Goal: Book appointment/travel/reservation

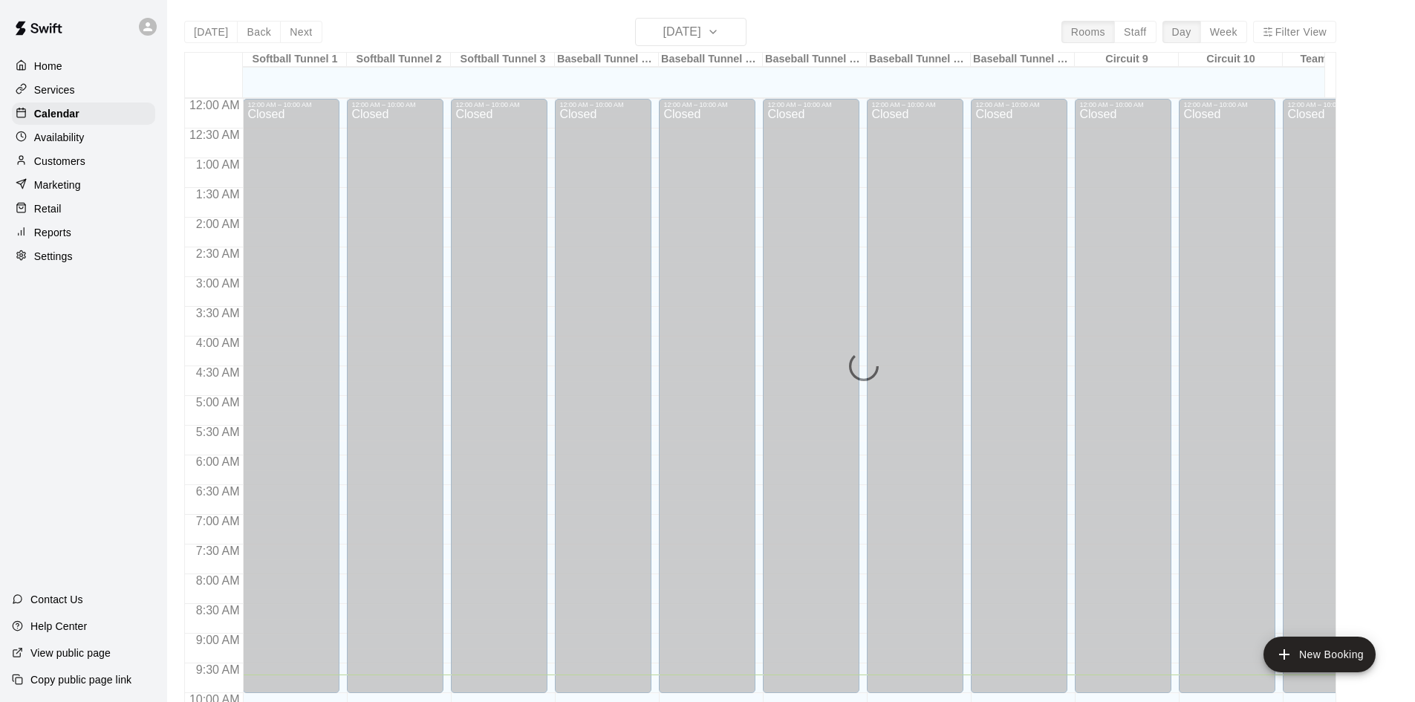
scroll to position [576, 0]
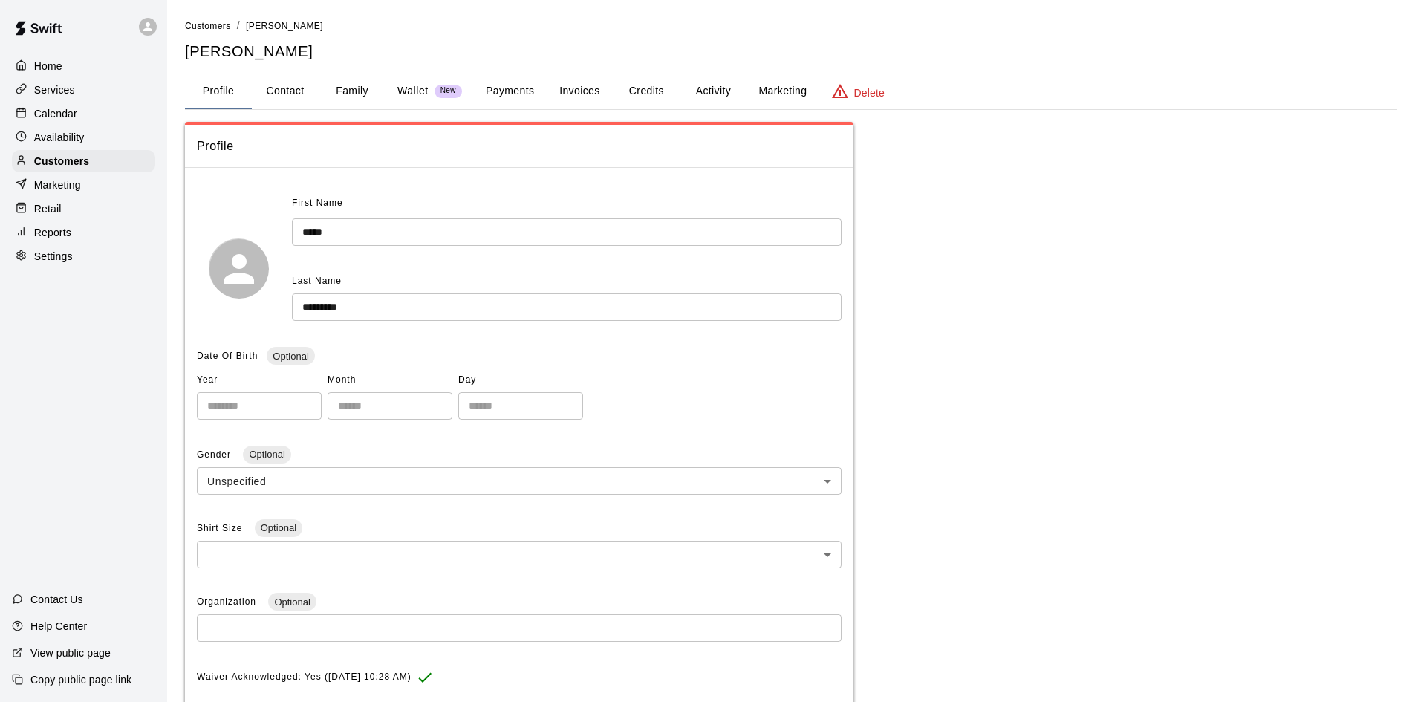
click at [0, 136] on div "Home Services Calendar Availability Customers Marketing Retail Reports Settings" at bounding box center [83, 160] width 167 height 215
drag, startPoint x: 80, startPoint y: 114, endPoint x: 92, endPoint y: 107, distance: 13.6
click at [80, 114] on div "Calendar" at bounding box center [83, 114] width 143 height 22
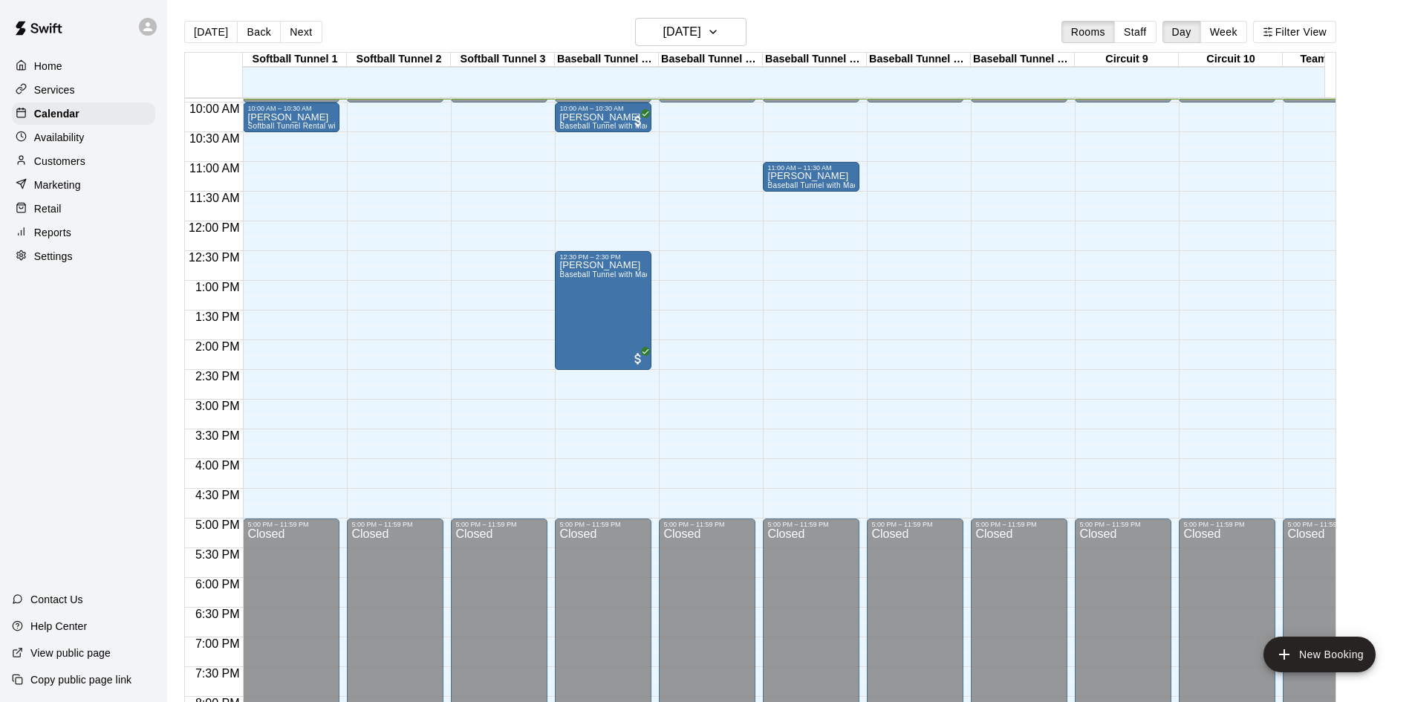
scroll to position [516, 0]
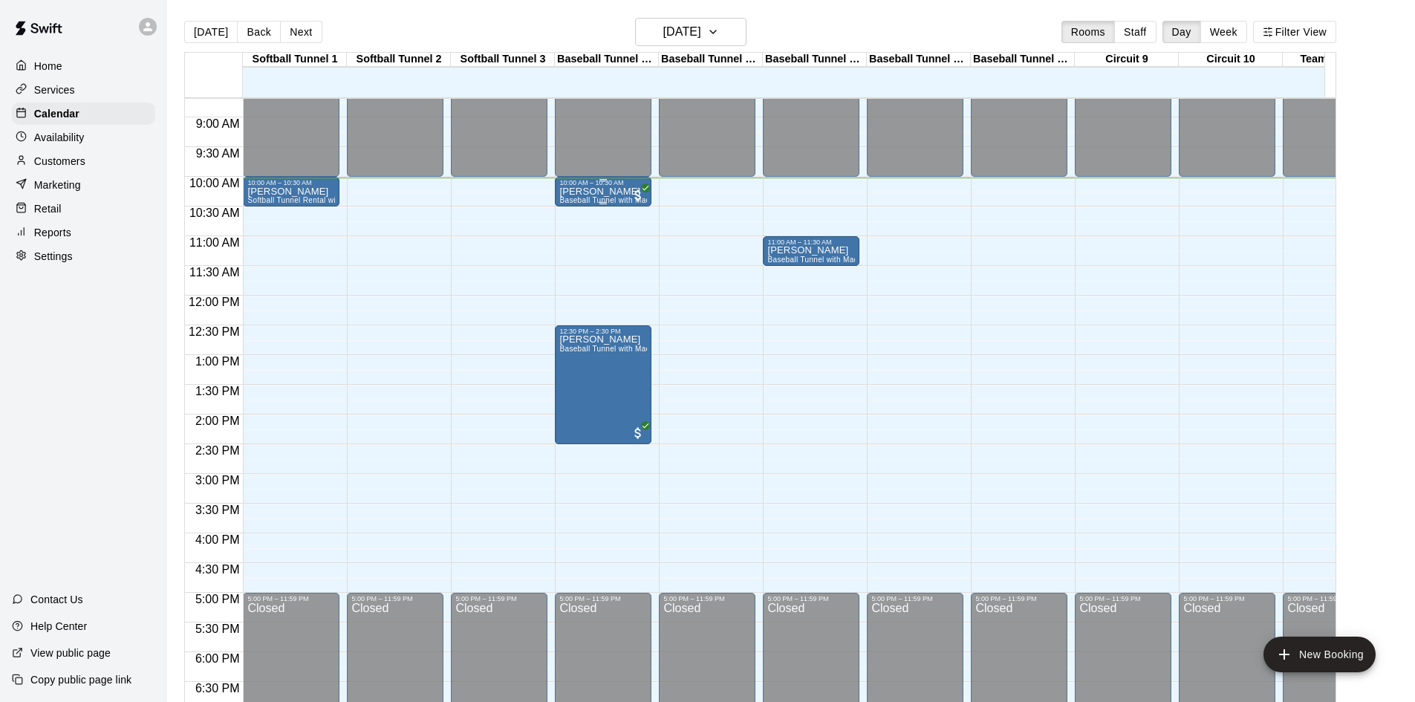
click at [638, 201] on span "All customers have paid" at bounding box center [638, 195] width 15 height 15
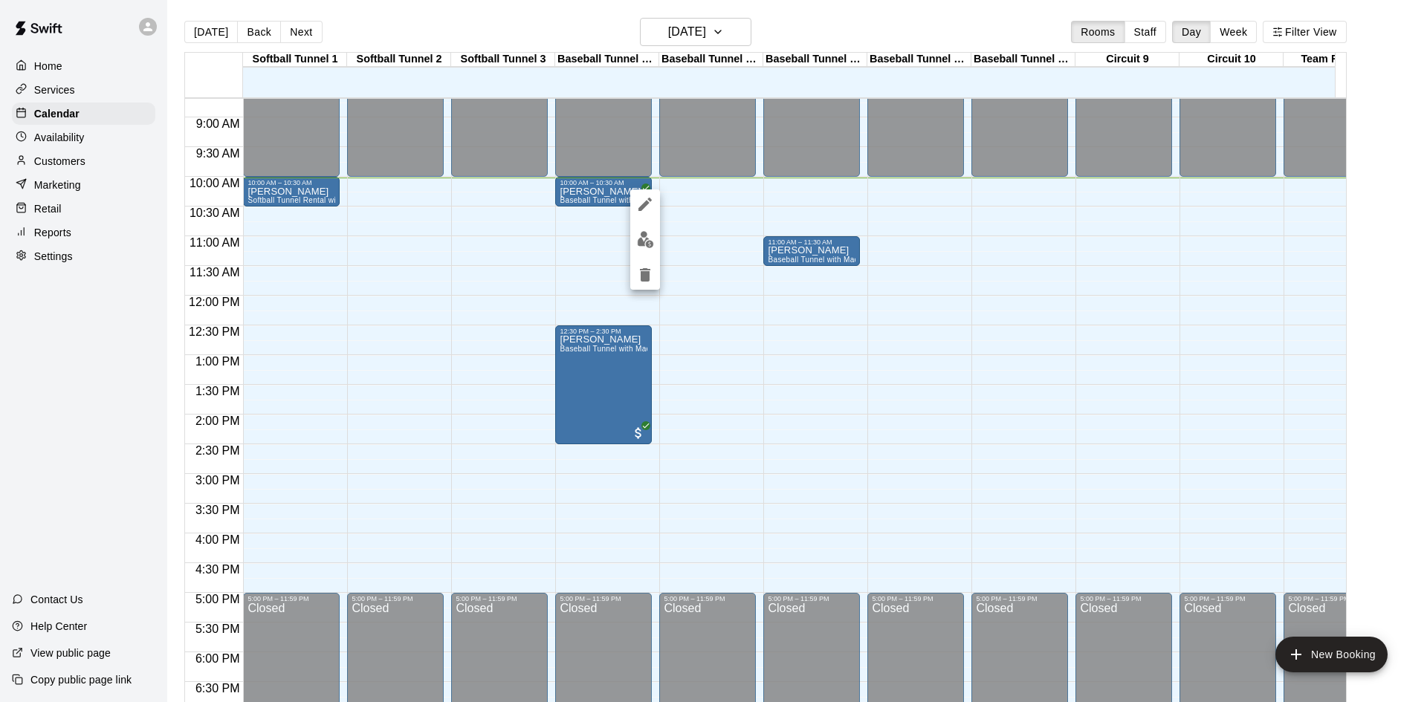
click at [716, 291] on div at bounding box center [713, 351] width 1427 height 702
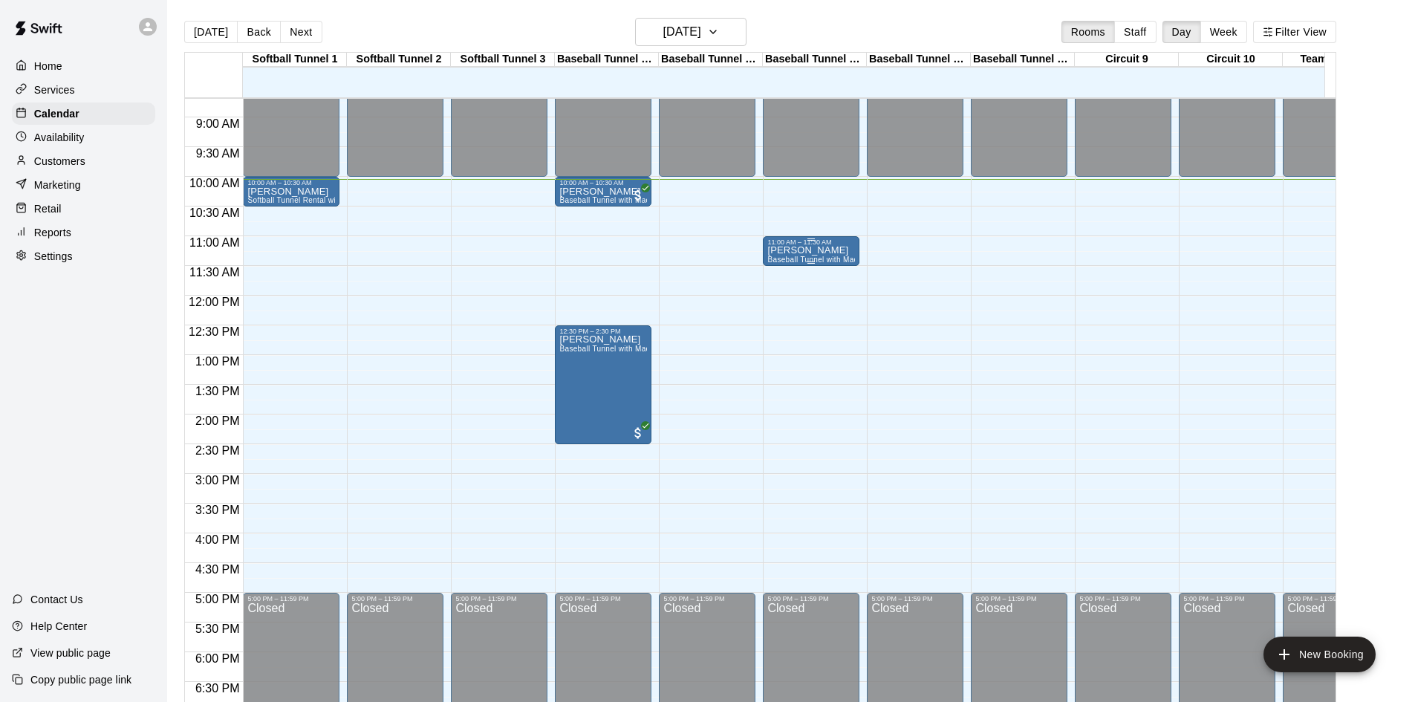
click at [805, 246] on div "11:00 AM – 11:30 AM" at bounding box center [812, 242] width 88 height 7
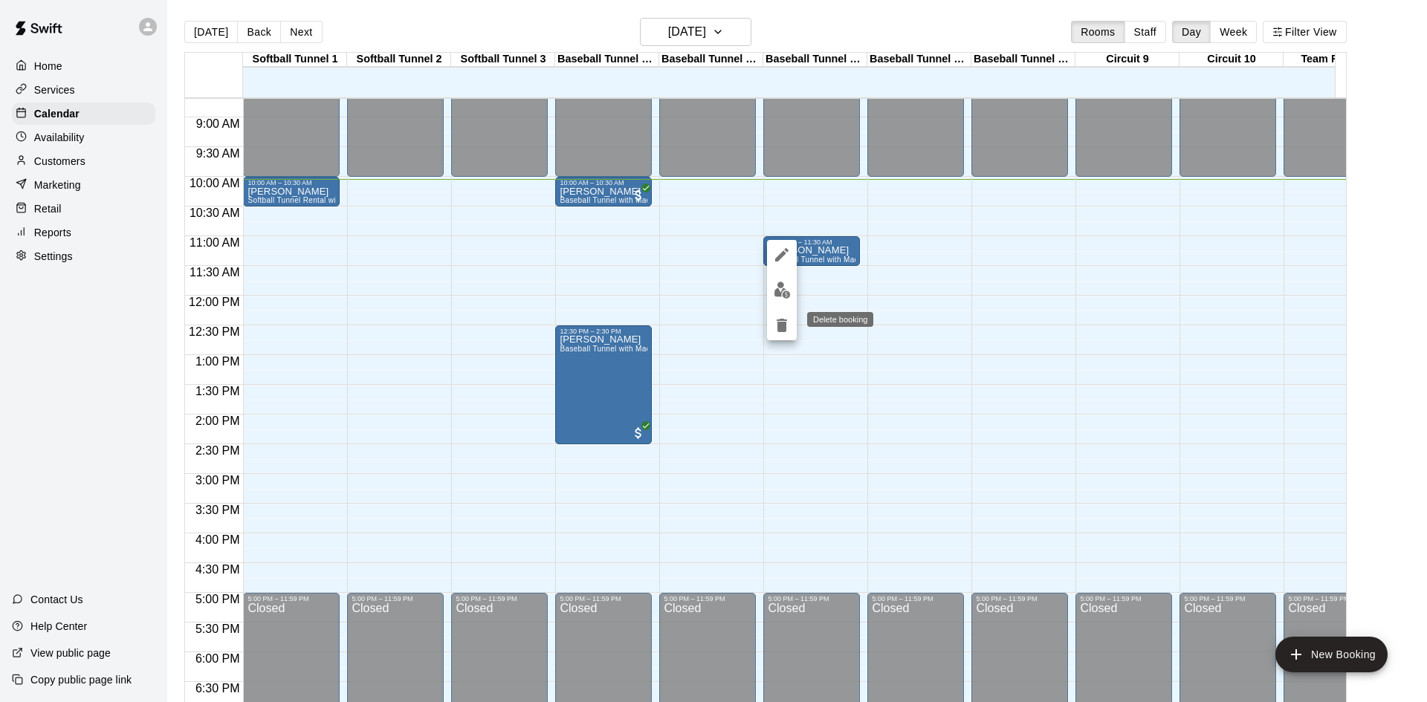
click at [788, 323] on icon "delete" at bounding box center [782, 326] width 18 height 18
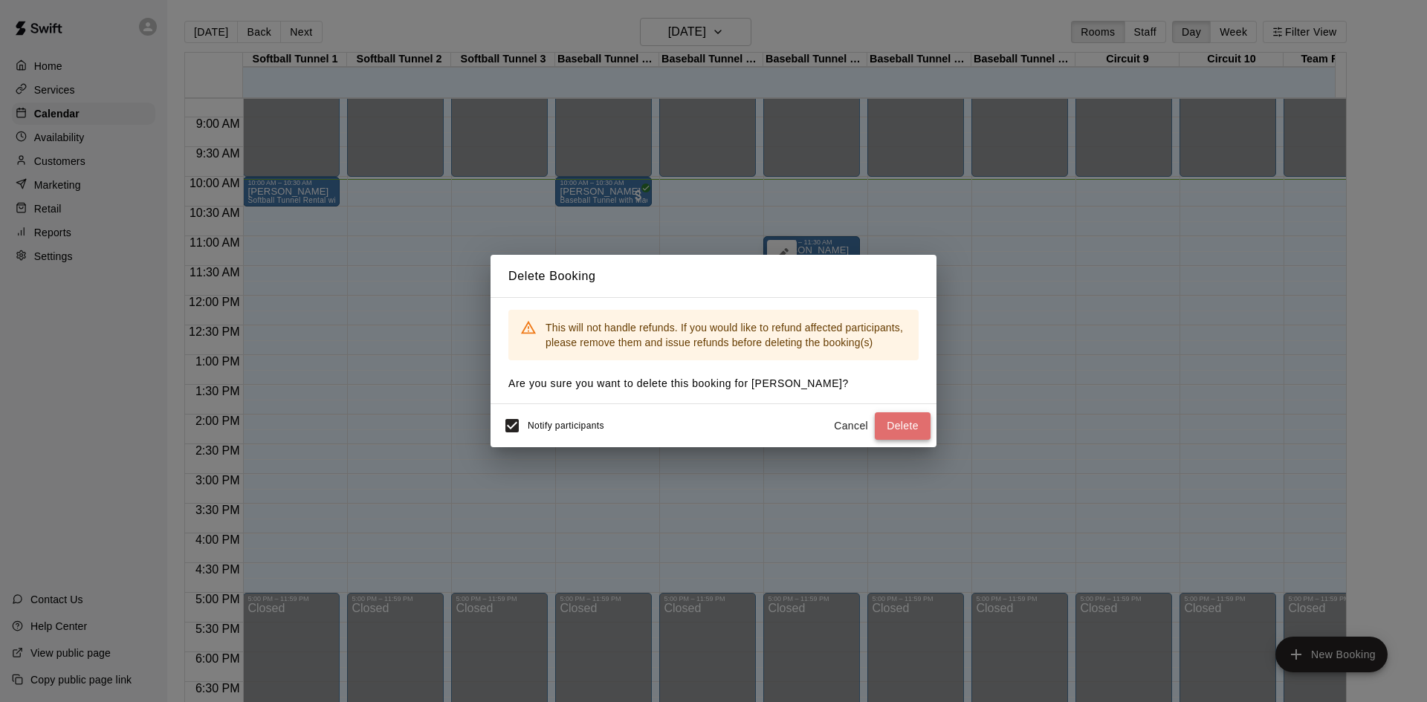
click at [896, 417] on button "Delete" at bounding box center [903, 425] width 56 height 27
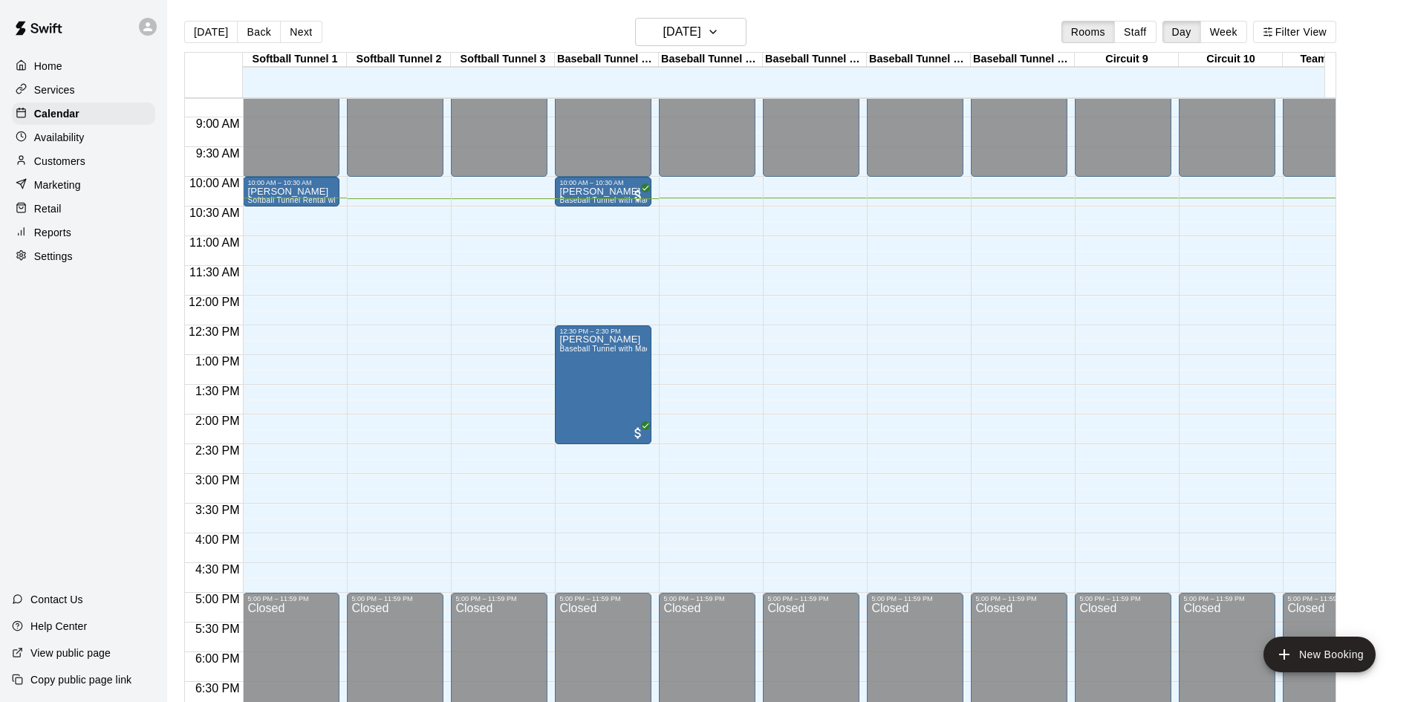
click at [512, 184] on div "12:00 AM – 10:00 AM Closed 5:00 PM – 11:59 PM Closed" at bounding box center [499, 295] width 97 height 1427
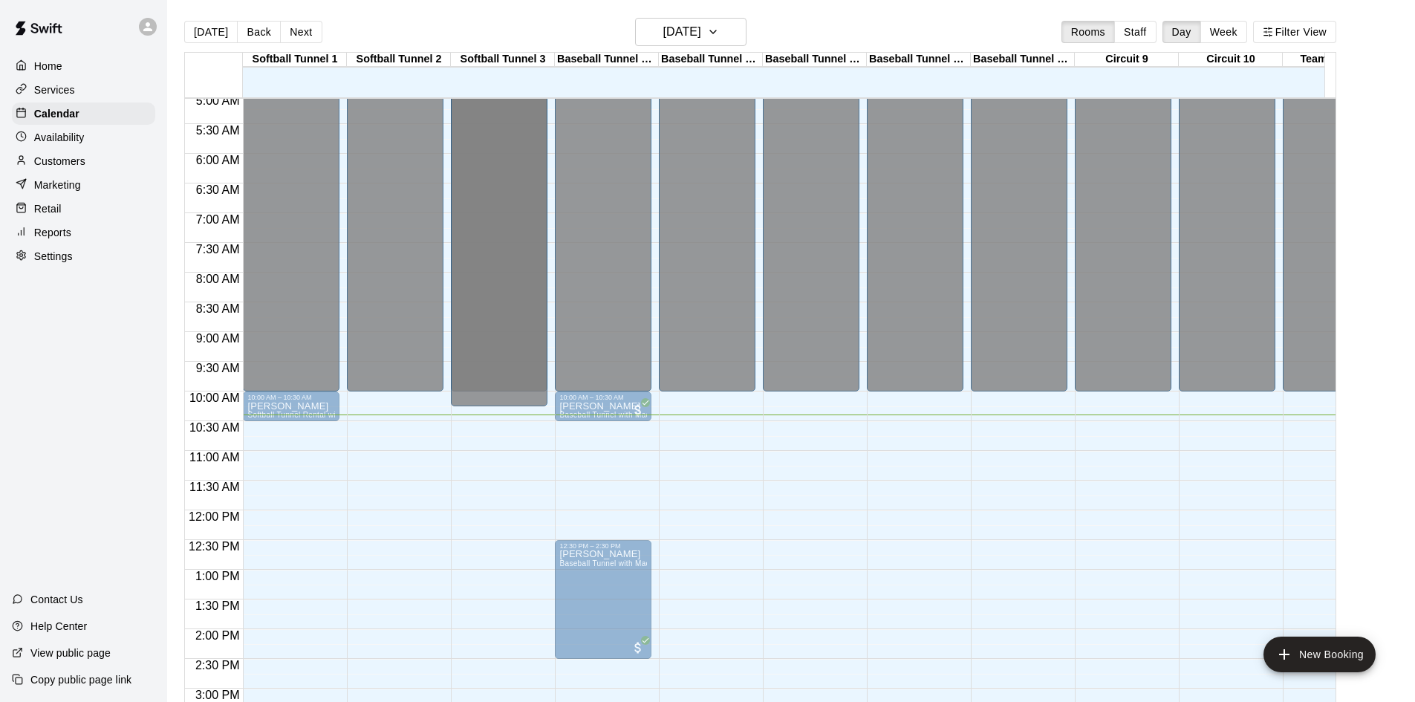
scroll to position [461, 0]
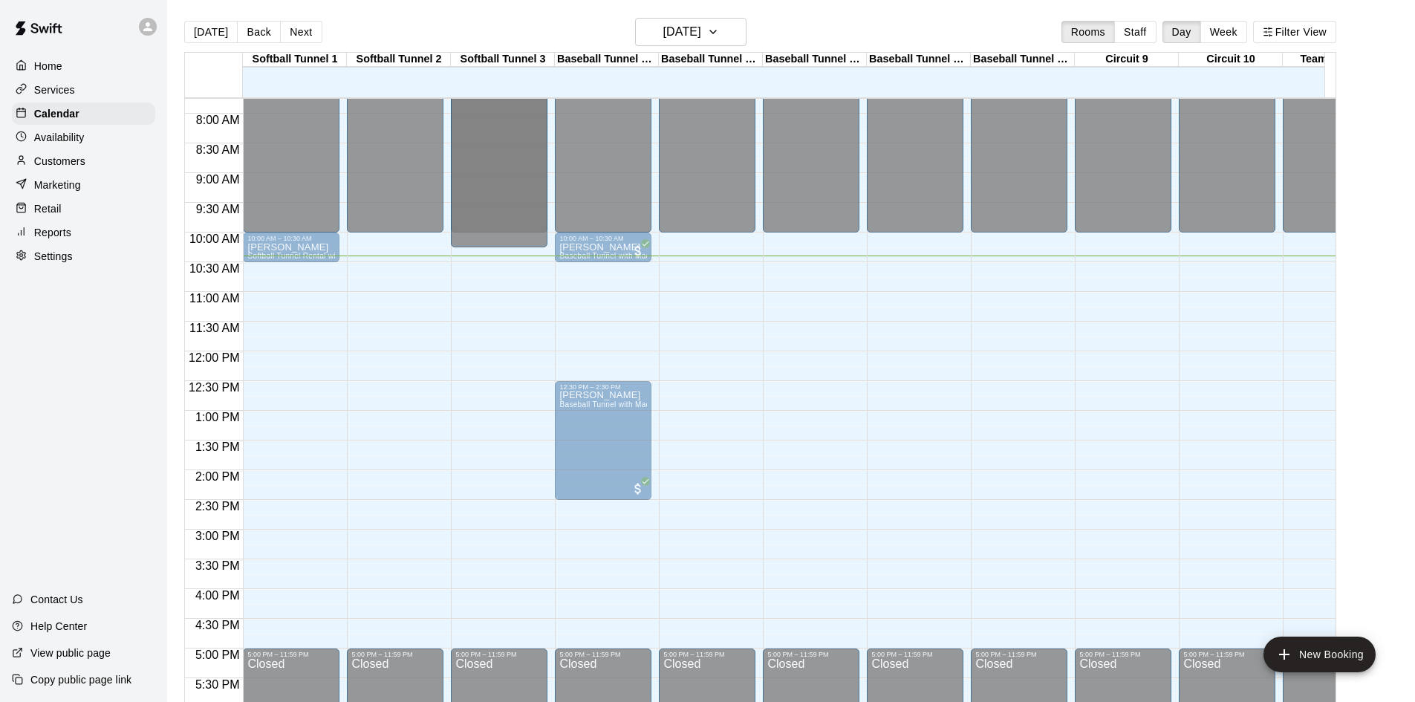
click at [473, 279] on div "12:00 AM – 10:00 AM Closed 5:00 PM – 11:59 PM Closed 12:15 AM – 10:15 AM Closed" at bounding box center [499, 351] width 97 height 1427
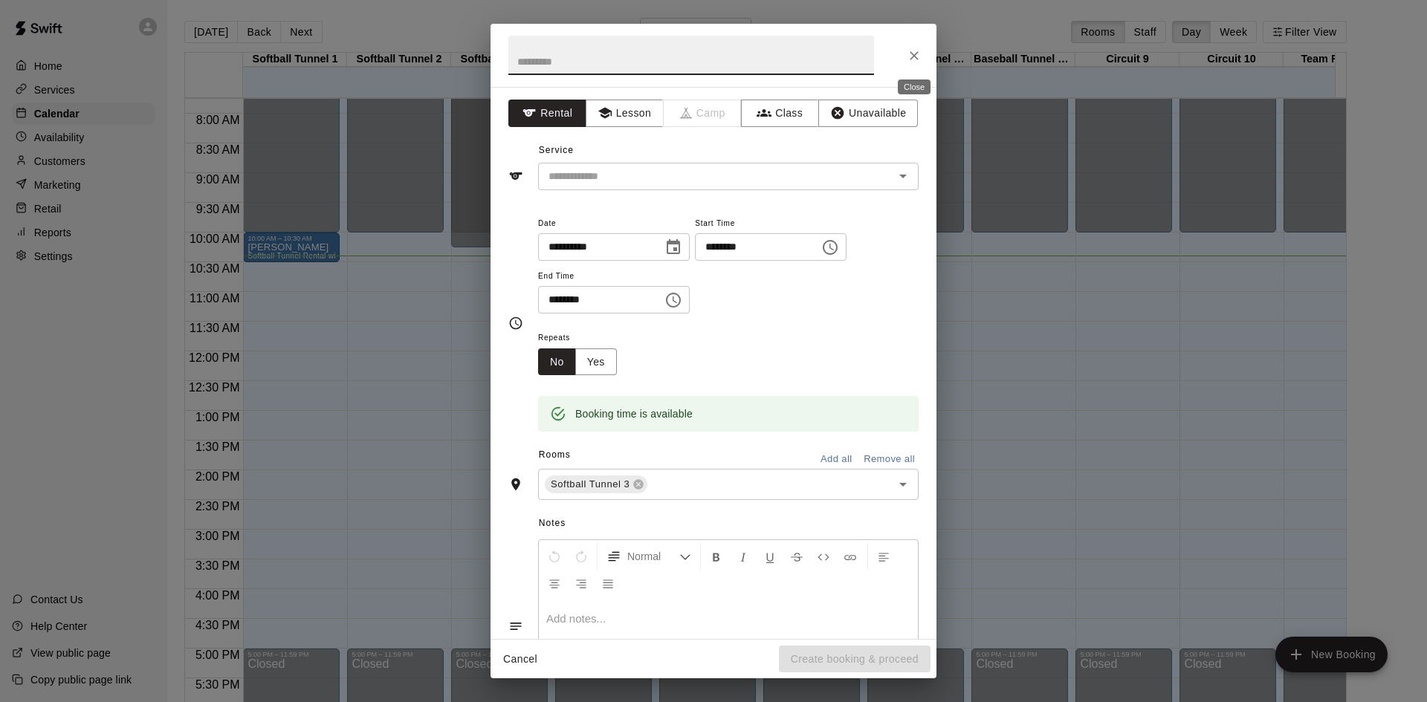
click at [918, 55] on icon "Close" at bounding box center [913, 55] width 15 height 15
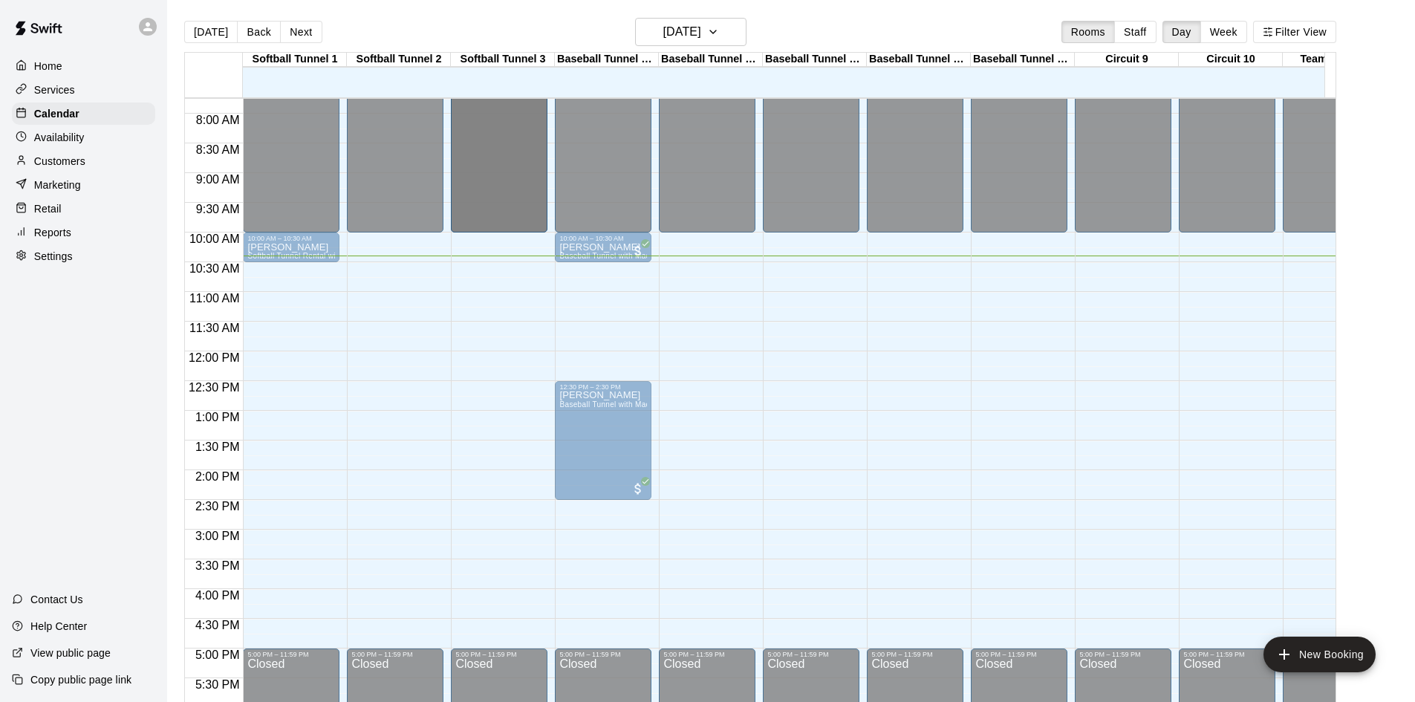
scroll to position [0, 0]
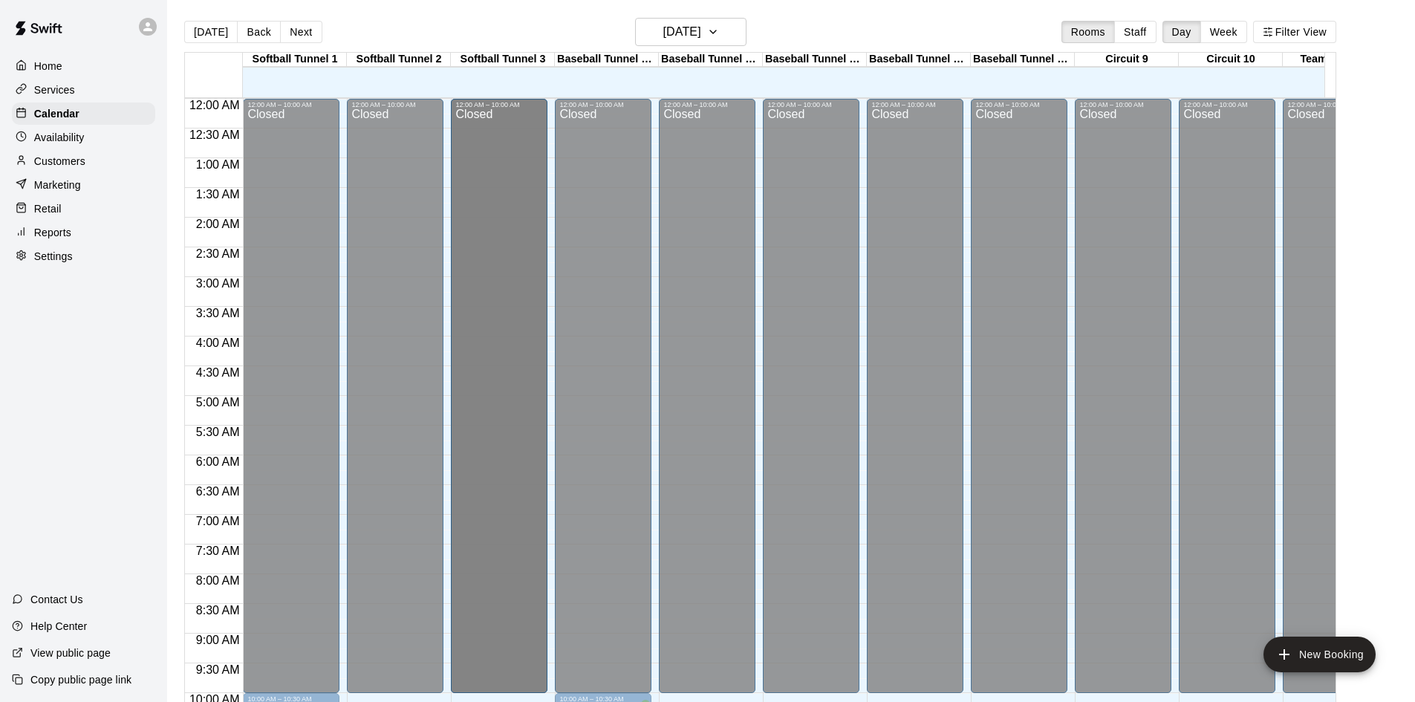
drag, startPoint x: 478, startPoint y: 246, endPoint x: 484, endPoint y: 231, distance: 16.0
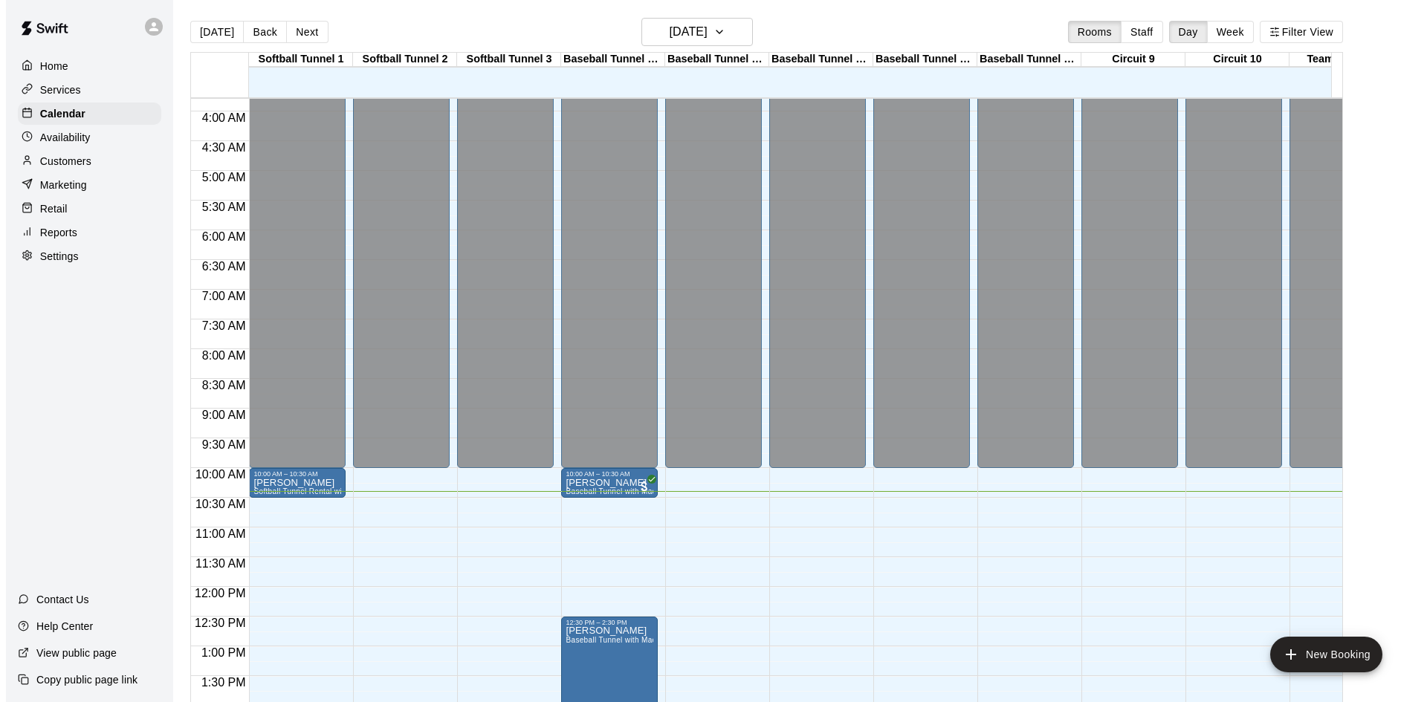
scroll to position [297, 0]
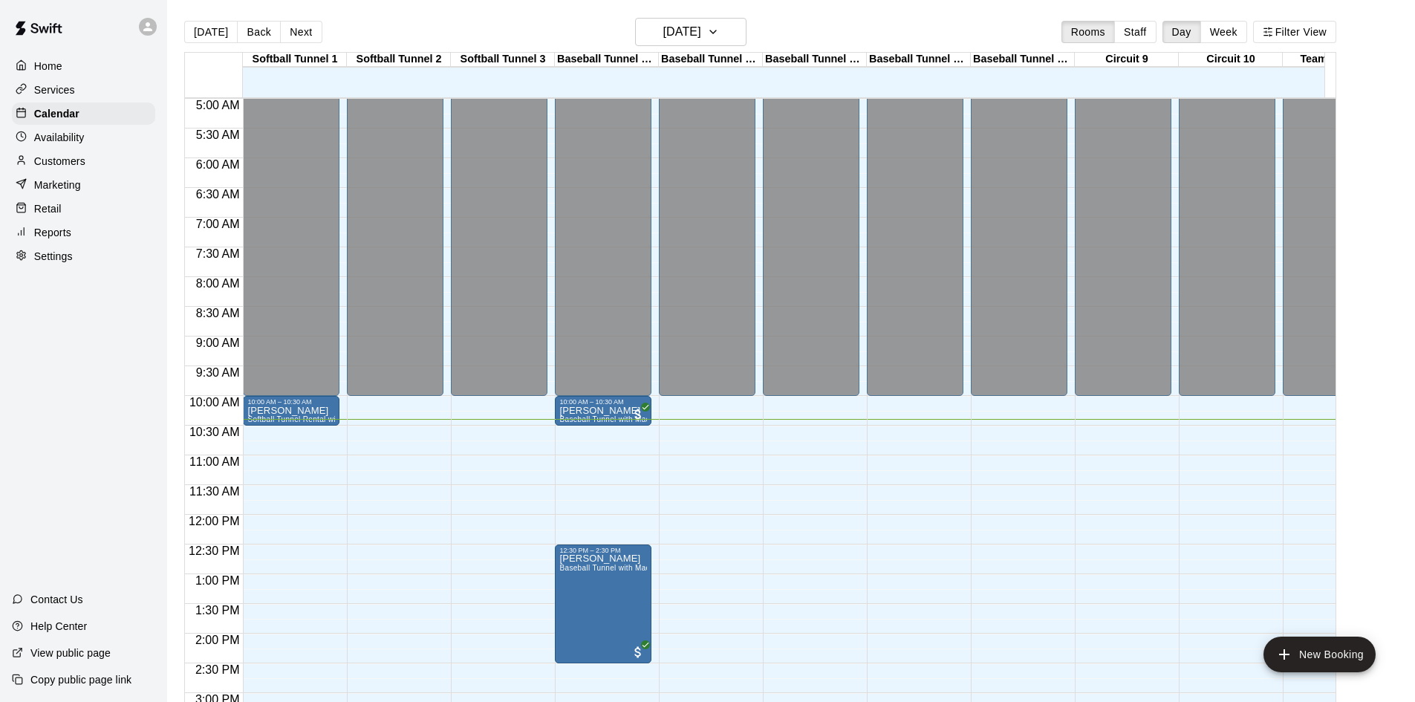
click at [487, 429] on div "12:00 AM – 10:00 AM Closed 5:00 PM – 11:59 PM Closed" at bounding box center [499, 515] width 97 height 1427
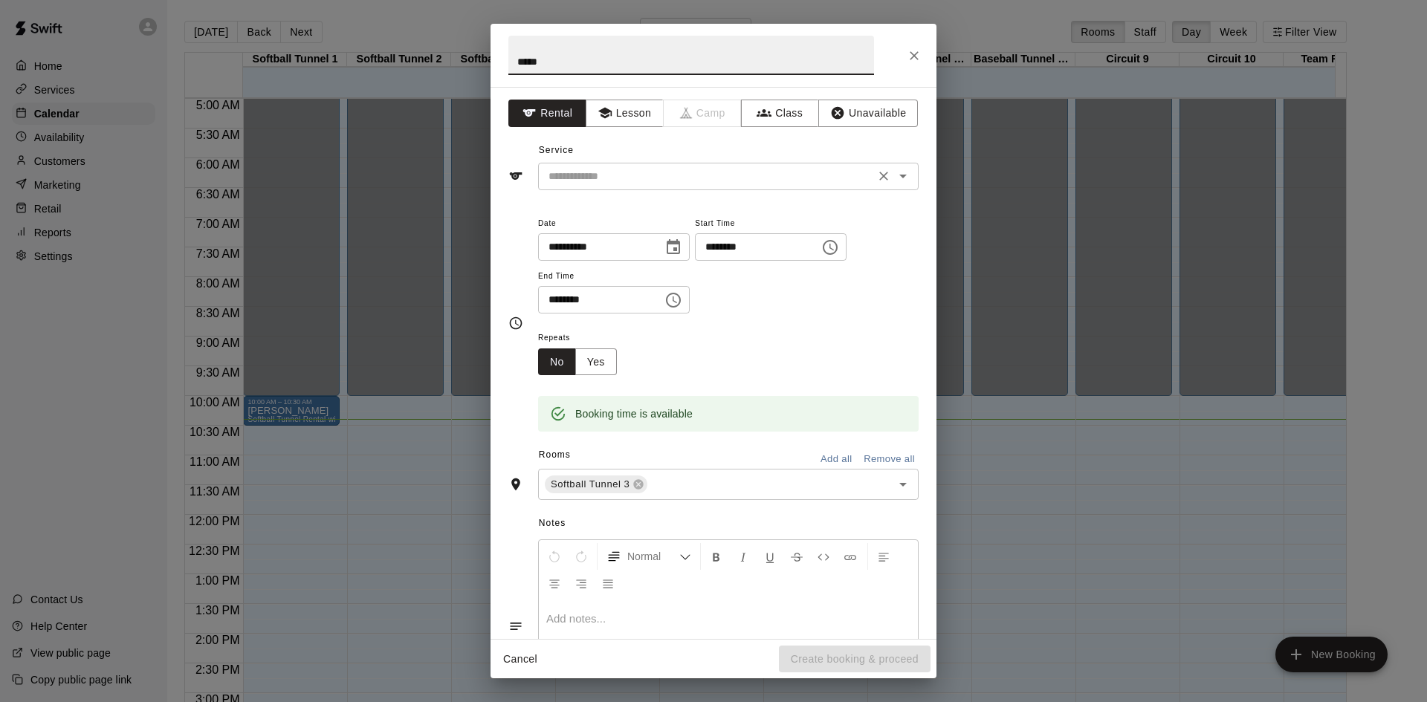
click at [663, 165] on div "​" at bounding box center [728, 176] width 380 height 27
type input "*****"
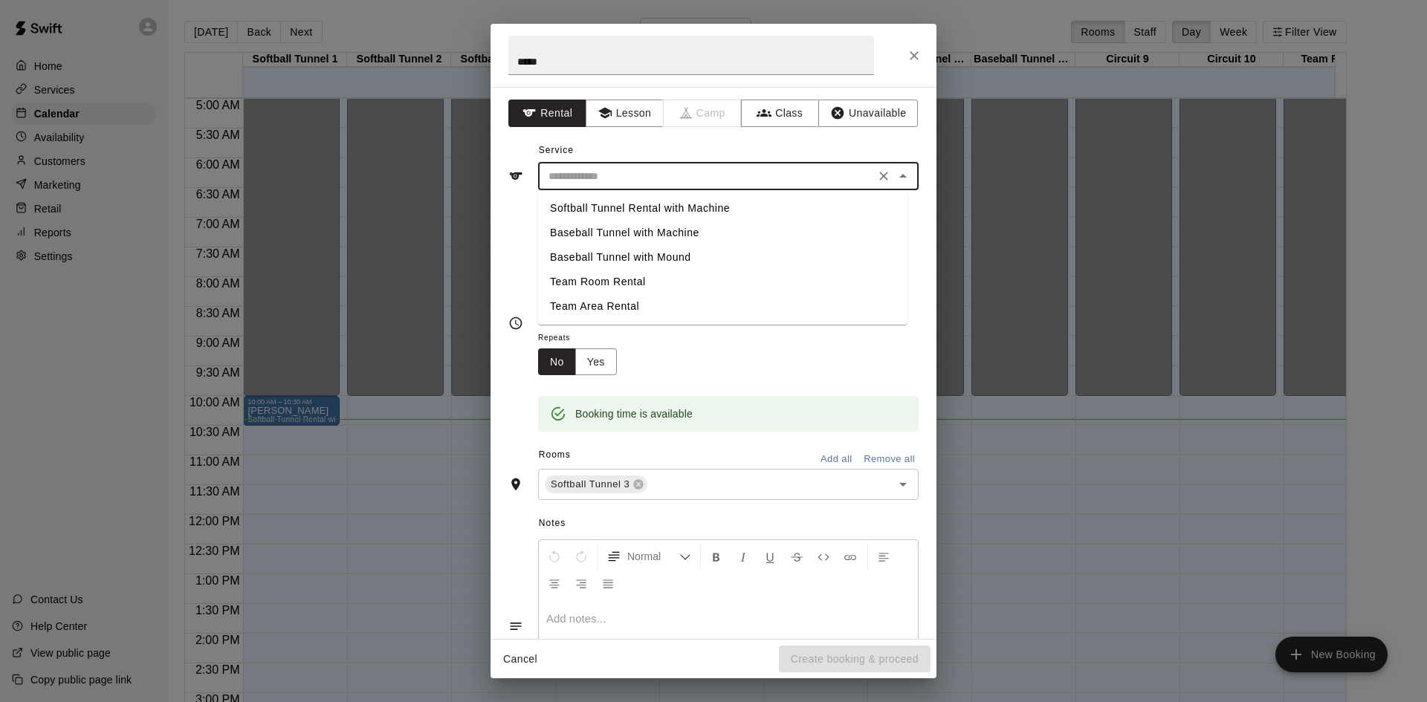
click at [683, 218] on li "Softball Tunnel Rental with Machine" at bounding box center [722, 208] width 369 height 25
type input "**********"
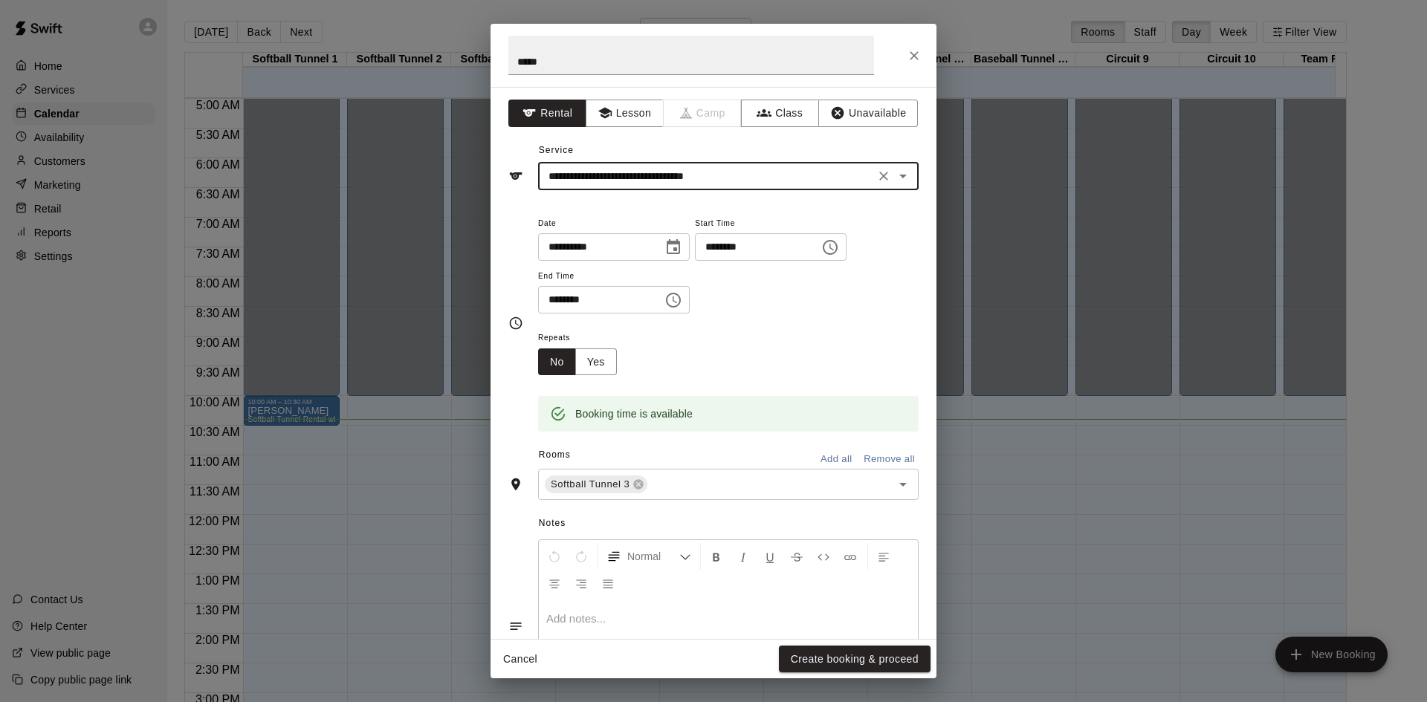
click at [571, 293] on input "********" at bounding box center [595, 299] width 114 height 27
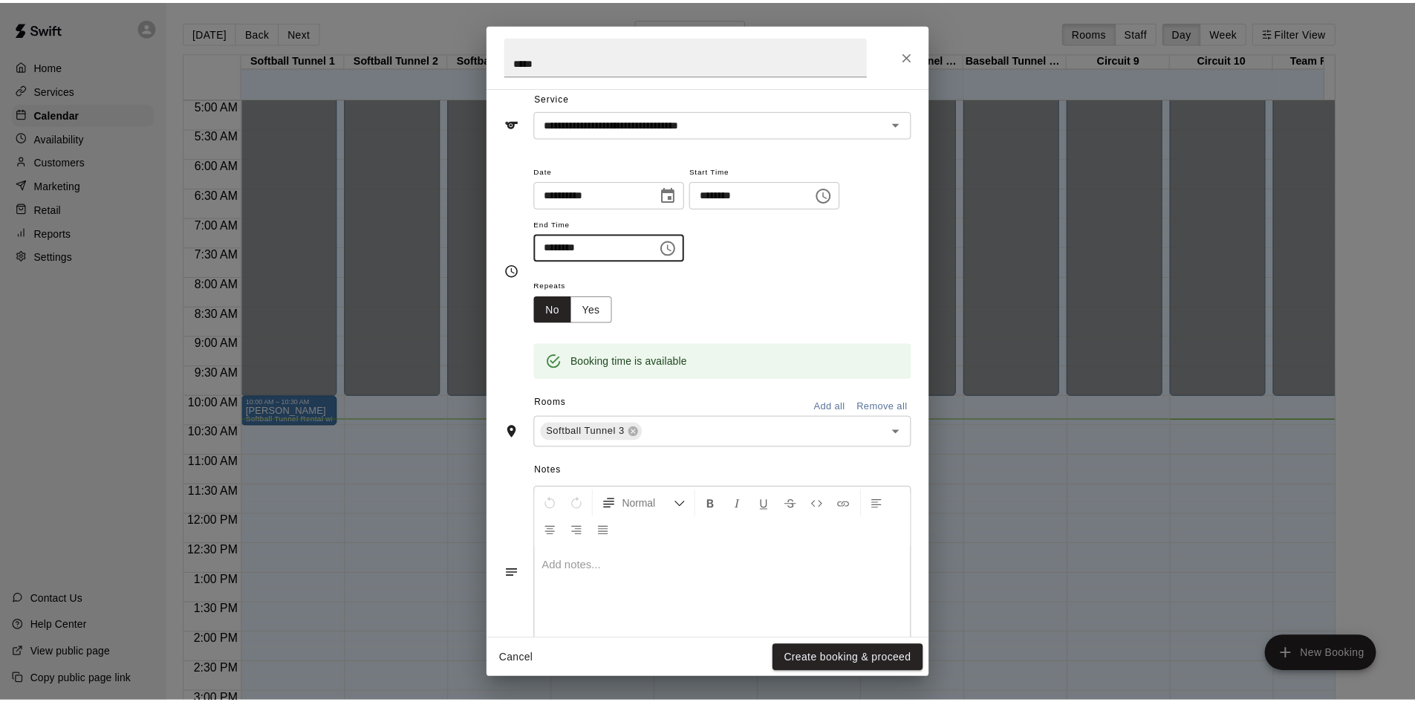
scroll to position [101, 0]
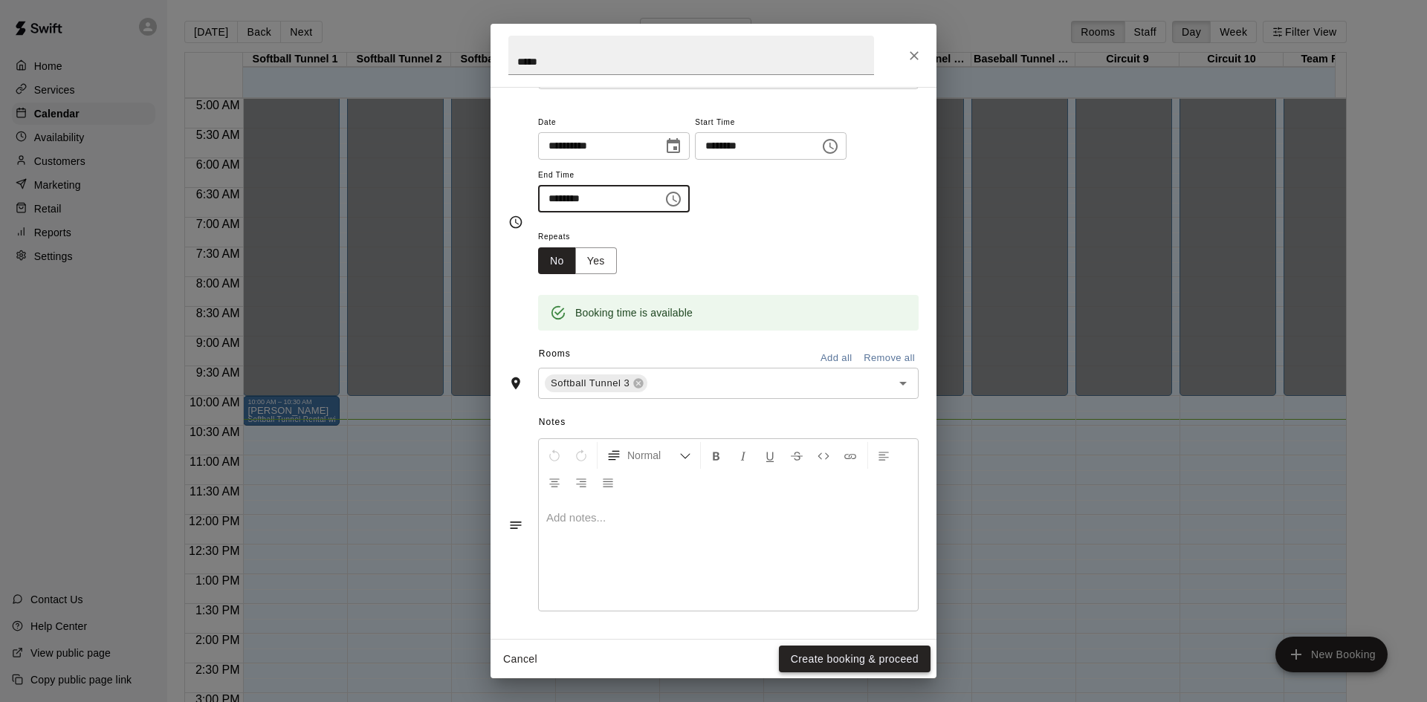
type input "********"
click at [913, 670] on button "Create booking & proceed" at bounding box center [855, 659] width 152 height 27
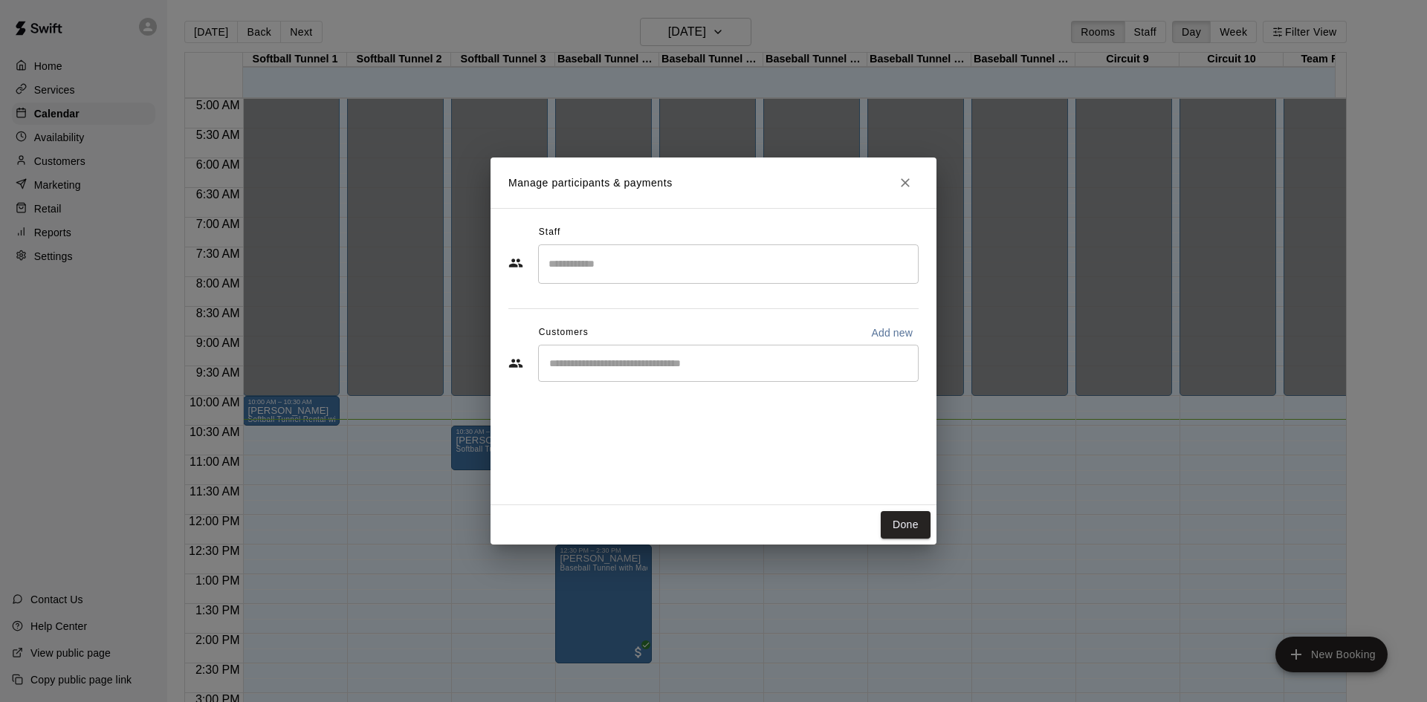
drag, startPoint x: 914, startPoint y: 528, endPoint x: 414, endPoint y: 416, distance: 512.3
click at [912, 528] on button "Done" at bounding box center [905, 524] width 50 height 27
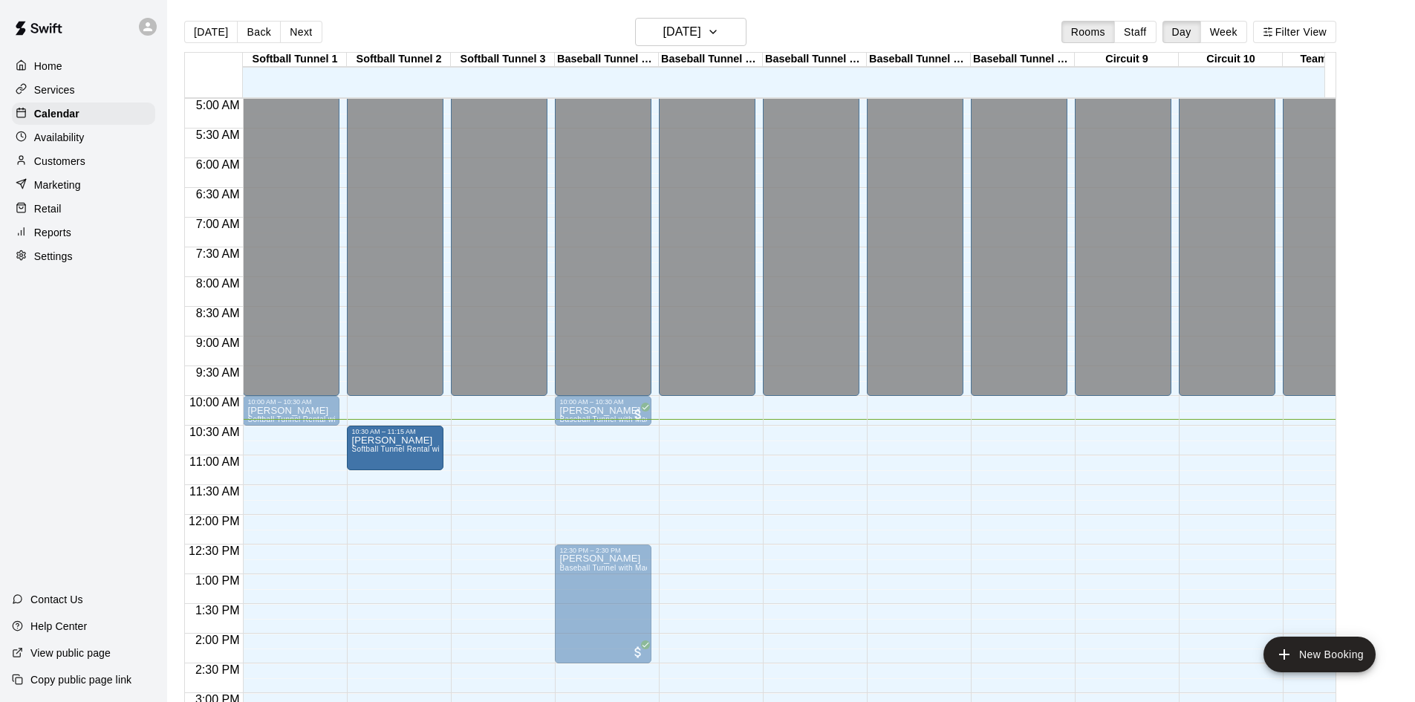
drag, startPoint x: 461, startPoint y: 448, endPoint x: 416, endPoint y: 463, distance: 47.0
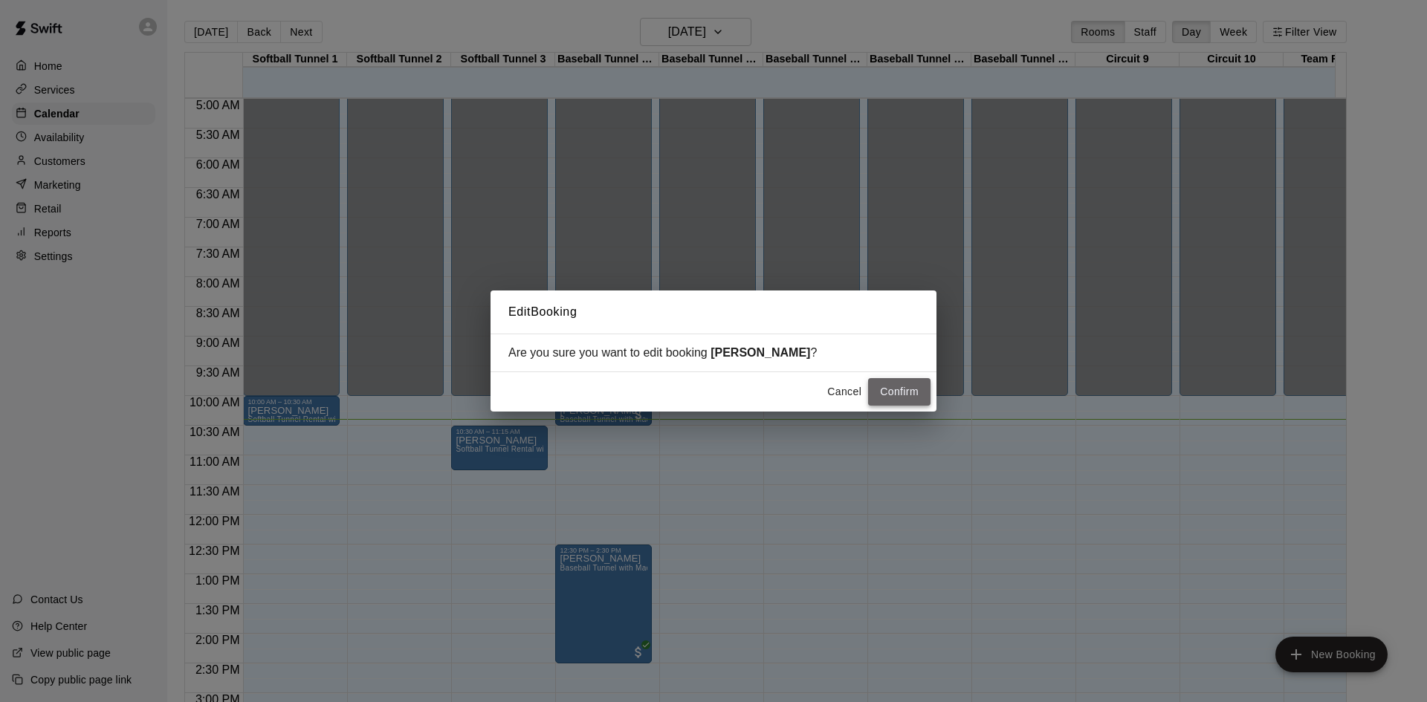
click at [892, 400] on button "Confirm" at bounding box center [899, 391] width 62 height 27
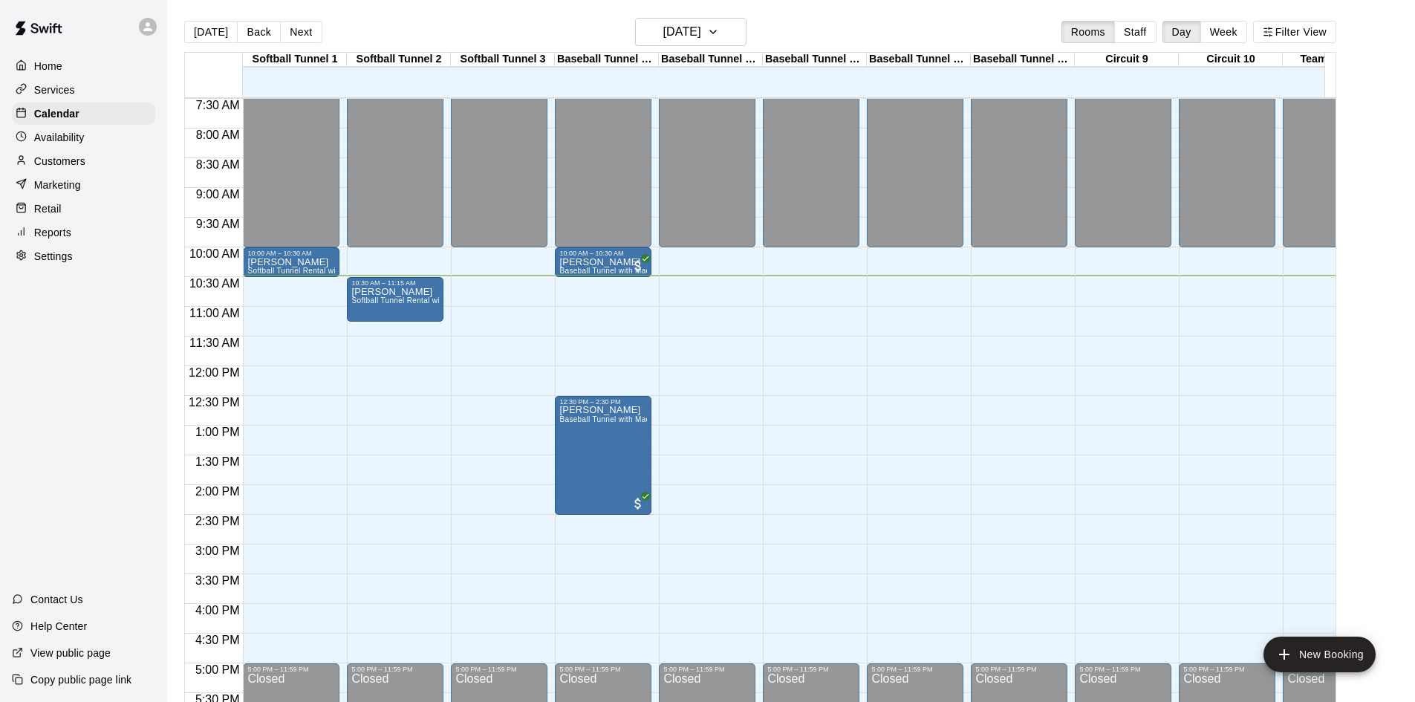
scroll to position [520, 0]
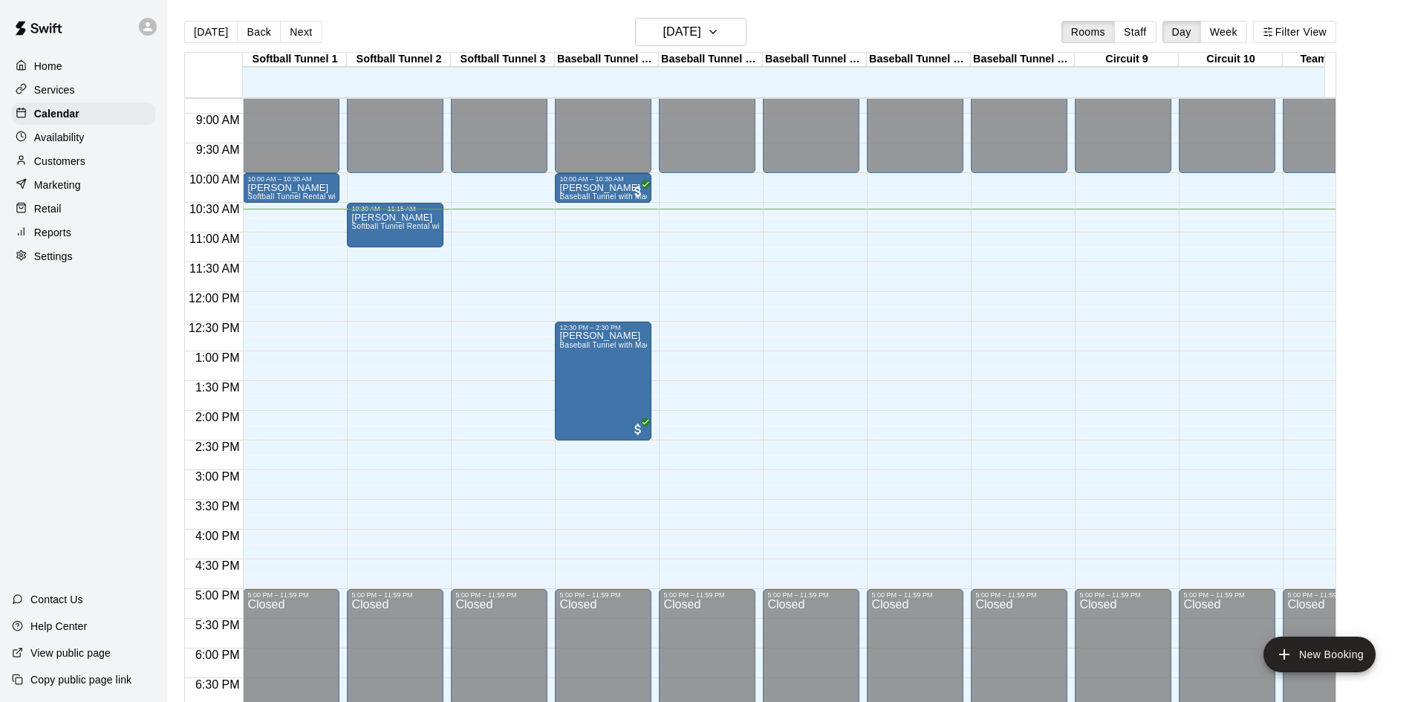
click at [435, 198] on div "12:00 AM – 10:00 AM Closed 10:30 AM – 11:15 AM [PERSON_NAME] Softball Tunnel Re…" at bounding box center [395, 292] width 97 height 1427
drag, startPoint x: 302, startPoint y: 531, endPoint x: 649, endPoint y: 357, distance: 388.8
click at [302, 530] on div "12:00 AM – 10:00 AM Closed 10:00 AM – 10:30 AM rivera Softball Tunnel Rental wi…" at bounding box center [291, 292] width 97 height 1427
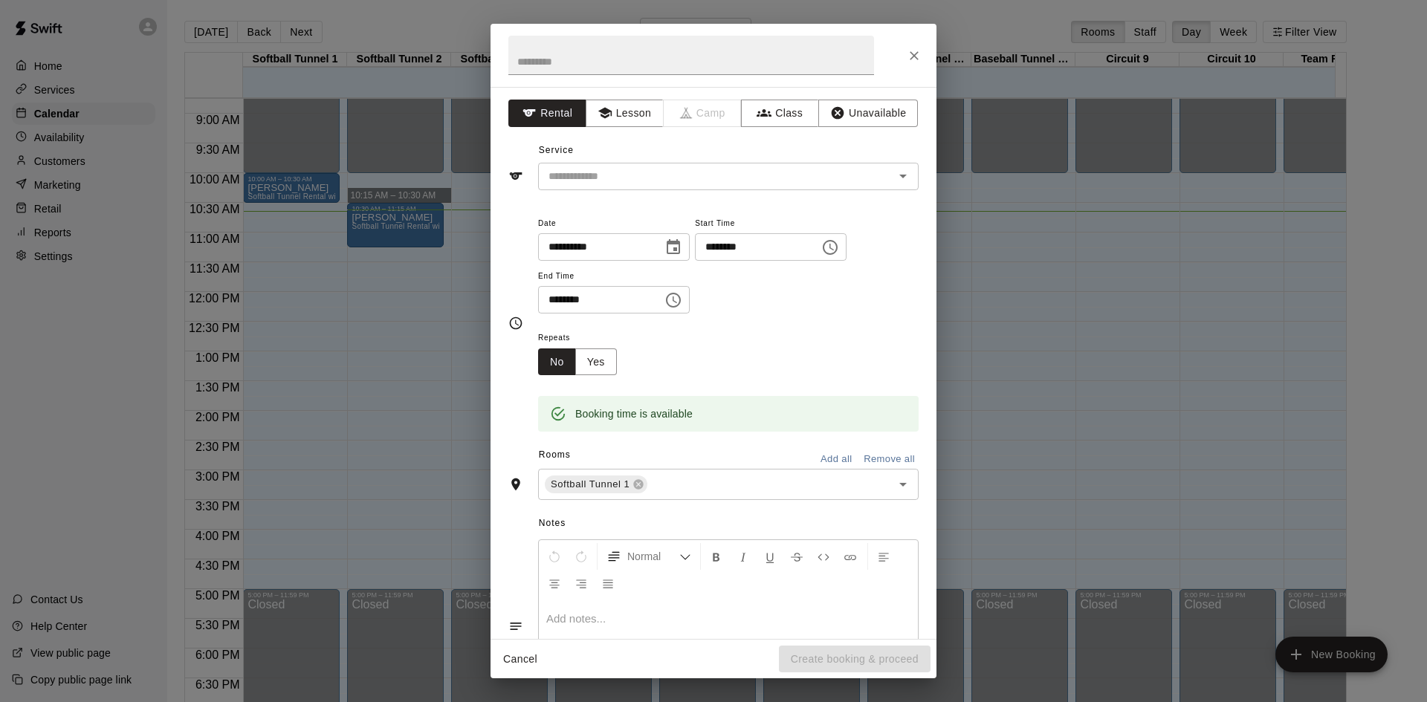
drag, startPoint x: 1028, startPoint y: 233, endPoint x: 753, endPoint y: 217, distance: 274.6
click at [1028, 233] on div "**********" at bounding box center [713, 351] width 1427 height 702
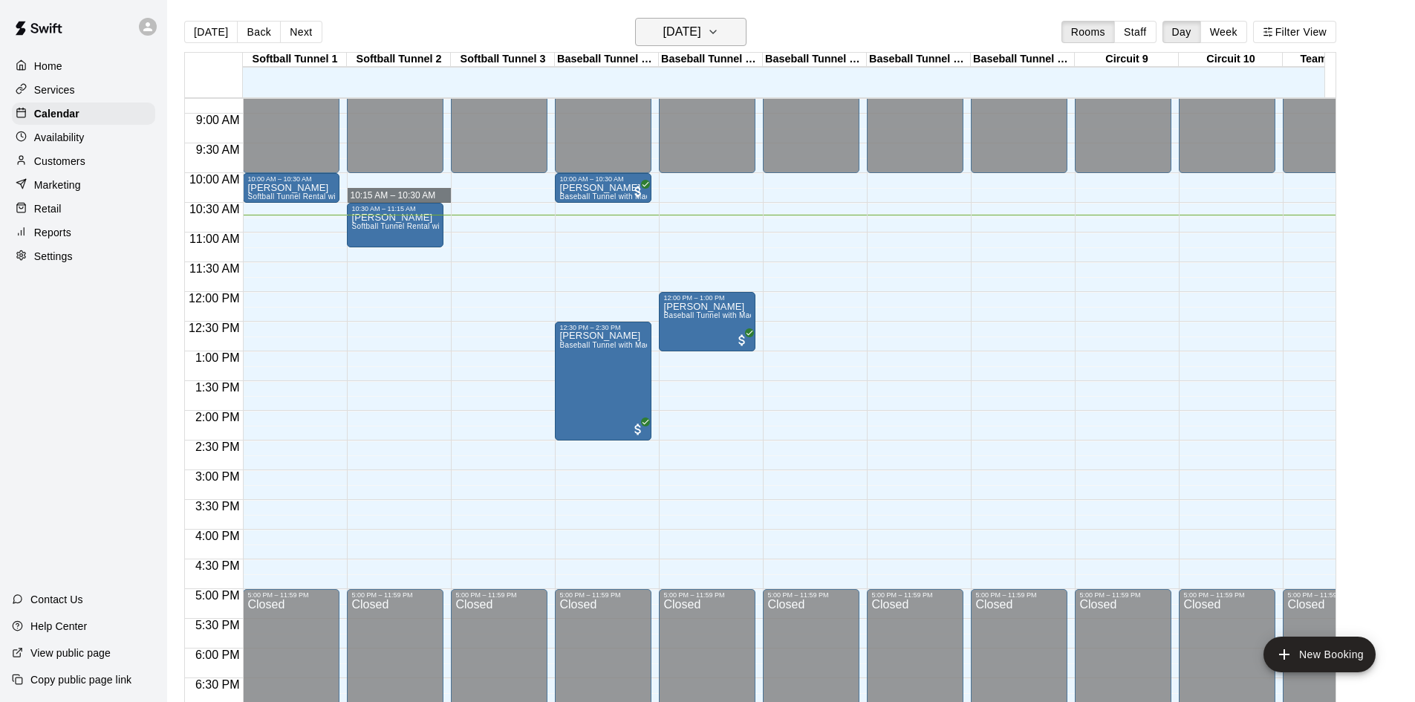
click at [663, 36] on h6 "[DATE]" at bounding box center [682, 32] width 38 height 21
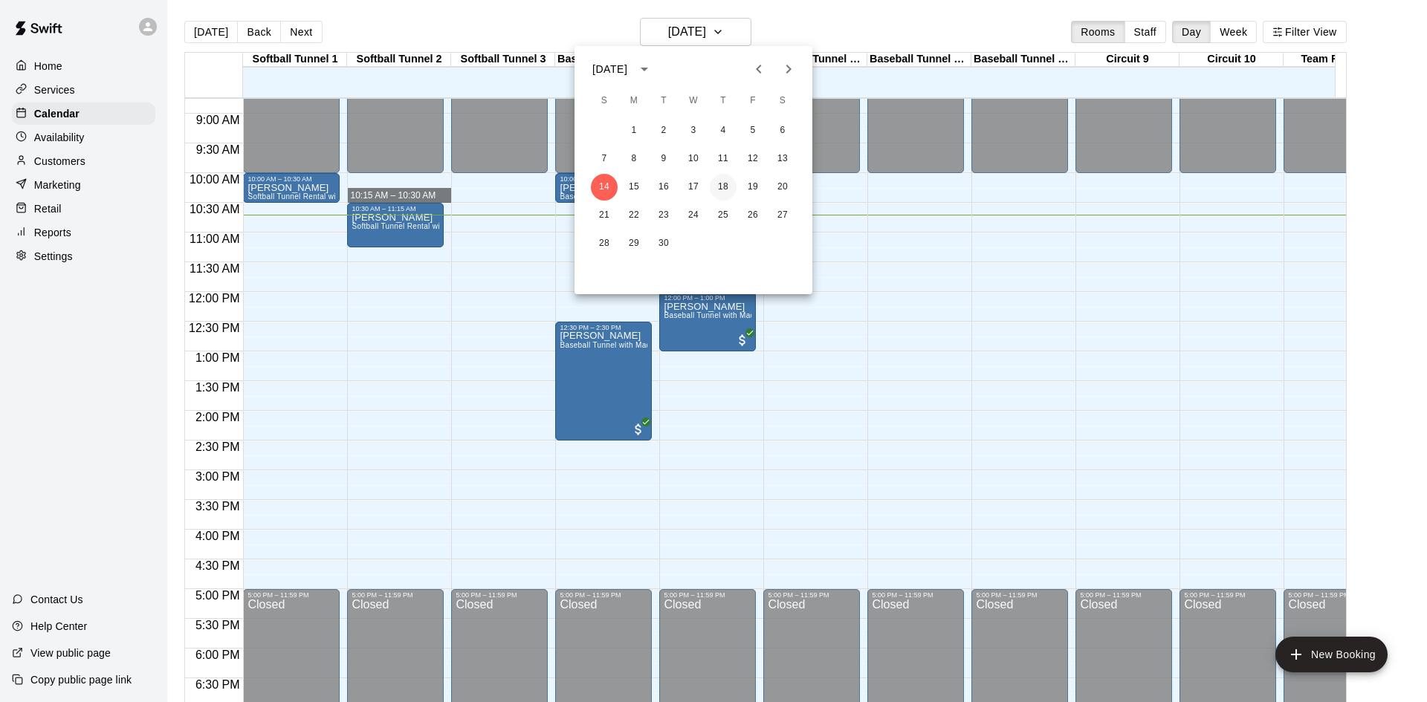
click at [732, 184] on button "18" at bounding box center [723, 187] width 27 height 27
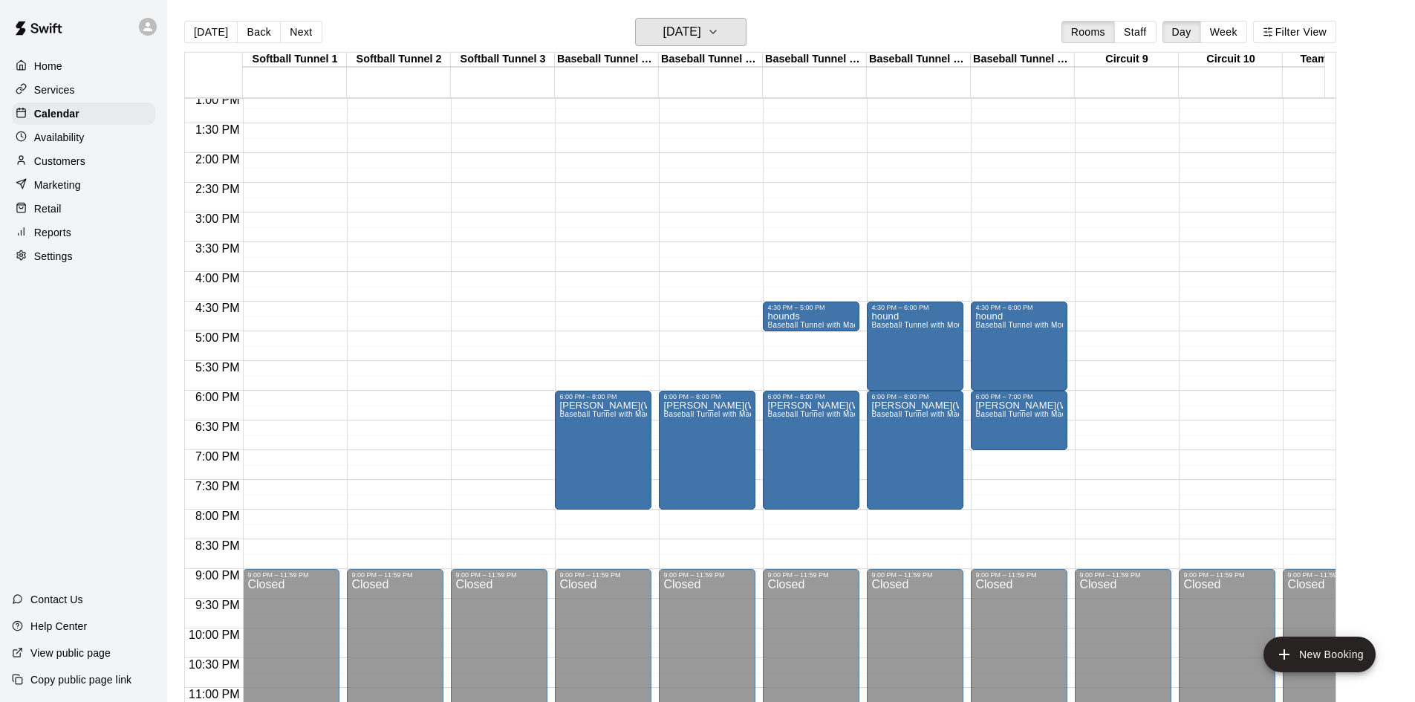
scroll to position [817, 0]
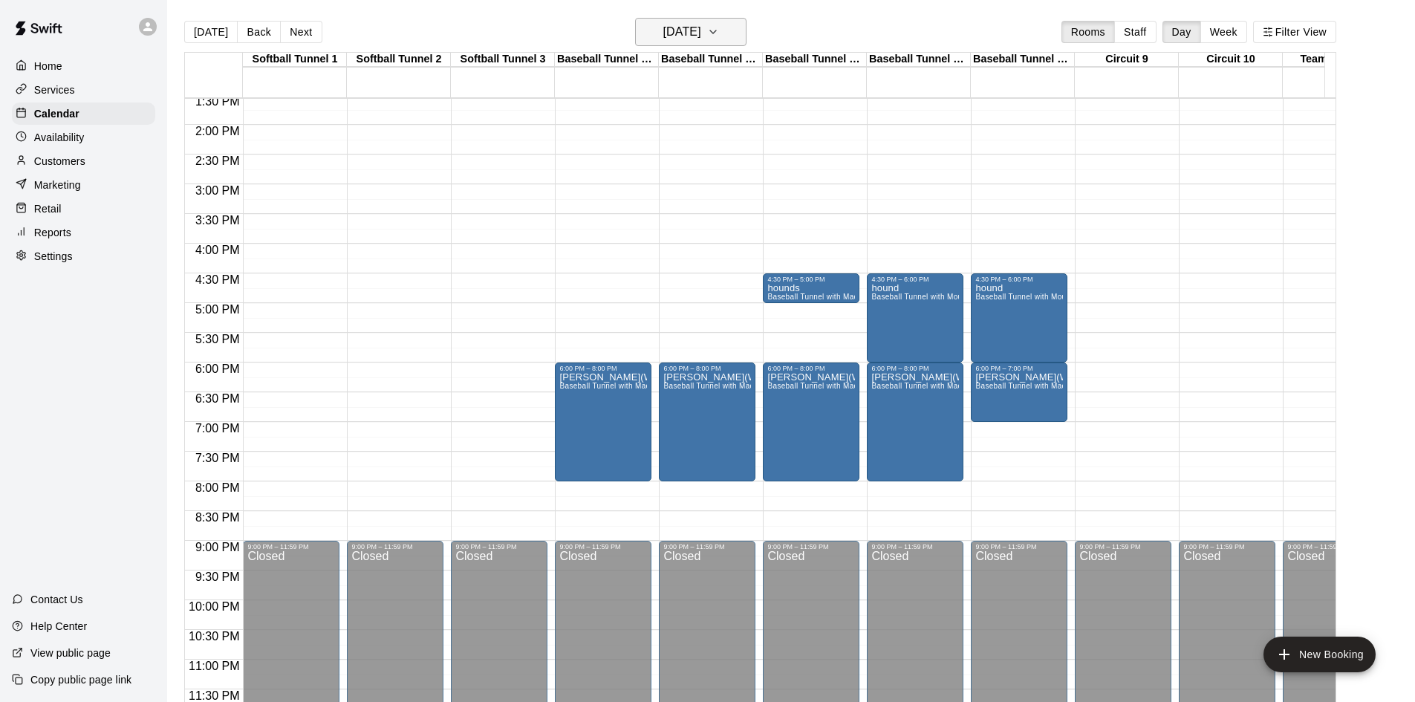
click at [701, 30] on h6 "[DATE]" at bounding box center [682, 32] width 38 height 21
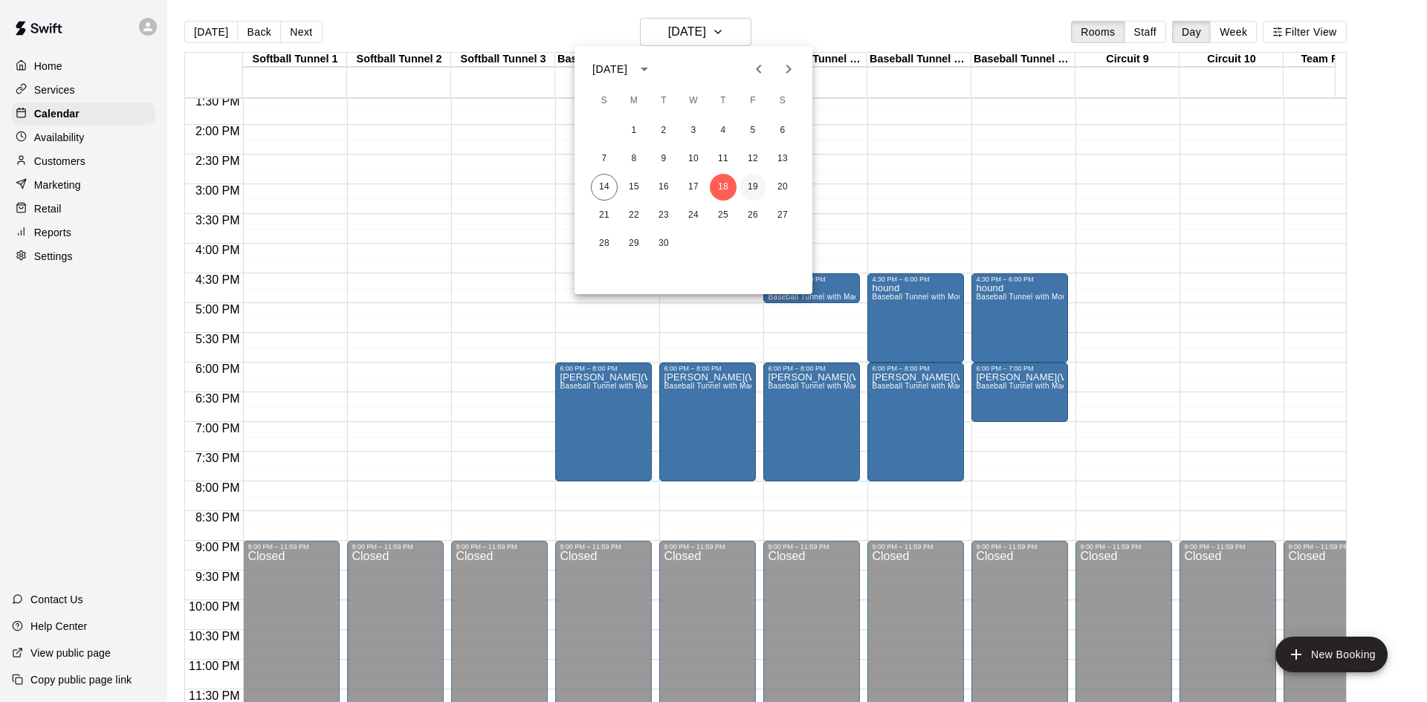
click at [760, 181] on button "19" at bounding box center [752, 187] width 27 height 27
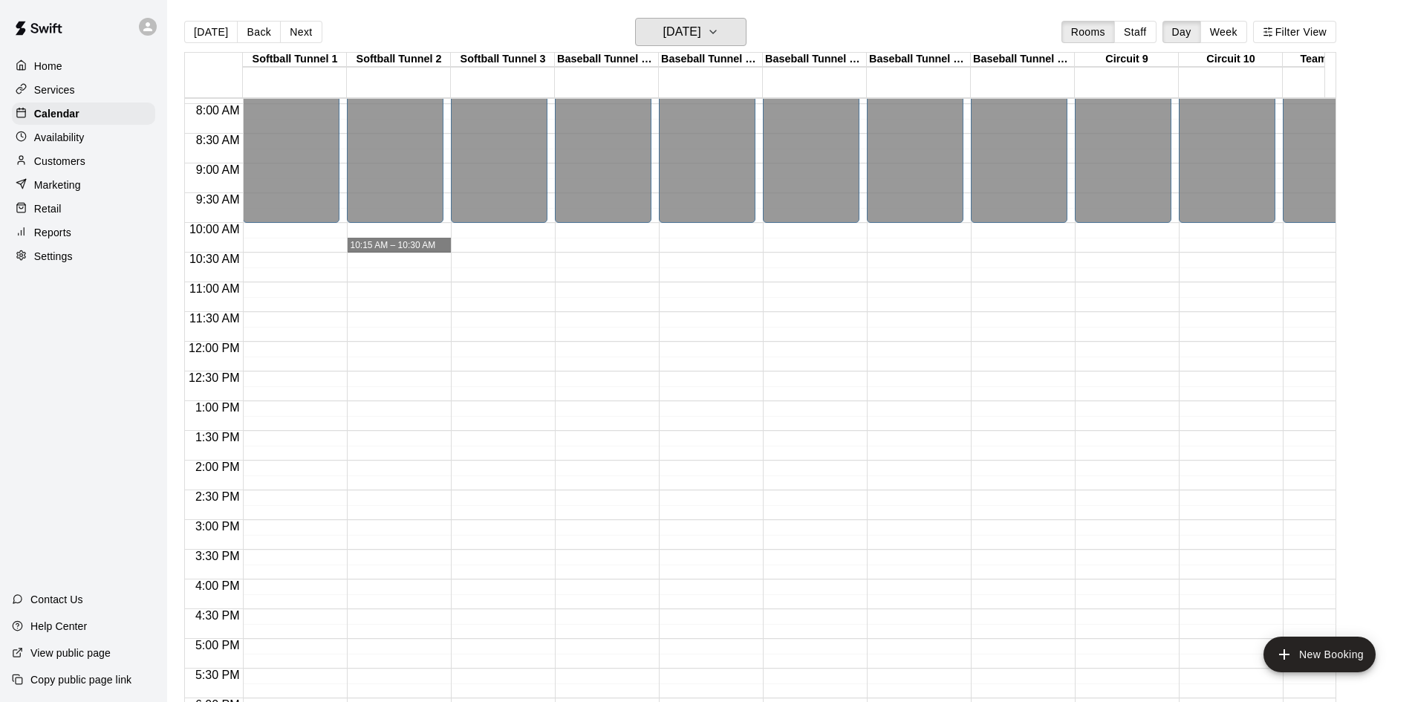
scroll to position [446, 0]
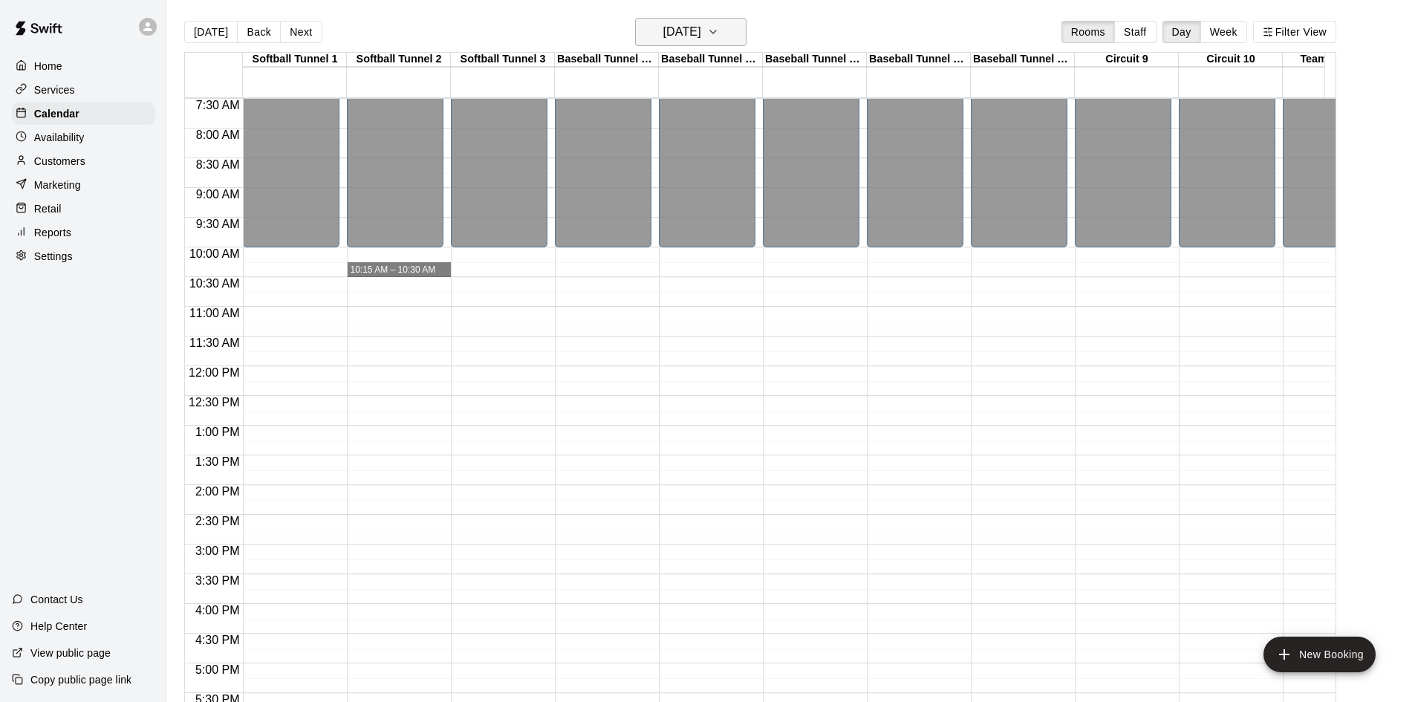
click at [744, 27] on button "[DATE]" at bounding box center [690, 32] width 111 height 28
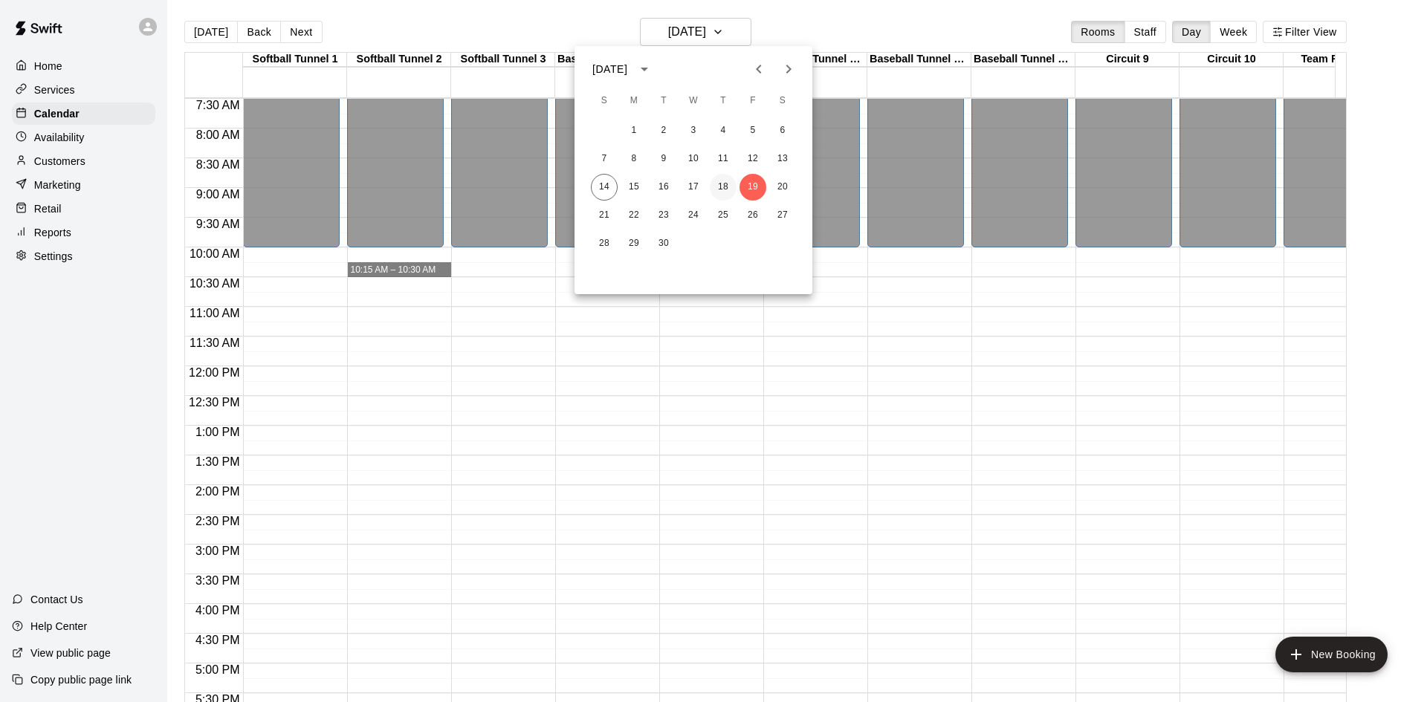
click at [726, 186] on button "18" at bounding box center [723, 187] width 27 height 27
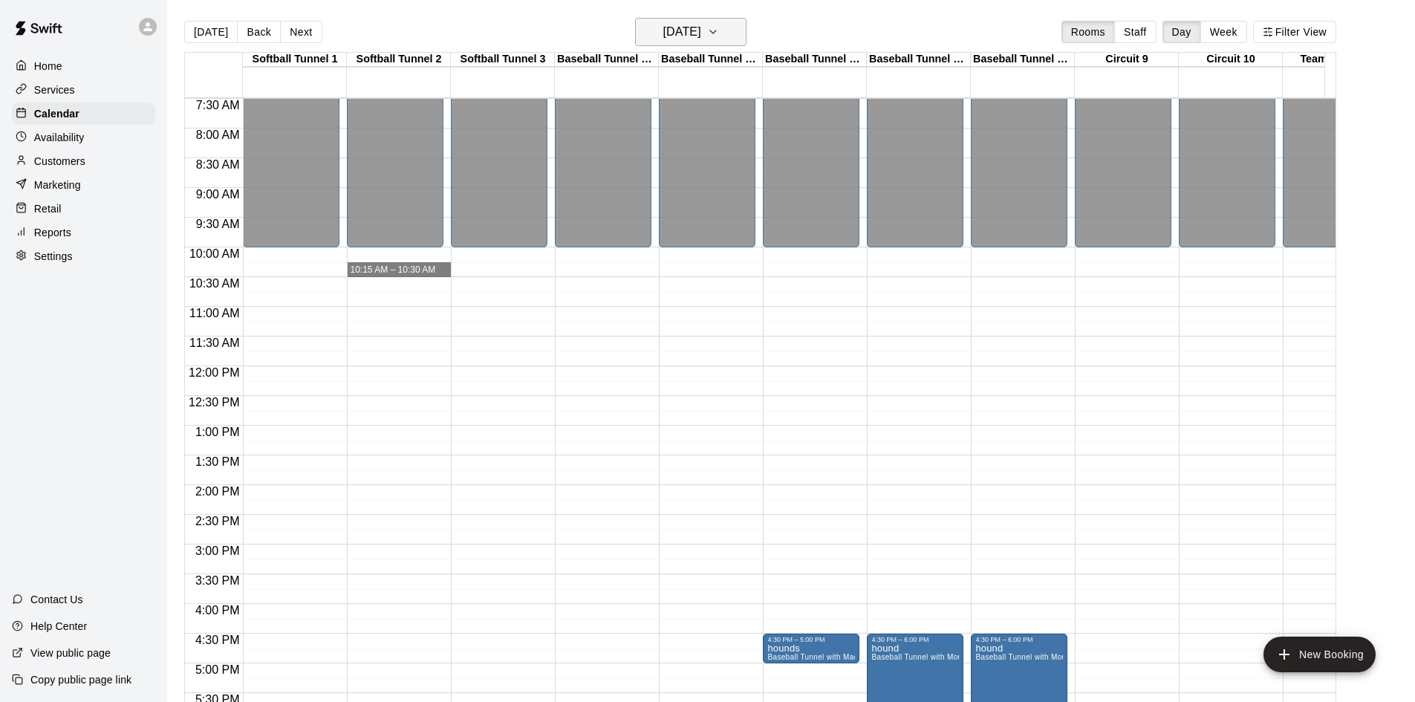
click at [701, 28] on h6 "[DATE]" at bounding box center [682, 32] width 38 height 21
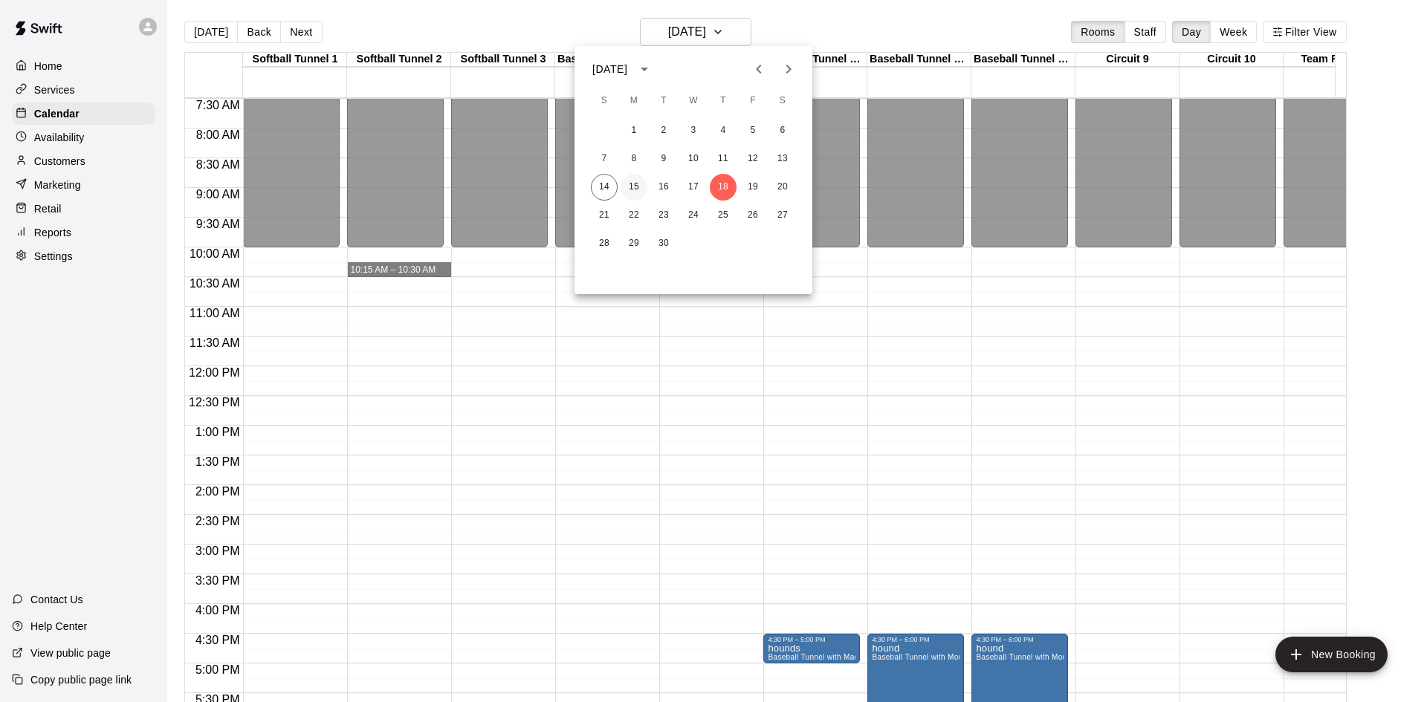
click at [617, 190] on div "14 15 16 17 18 19 20" at bounding box center [693, 187] width 238 height 27
click at [616, 189] on button "14" at bounding box center [604, 187] width 27 height 27
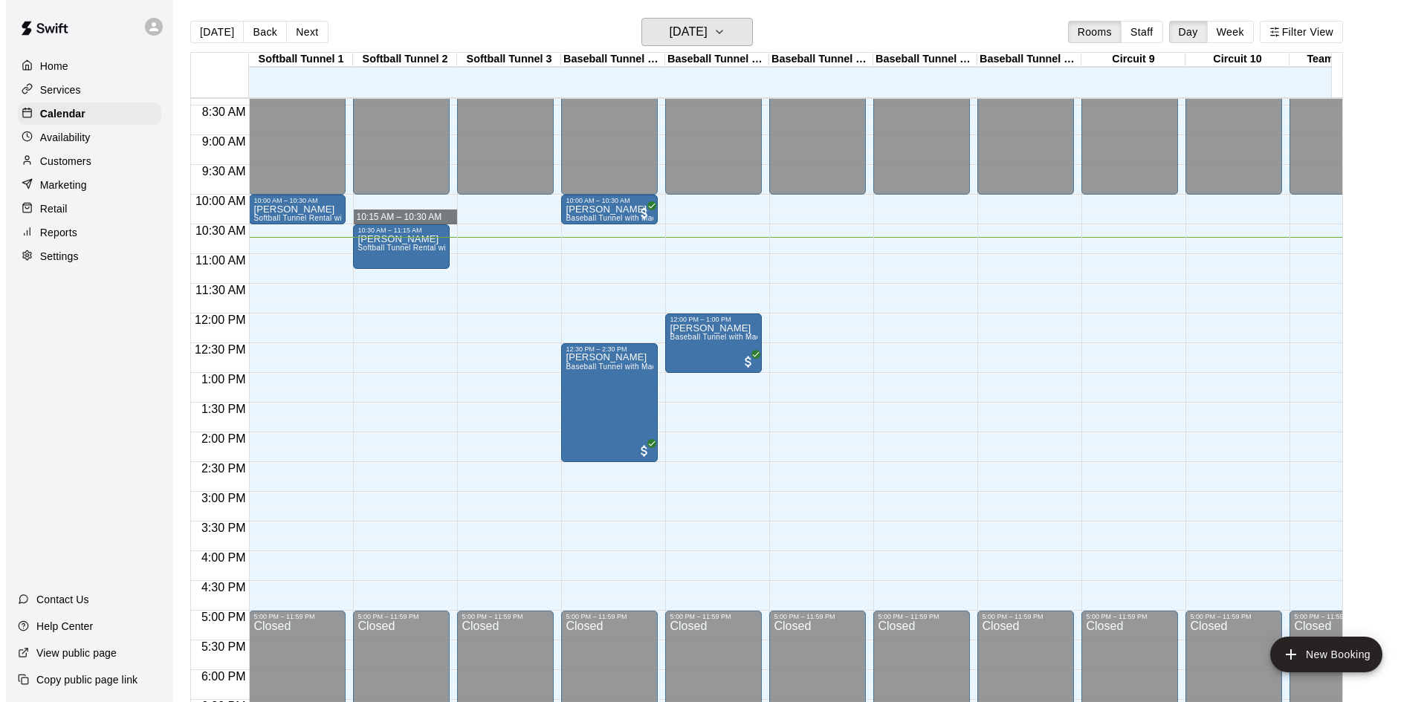
scroll to position [520, 0]
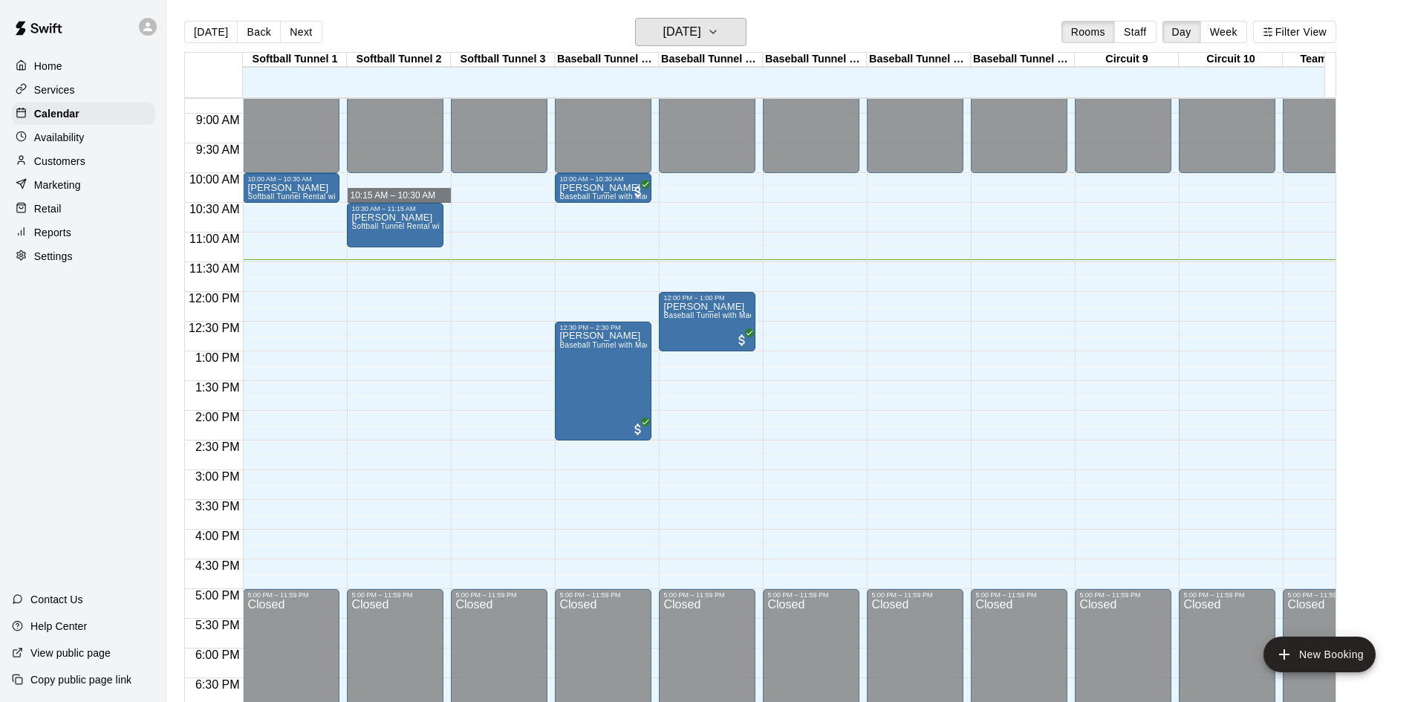
click at [635, 18] on button "[DATE]" at bounding box center [690, 32] width 111 height 28
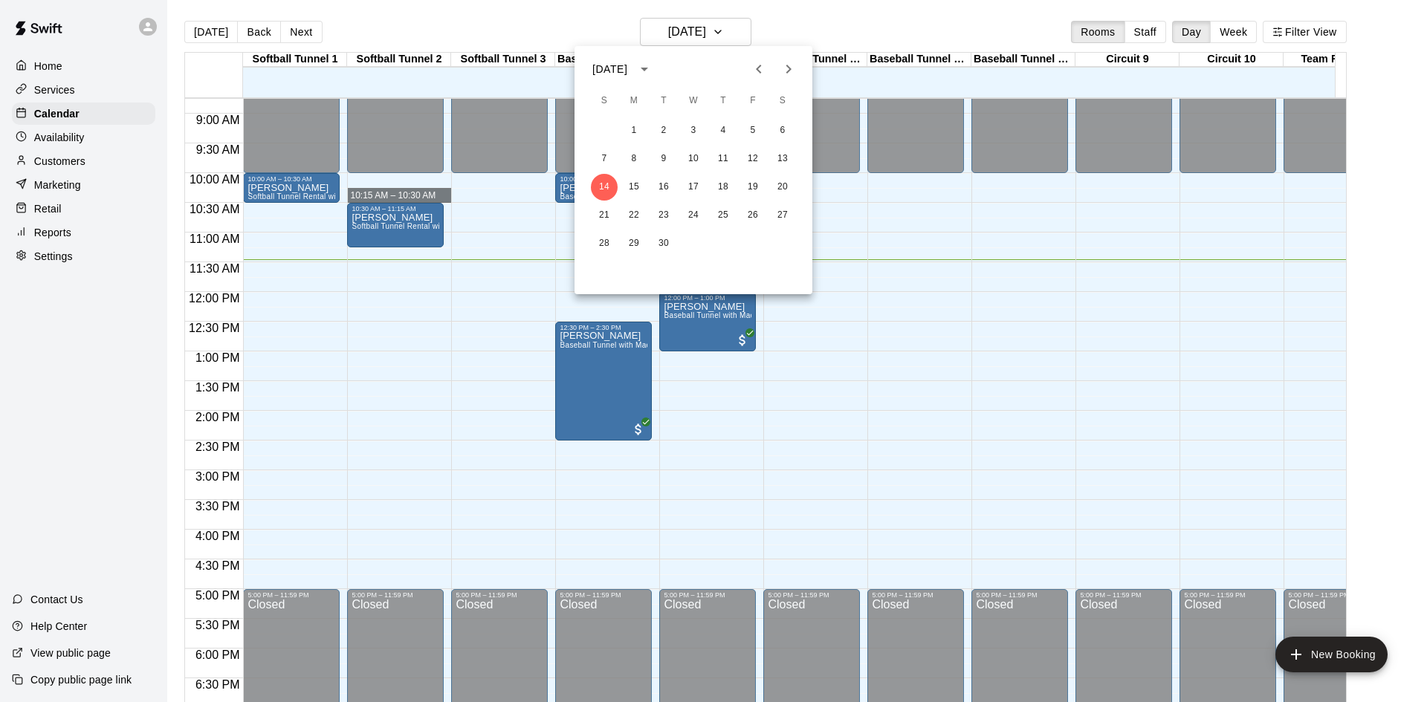
click at [443, 286] on div at bounding box center [713, 351] width 1427 height 702
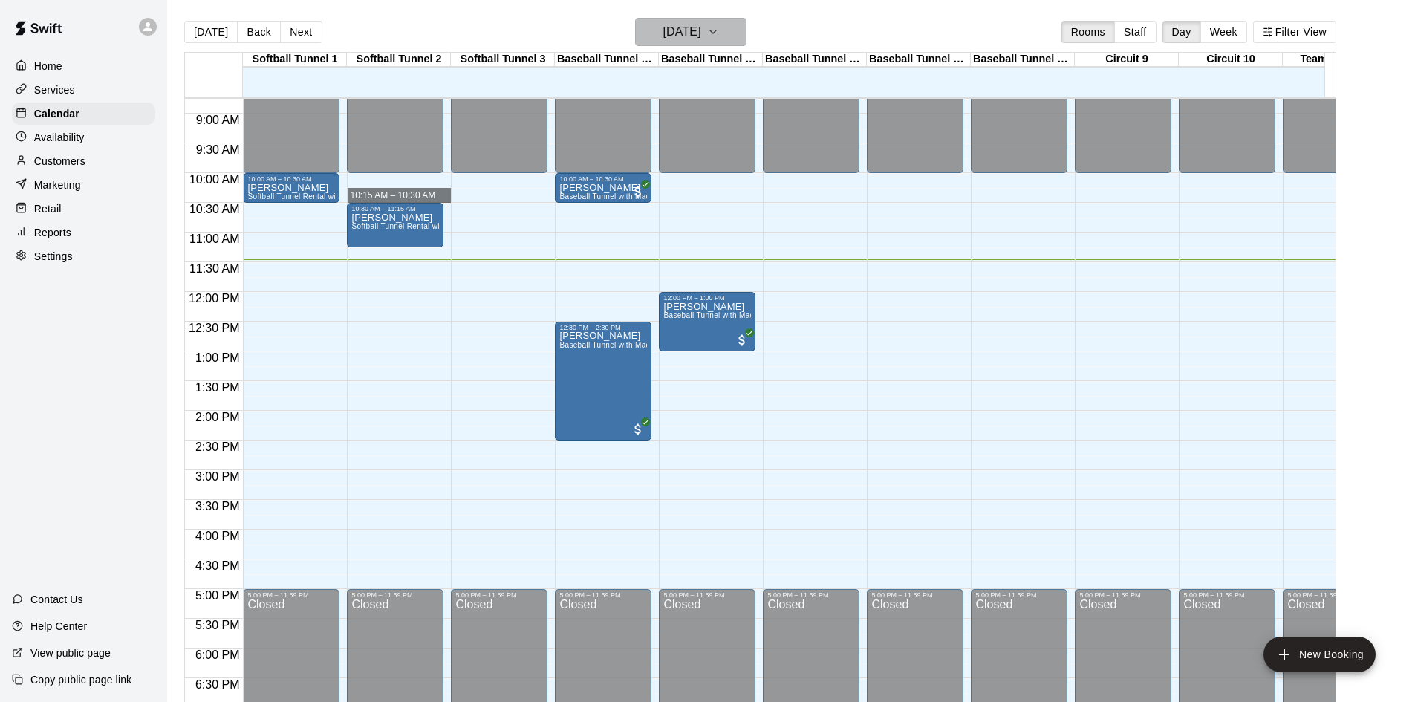
click at [701, 30] on h6 "[DATE]" at bounding box center [682, 32] width 38 height 21
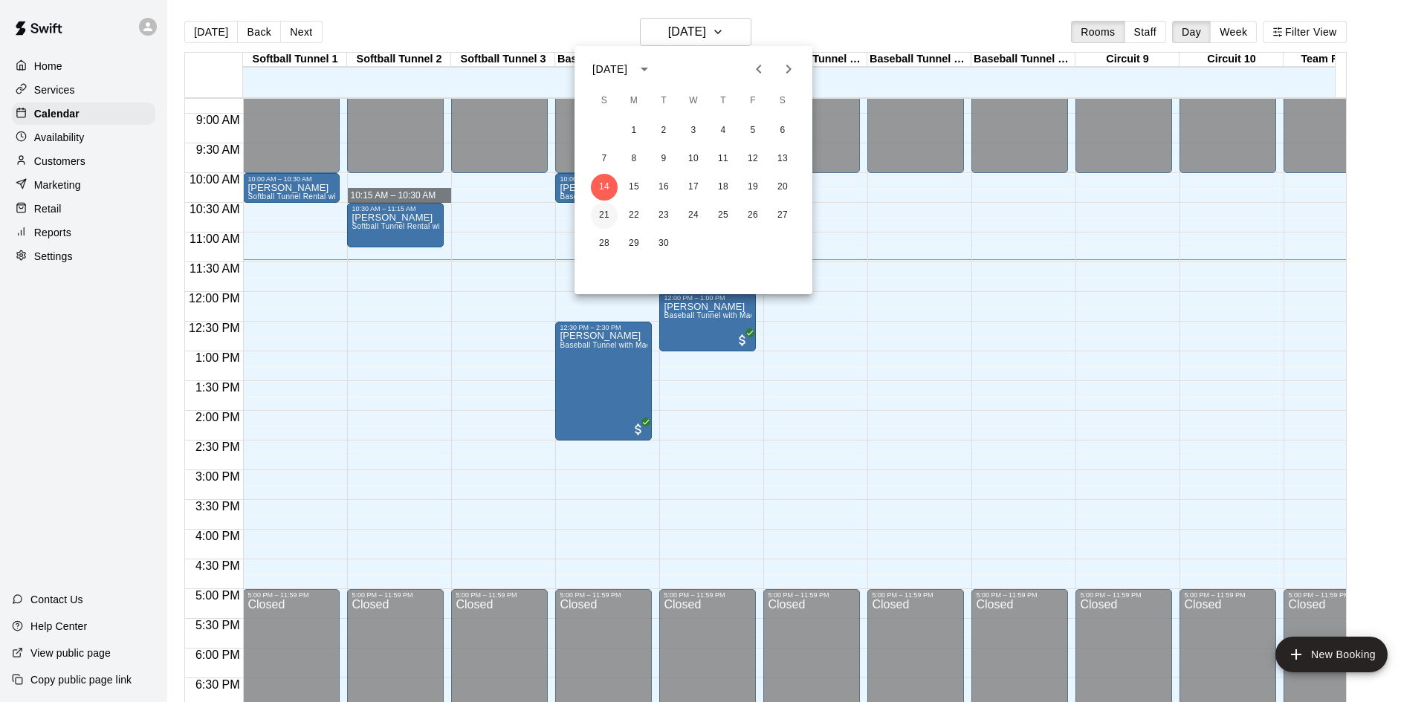
click at [608, 218] on button "21" at bounding box center [604, 215] width 27 height 27
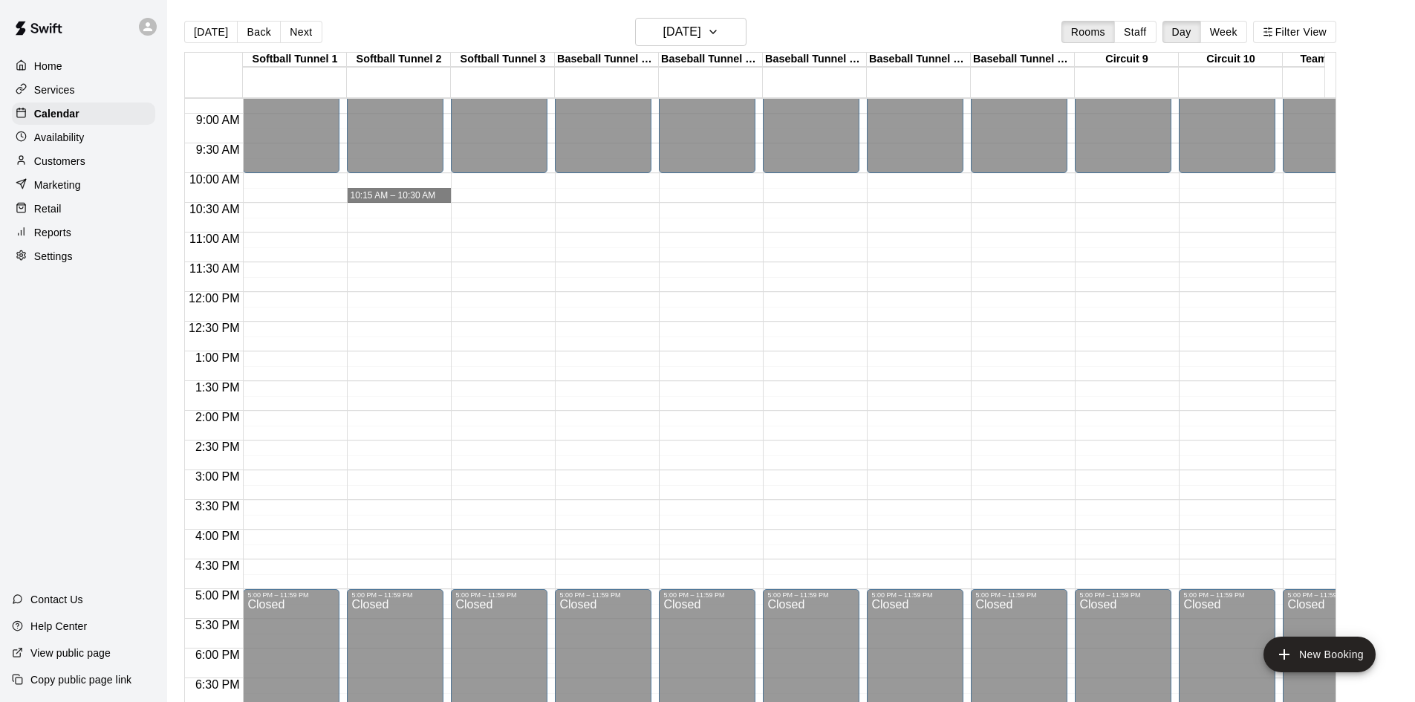
click at [282, 179] on div "12:00 AM – 10:00 AM Closed 5:00 PM – 11:59 PM Closed" at bounding box center [291, 292] width 97 height 1427
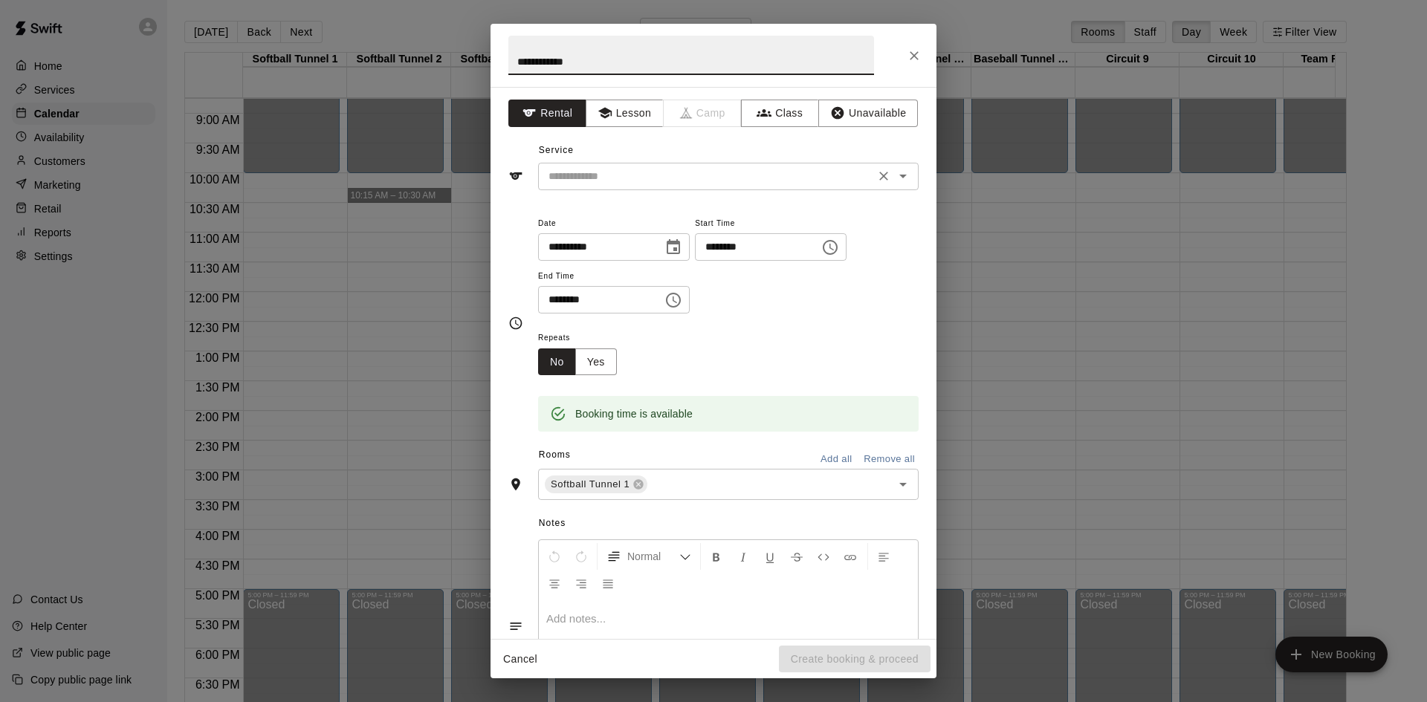
type input "**********"
click at [602, 181] on input "text" at bounding box center [706, 176] width 328 height 19
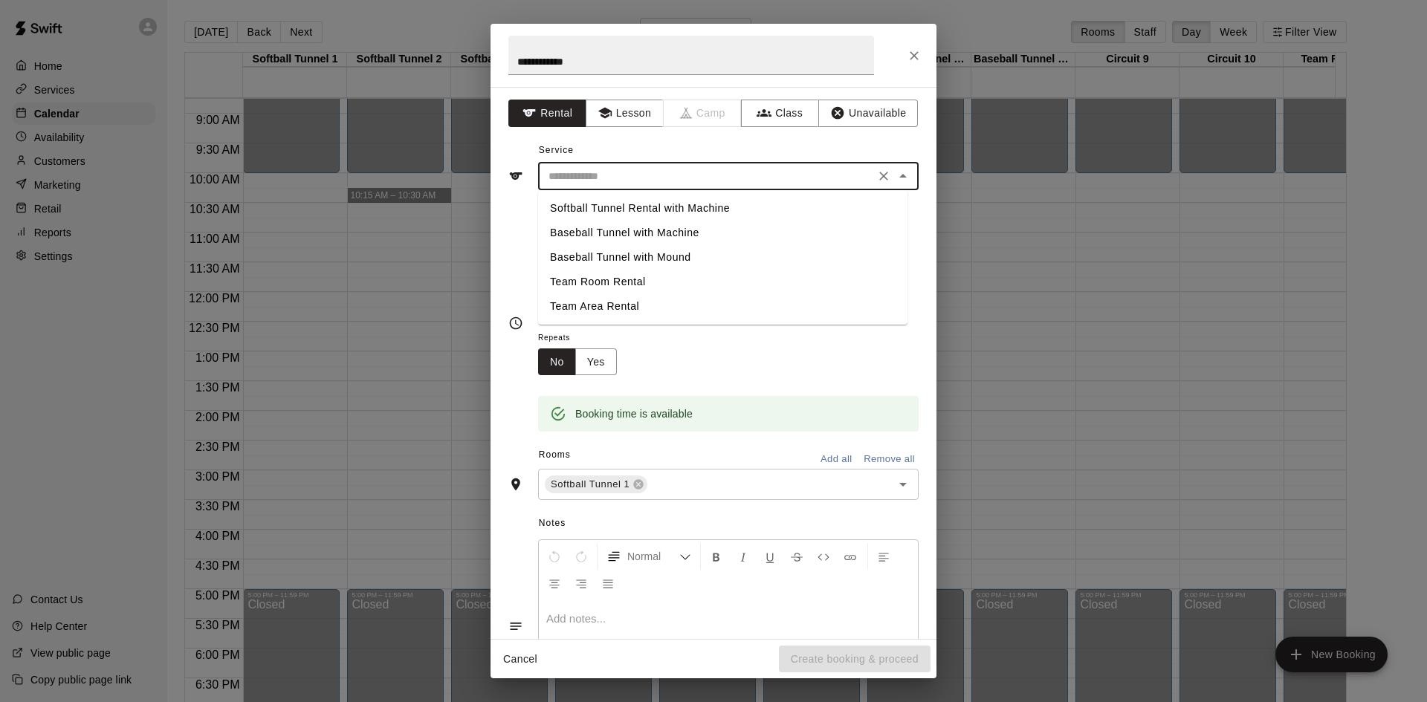
click at [672, 233] on li "Baseball Tunnel with Machine" at bounding box center [722, 233] width 369 height 25
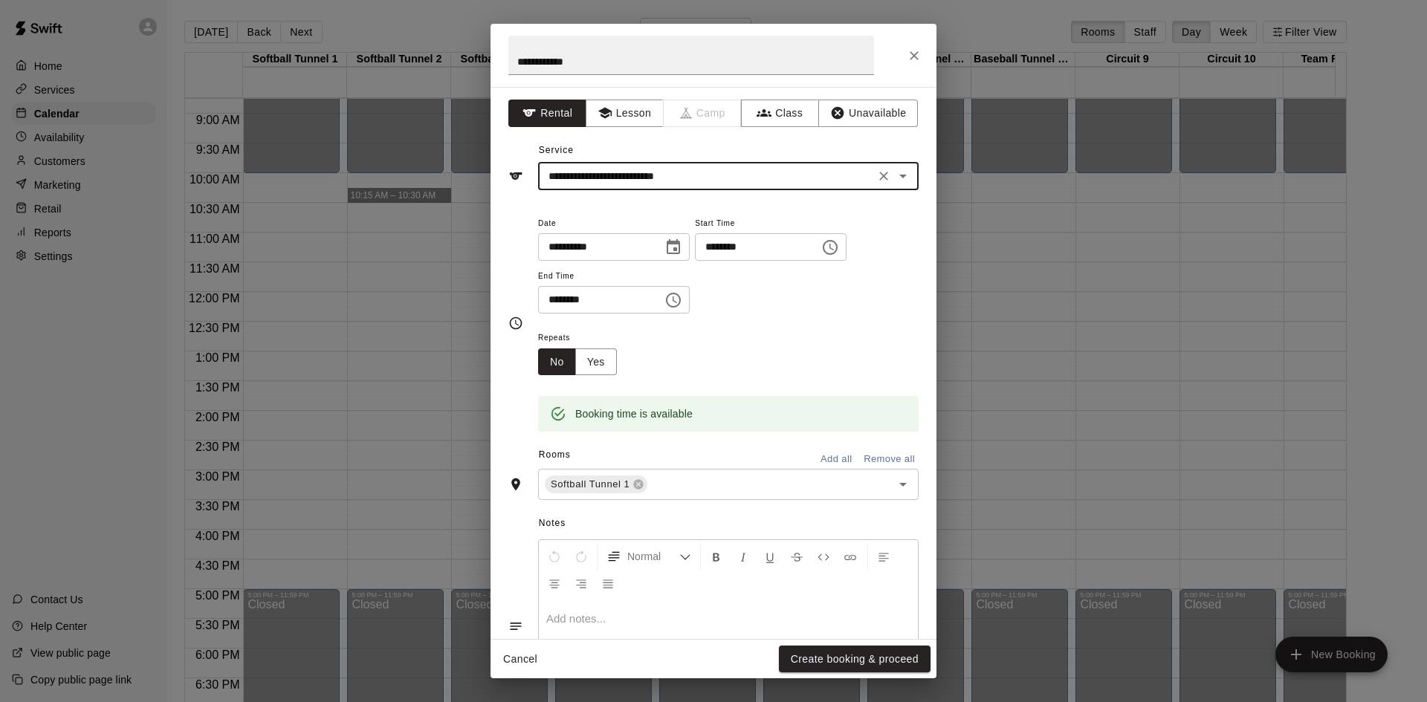
click at [718, 181] on input "**********" at bounding box center [706, 176] width 328 height 19
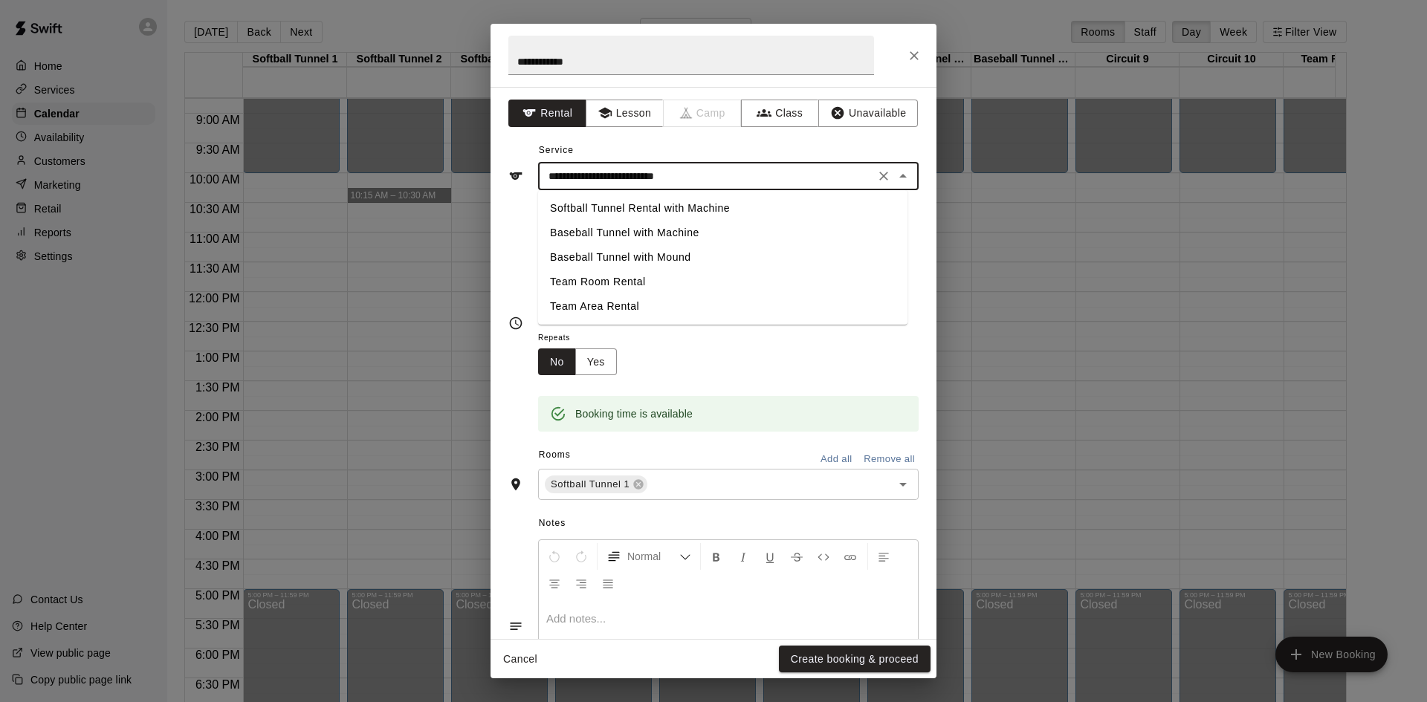
click at [708, 201] on li "Softball Tunnel Rental with Machine" at bounding box center [722, 208] width 369 height 25
type input "**********"
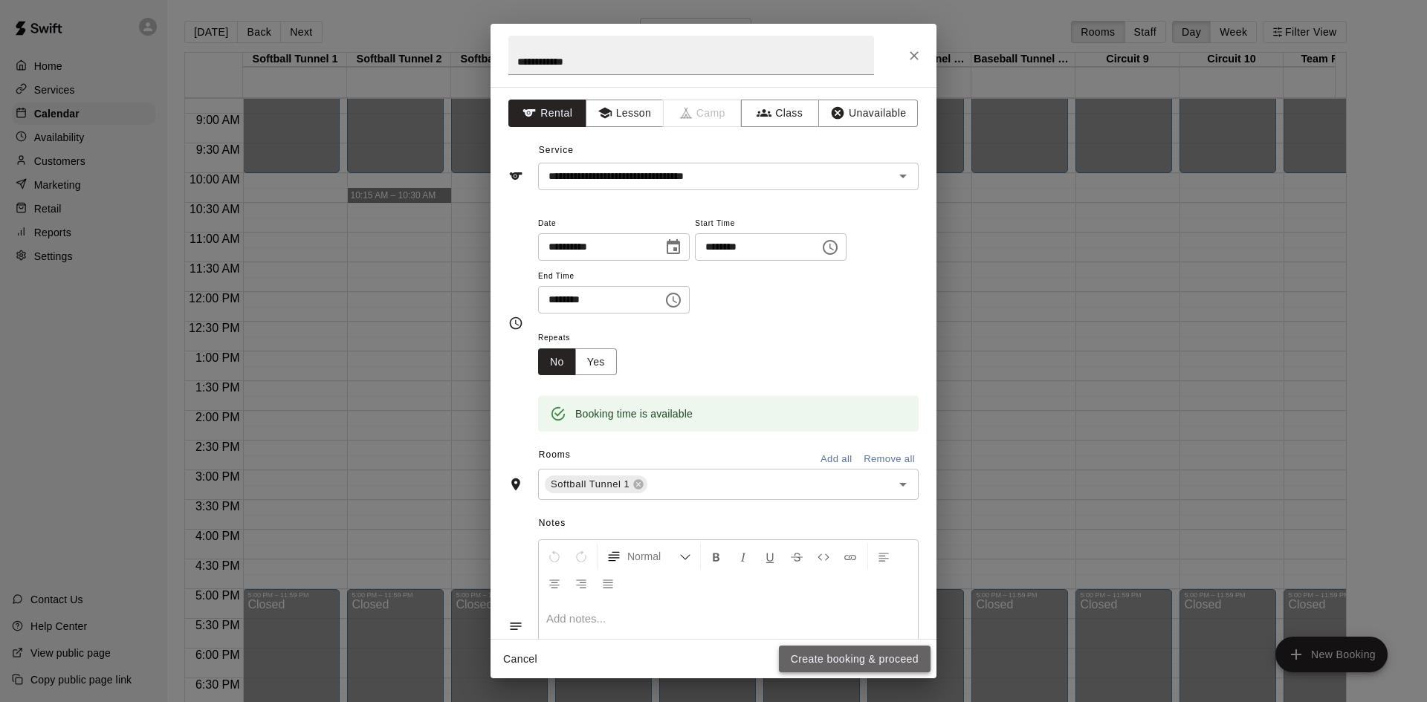
click at [868, 667] on button "Create booking & proceed" at bounding box center [855, 659] width 152 height 27
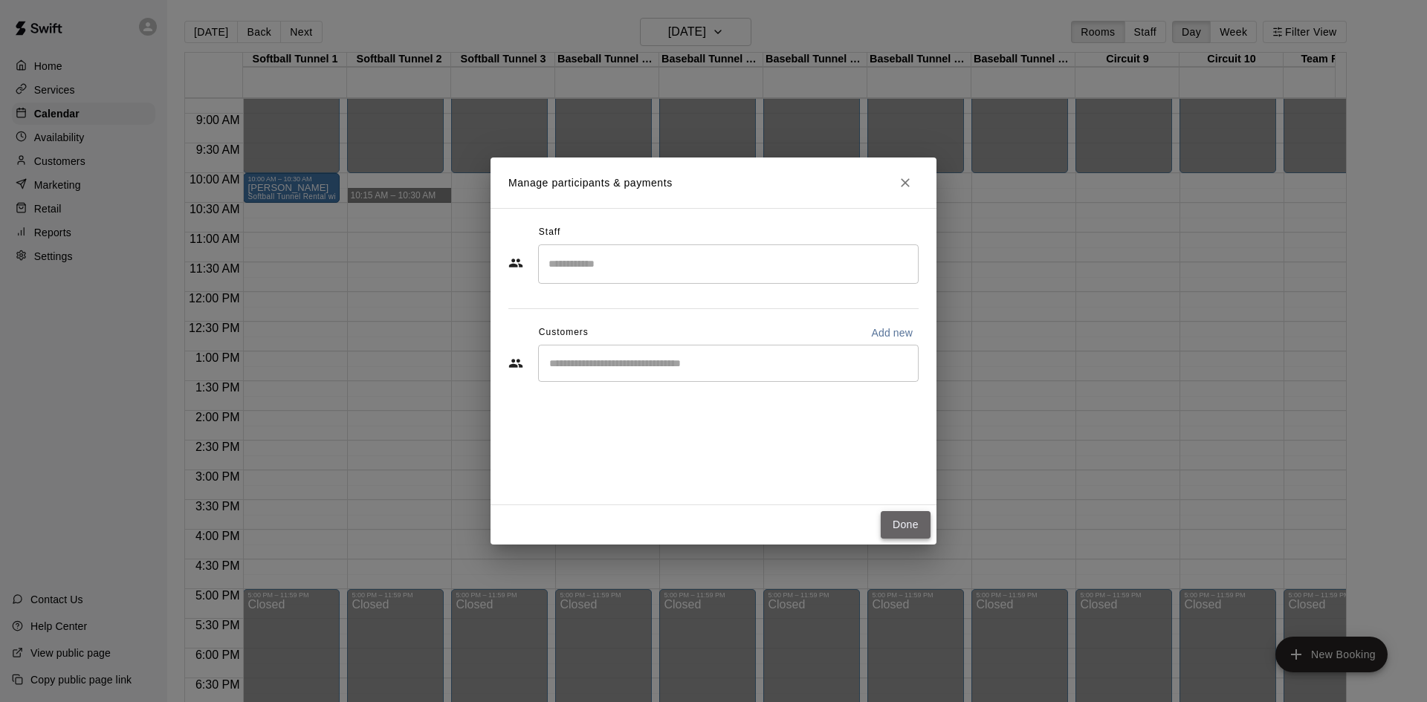
click at [920, 525] on button "Done" at bounding box center [905, 524] width 50 height 27
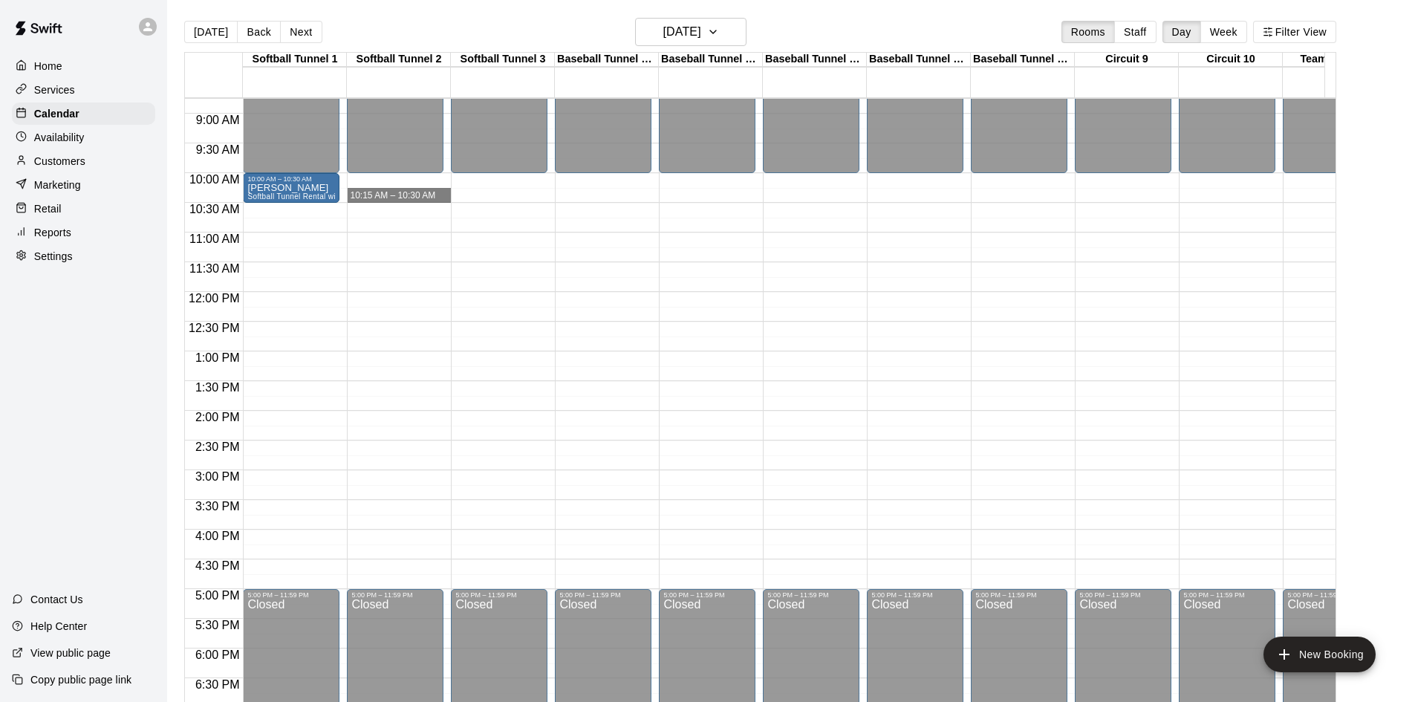
click at [668, 49] on div "Today Back Next Sunday Sep 21 Rooms Staff Day Week Filter View" at bounding box center [760, 35] width 1152 height 34
click at [681, 32] on h6 "Sunday Sep 21" at bounding box center [682, 32] width 38 height 21
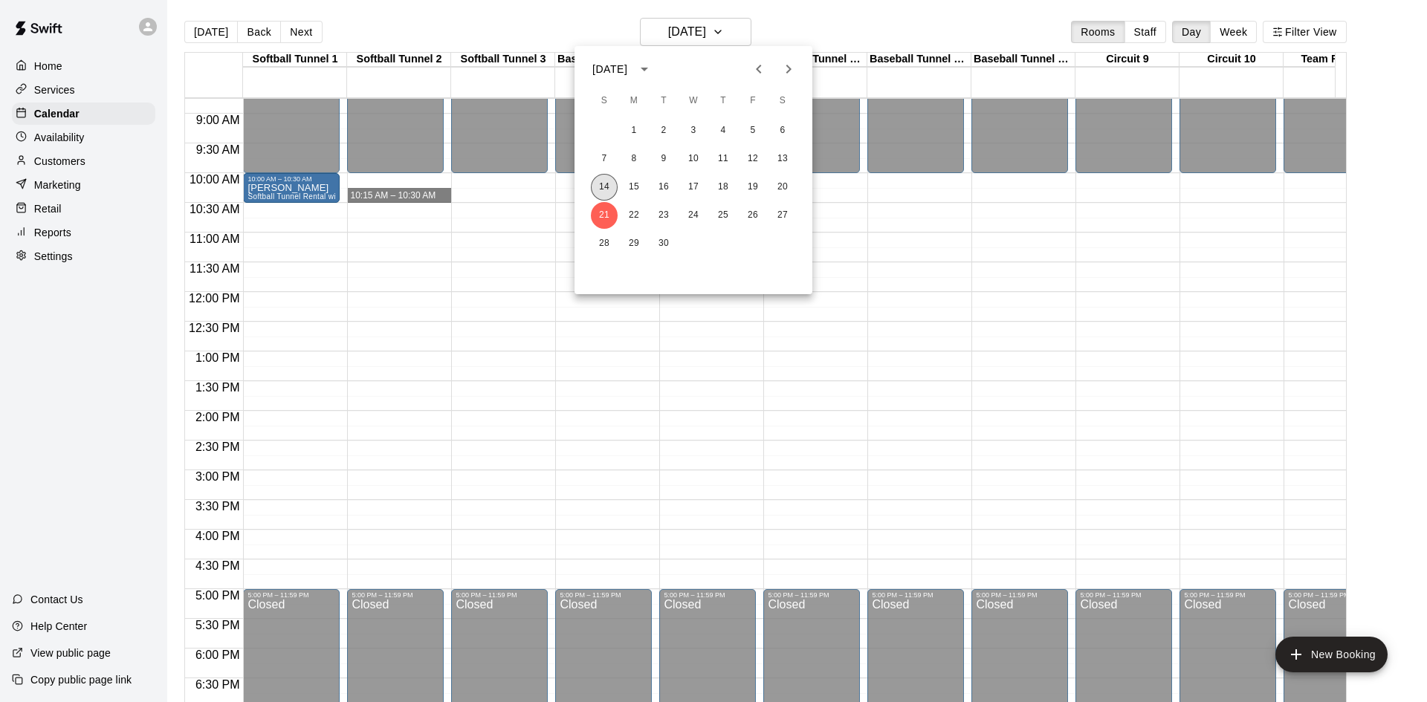
drag, startPoint x: 598, startPoint y: 184, endPoint x: 675, endPoint y: 54, distance: 151.3
click at [598, 184] on button "14" at bounding box center [604, 187] width 27 height 27
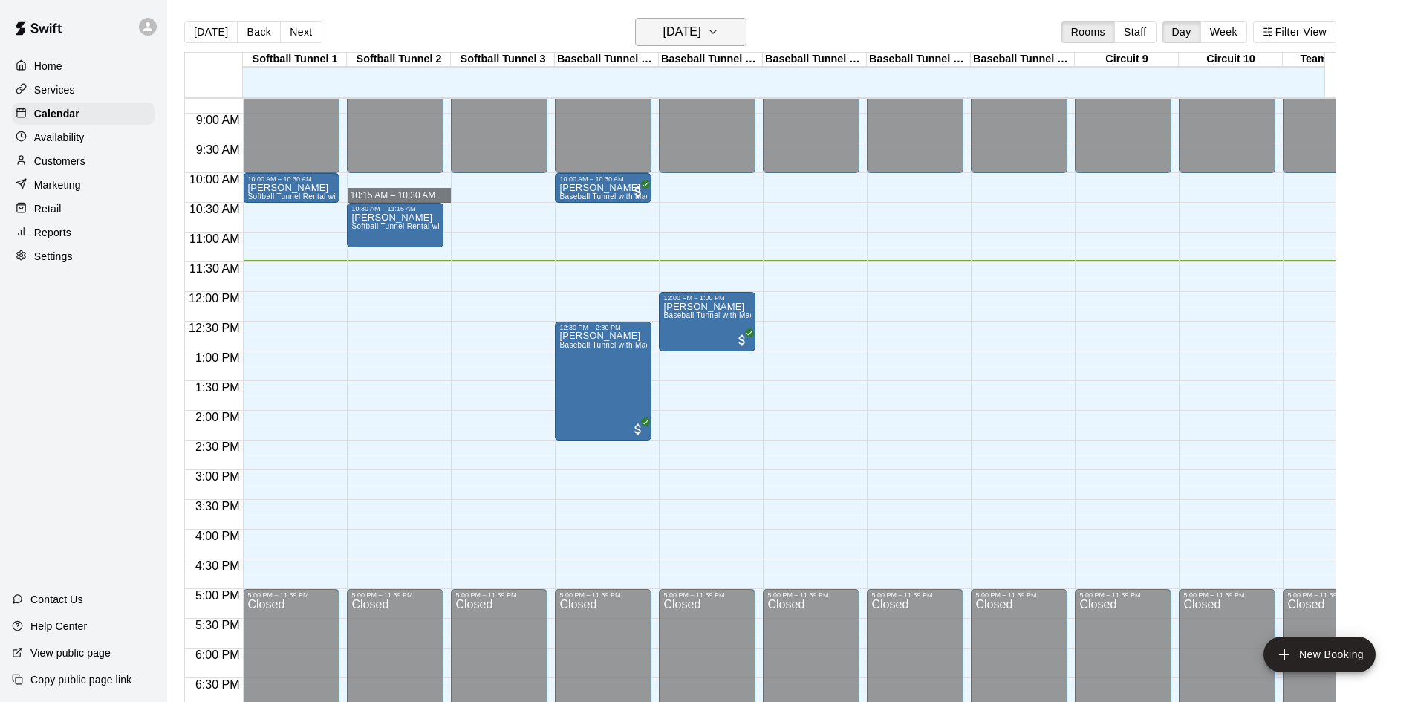
click at [687, 33] on h6 "[DATE]" at bounding box center [682, 32] width 38 height 21
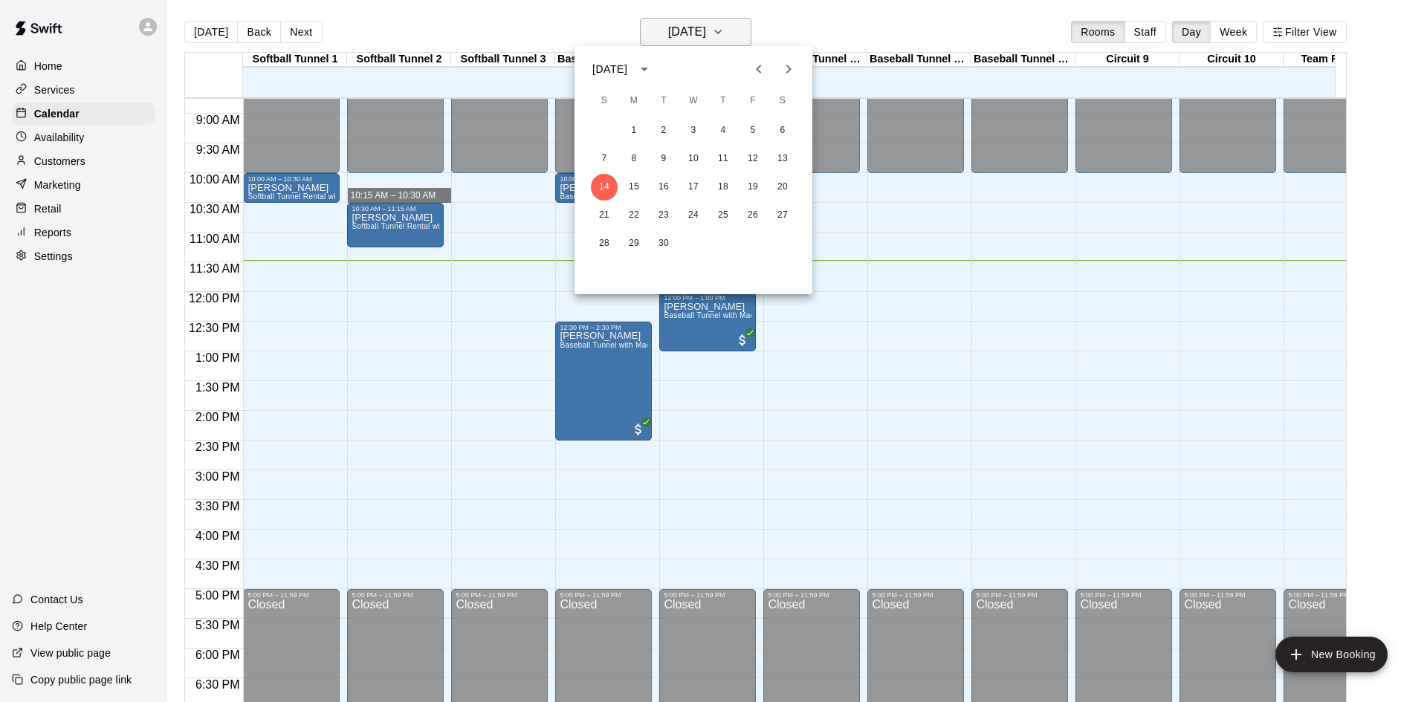
click at [687, 33] on div at bounding box center [713, 351] width 1427 height 702
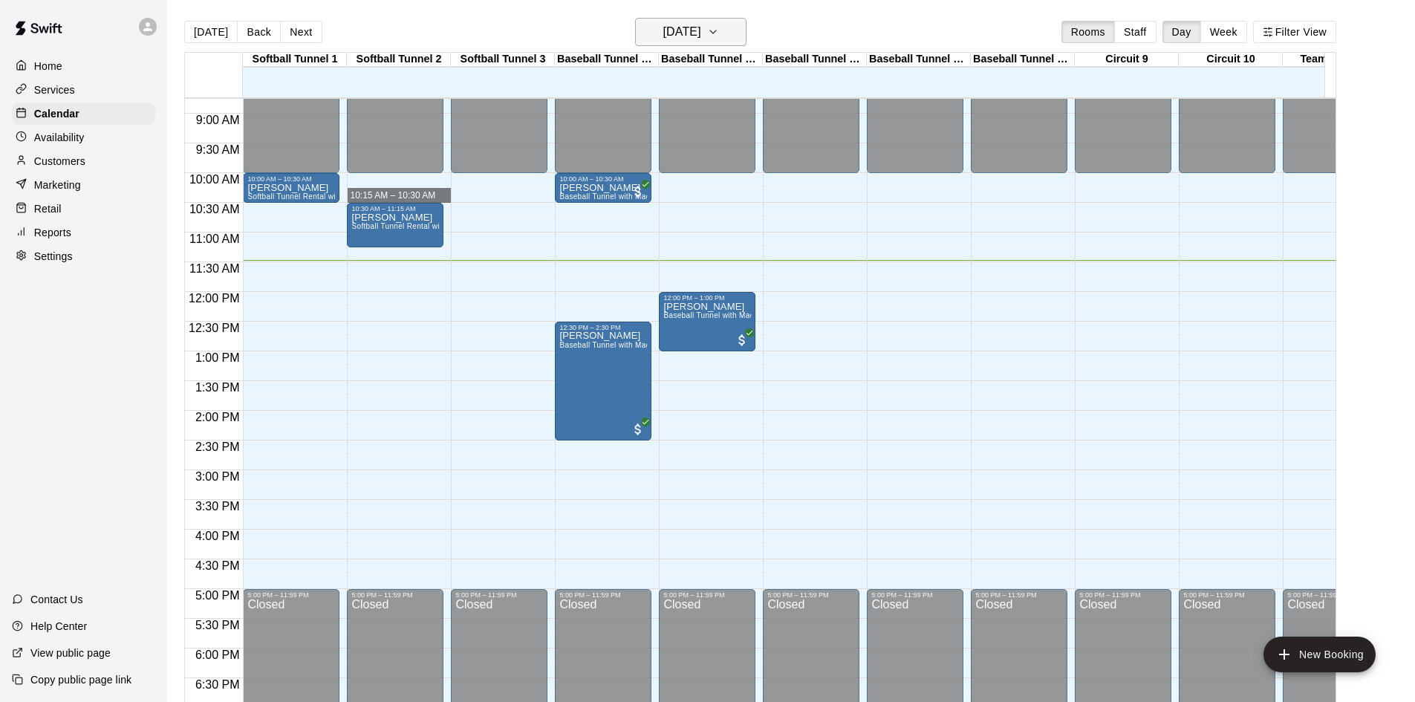
click at [689, 33] on h6 "[DATE]" at bounding box center [682, 32] width 38 height 21
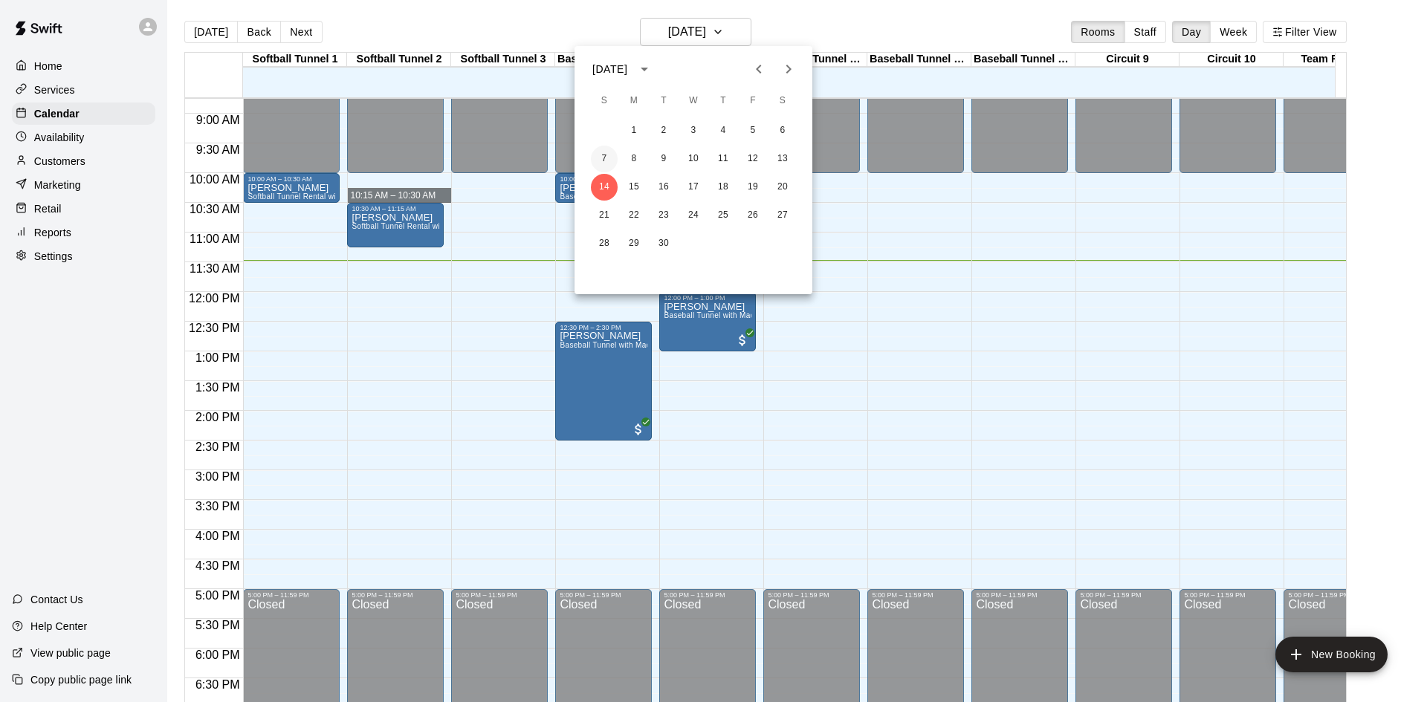
click at [603, 151] on button "7" at bounding box center [604, 159] width 27 height 27
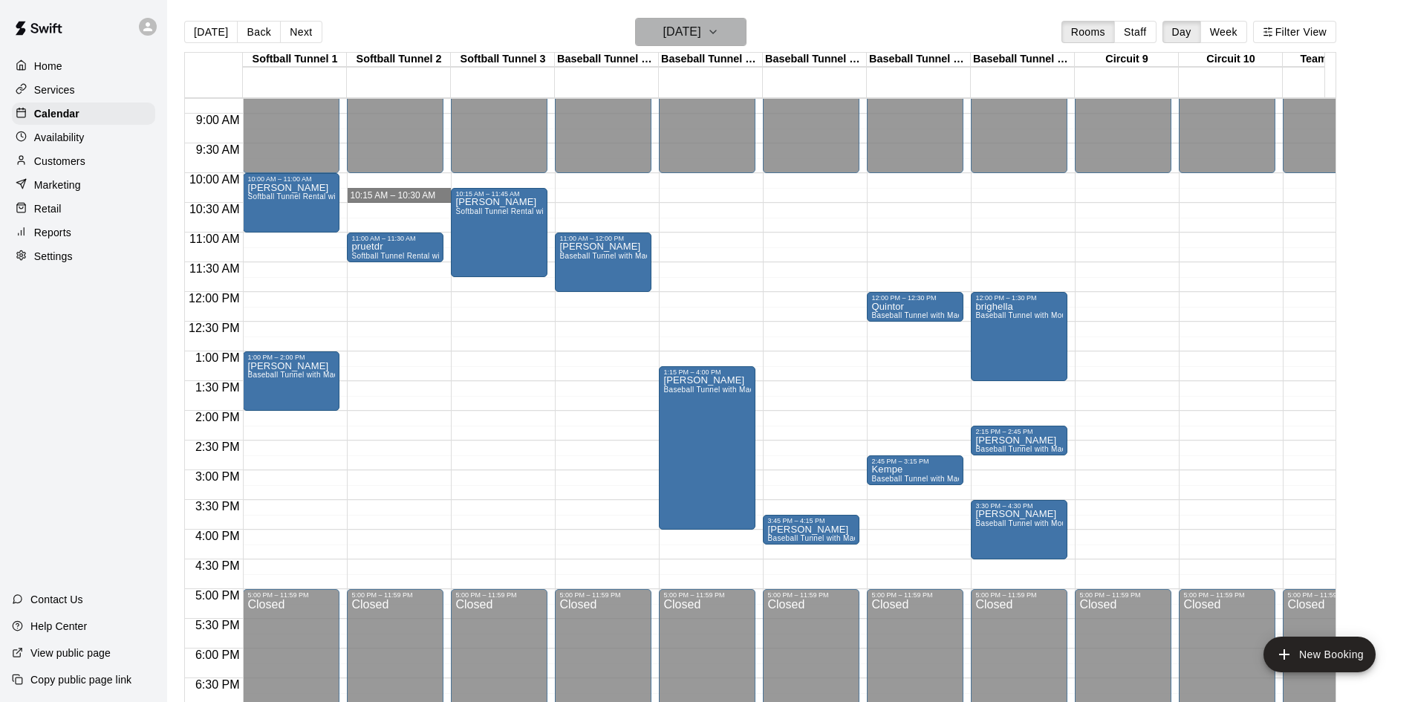
click at [701, 41] on h6 "Sunday Sep 07" at bounding box center [682, 32] width 38 height 21
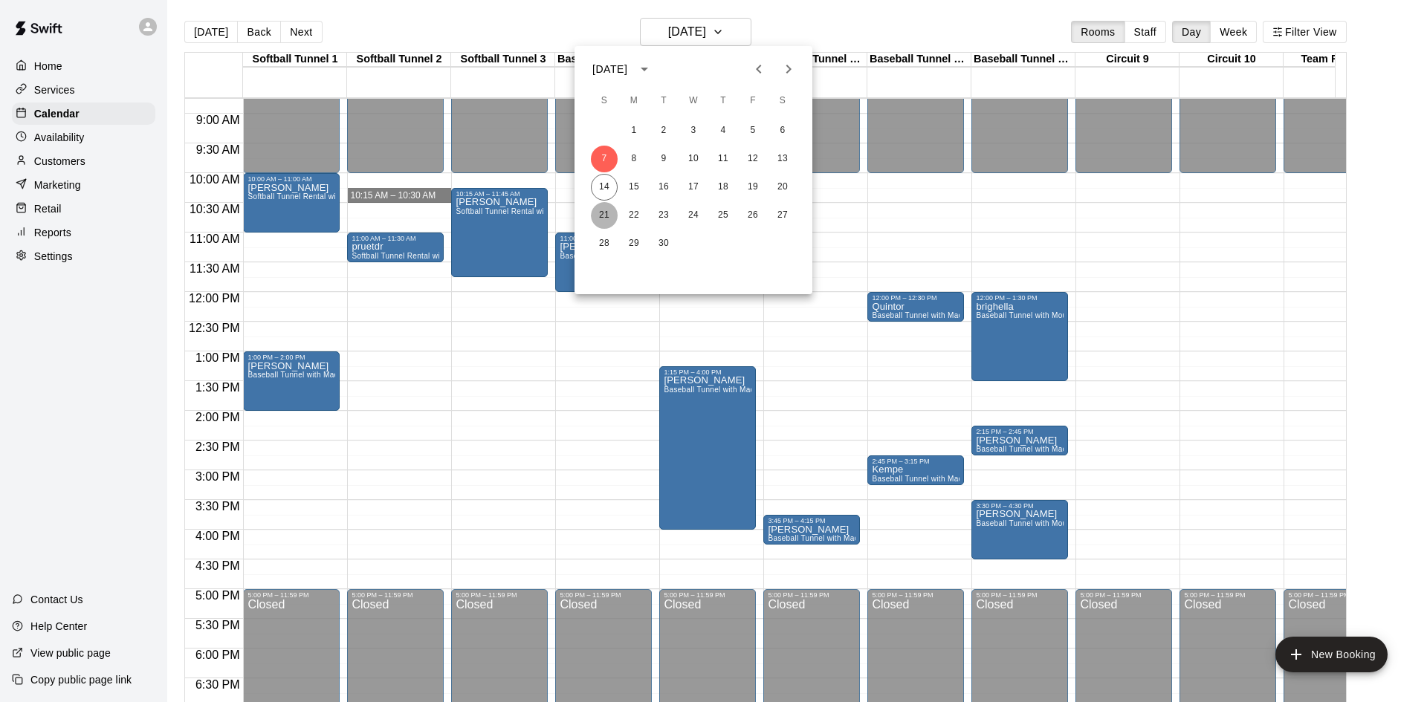
click at [595, 212] on button "21" at bounding box center [604, 215] width 27 height 27
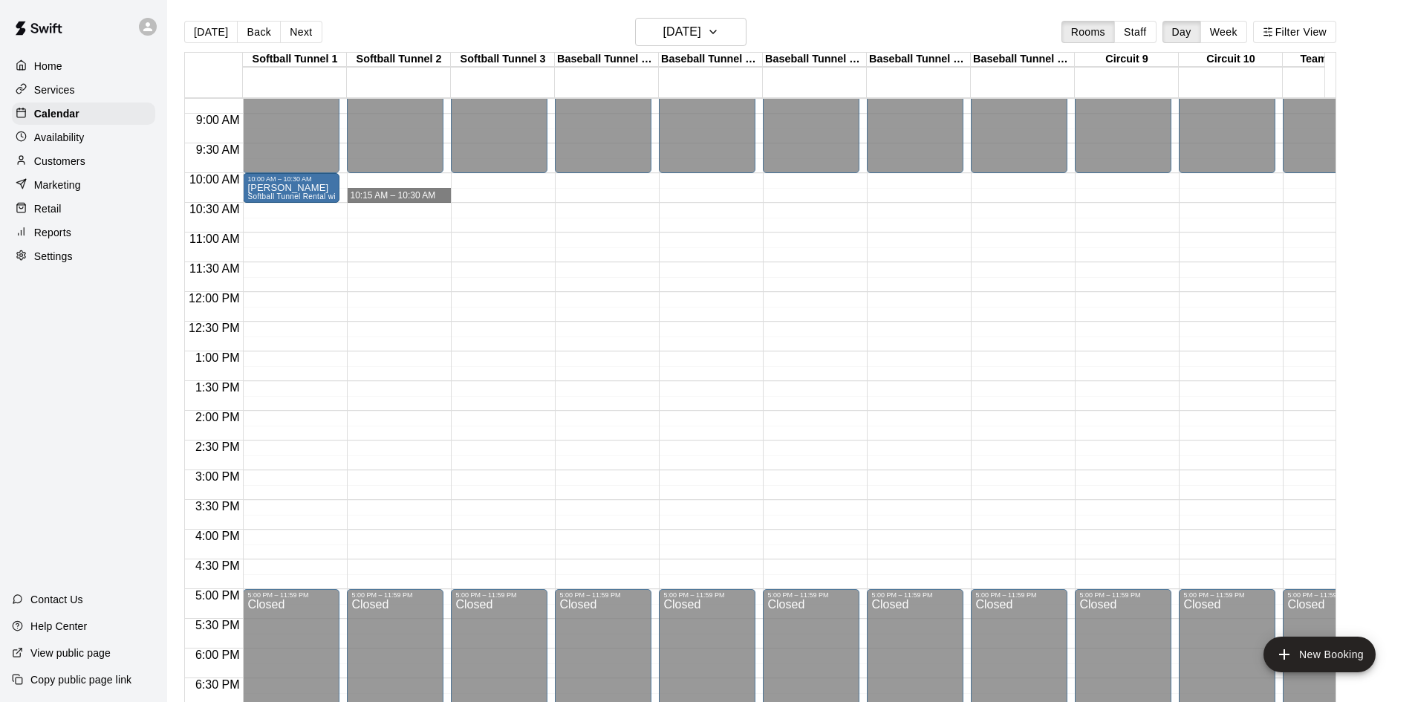
click at [475, 228] on div "12:00 AM – 10:00 AM Closed 5:00 PM – 11:59 PM Closed" at bounding box center [499, 292] width 97 height 1427
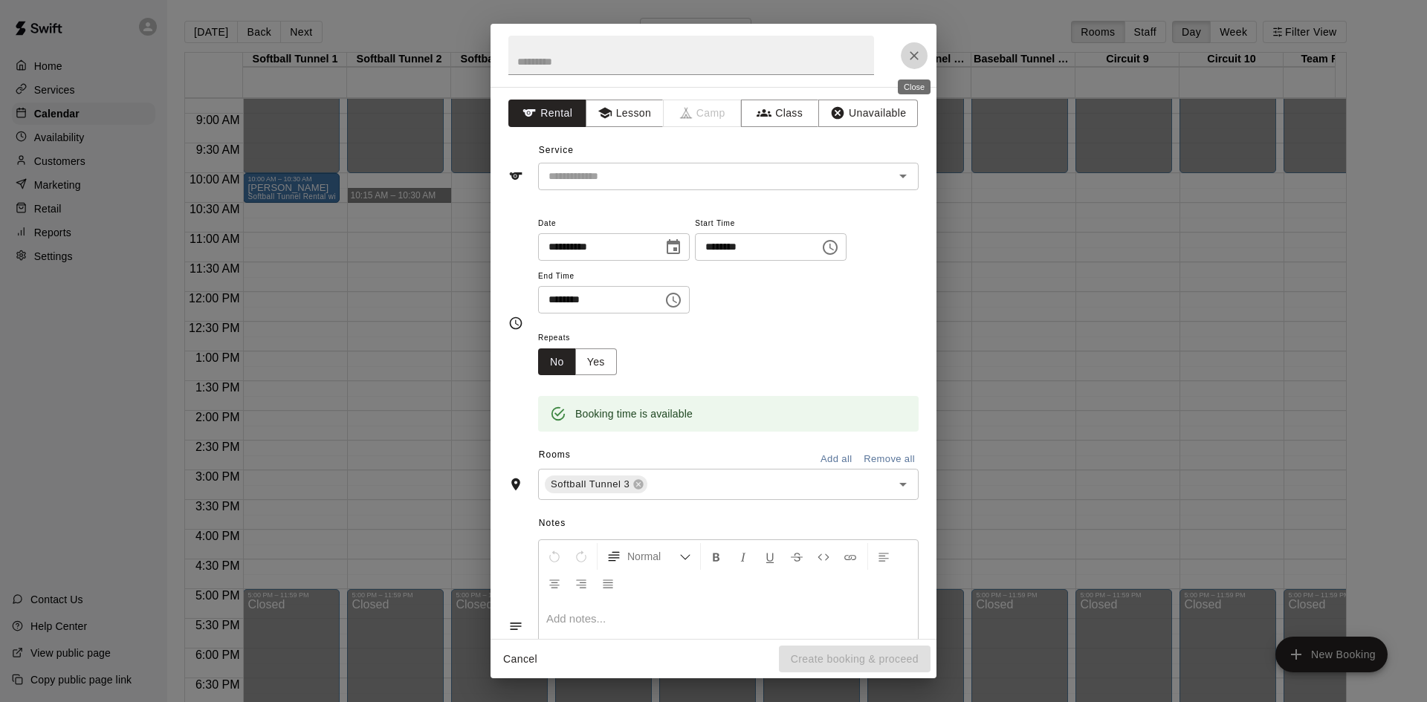
click at [912, 54] on icon "Close" at bounding box center [913, 55] width 15 height 15
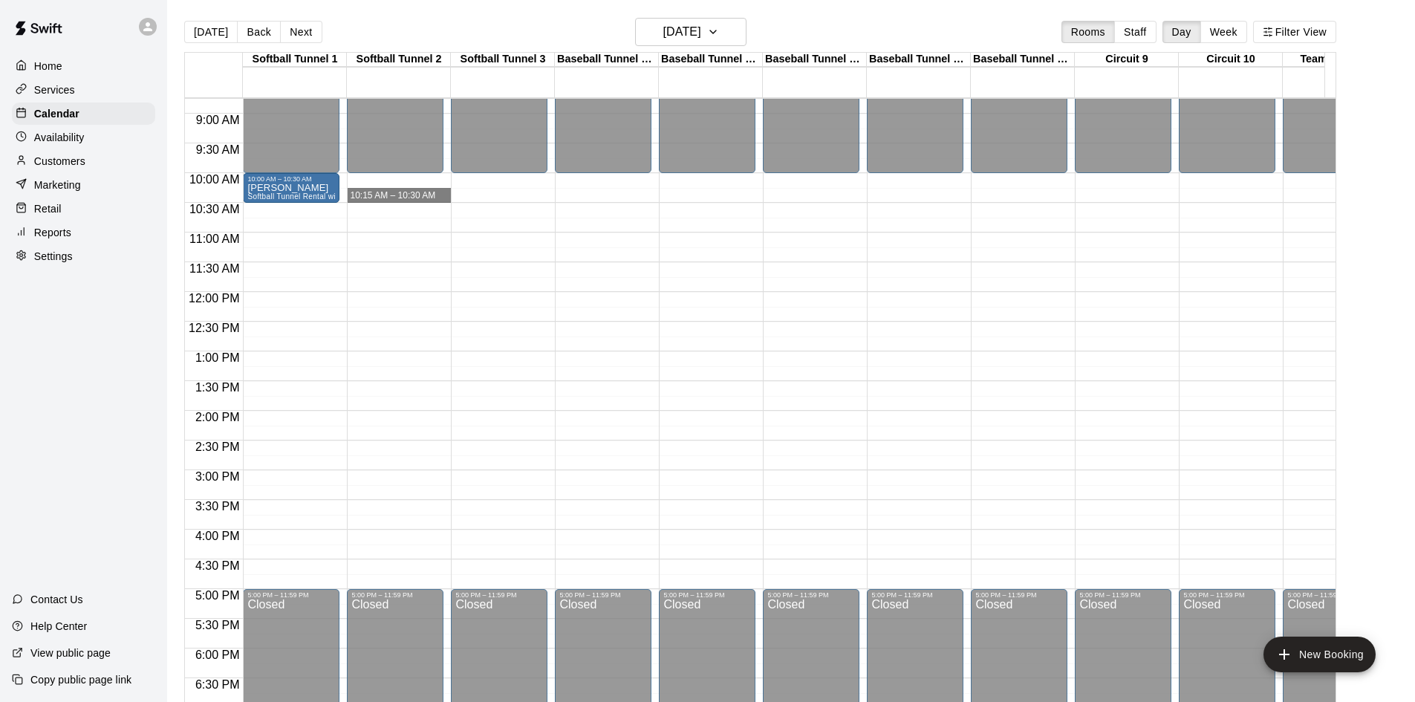
click at [835, 241] on div "12:00 AM – 10:00 AM Closed 5:00 PM – 11:59 PM Closed" at bounding box center [811, 292] width 97 height 1427
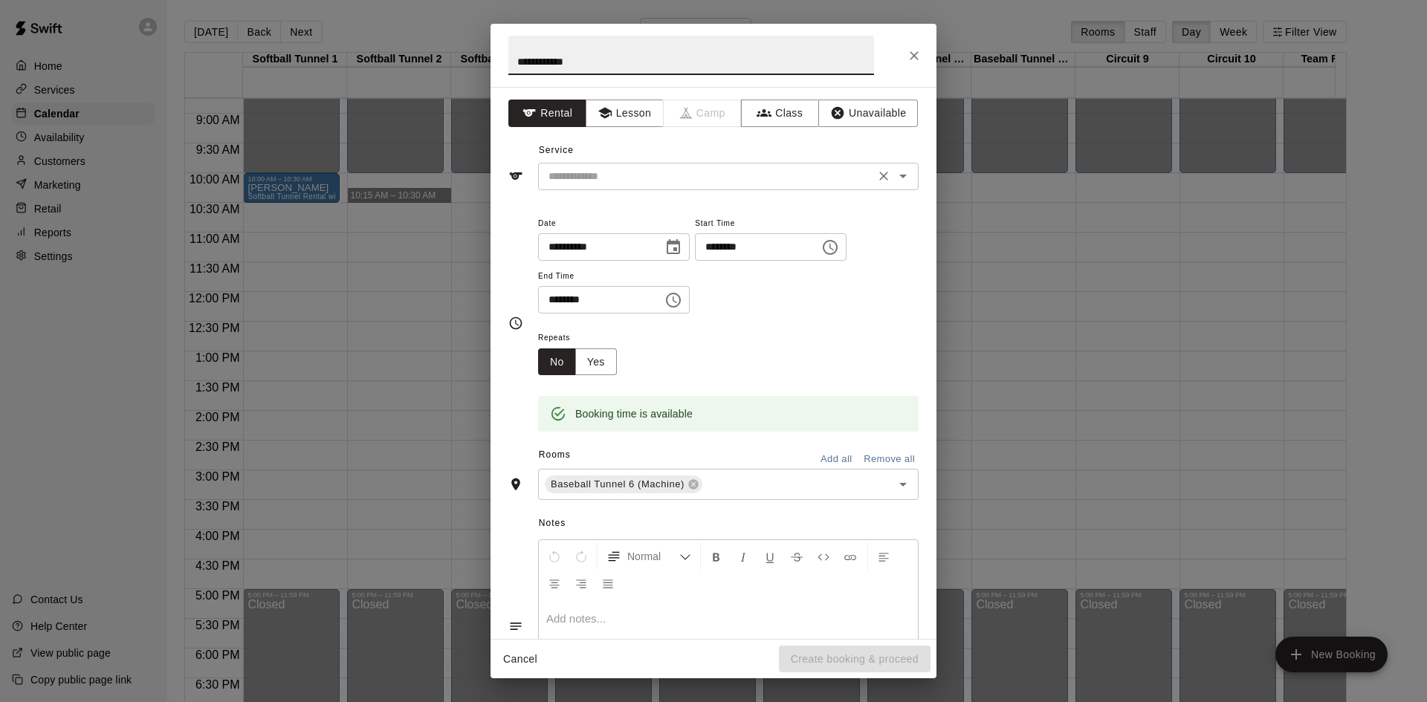
click at [704, 187] on div "​" at bounding box center [728, 176] width 380 height 27
type input "**********"
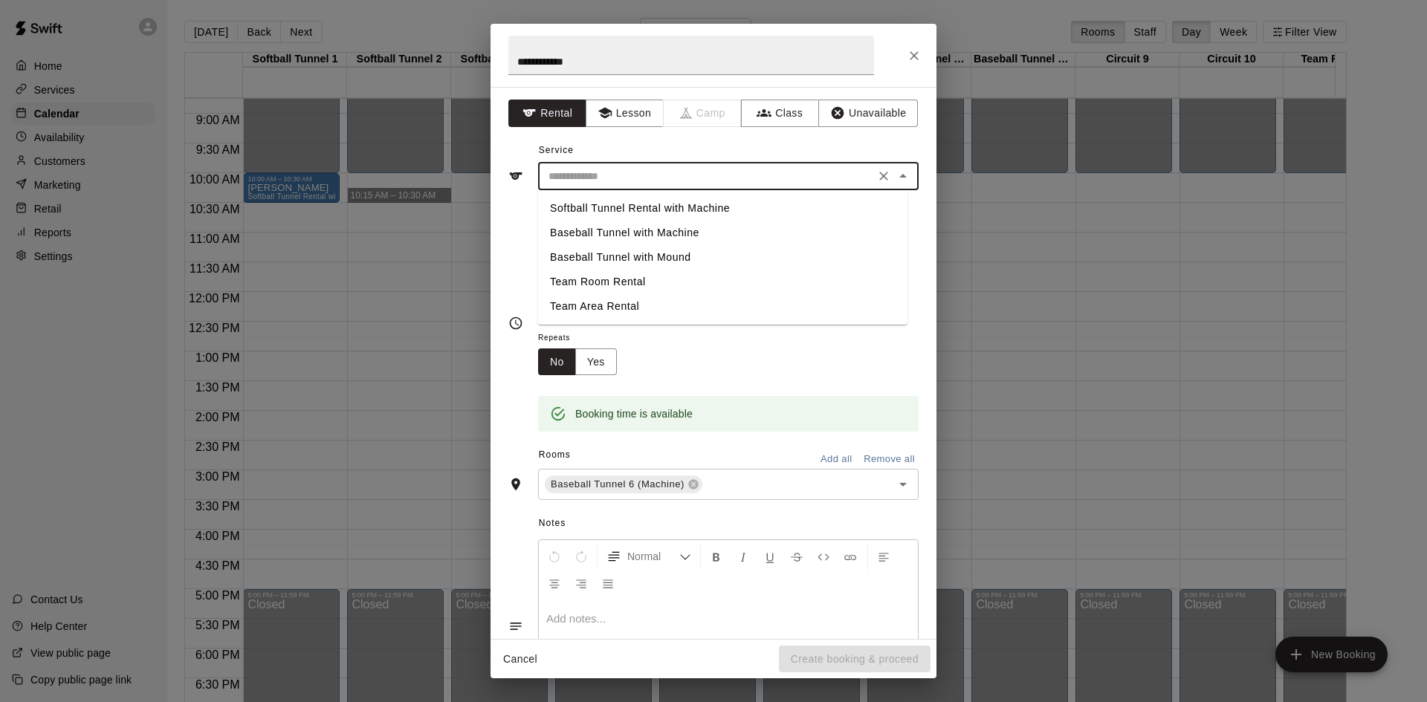
click at [704, 224] on li "Baseball Tunnel with Machine" at bounding box center [722, 233] width 369 height 25
type input "**********"
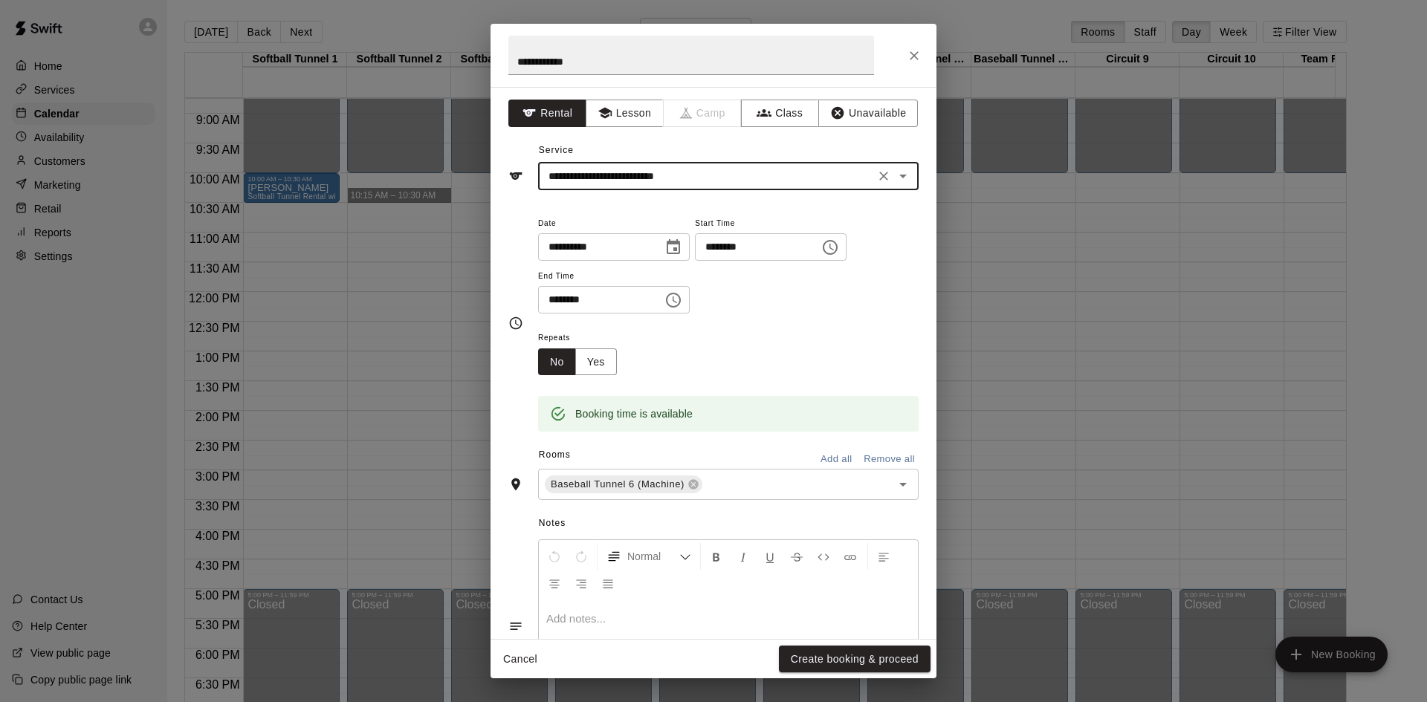
click at [843, 654] on button "Create booking & proceed" at bounding box center [855, 659] width 152 height 27
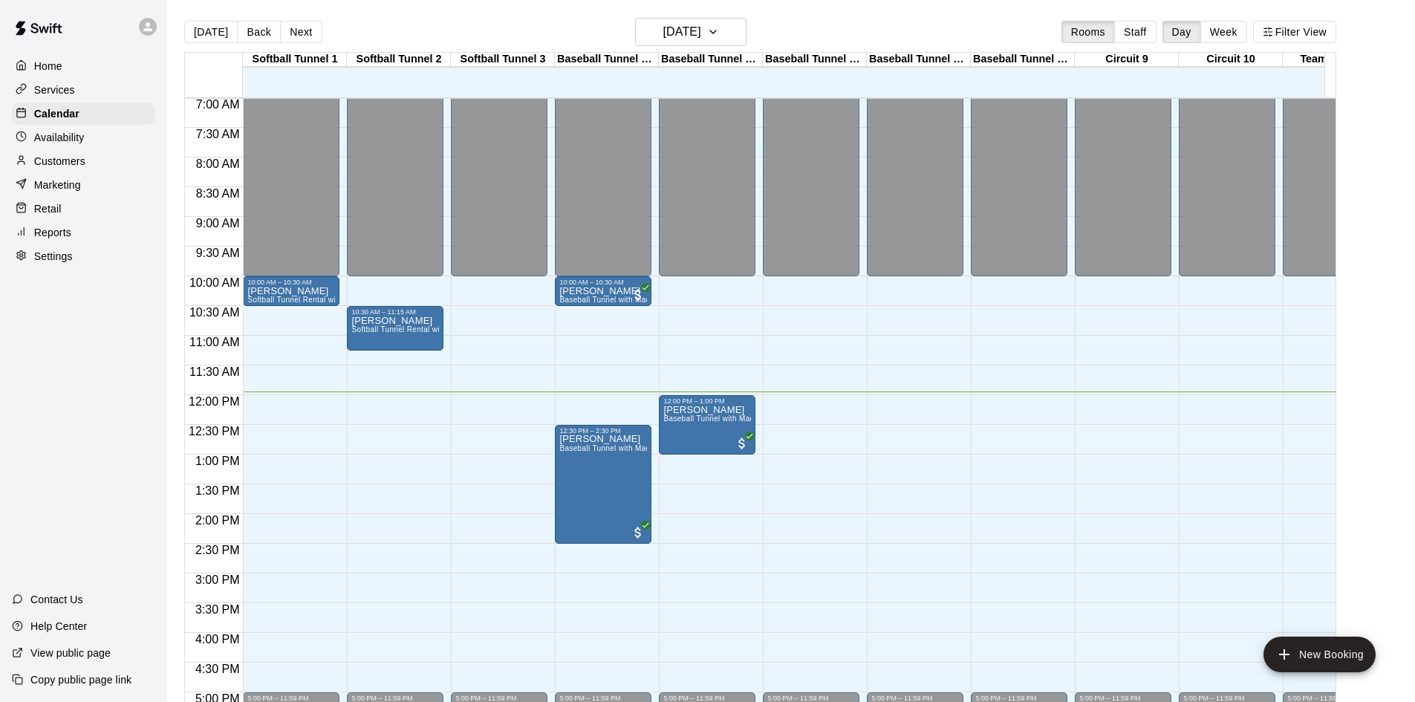
scroll to position [412, 0]
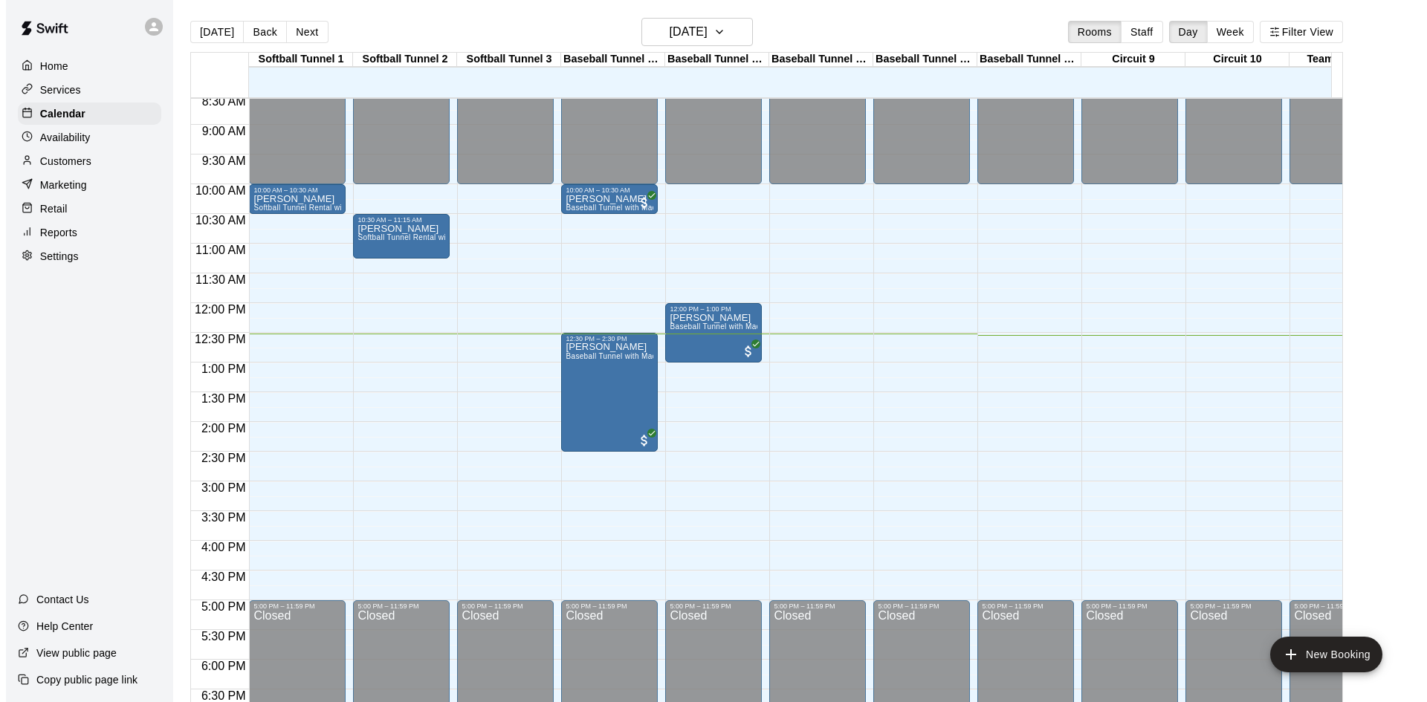
scroll to position [24, 0]
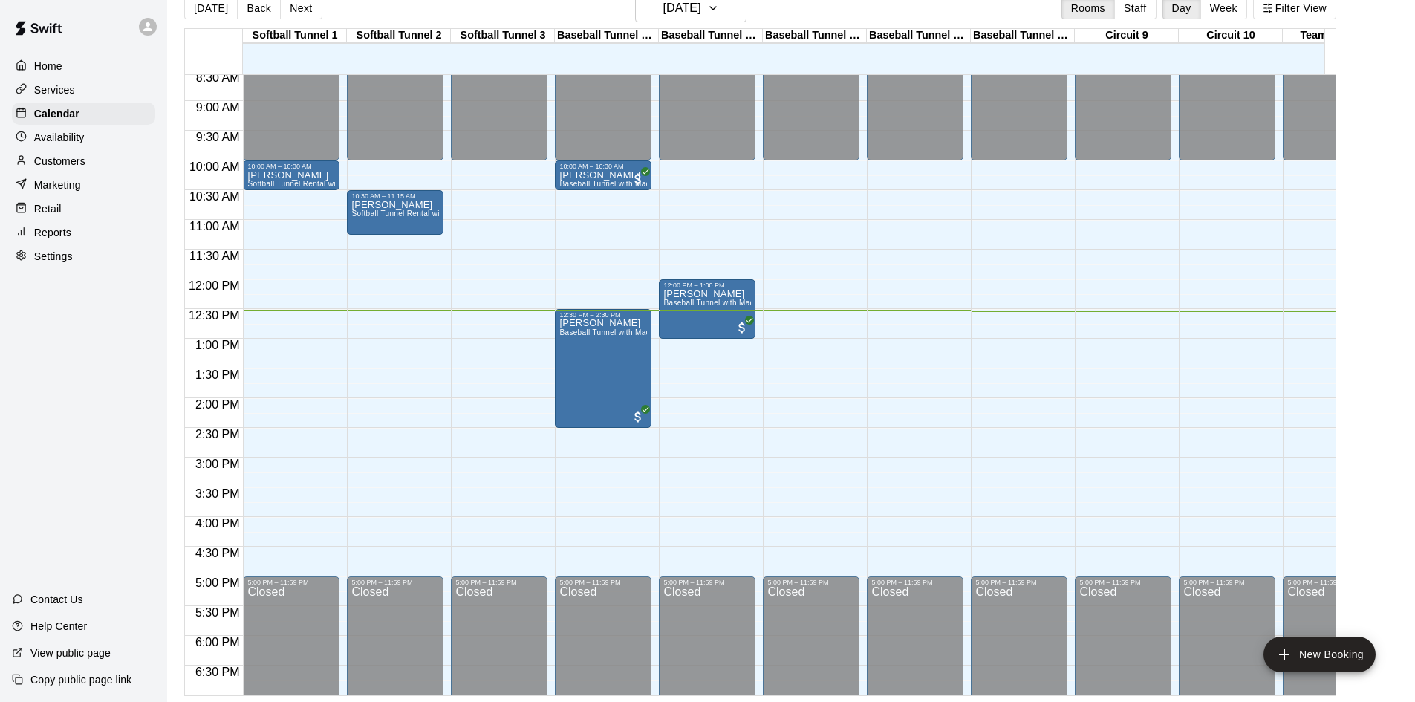
click at [1165, 237] on div "12:00 AM – 10:00 AM Closed 5:00 PM – 11:59 PM Closed" at bounding box center [1123, 279] width 97 height 1427
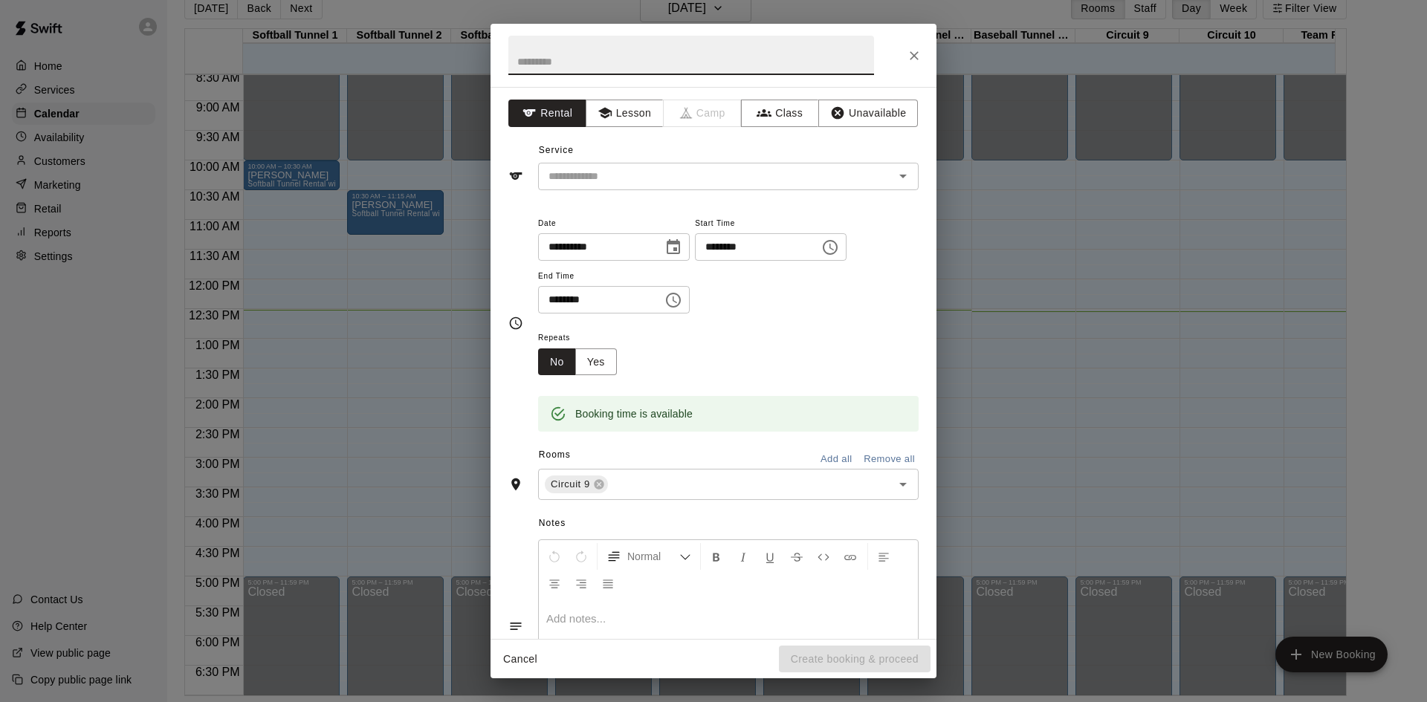
click at [925, 55] on button "Close" at bounding box center [914, 55] width 27 height 27
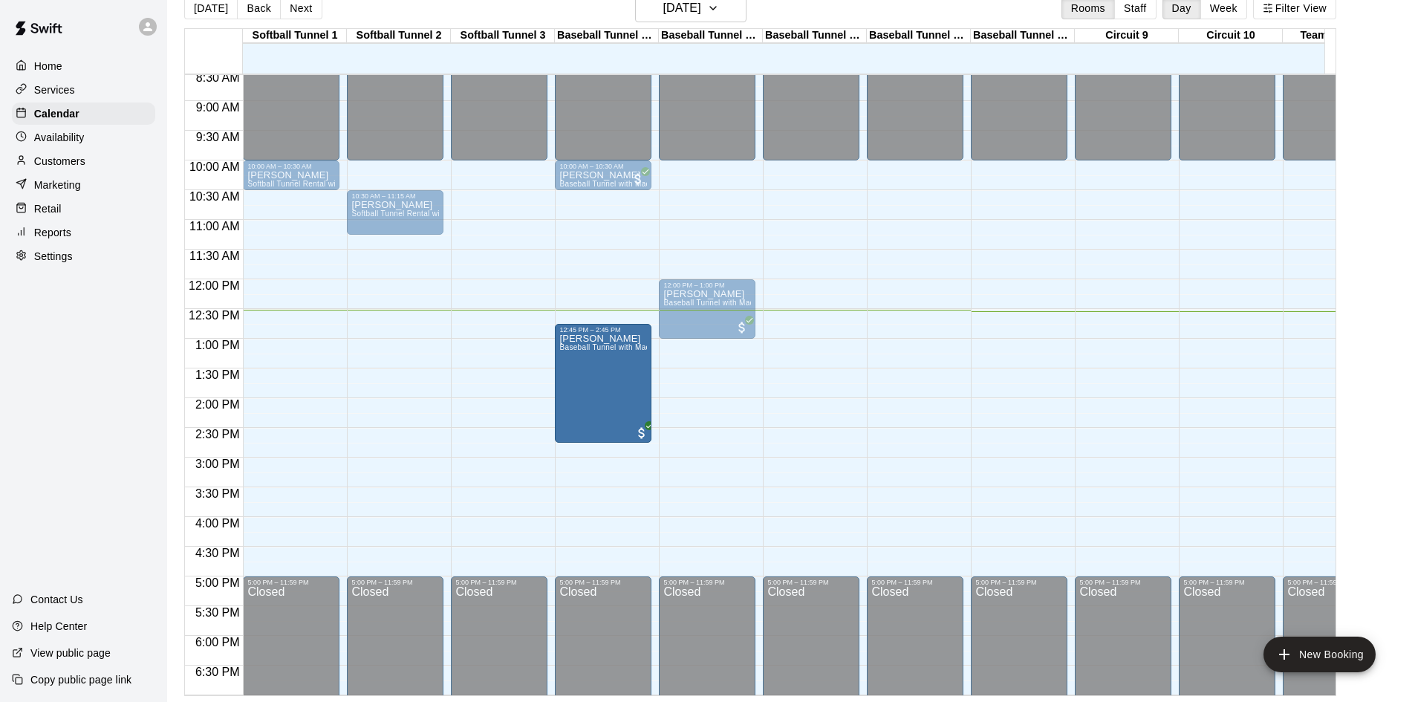
drag, startPoint x: 626, startPoint y: 336, endPoint x: 626, endPoint y: 349, distance: 13.4
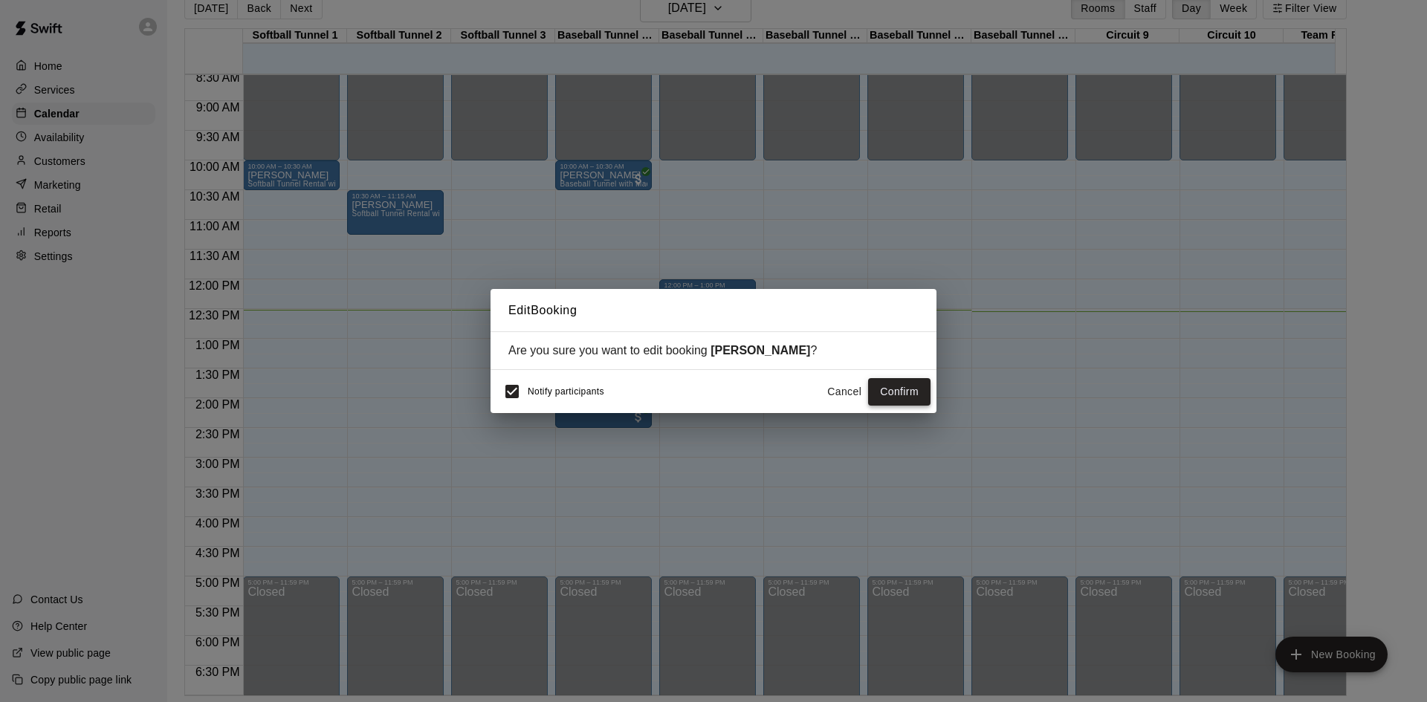
click at [895, 393] on button "Confirm" at bounding box center [899, 391] width 62 height 27
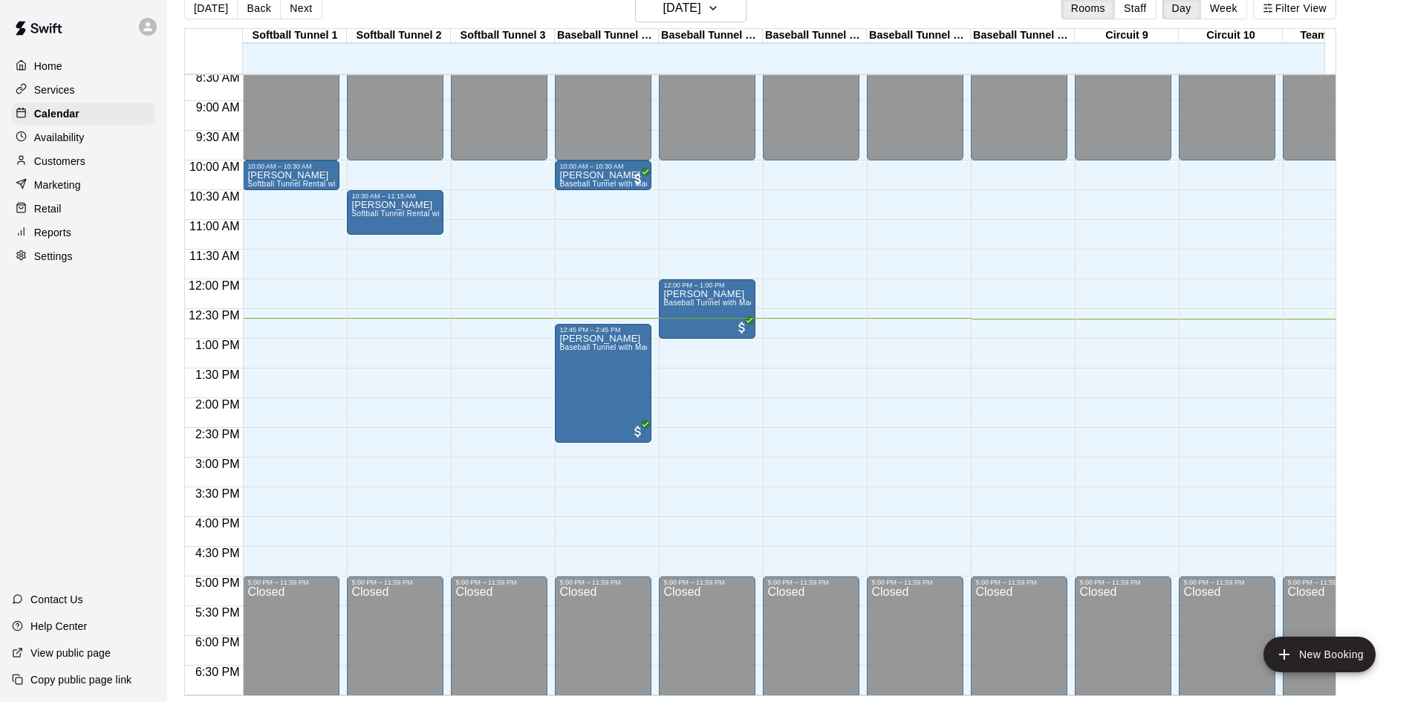
click at [487, 220] on div "12:00 AM – 10:00 AM Closed 5:00 PM – 11:59 PM Closed" at bounding box center [499, 279] width 97 height 1427
drag, startPoint x: 487, startPoint y: 220, endPoint x: 0, endPoint y: 687, distance: 674.7
click at [487, 220] on div "12:00 AM – 10:00 AM Closed 5:00 PM – 11:59 PM Closed" at bounding box center [499, 279] width 97 height 1427
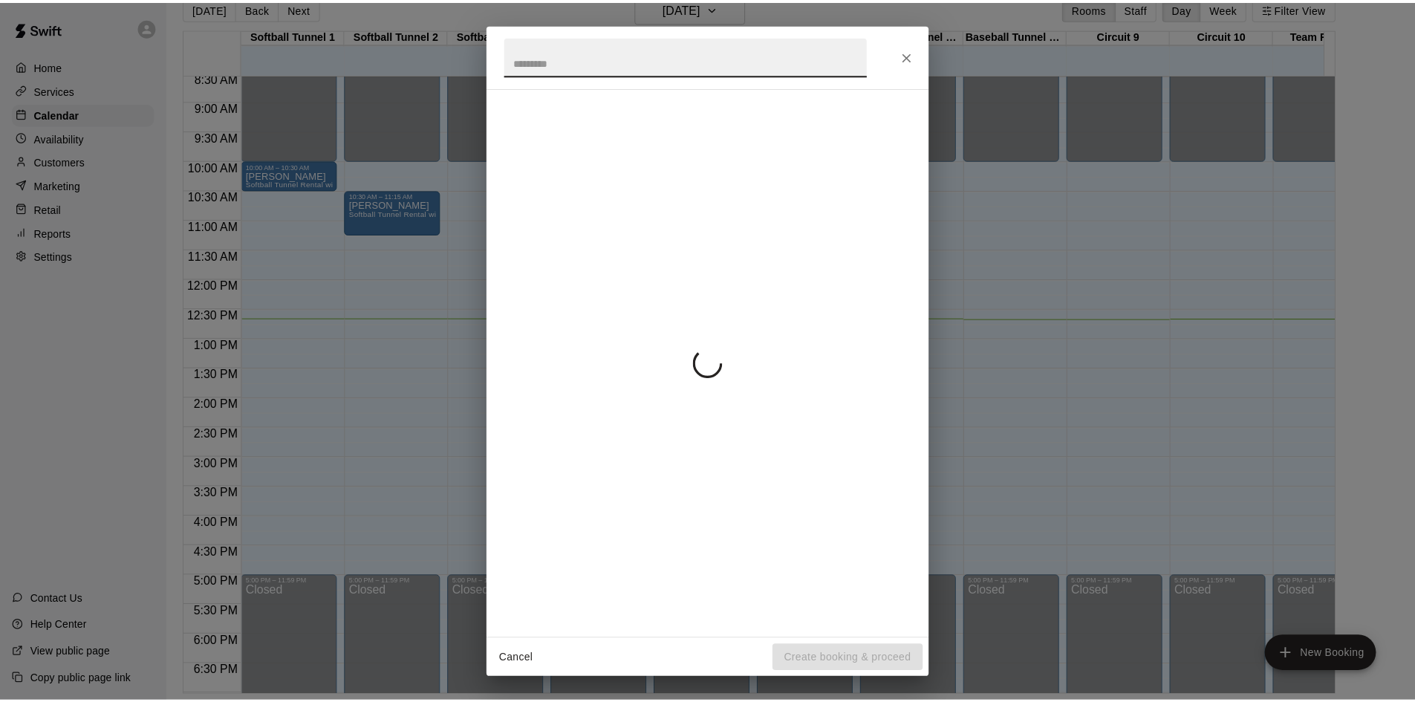
scroll to position [583, 0]
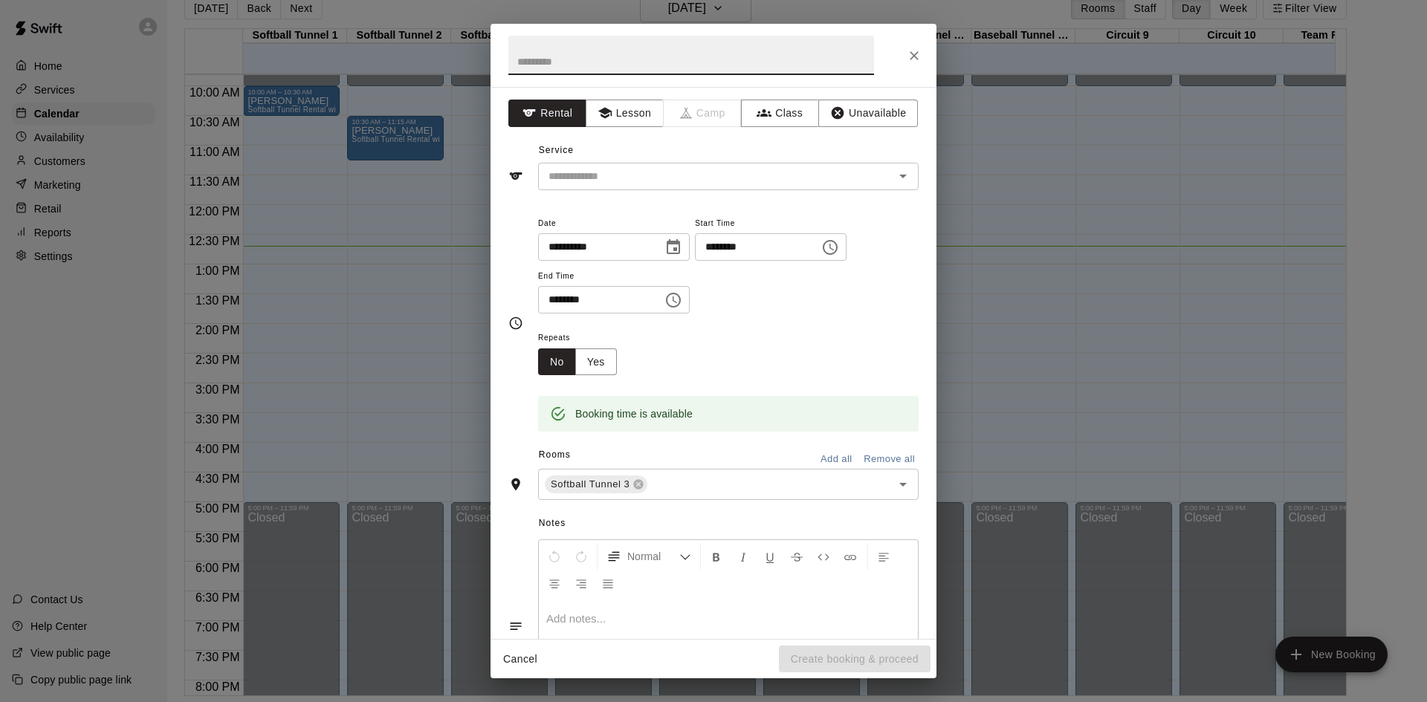
drag, startPoint x: 917, startPoint y: 46, endPoint x: 626, endPoint y: 90, distance: 294.5
click at [916, 46] on button "Close" at bounding box center [914, 55] width 27 height 27
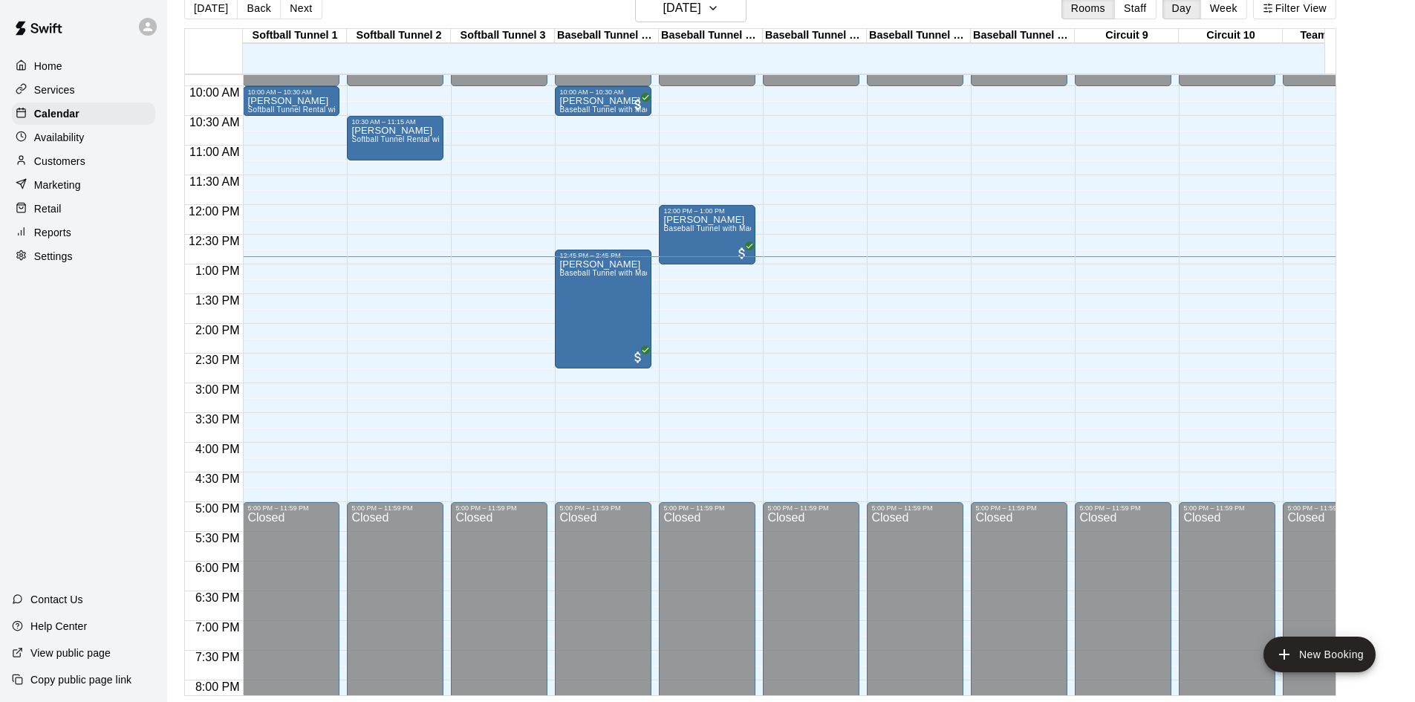
click at [146, 11] on div at bounding box center [83, 26] width 167 height 53
click at [684, 114] on div "12:00 AM – 10:00 AM Closed 12:00 PM – 1:00 PM [PERSON_NAME] Baseball Tunnel wit…" at bounding box center [707, 205] width 97 height 1427
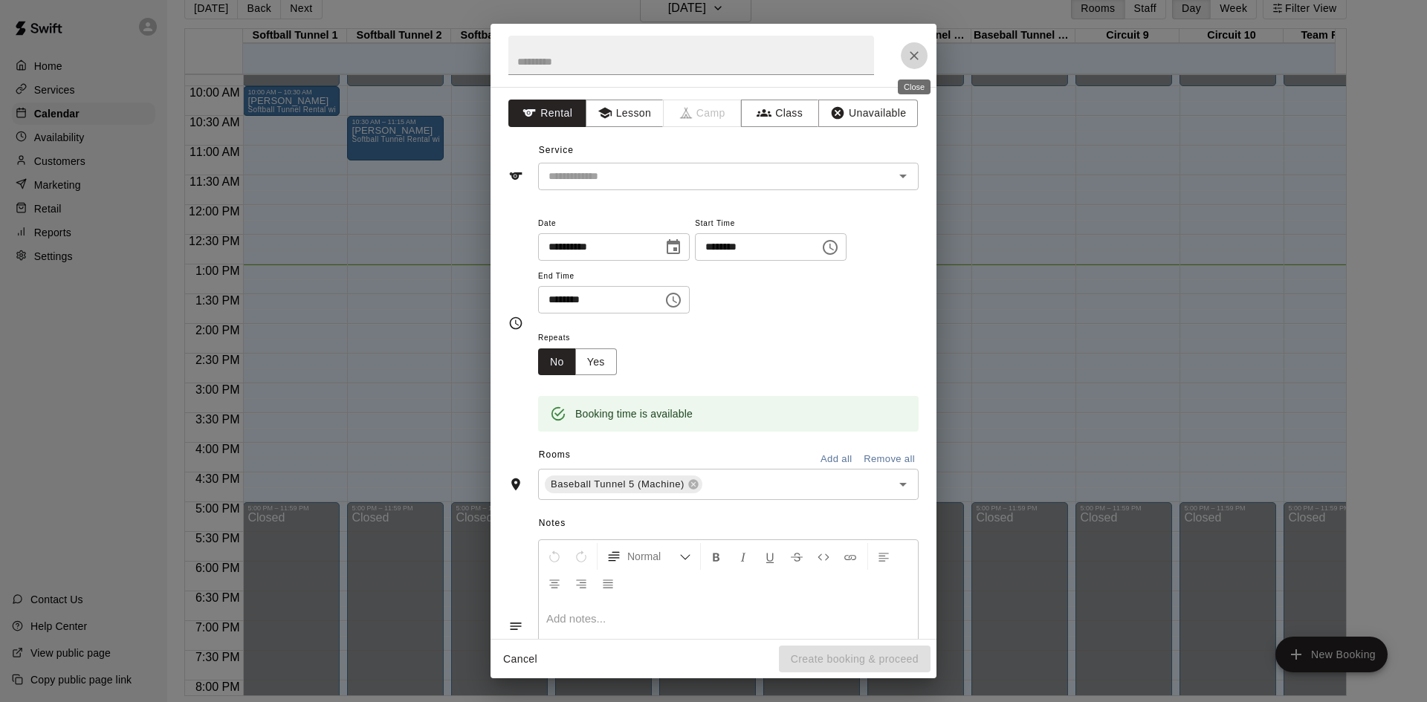
click at [921, 58] on icon "Close" at bounding box center [913, 55] width 15 height 15
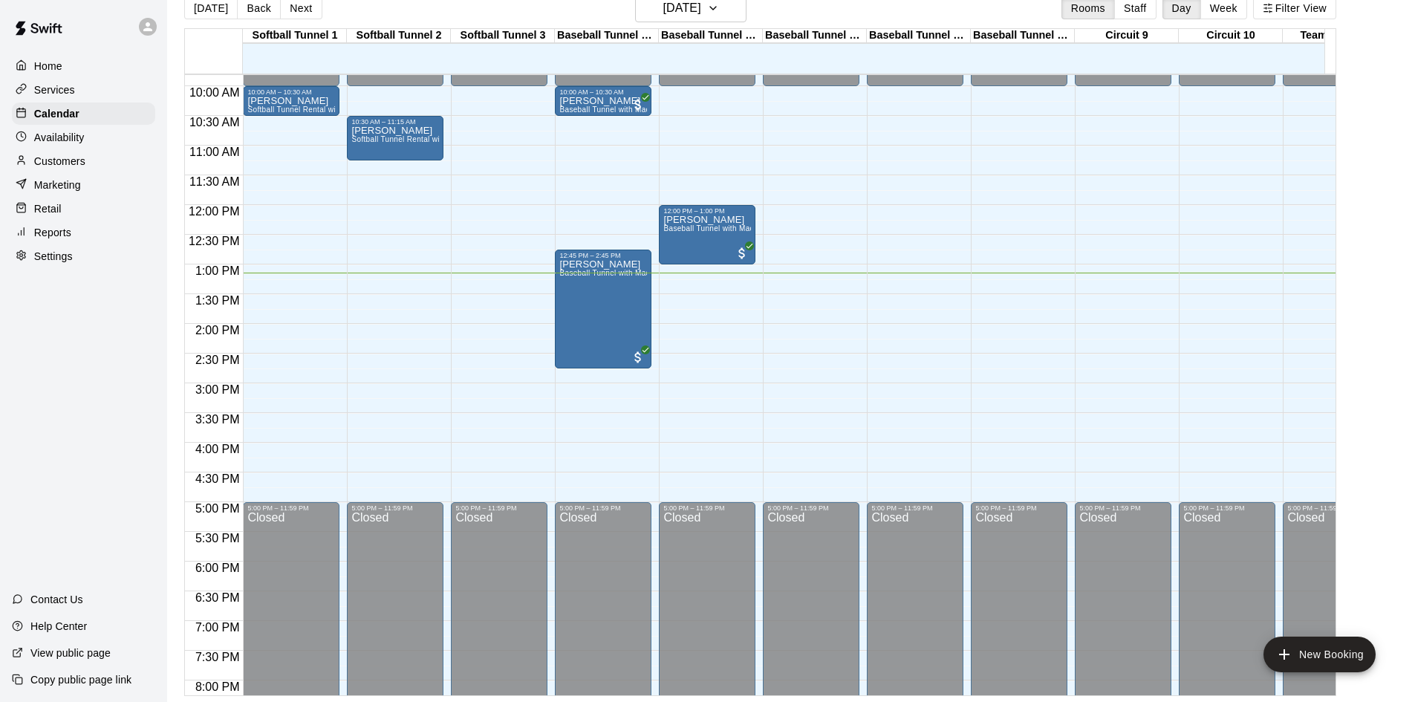
drag, startPoint x: 404, startPoint y: 285, endPoint x: 401, endPoint y: 300, distance: 15.2
click at [404, 285] on div "12:00 AM – 10:00 AM Closed 10:30 AM – 11:15 AM [PERSON_NAME] Softball Tunnel Re…" at bounding box center [395, 205] width 97 height 1427
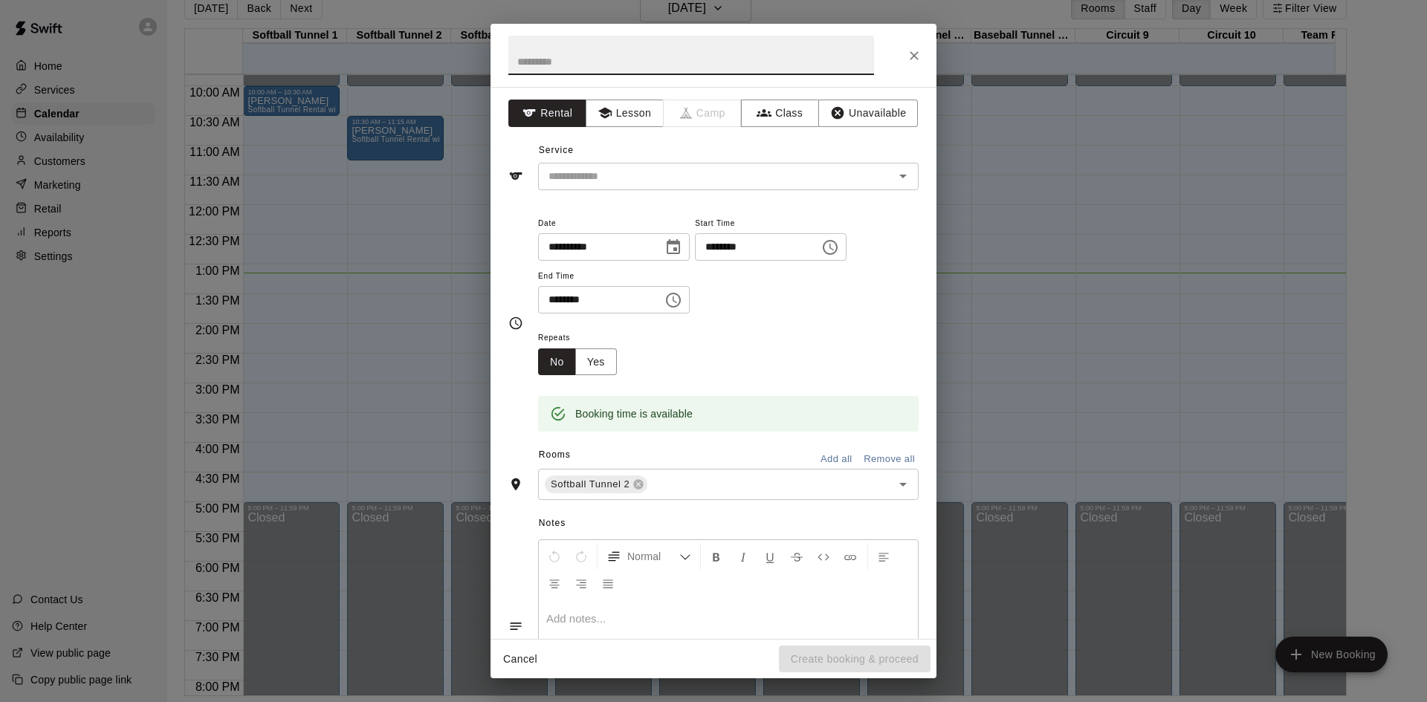
click at [684, 63] on input "text" at bounding box center [691, 55] width 366 height 39
type input "*******"
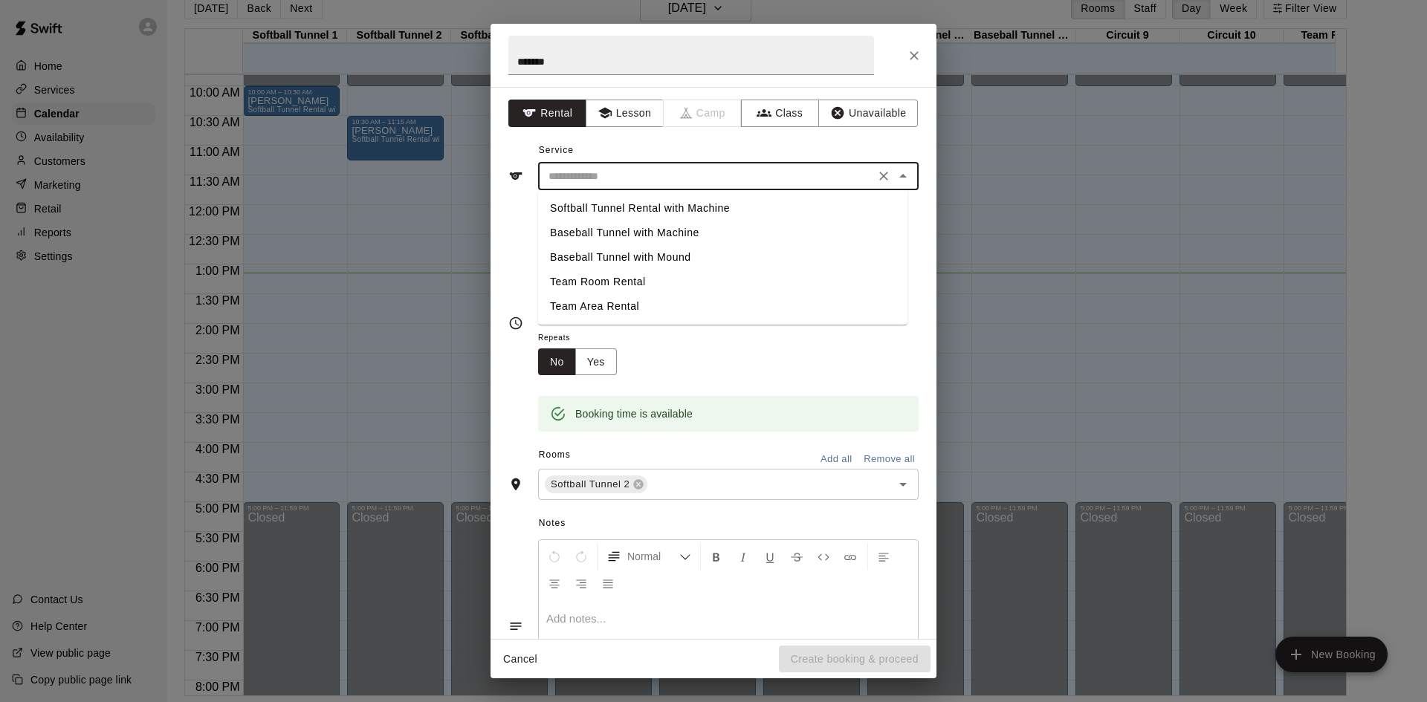
click at [820, 174] on input "text" at bounding box center [706, 176] width 328 height 19
click at [747, 208] on li "Softball Tunnel Rental with Machine" at bounding box center [722, 208] width 369 height 25
type input "**********"
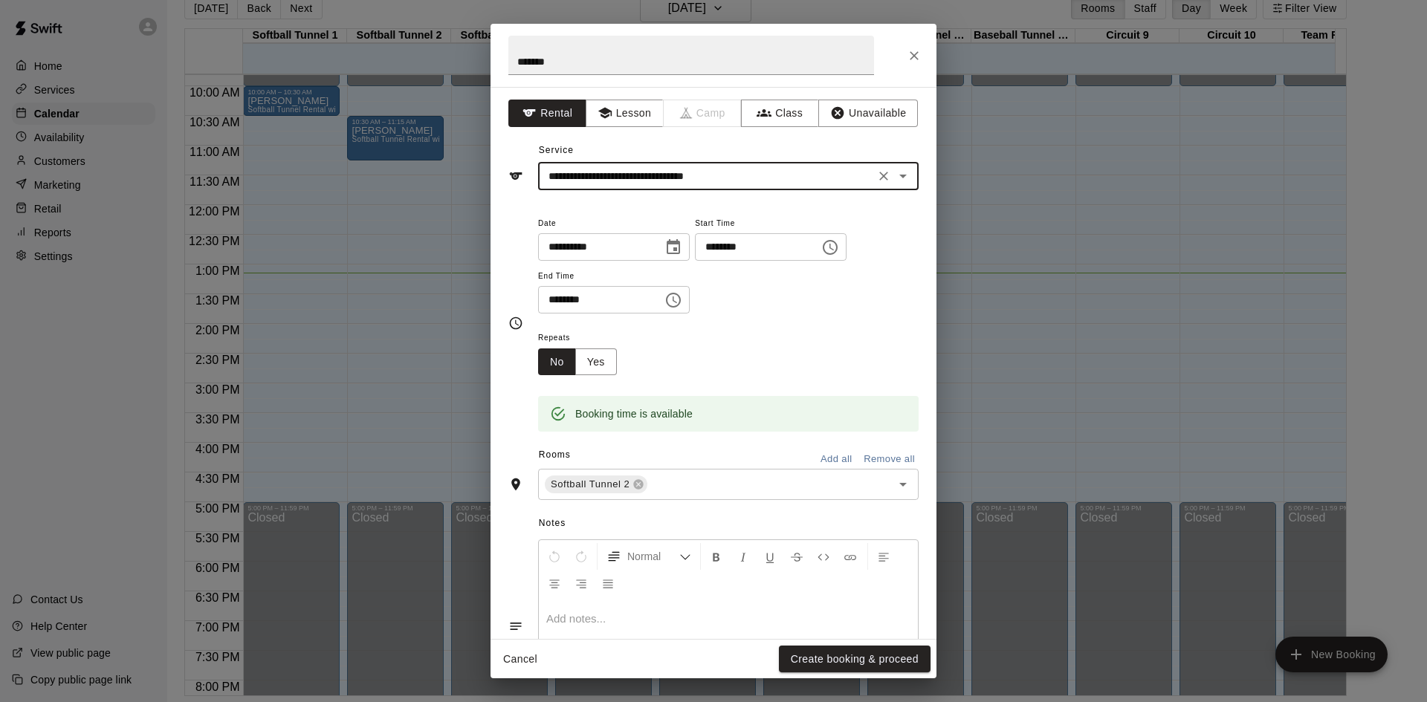
click at [870, 663] on button "Create booking & proceed" at bounding box center [855, 659] width 152 height 27
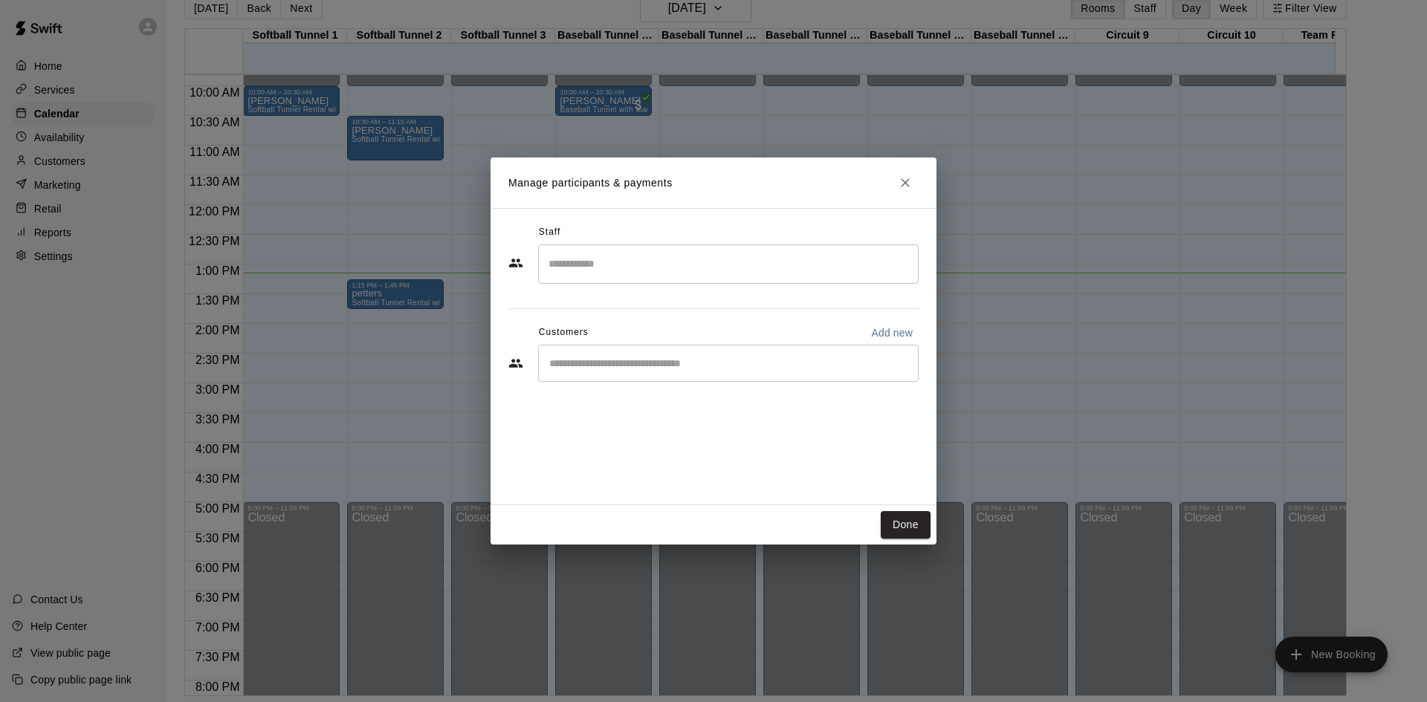
click at [920, 509] on div "Done" at bounding box center [713, 524] width 446 height 39
click at [917, 511] on button "Done" at bounding box center [905, 524] width 50 height 27
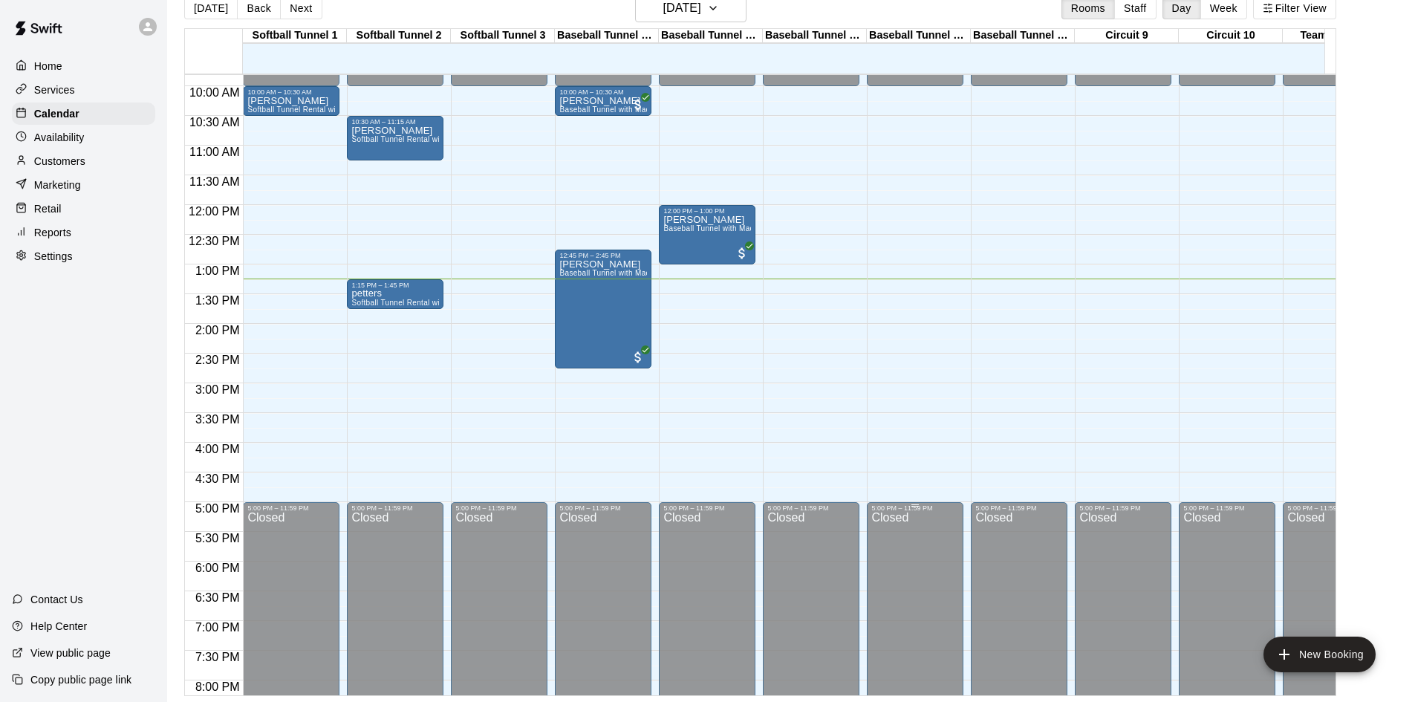
click at [918, 505] on div "5:00 PM – 11:59 PM Closed" at bounding box center [915, 709] width 97 height 415
drag, startPoint x: 921, startPoint y: 505, endPoint x: 927, endPoint y: 522, distance: 18.1
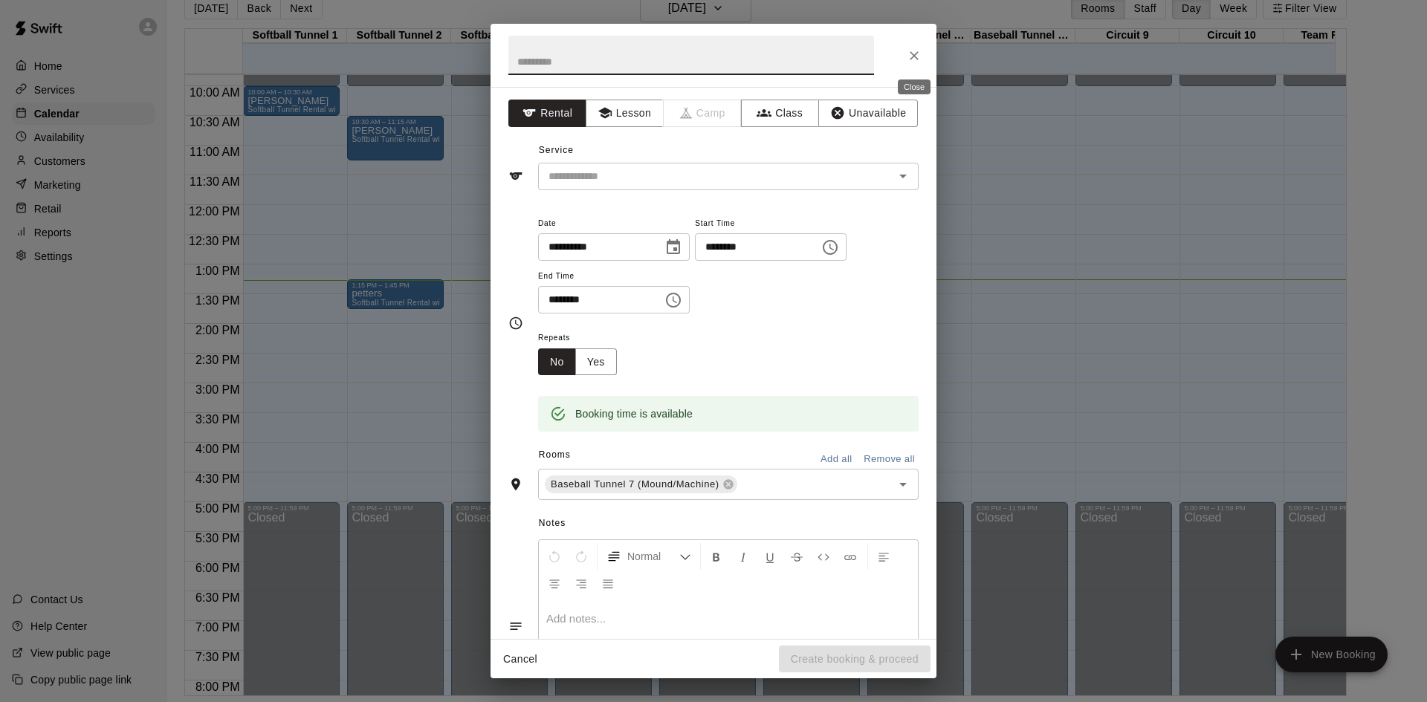
click at [920, 57] on icon "Close" at bounding box center [913, 55] width 15 height 15
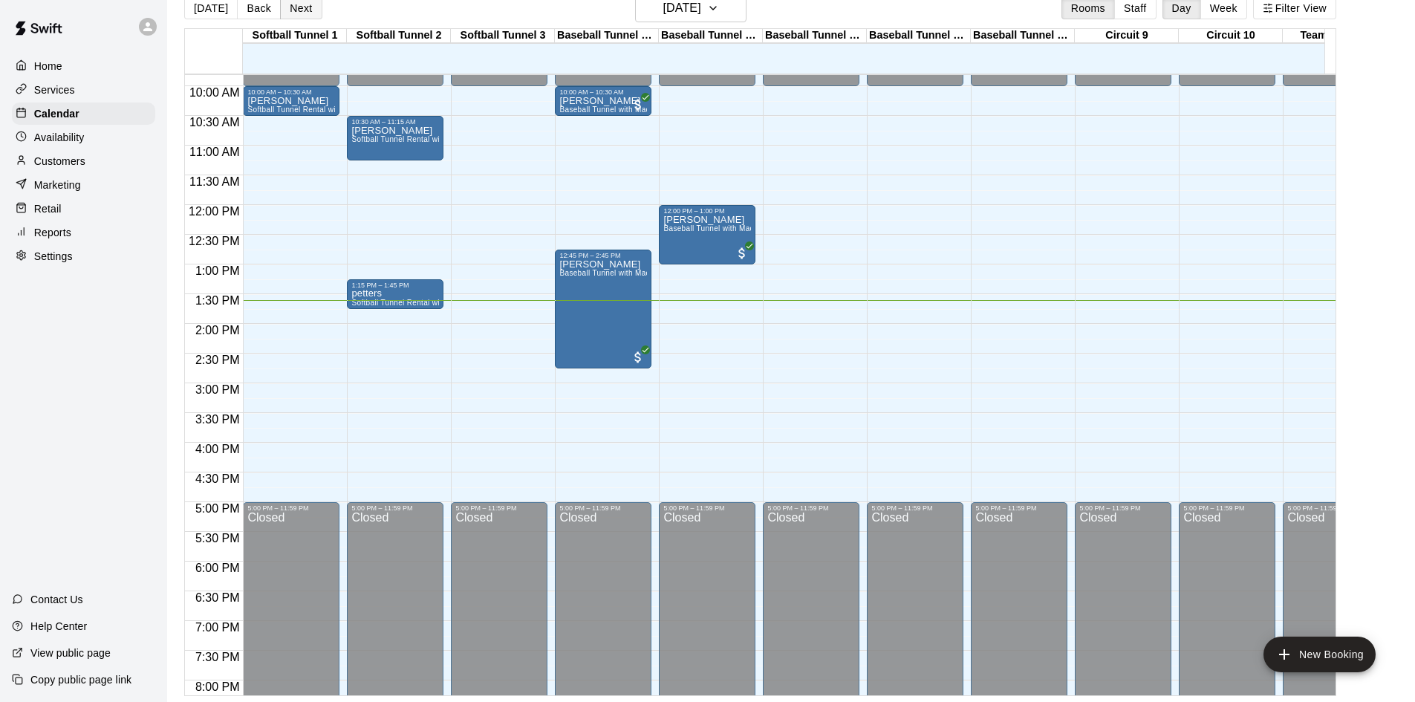
click at [290, 13] on button "Next" at bounding box center [301, 8] width 42 height 22
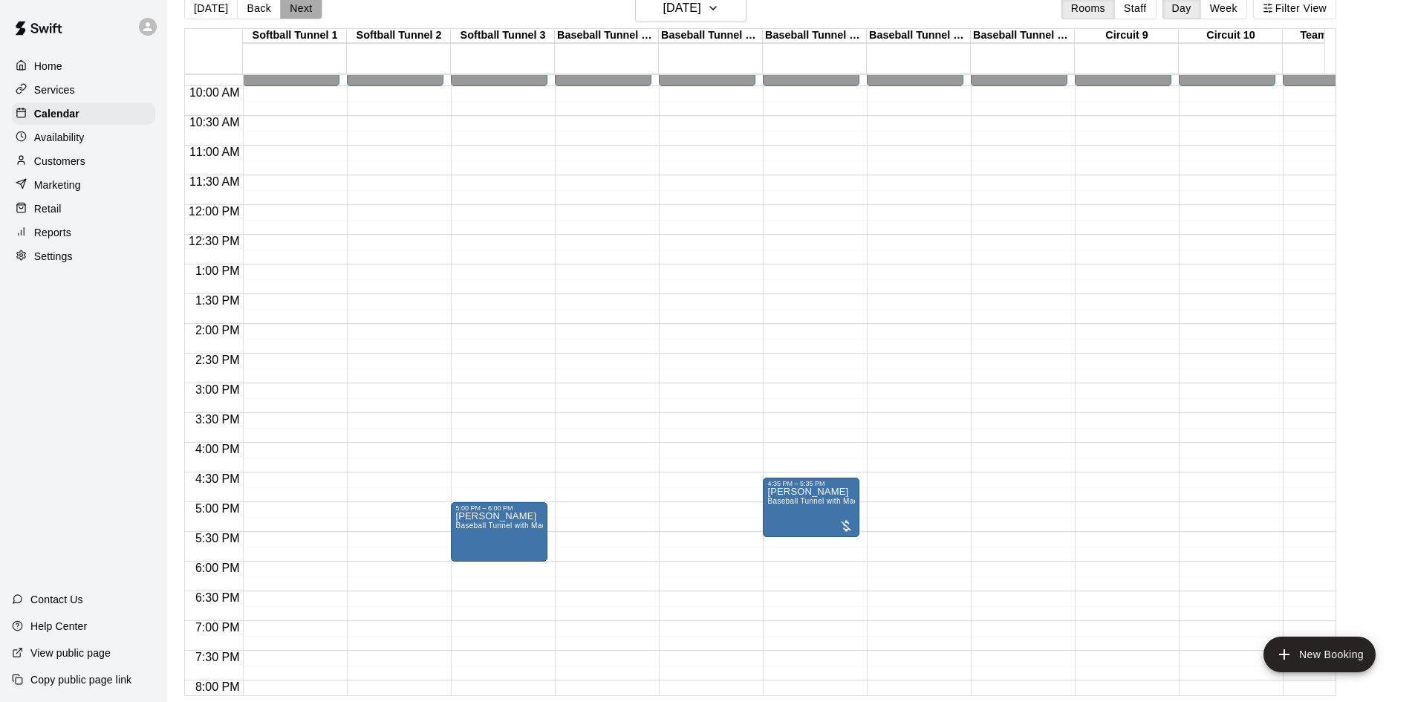
click at [308, 13] on button "Next" at bounding box center [301, 8] width 42 height 22
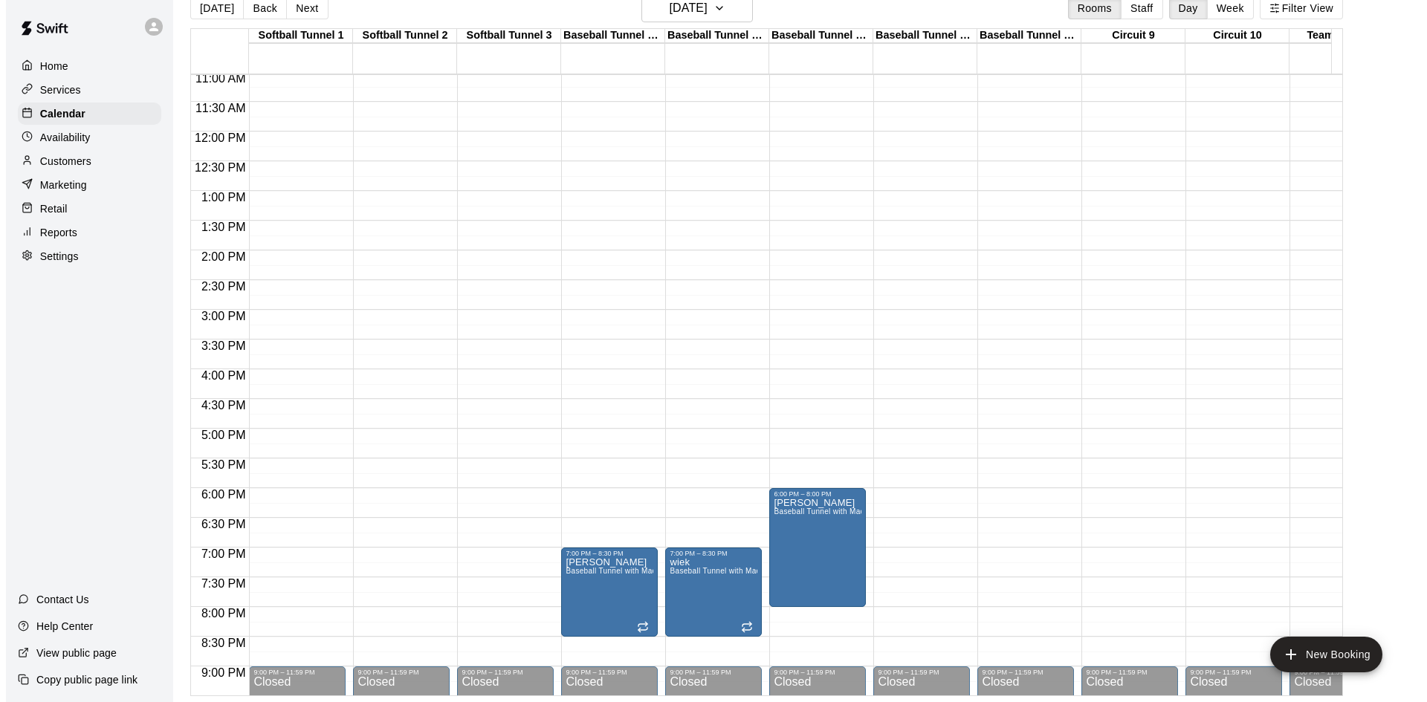
scroll to position [732, 0]
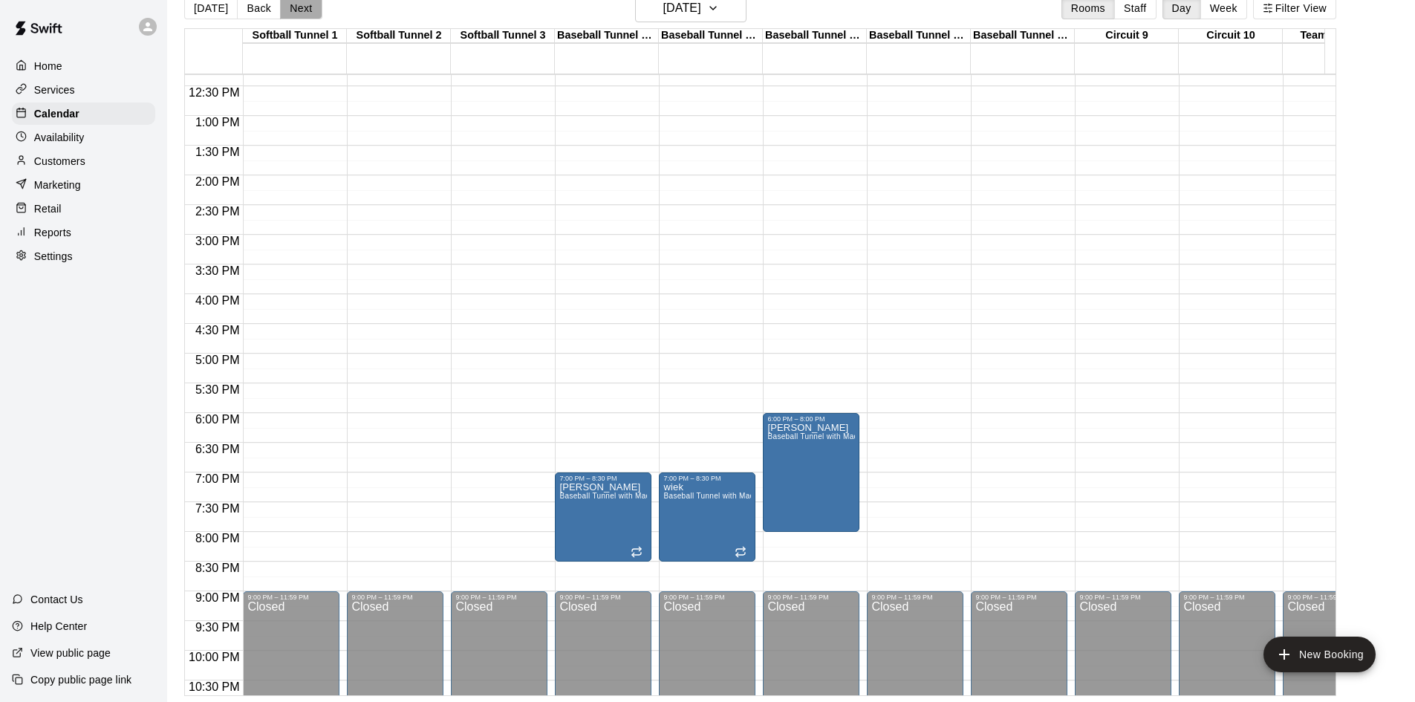
click at [289, 5] on button "Next" at bounding box center [301, 8] width 42 height 22
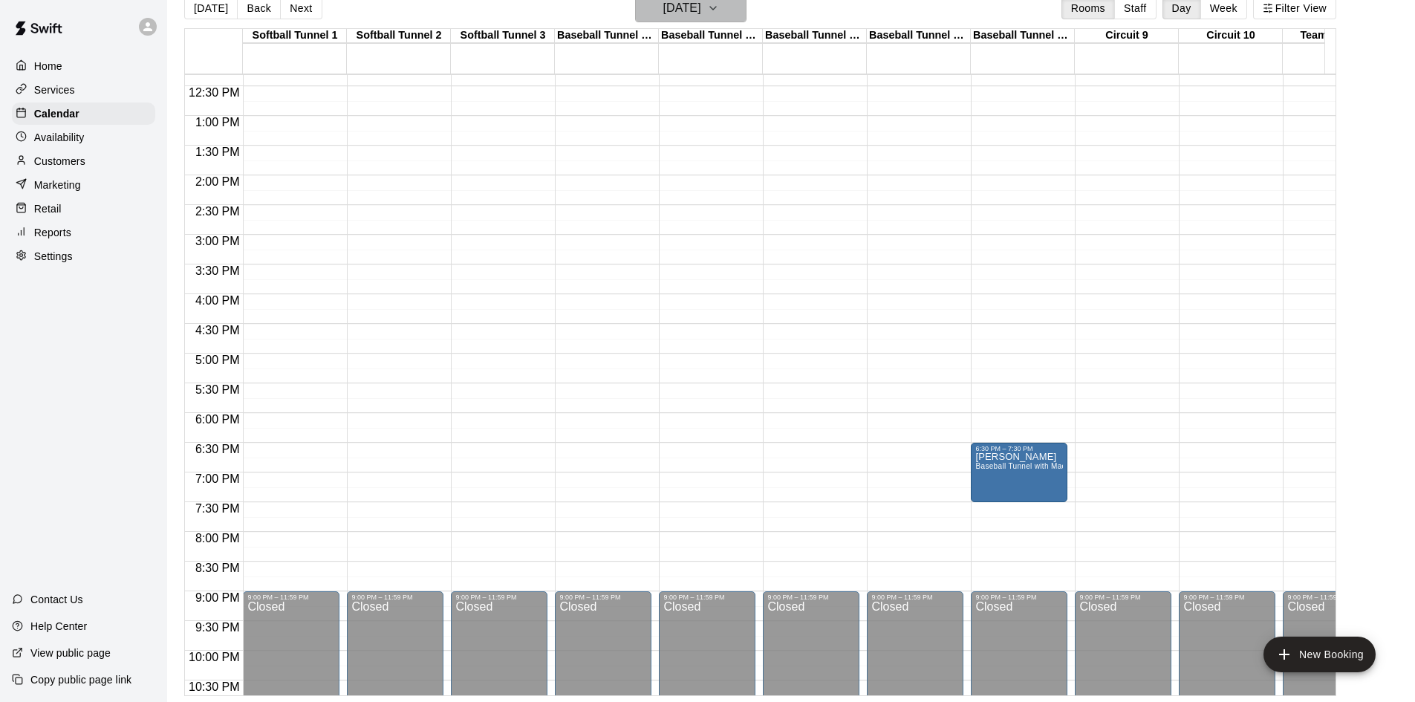
click at [701, 8] on h6 "[DATE]" at bounding box center [682, 8] width 38 height 21
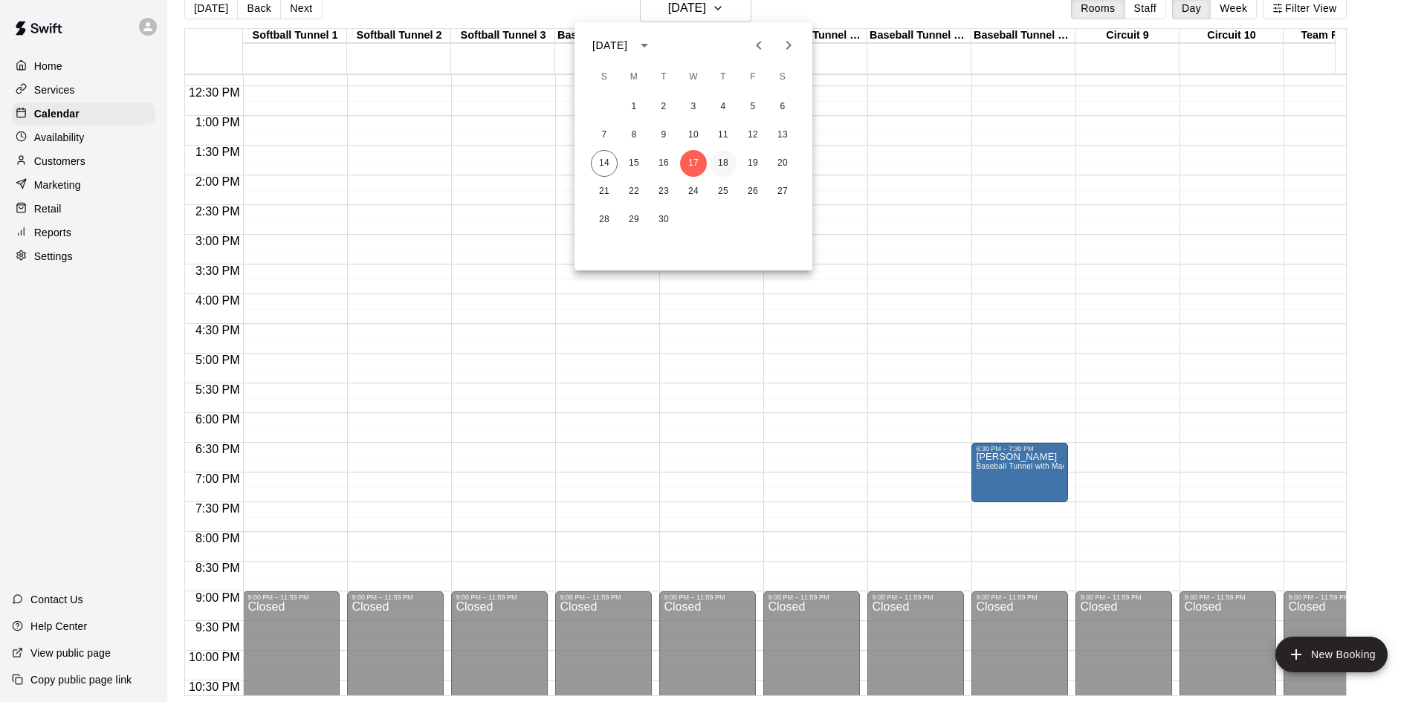
click at [721, 169] on button "18" at bounding box center [723, 163] width 27 height 27
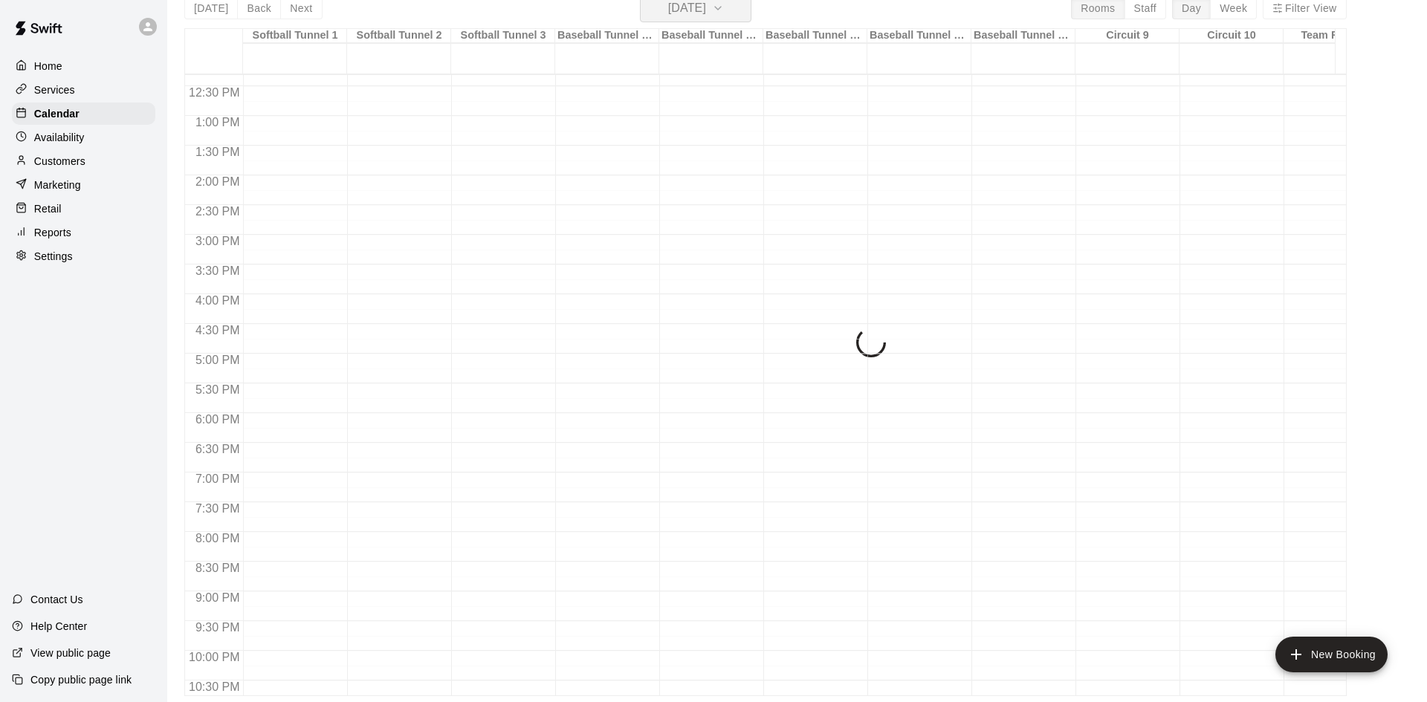
scroll to position [18, 0]
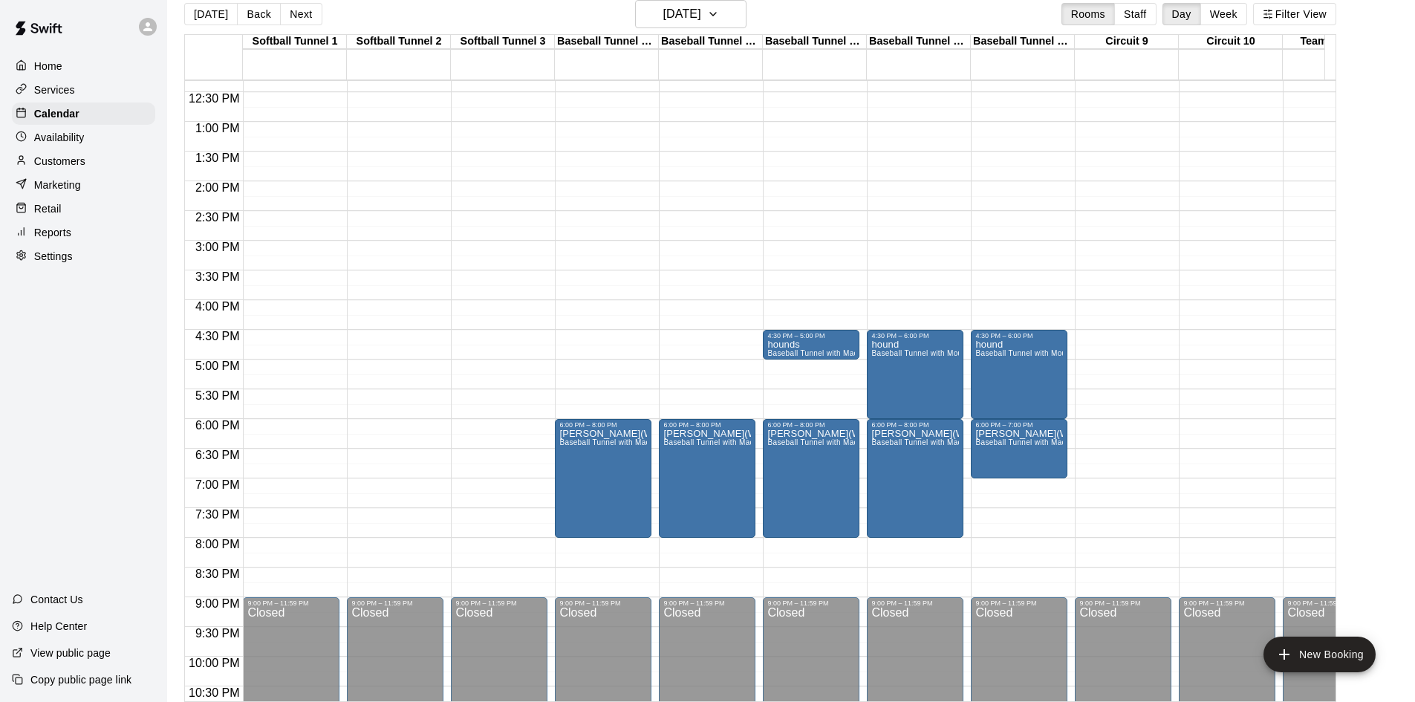
click at [666, 29] on div "[DATE] Back [DATE][DATE] Rooms Staff Day Week Filter View" at bounding box center [760, 17] width 1152 height 34
click at [674, 16] on h6 "[DATE]" at bounding box center [682, 14] width 38 height 21
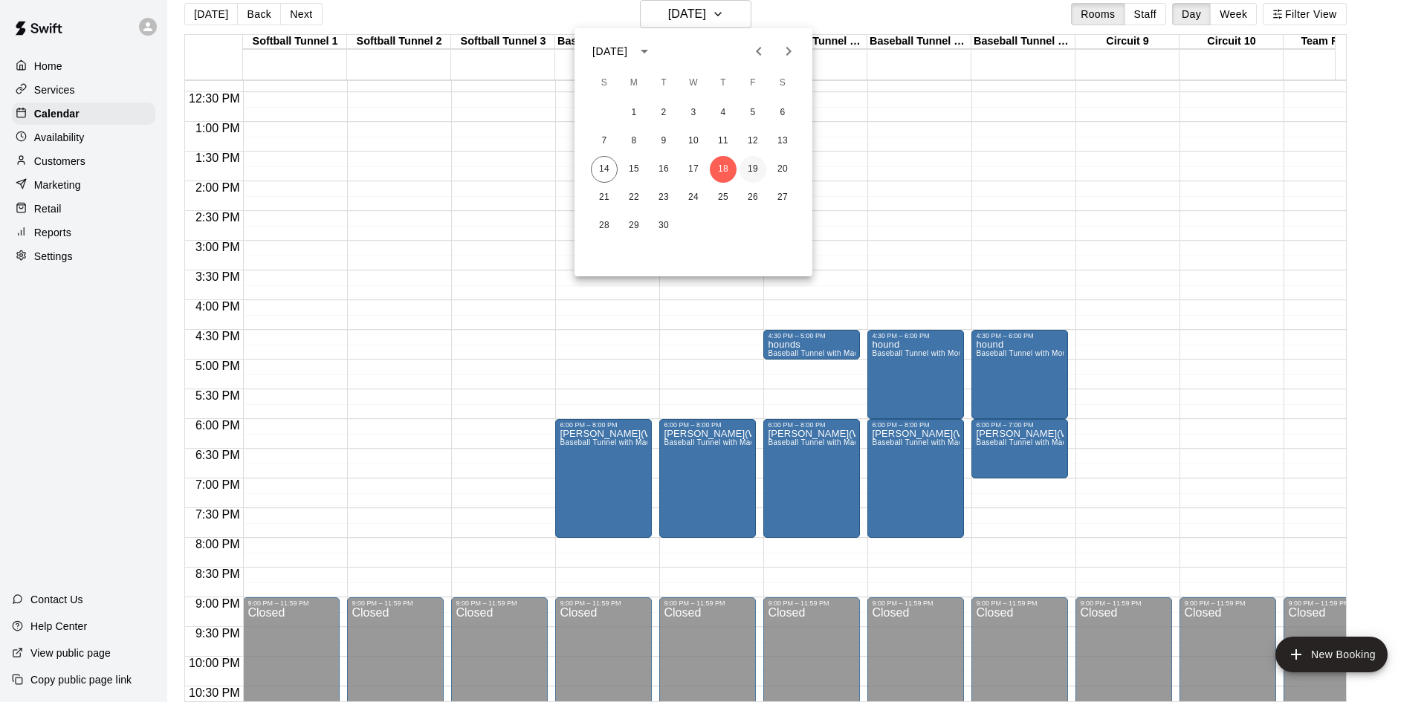
click at [762, 164] on button "19" at bounding box center [752, 169] width 27 height 27
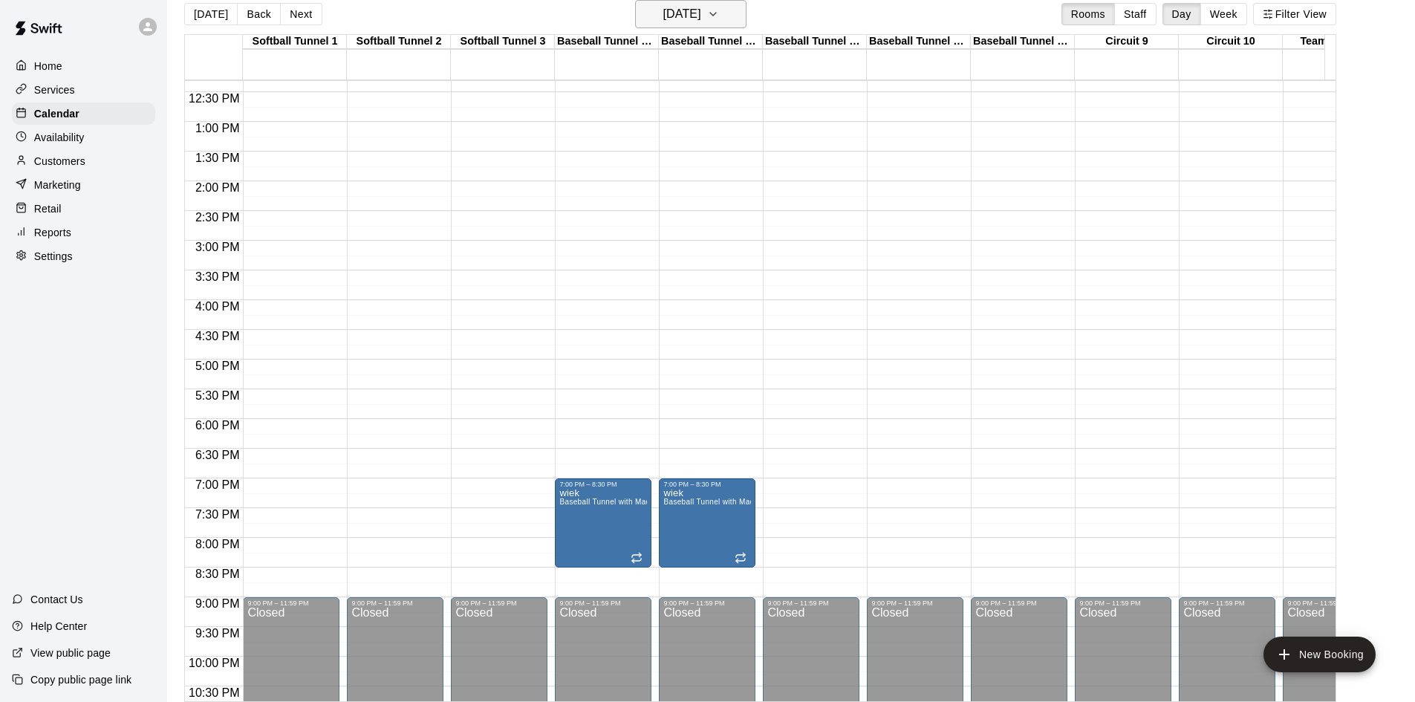
click at [719, 13] on icon "button" at bounding box center [713, 14] width 12 height 18
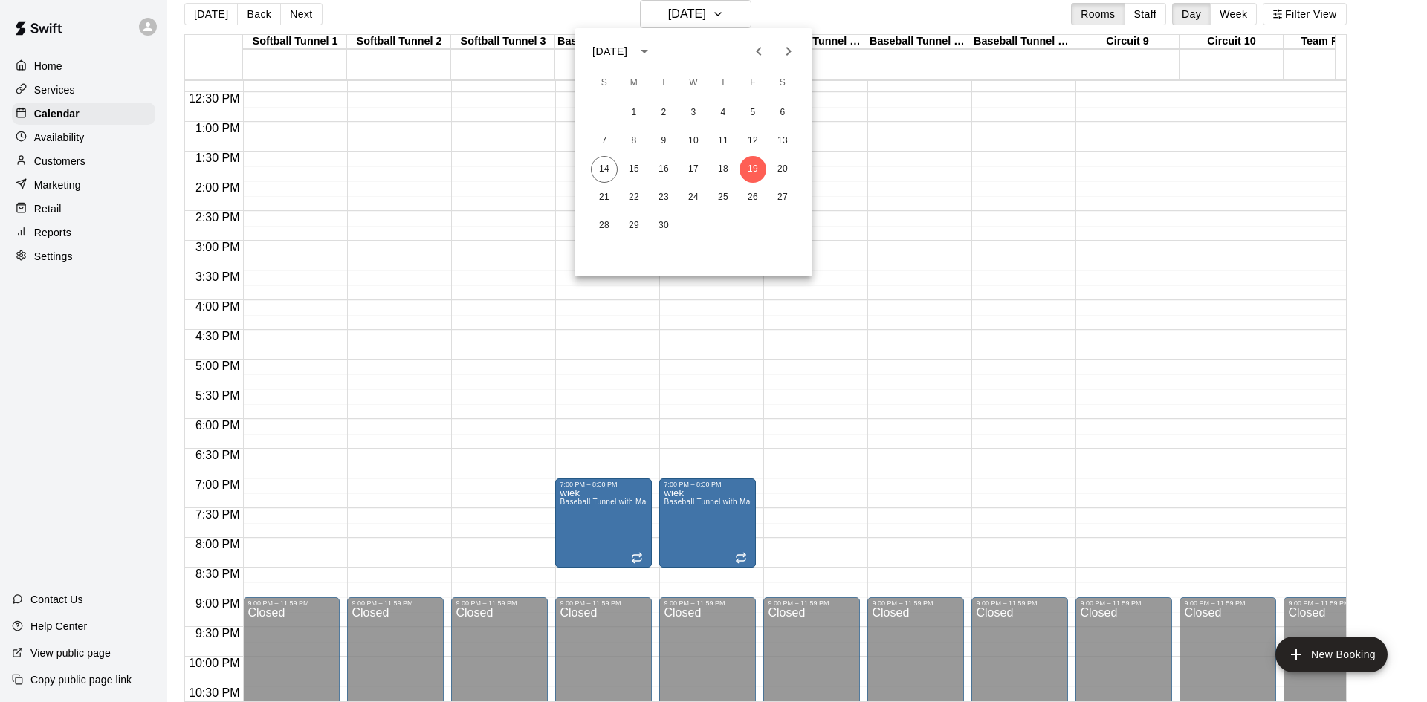
click at [627, 50] on div "[DATE]" at bounding box center [609, 52] width 35 height 16
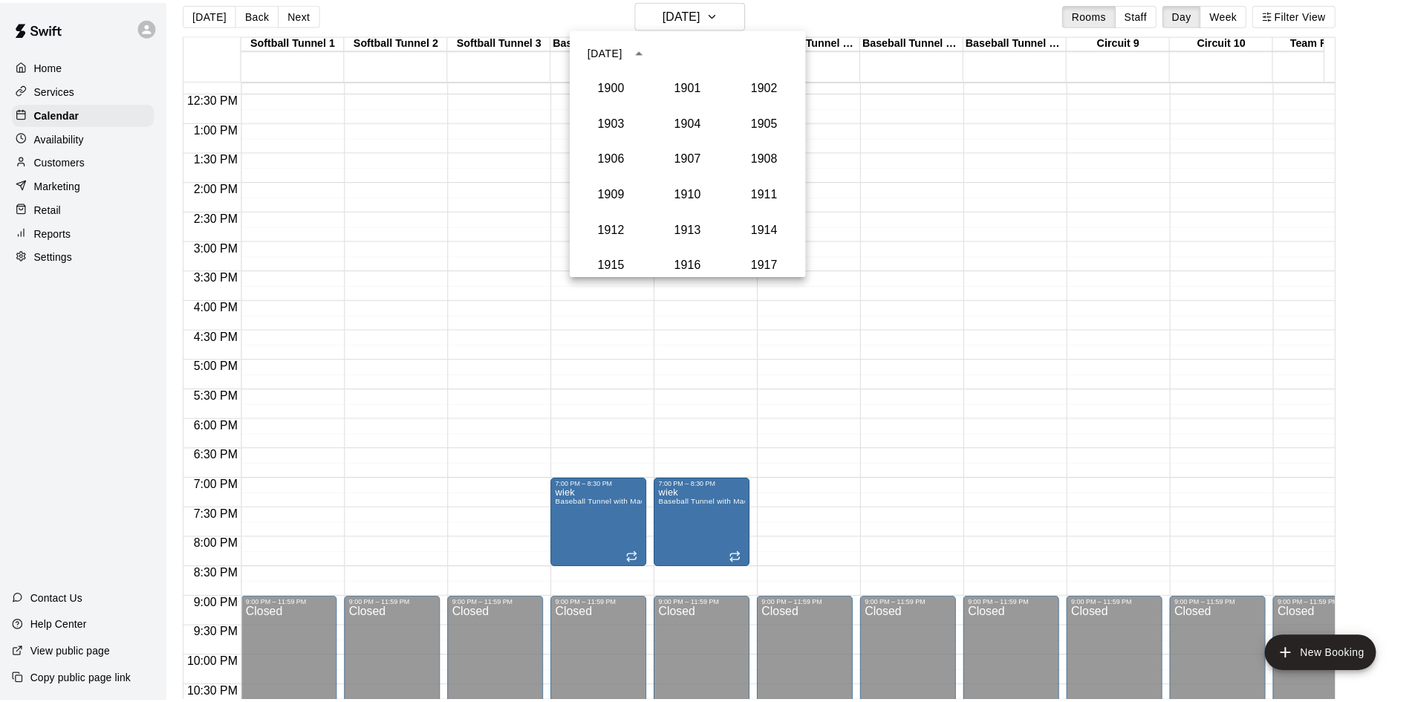
scroll to position [1376, 0]
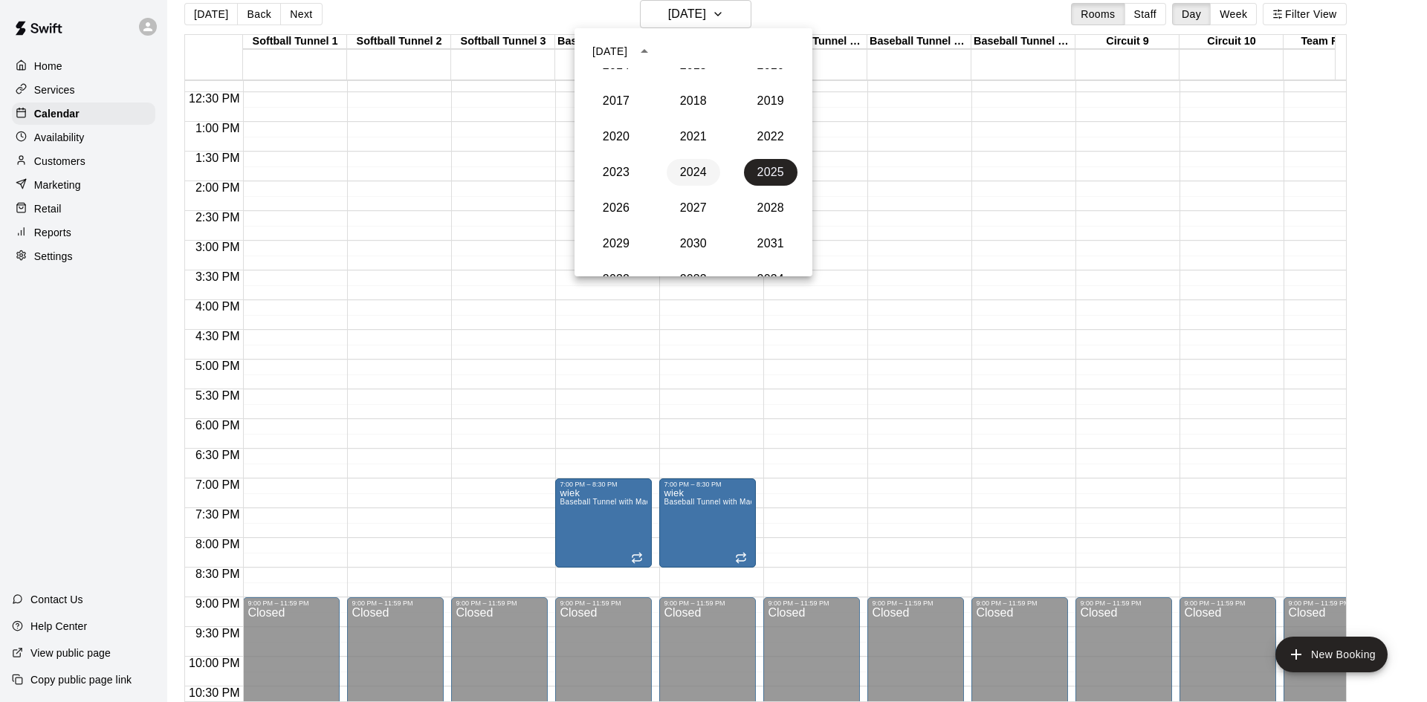
click at [687, 176] on button "2024" at bounding box center [692, 172] width 53 height 27
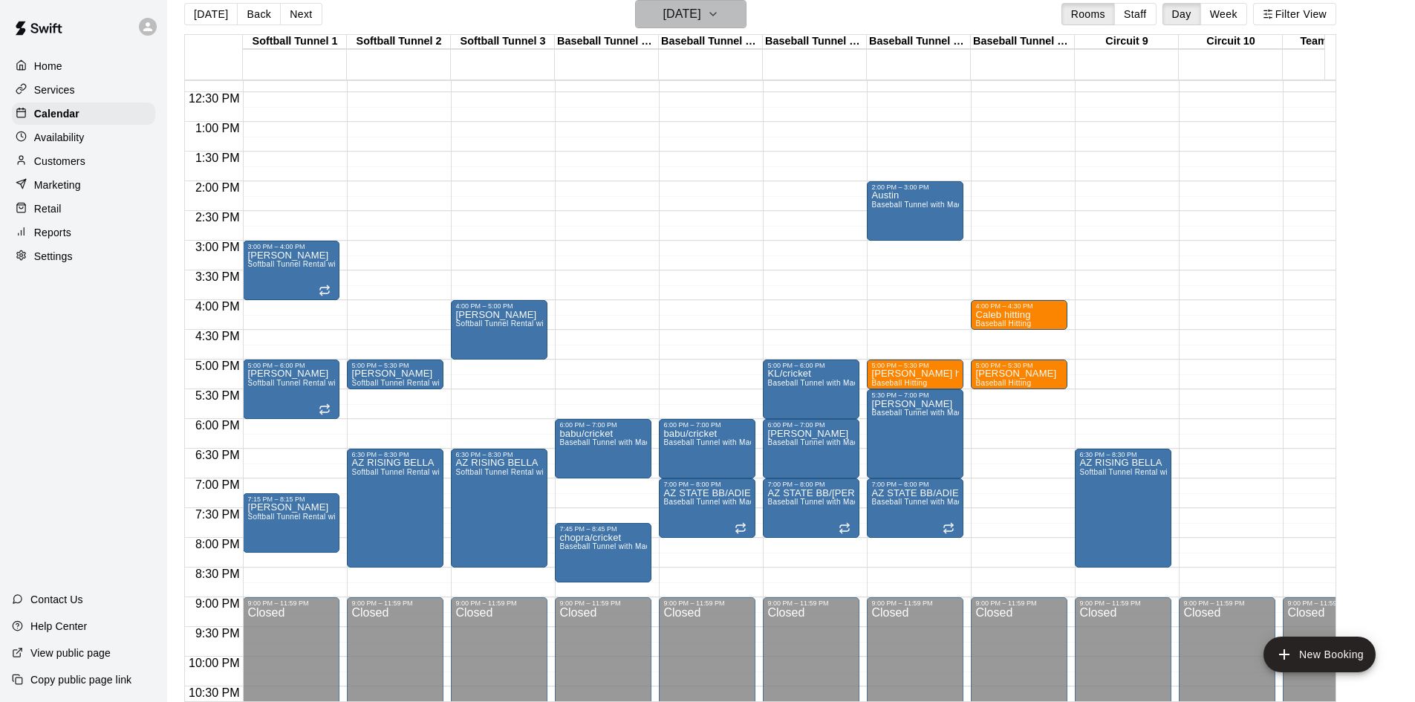
click at [701, 22] on h6 "[DATE]" at bounding box center [682, 14] width 38 height 21
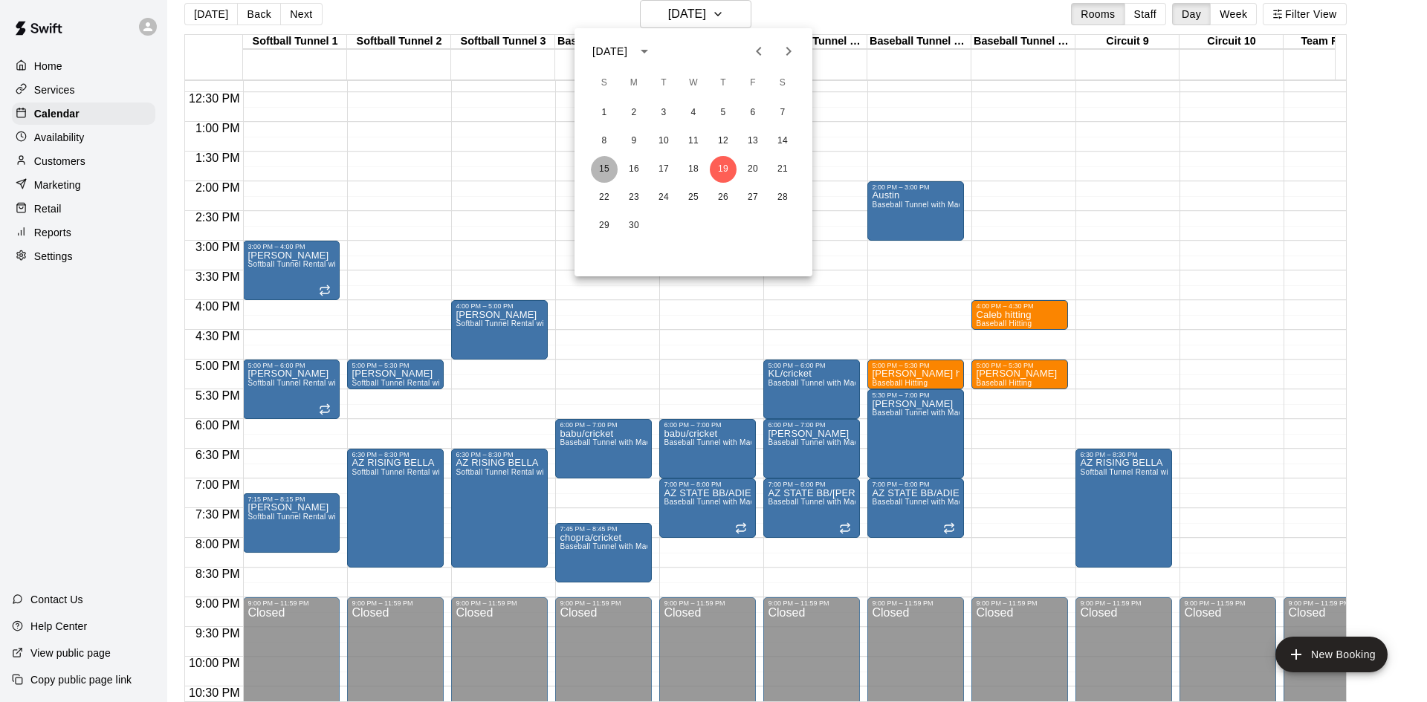
click at [597, 169] on button "15" at bounding box center [604, 169] width 27 height 27
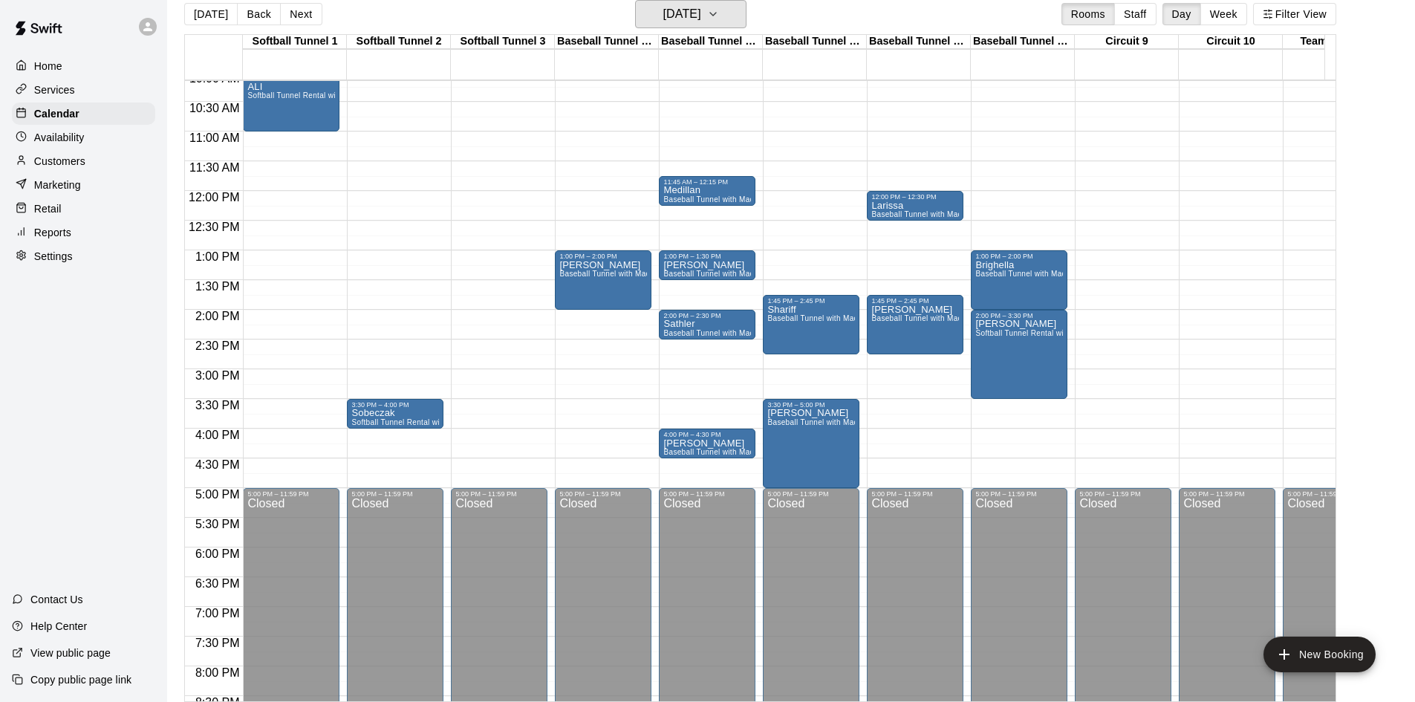
scroll to position [509, 0]
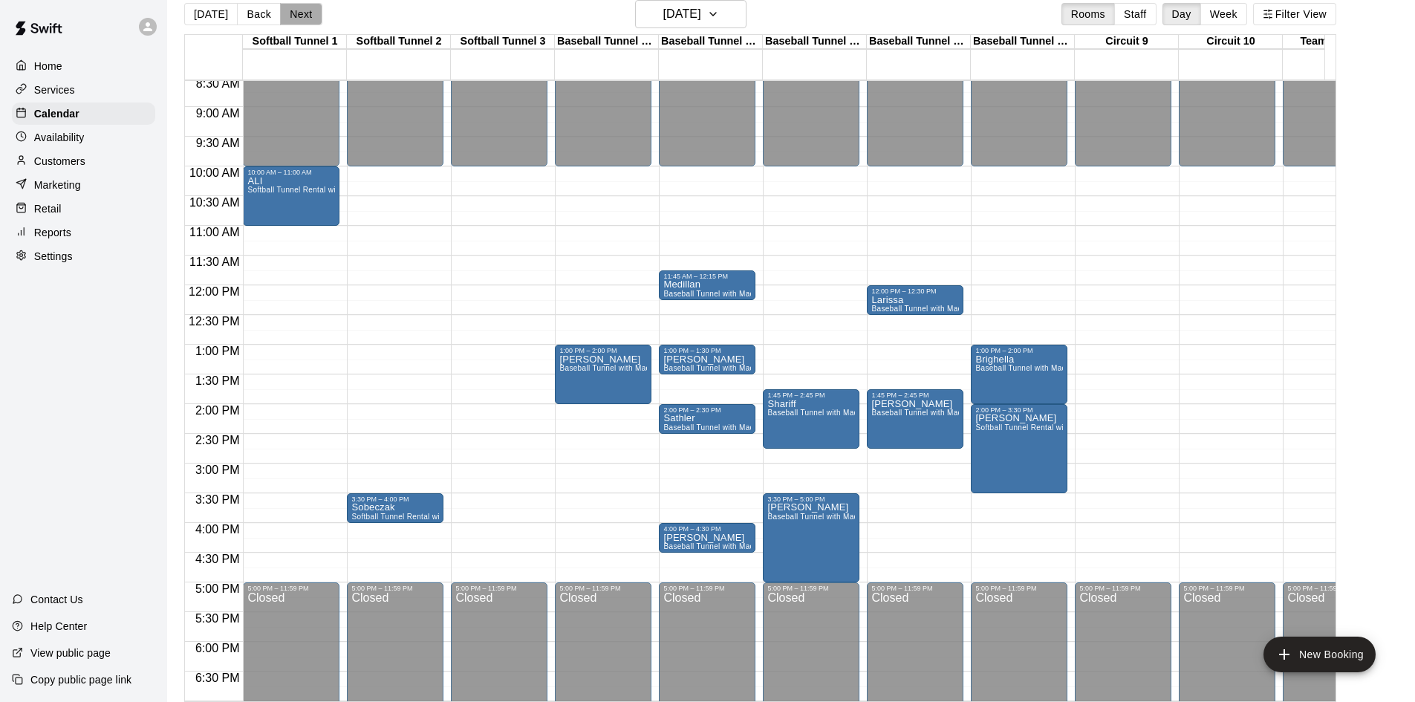
click at [293, 19] on button "Next" at bounding box center [301, 14] width 42 height 22
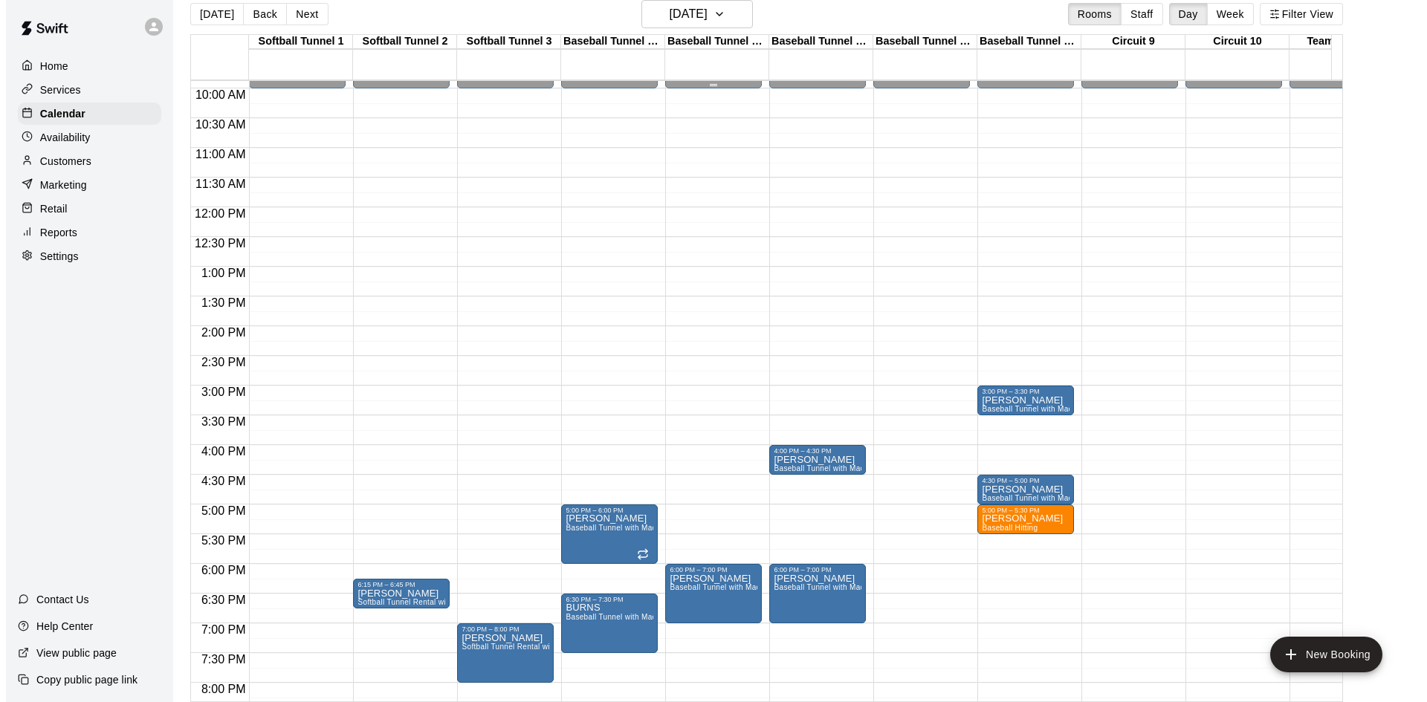
scroll to position [583, 0]
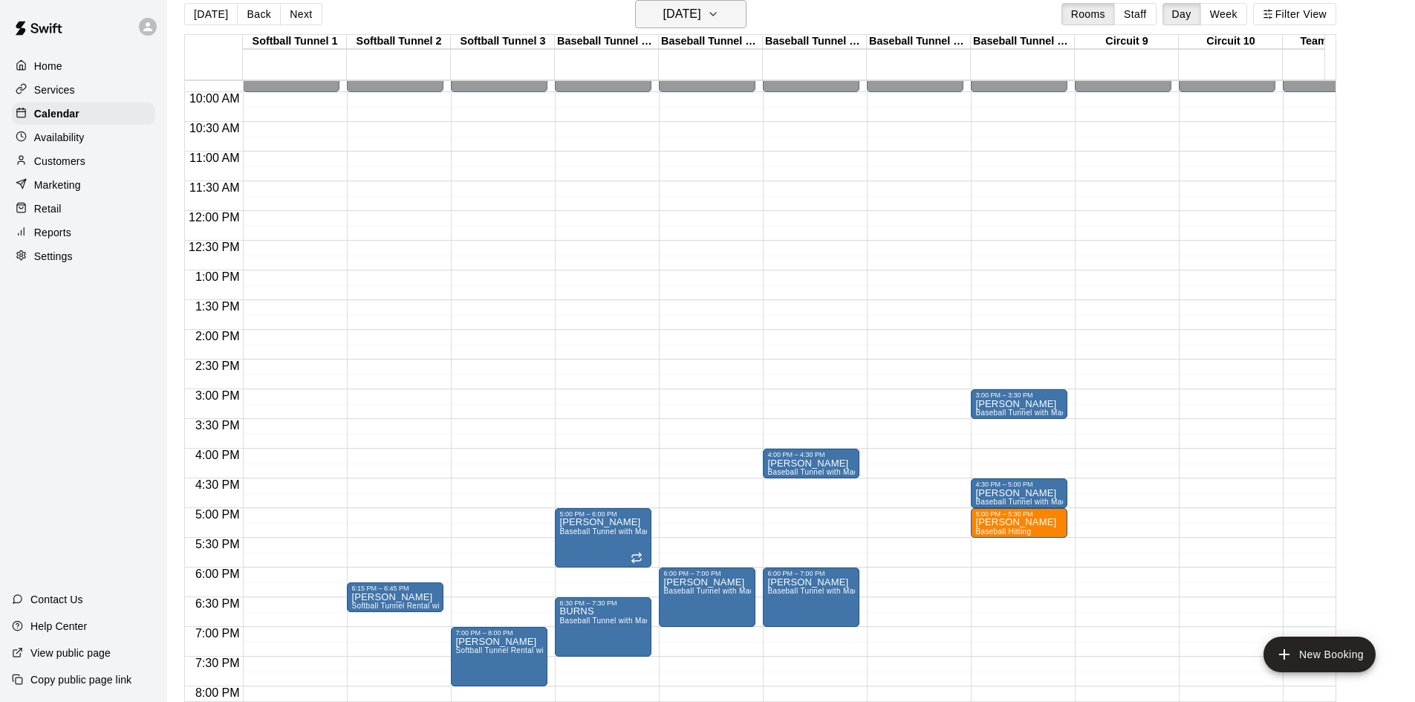
click at [701, 11] on h6 "[DATE]" at bounding box center [682, 14] width 38 height 21
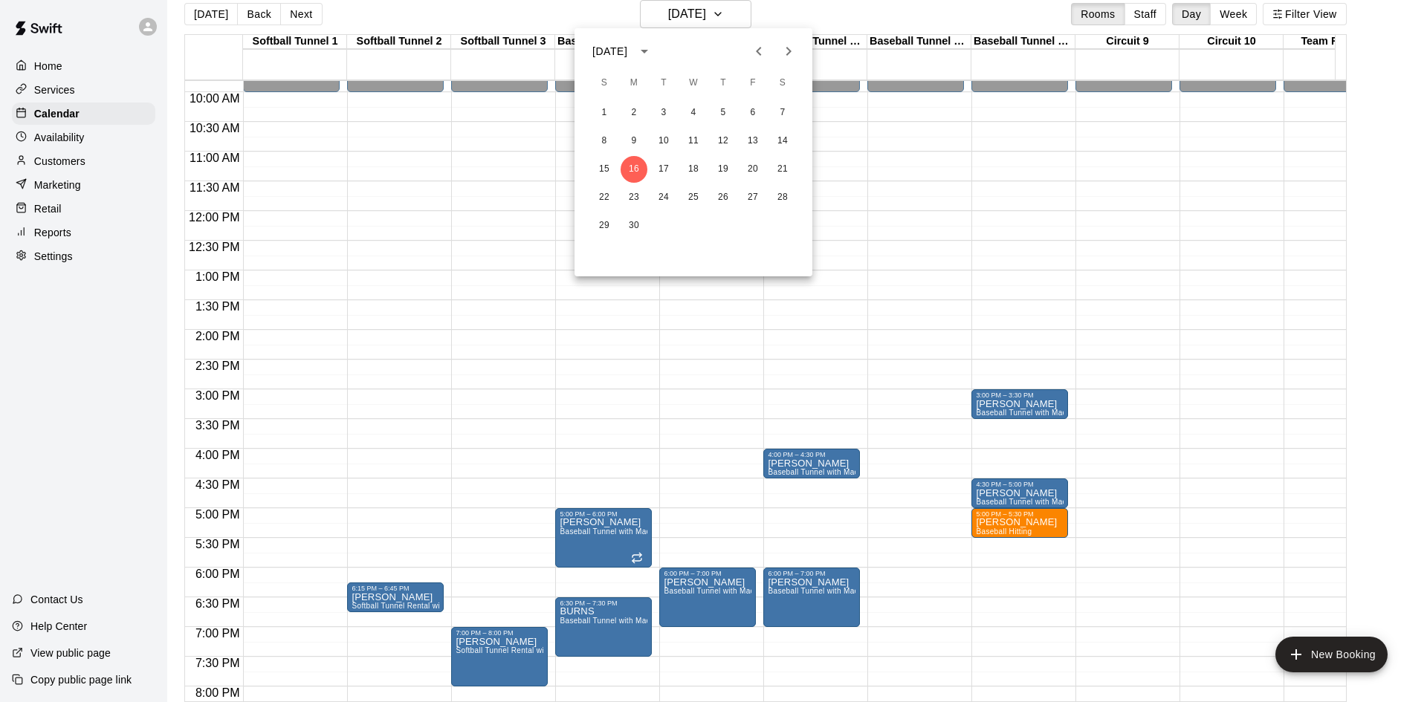
click at [627, 49] on div "[DATE]" at bounding box center [609, 52] width 35 height 16
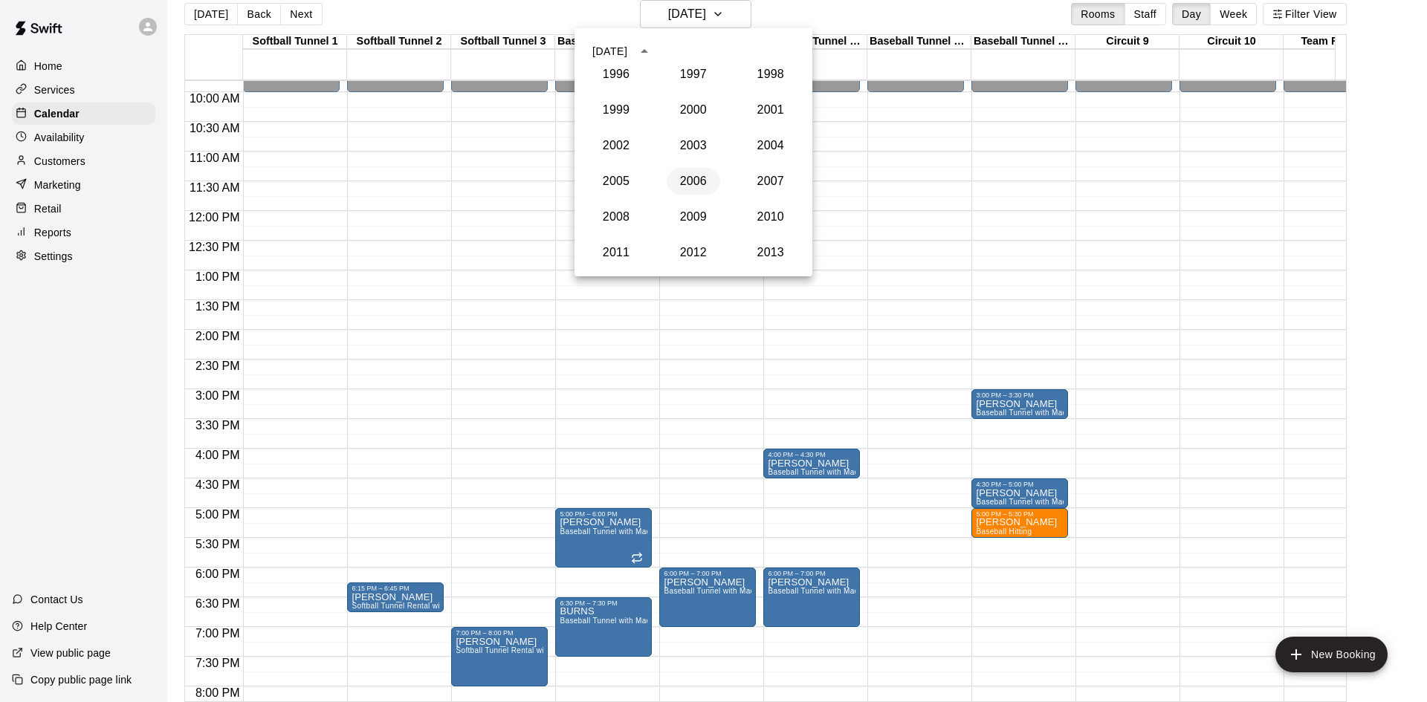
scroll to position [1227, 0]
click at [752, 152] on button "2010" at bounding box center [770, 142] width 53 height 27
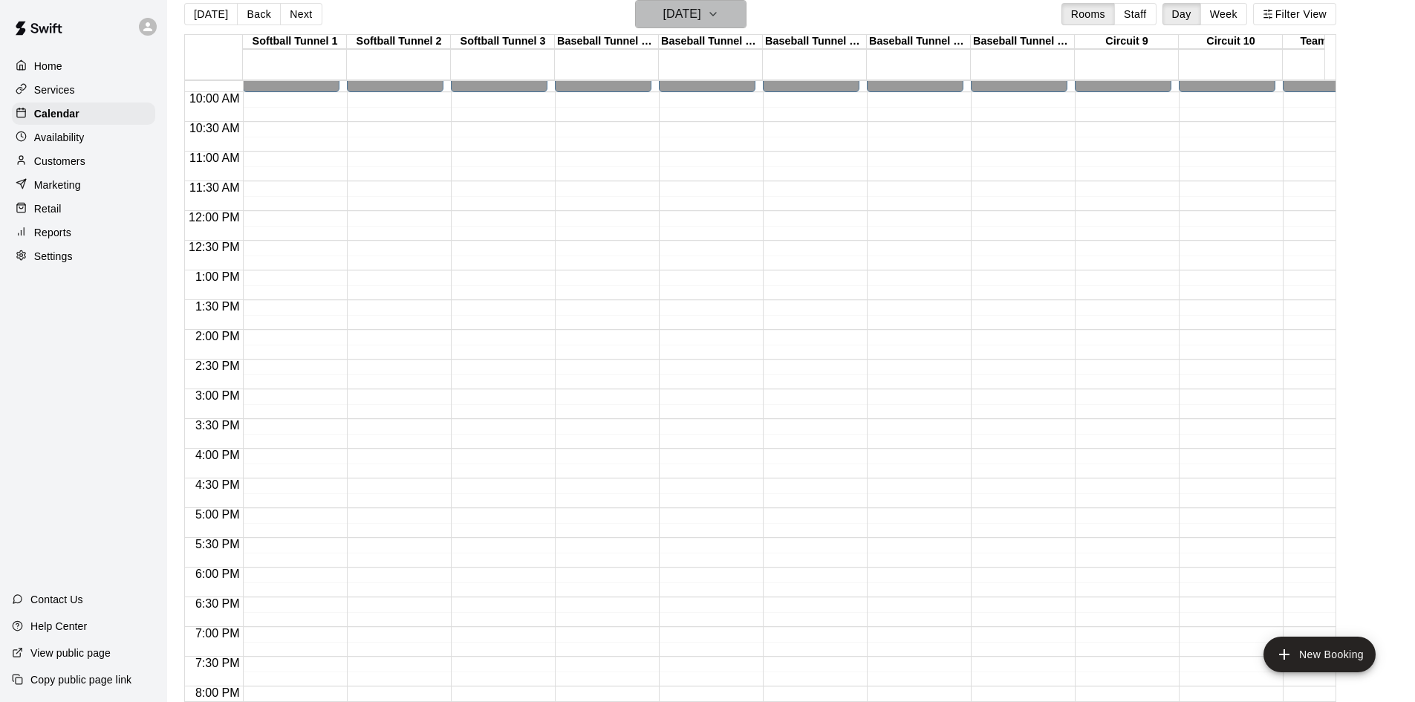
click at [701, 4] on h6 "[DATE]" at bounding box center [682, 14] width 38 height 21
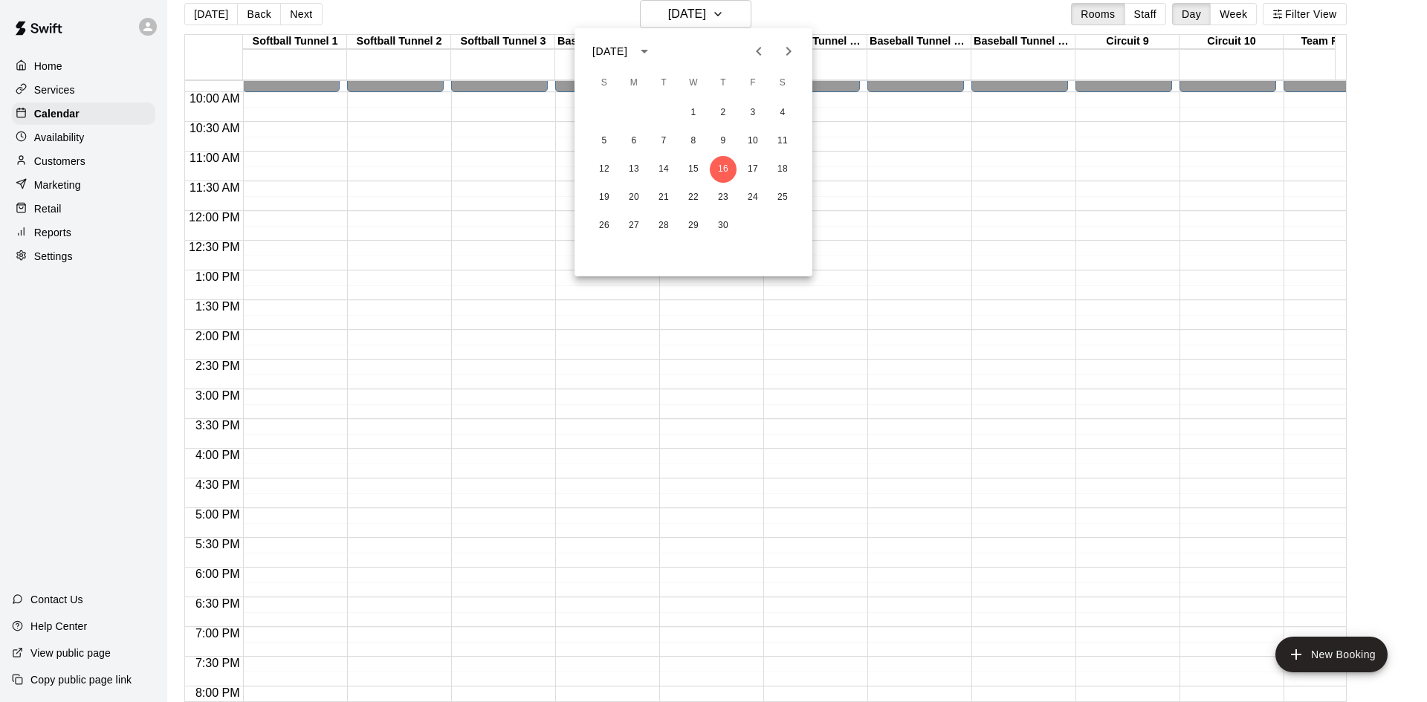
click at [789, 44] on icon "Next month" at bounding box center [788, 51] width 18 height 18
click at [657, 52] on button "calendar view is open, switch to year view" at bounding box center [644, 51] width 25 height 25
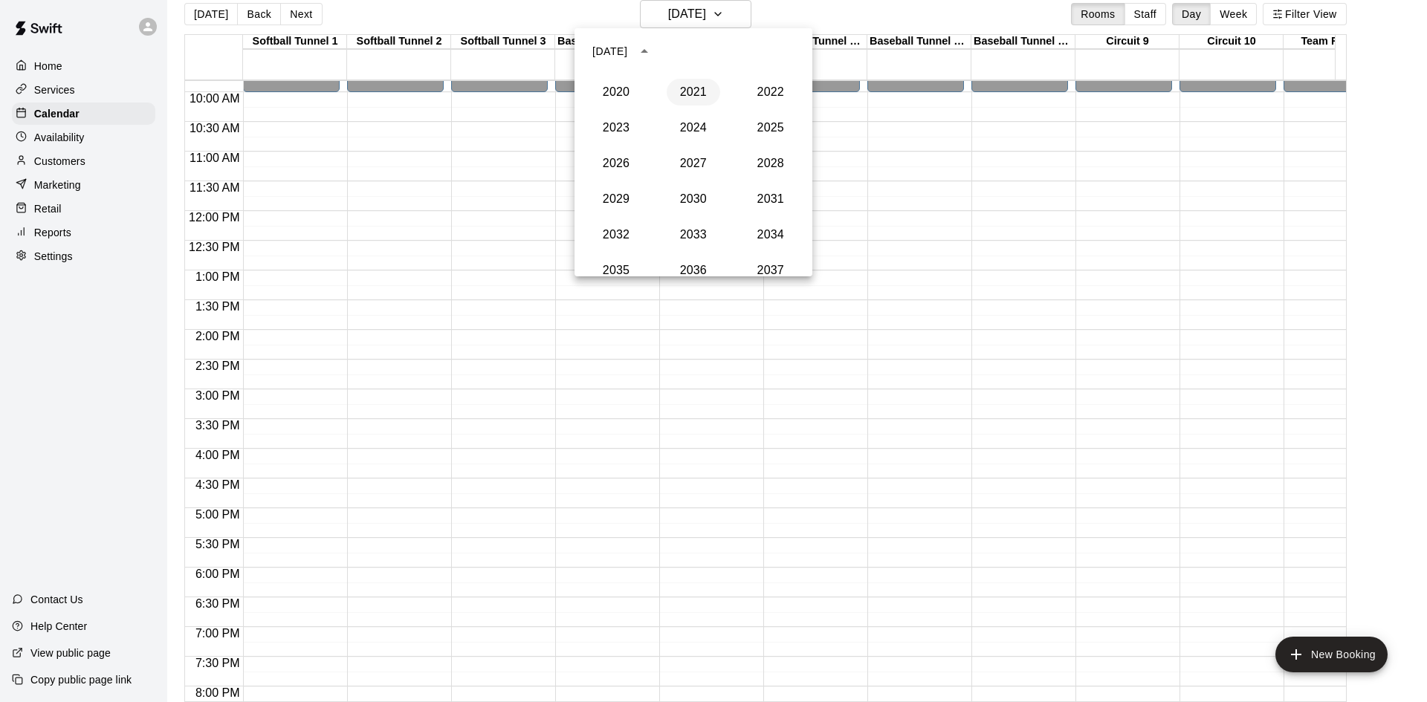
click at [695, 97] on button "2021" at bounding box center [692, 92] width 53 height 27
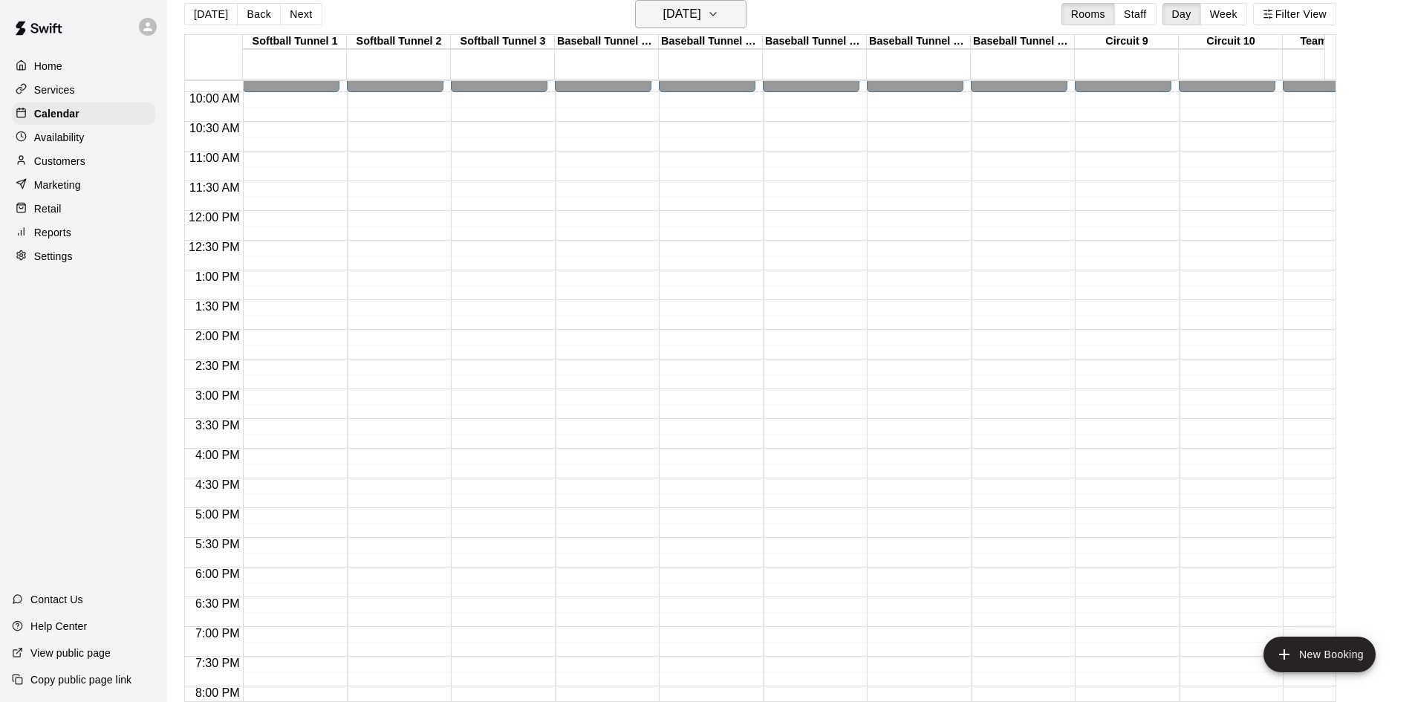
click at [701, 23] on h6 "[DATE]" at bounding box center [682, 14] width 38 height 21
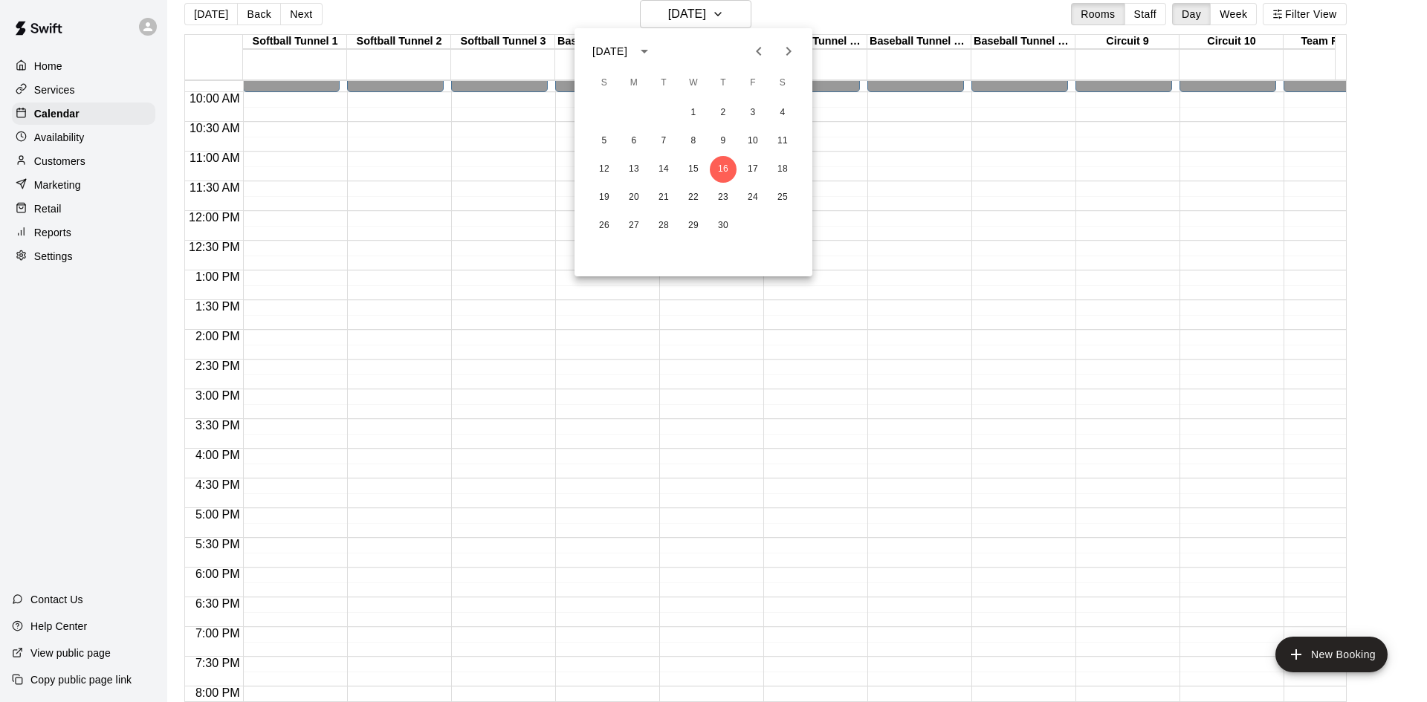
click at [627, 48] on div "[DATE]" at bounding box center [609, 52] width 35 height 16
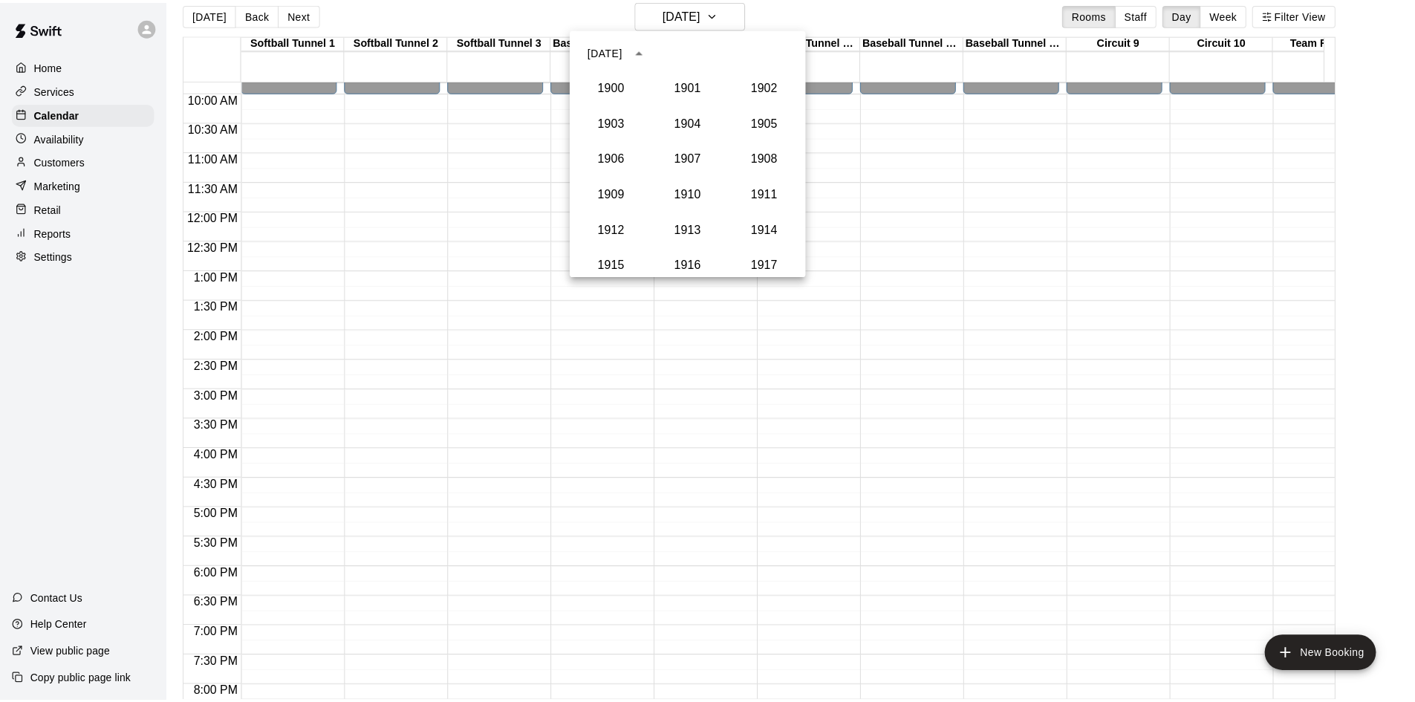
scroll to position [1340, 0]
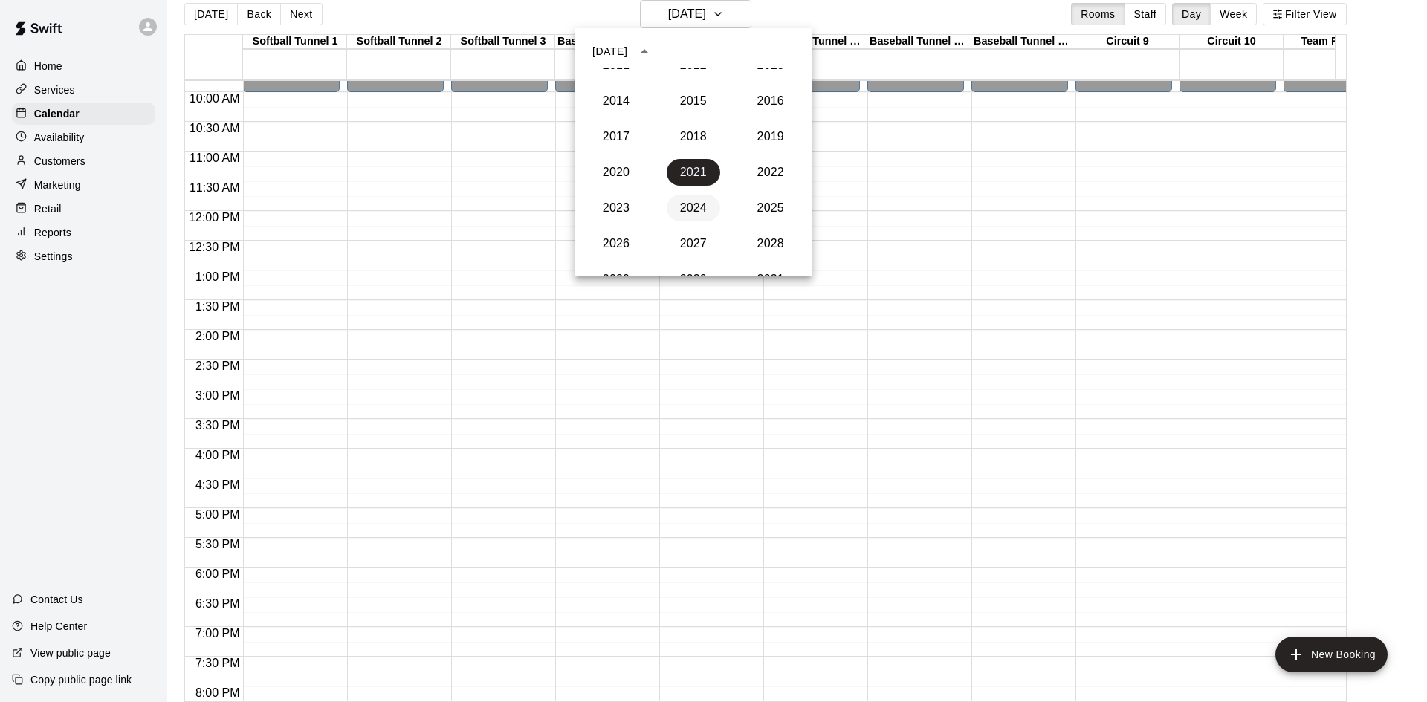
click at [705, 207] on button "2024" at bounding box center [692, 208] width 53 height 27
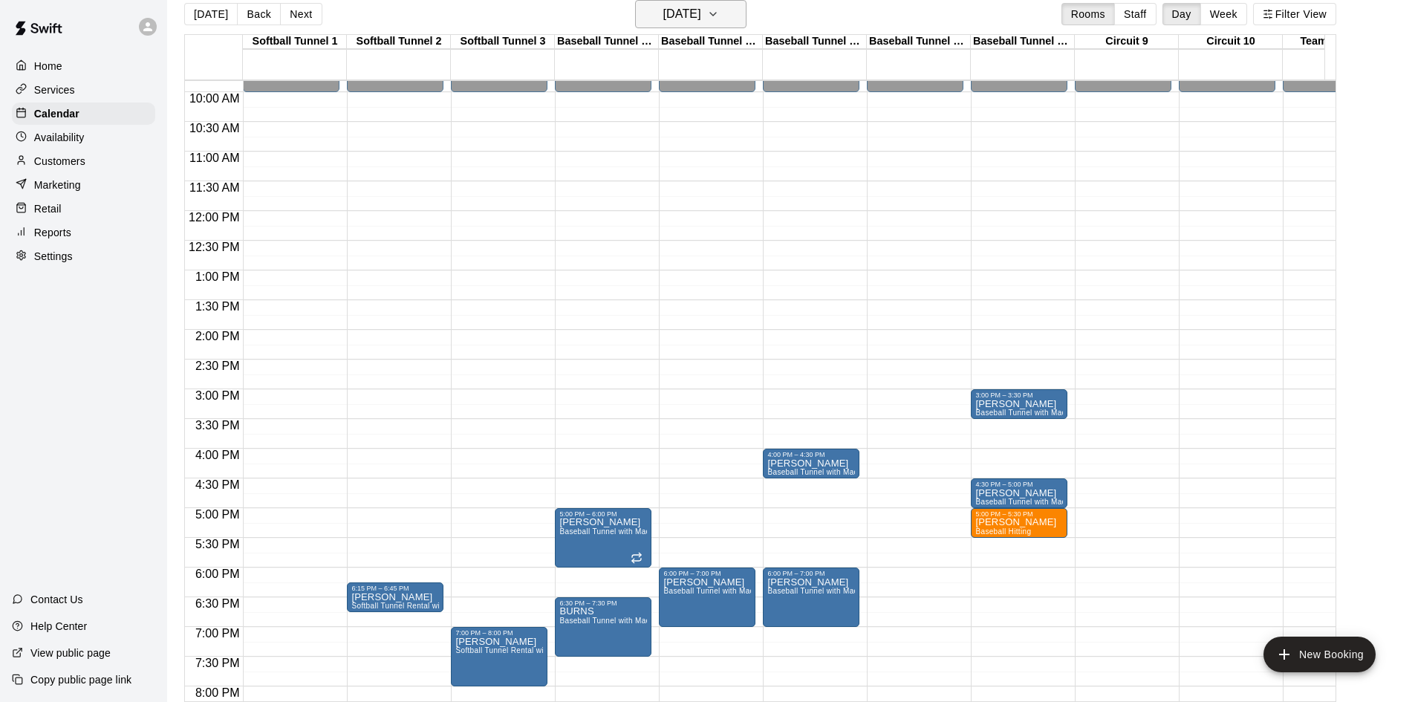
click at [727, 14] on button "[DATE]" at bounding box center [690, 14] width 111 height 28
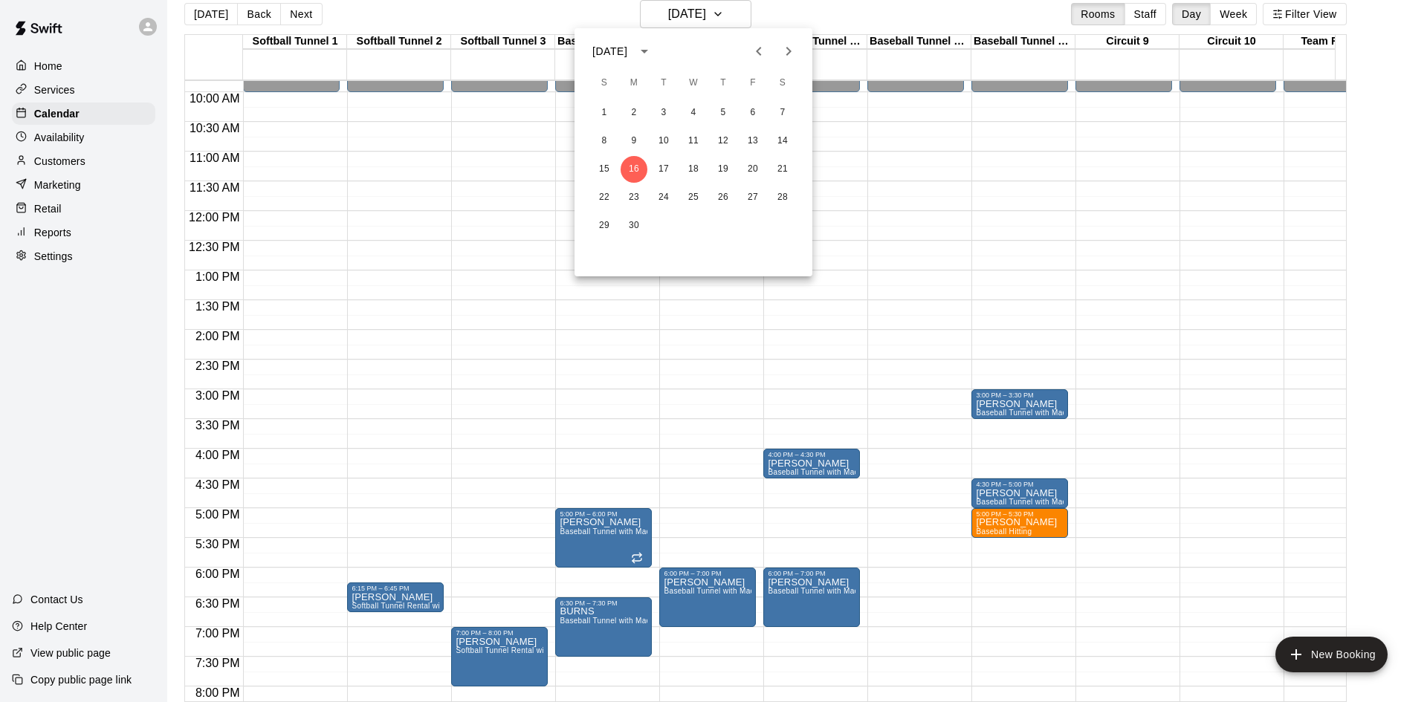
click at [754, 51] on icon "Previous month" at bounding box center [759, 51] width 18 height 18
click at [780, 199] on button "27" at bounding box center [782, 197] width 27 height 27
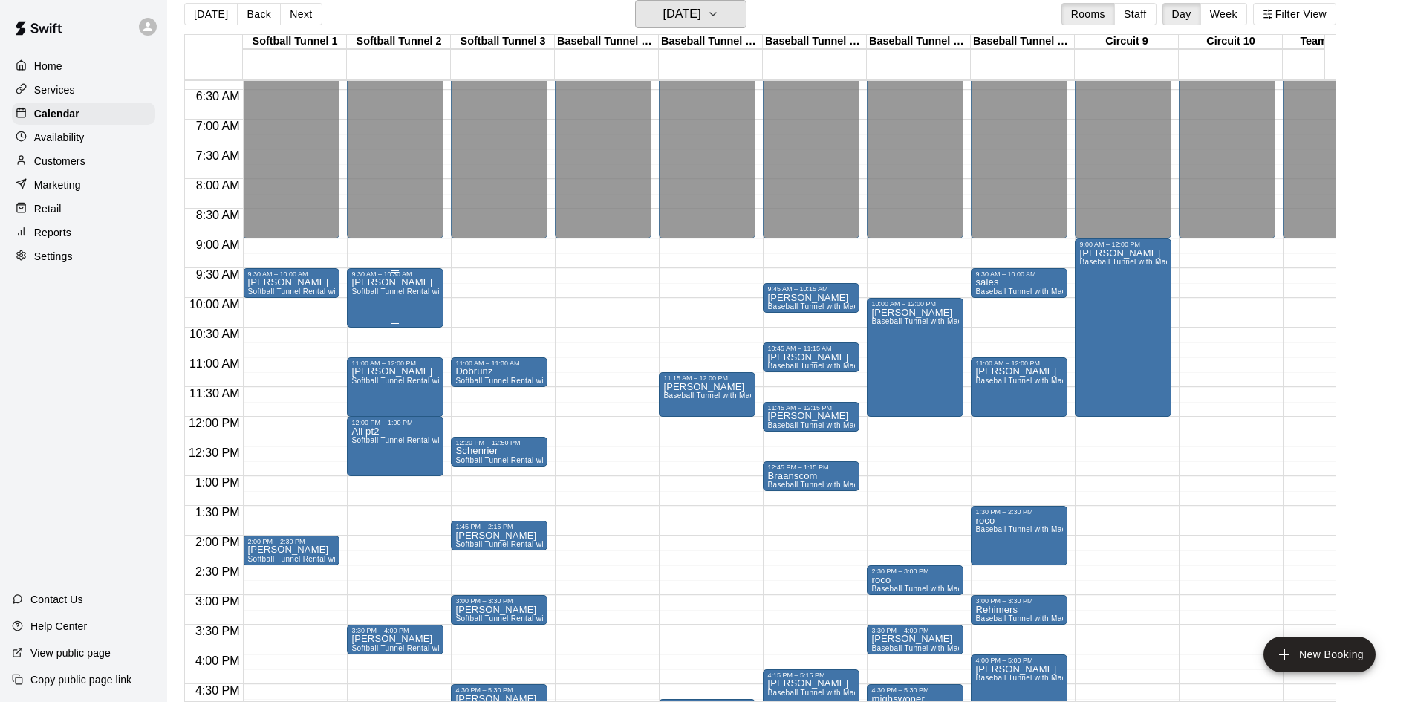
scroll to position [373, 0]
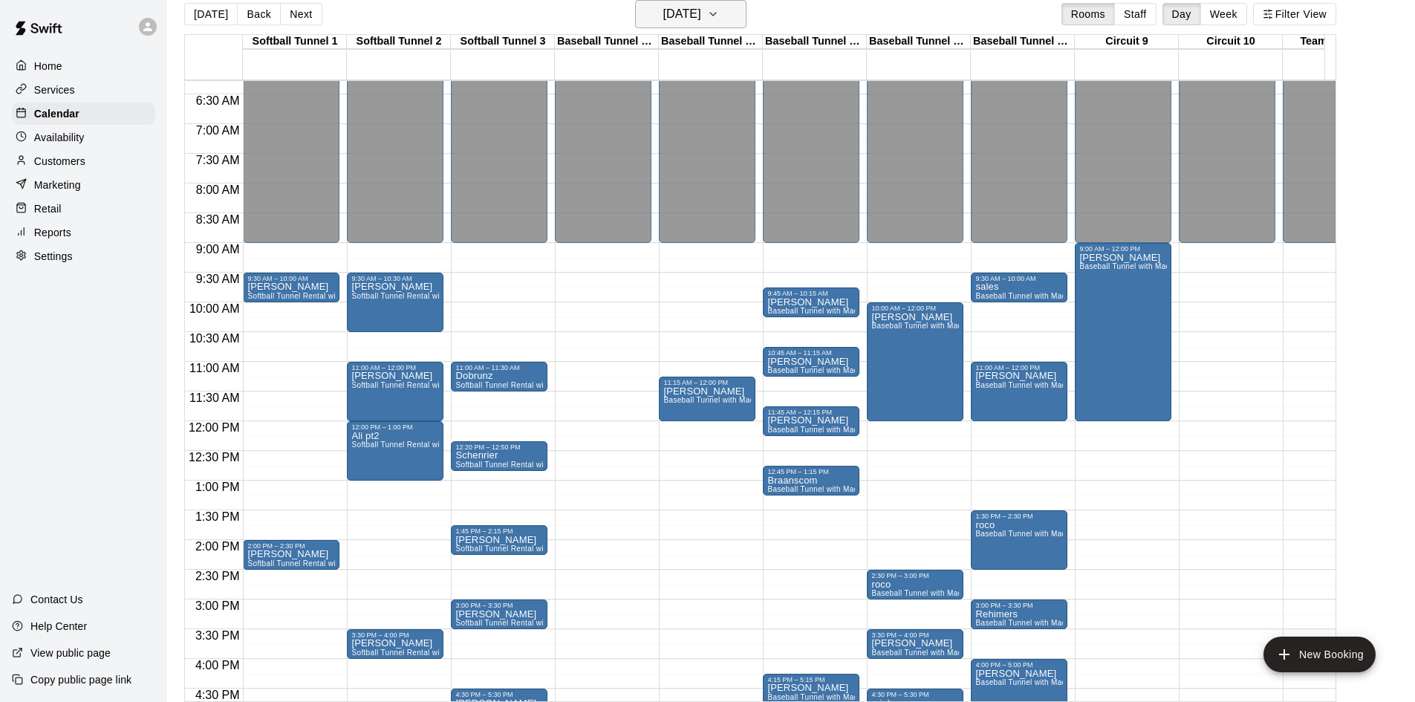
click at [668, 11] on h6 "[DATE]" at bounding box center [682, 14] width 38 height 21
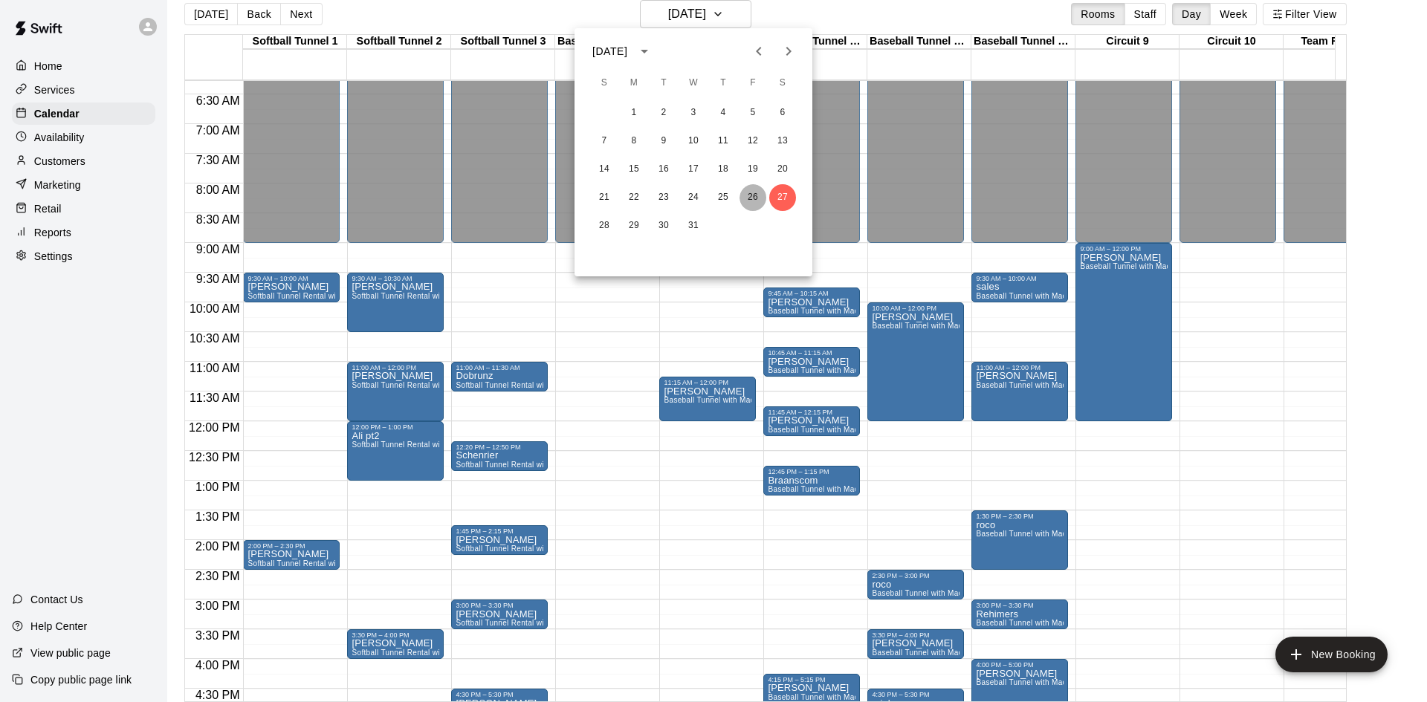
click at [748, 195] on button "26" at bounding box center [752, 197] width 27 height 27
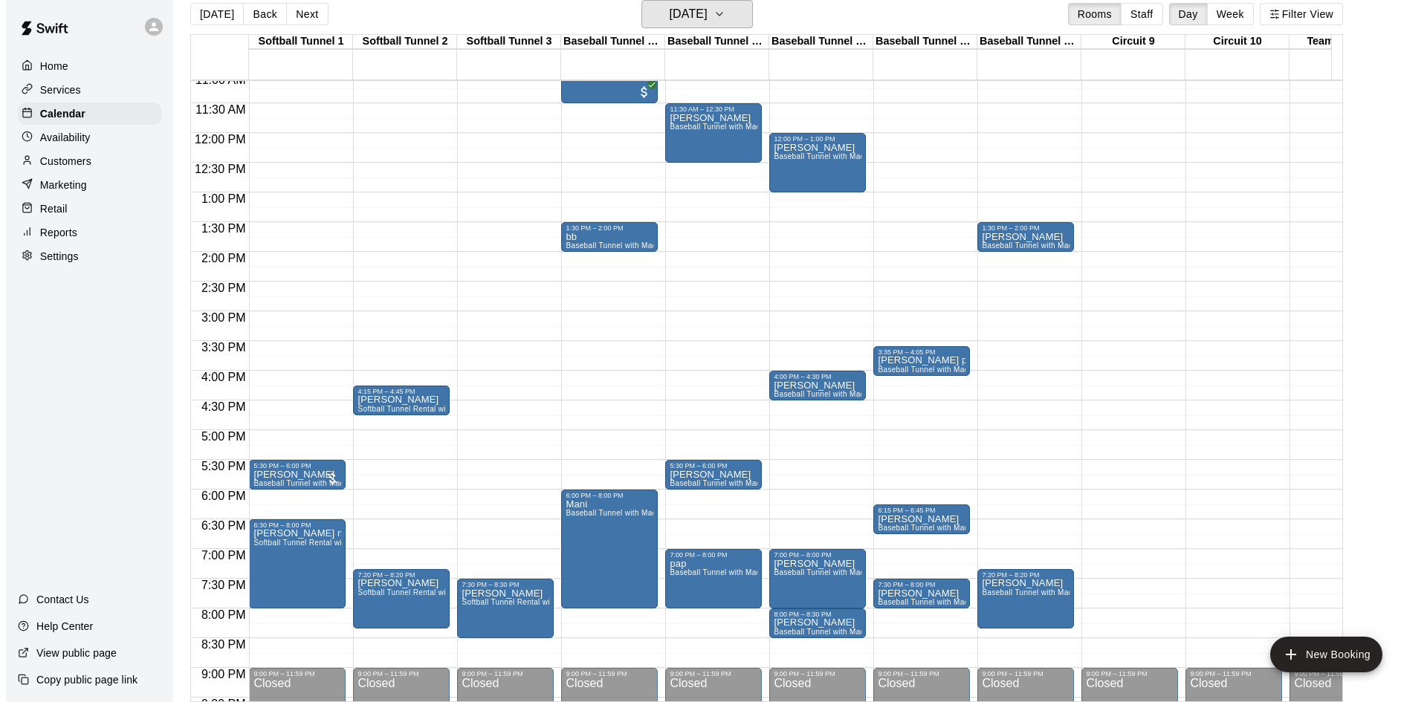
scroll to position [670, 0]
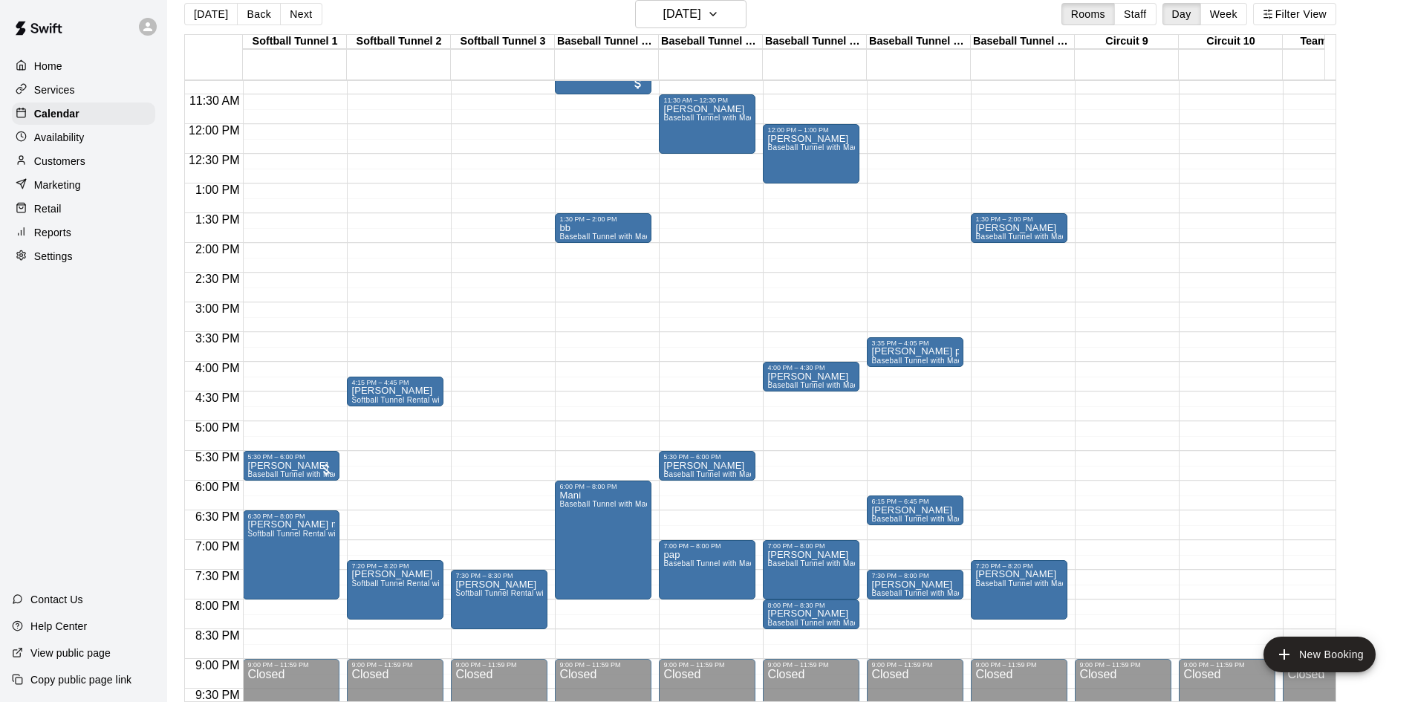
click at [721, 30] on div "[DATE] Back [DATE][DATE] Rooms Staff Day Week Filter View" at bounding box center [760, 17] width 1152 height 34
click at [718, 27] on button "[DATE]" at bounding box center [690, 14] width 111 height 28
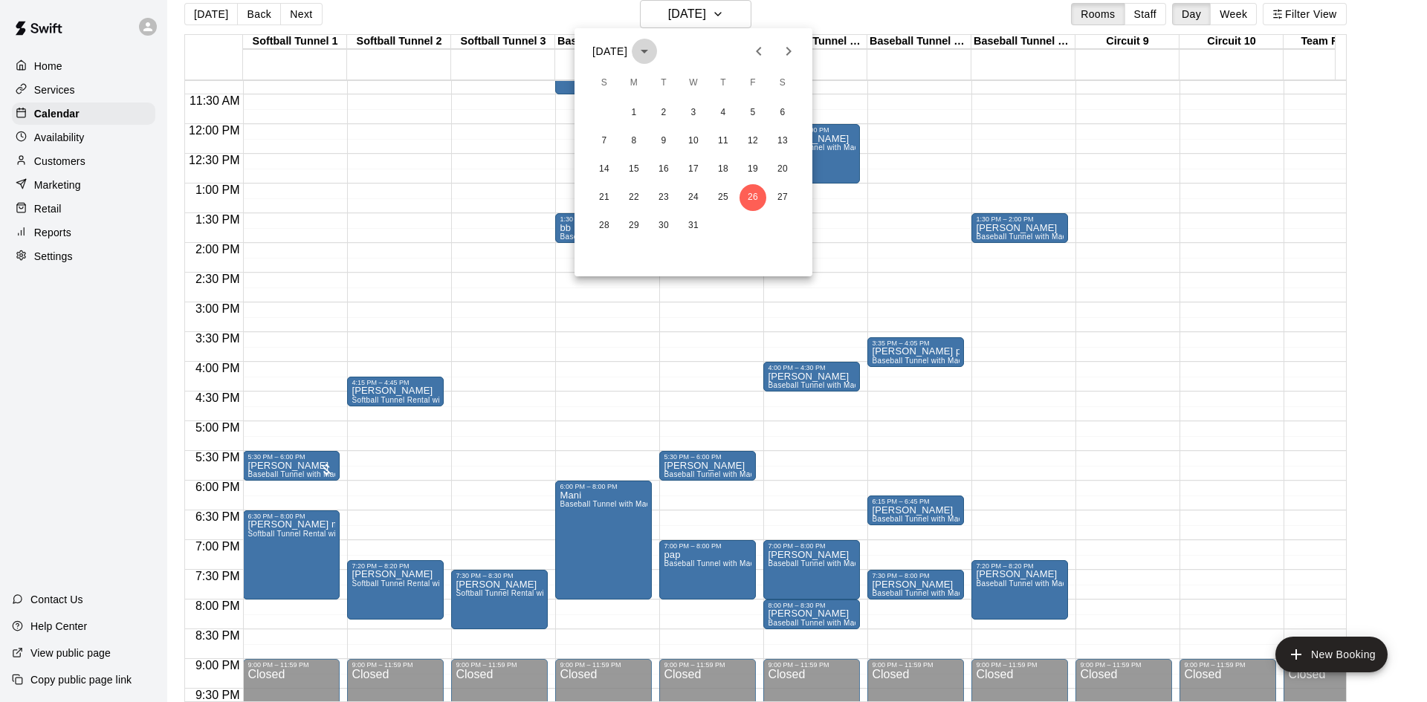
click at [651, 51] on icon "calendar view is open, switch to year view" at bounding box center [644, 51] width 18 height 18
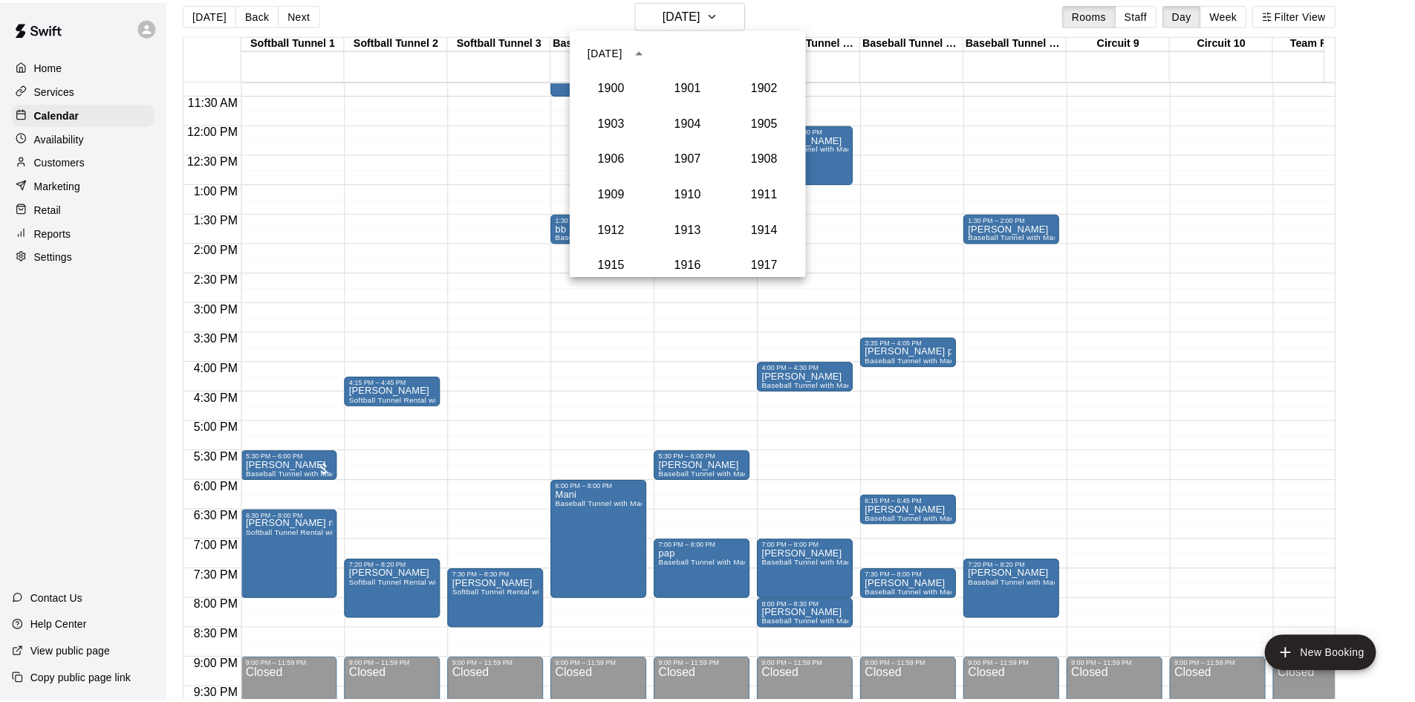
scroll to position [1376, 0]
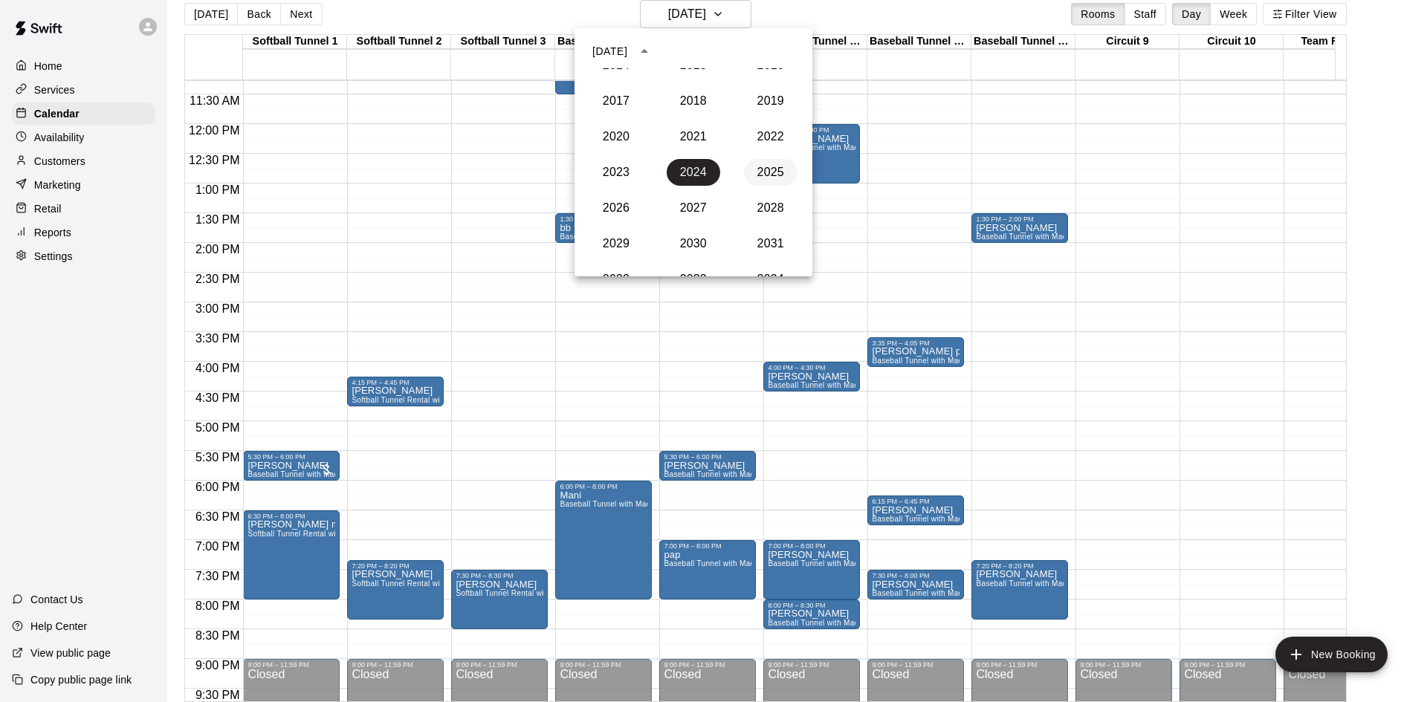
click at [758, 169] on button "2025" at bounding box center [770, 172] width 53 height 27
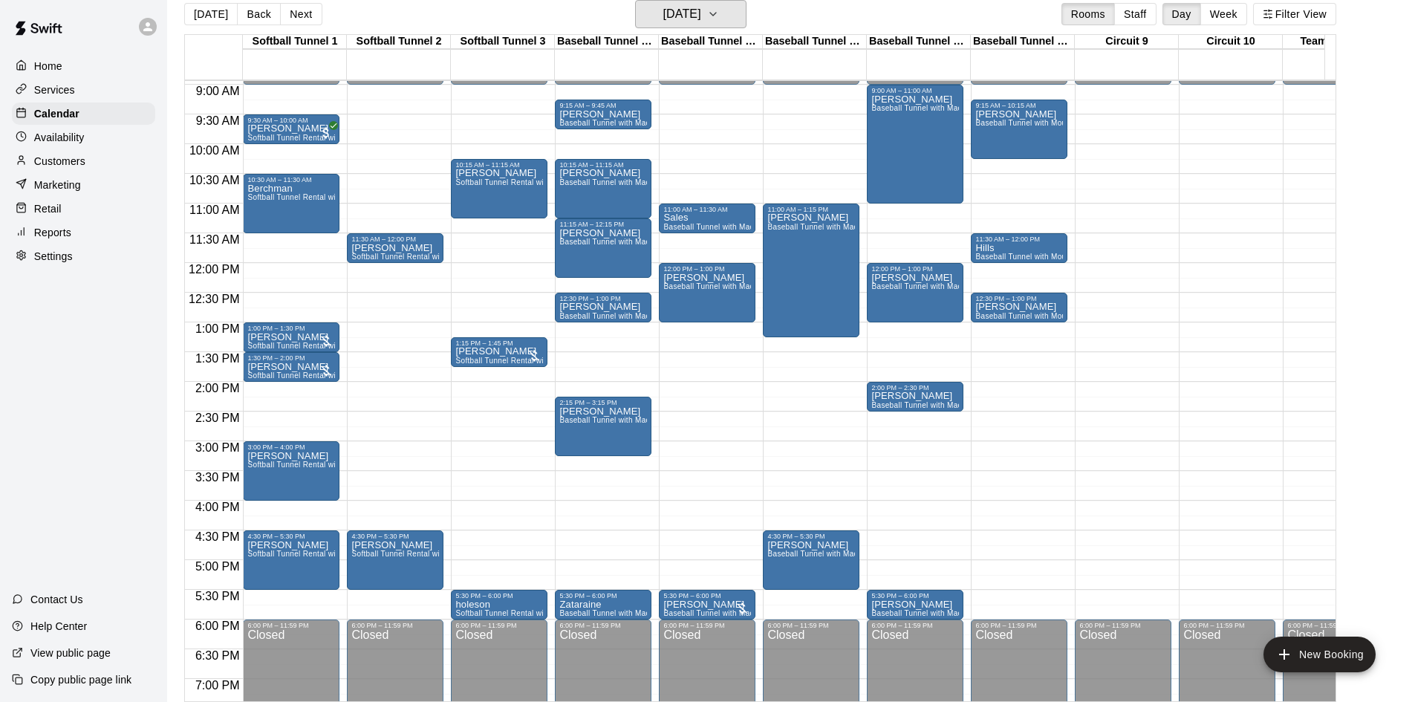
scroll to position [522, 0]
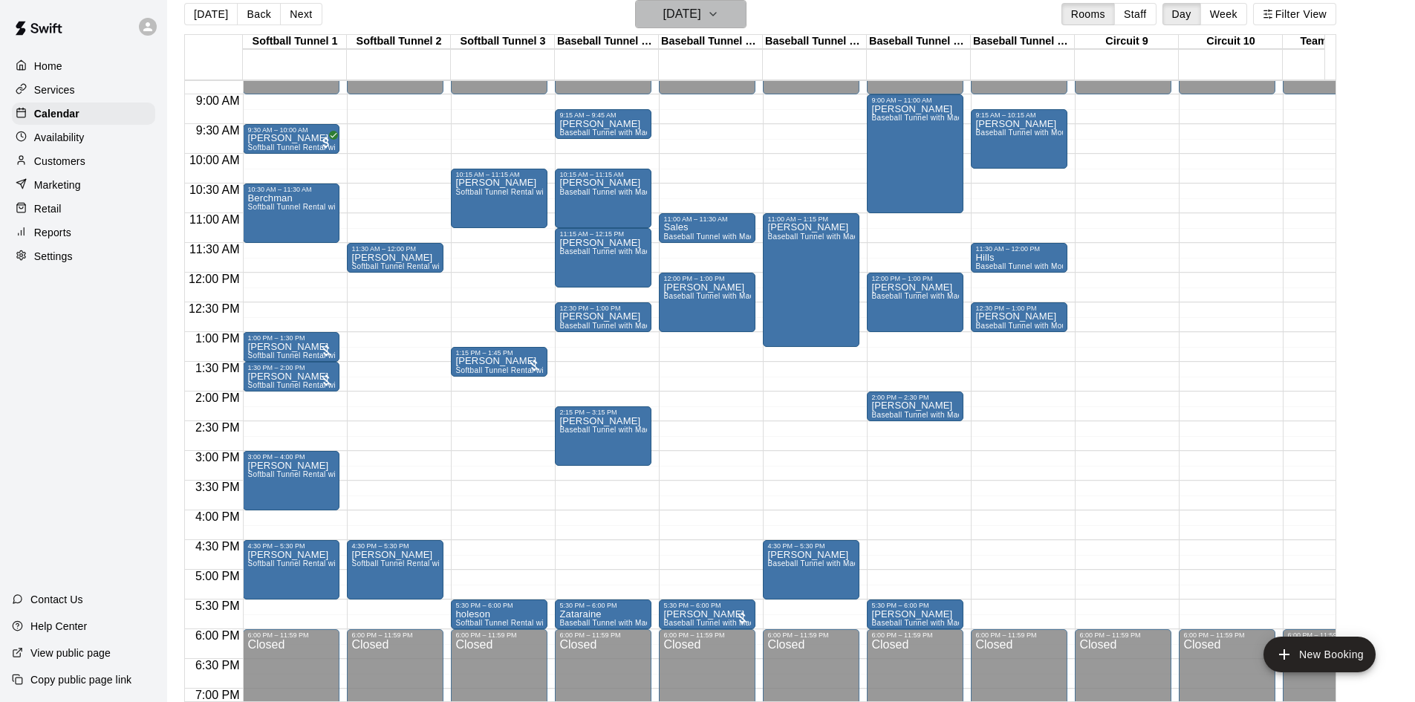
click at [693, 9] on h6 "[DATE]" at bounding box center [682, 14] width 38 height 21
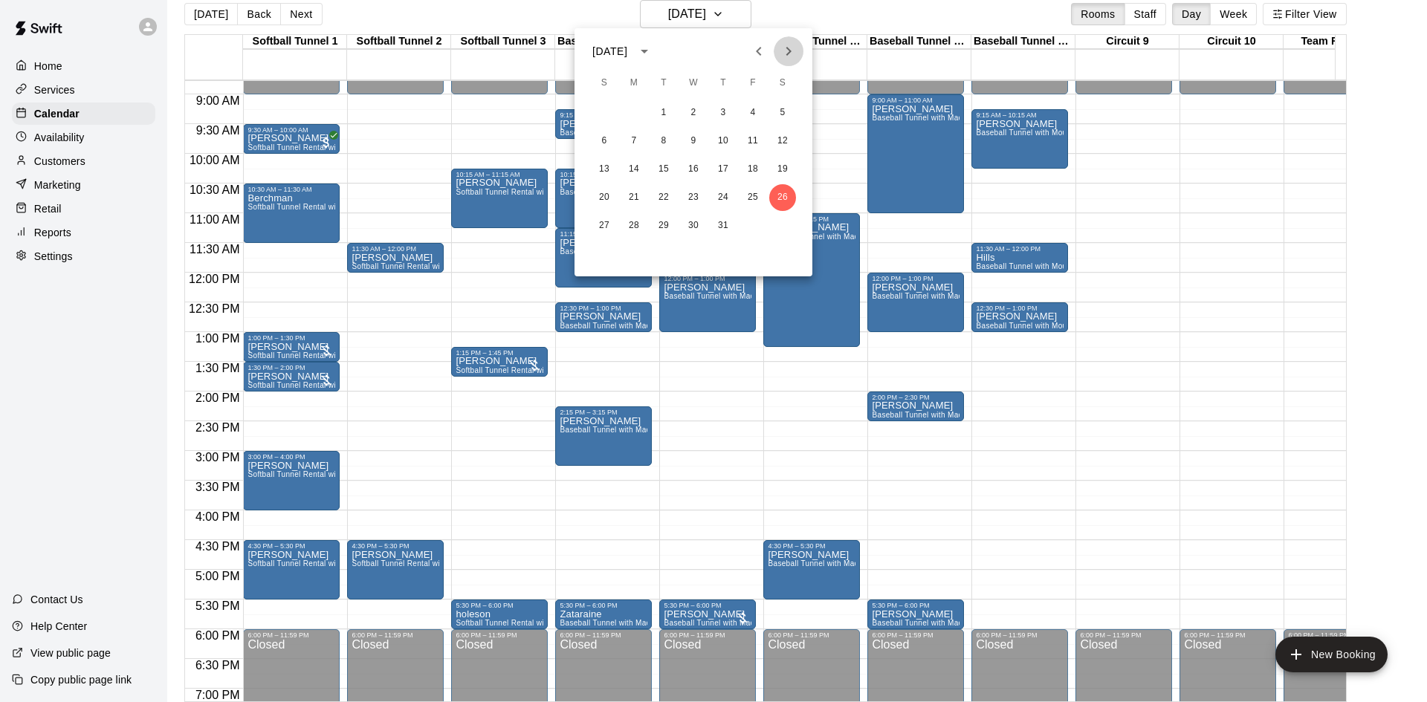
click at [785, 53] on icon "Next month" at bounding box center [788, 51] width 18 height 18
click at [782, 55] on icon "Next month" at bounding box center [788, 51] width 18 height 18
click at [597, 173] on button "14" at bounding box center [604, 169] width 27 height 27
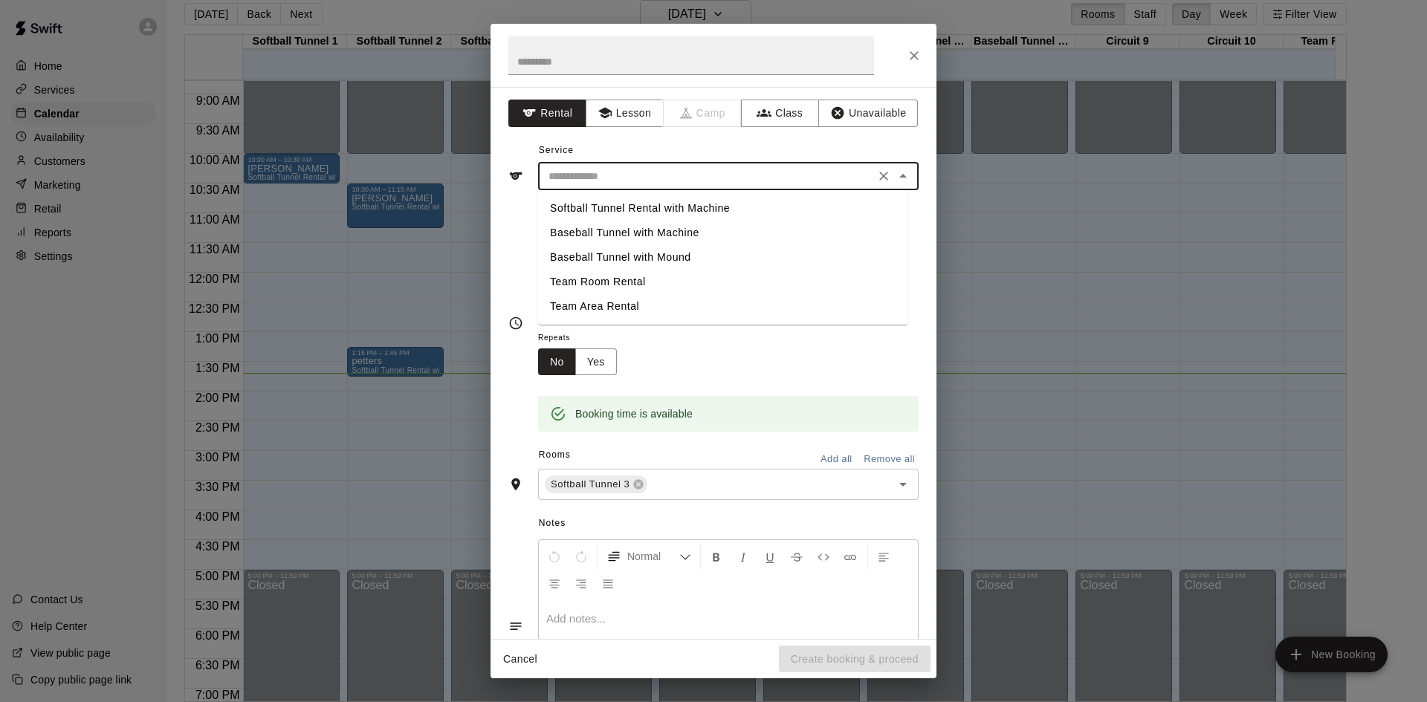
click at [653, 177] on input "text" at bounding box center [706, 176] width 328 height 19
click at [667, 210] on li "Softball Tunnel Rental with Machine" at bounding box center [722, 208] width 369 height 25
type input "**********"
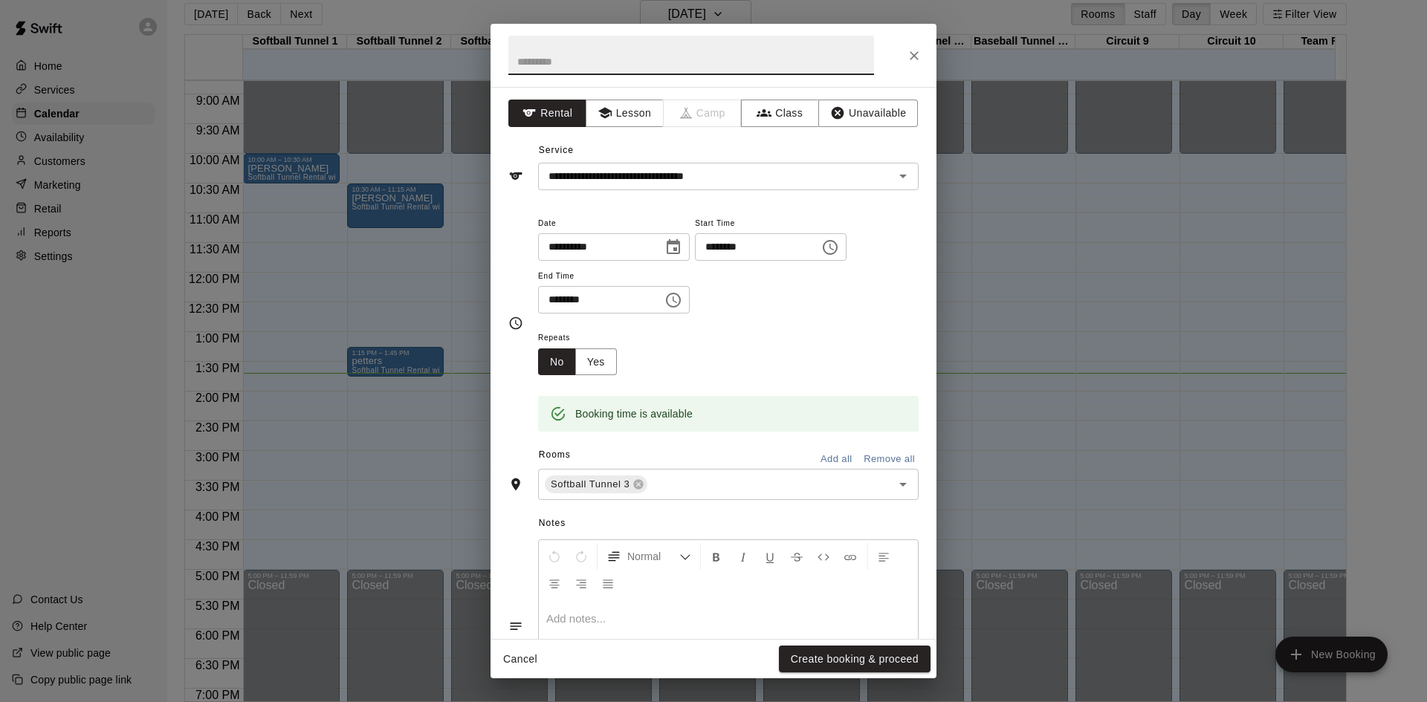
click at [573, 56] on input "text" at bounding box center [691, 55] width 366 height 39
type input "*******"
click at [569, 299] on input "********" at bounding box center [595, 299] width 114 height 27
type input "********"
click at [854, 663] on button "Create booking & proceed" at bounding box center [855, 659] width 152 height 27
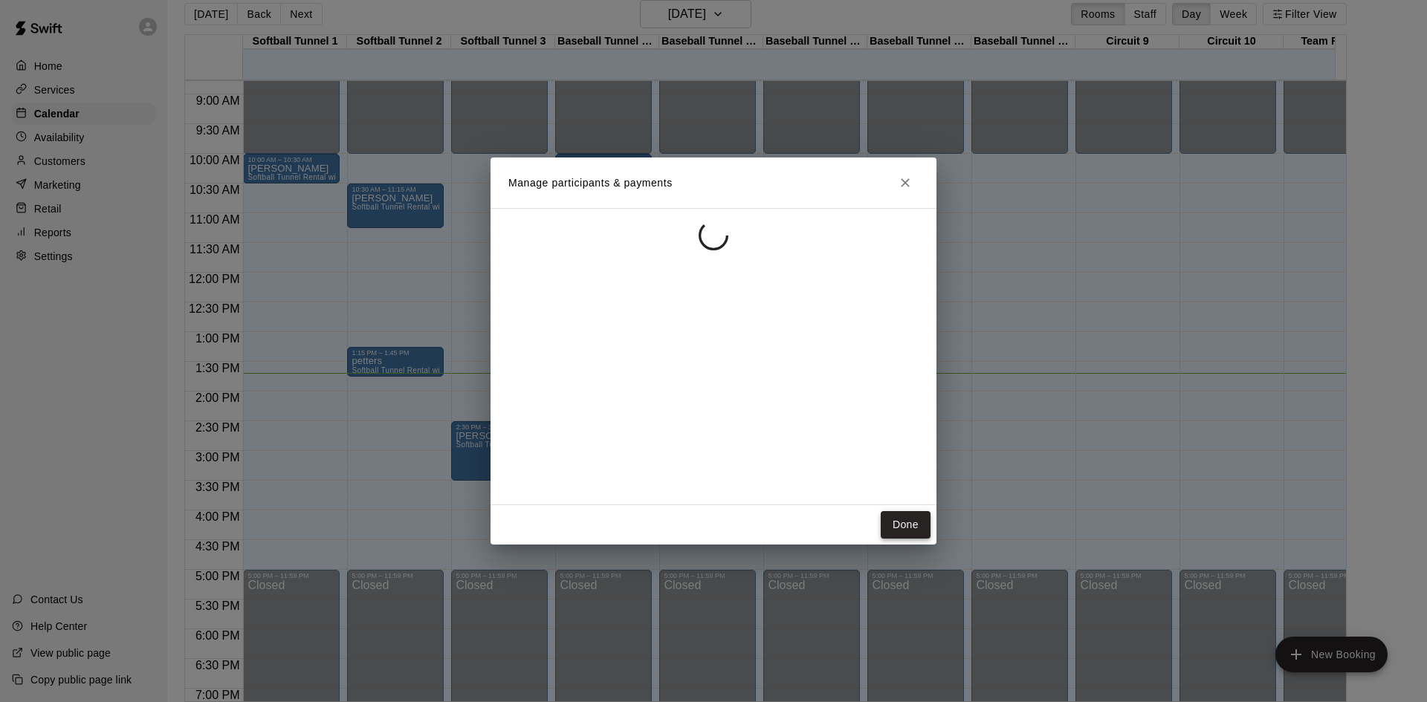
click at [907, 520] on button "Done" at bounding box center [905, 524] width 50 height 27
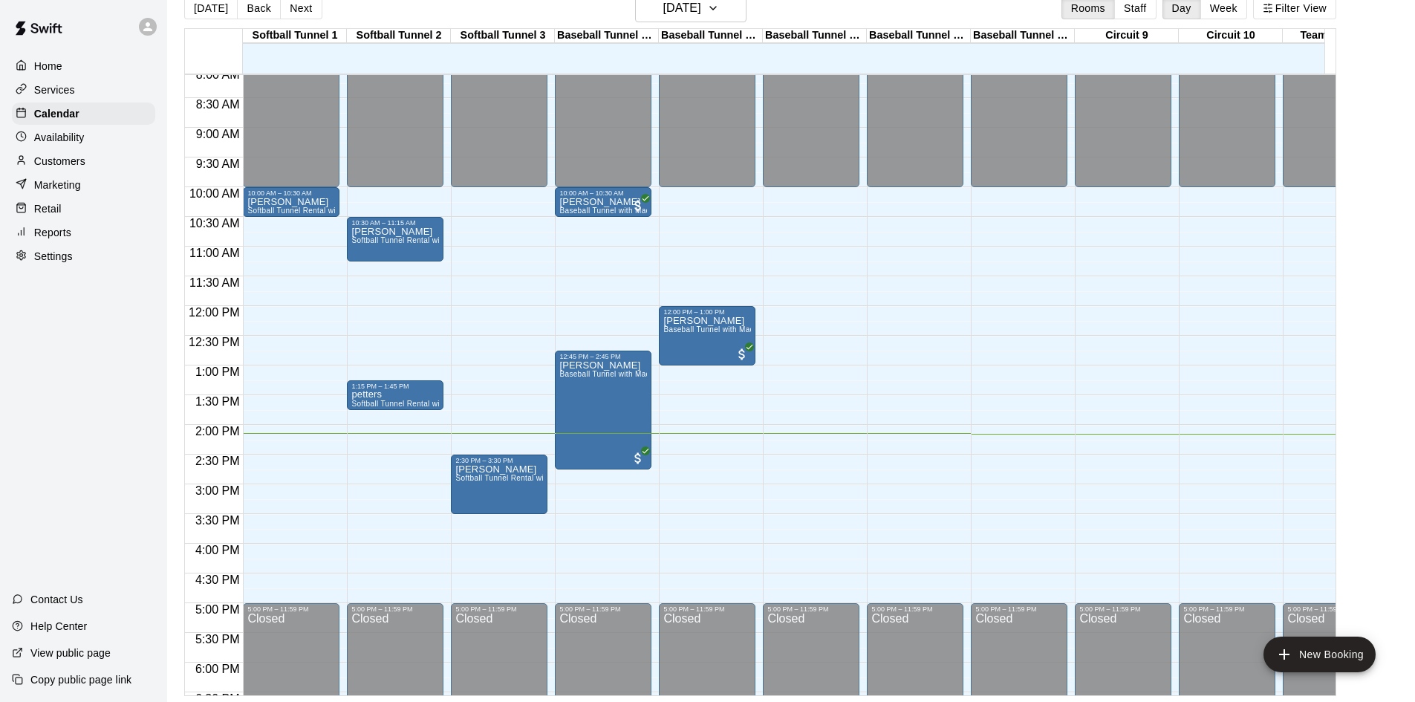
scroll to position [373, 0]
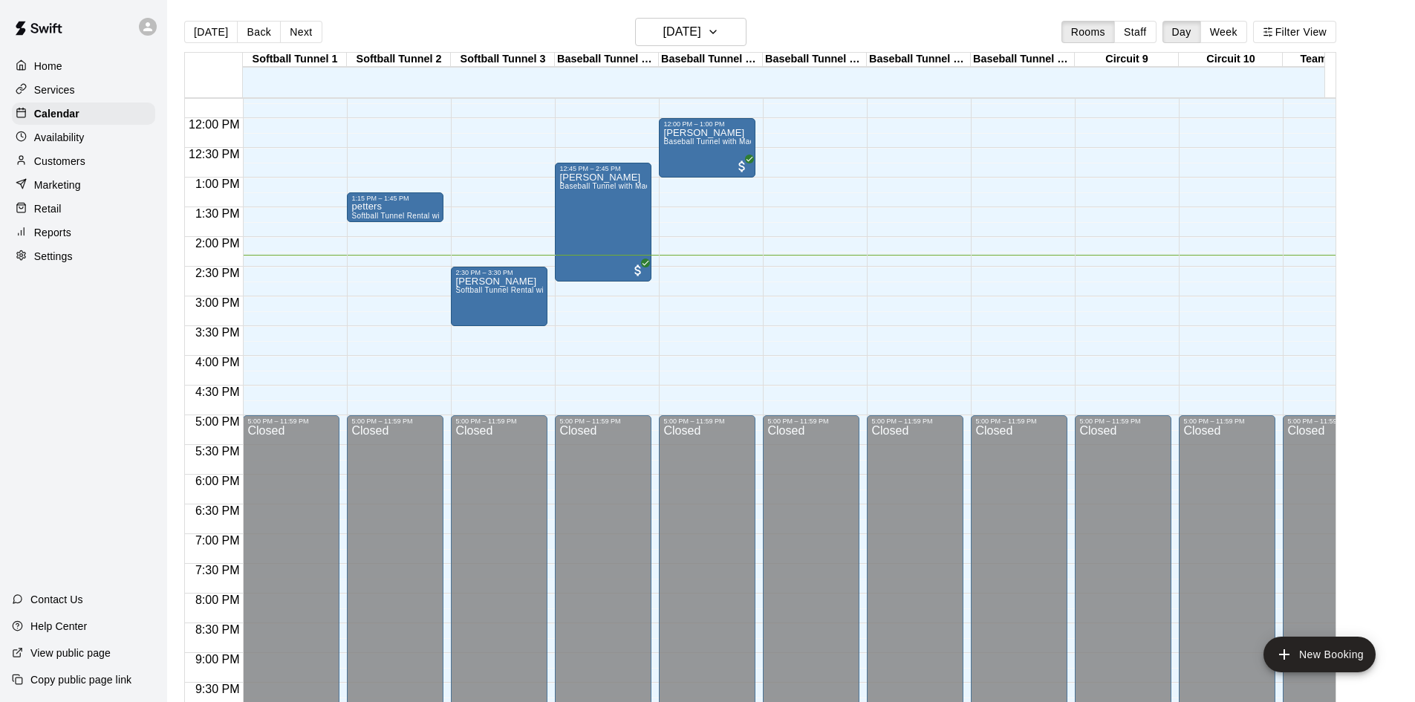
scroll to position [670, 0]
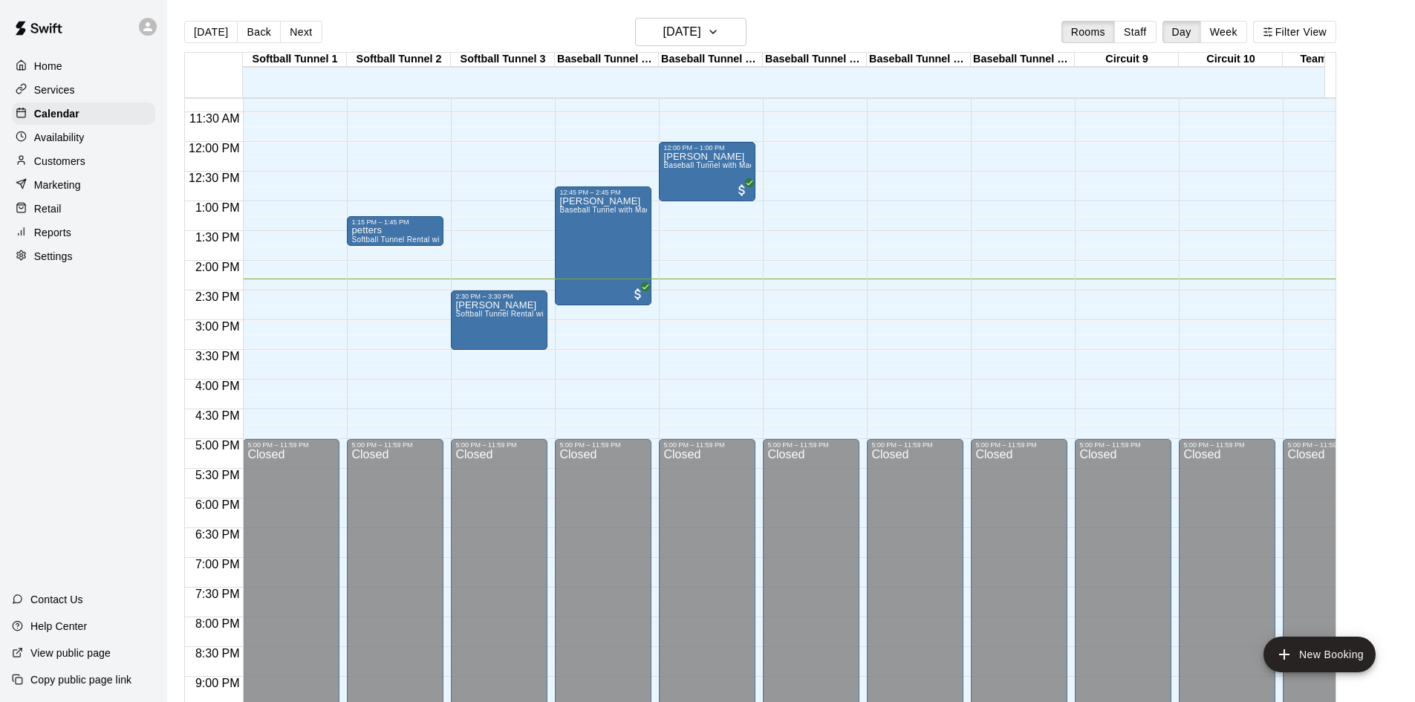
click at [718, 287] on div "12:00 AM – 10:00 AM Closed 12:00 PM – 1:00 PM Jackson Reed Baseball Tunnel with…" at bounding box center [707, 142] width 97 height 1427
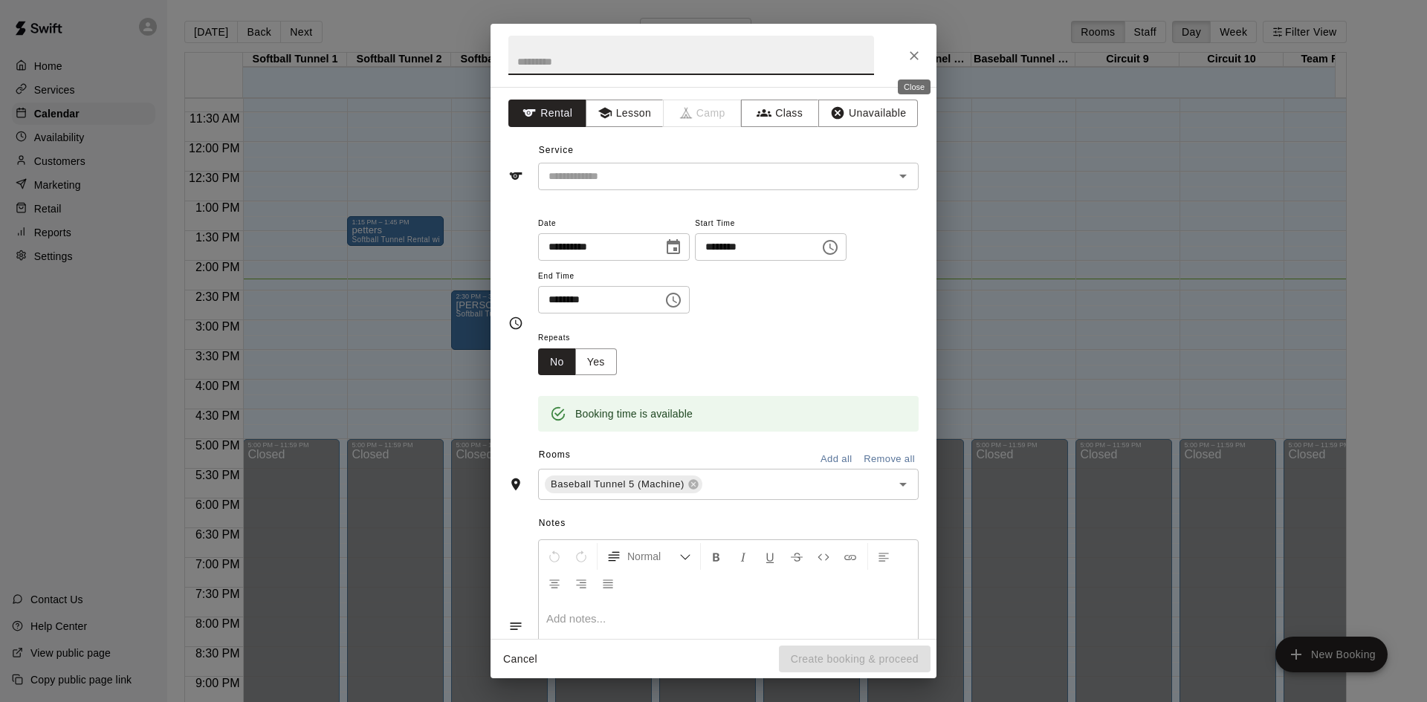
click at [918, 62] on icon "Close" at bounding box center [913, 55] width 15 height 15
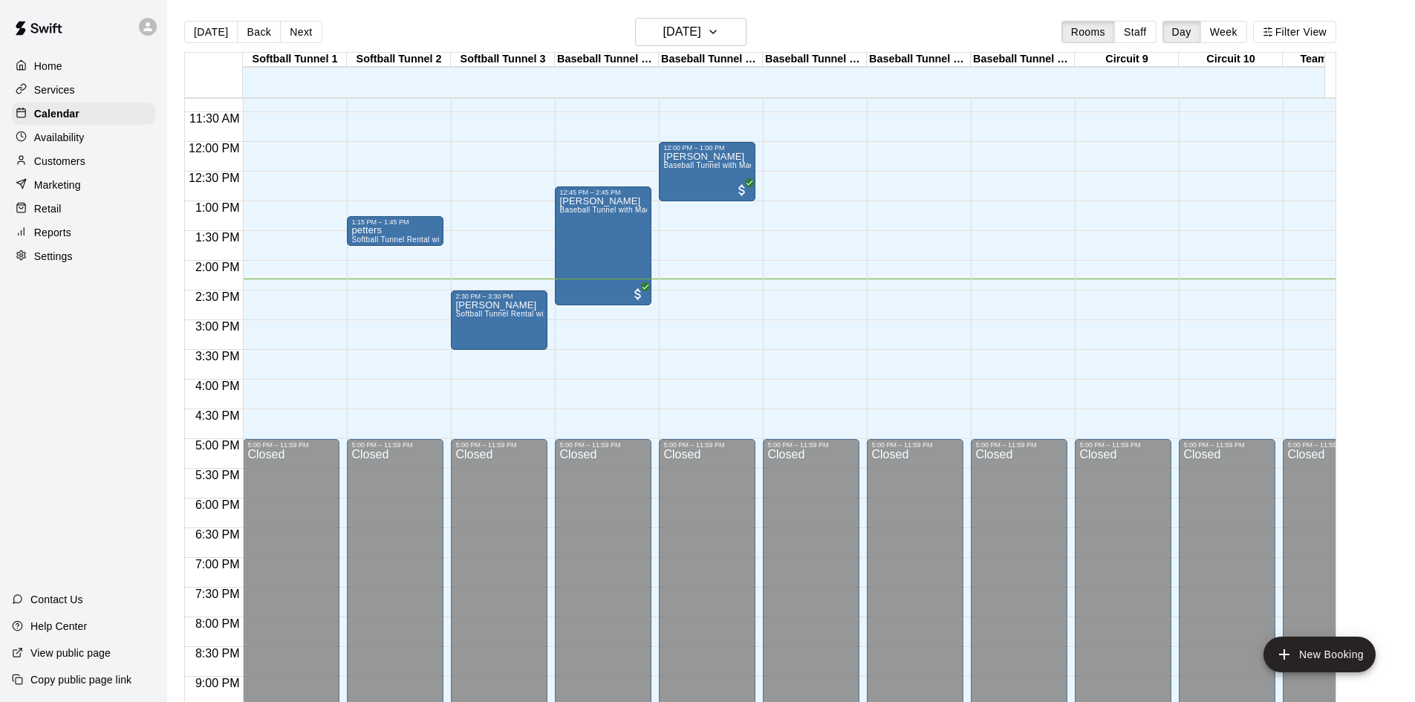
click at [896, 282] on div "12:00 AM – 10:00 AM Closed 5:00 PM – 11:59 PM Closed" at bounding box center [915, 142] width 97 height 1427
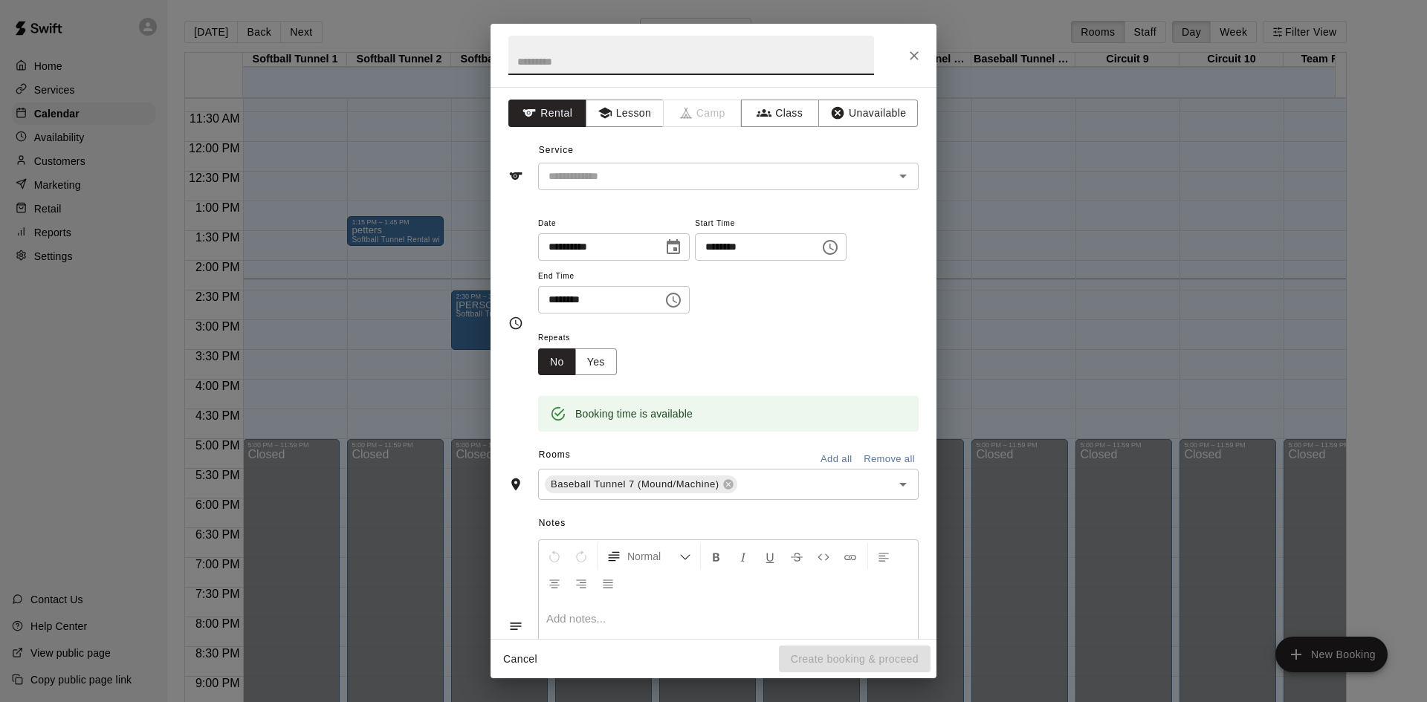
click at [752, 248] on input "********" at bounding box center [752, 246] width 114 height 27
type input "********"
click at [568, 299] on input "********" at bounding box center [595, 299] width 114 height 27
click at [575, 301] on input "********" at bounding box center [595, 299] width 114 height 27
click at [545, 302] on input "********" at bounding box center [595, 299] width 114 height 27
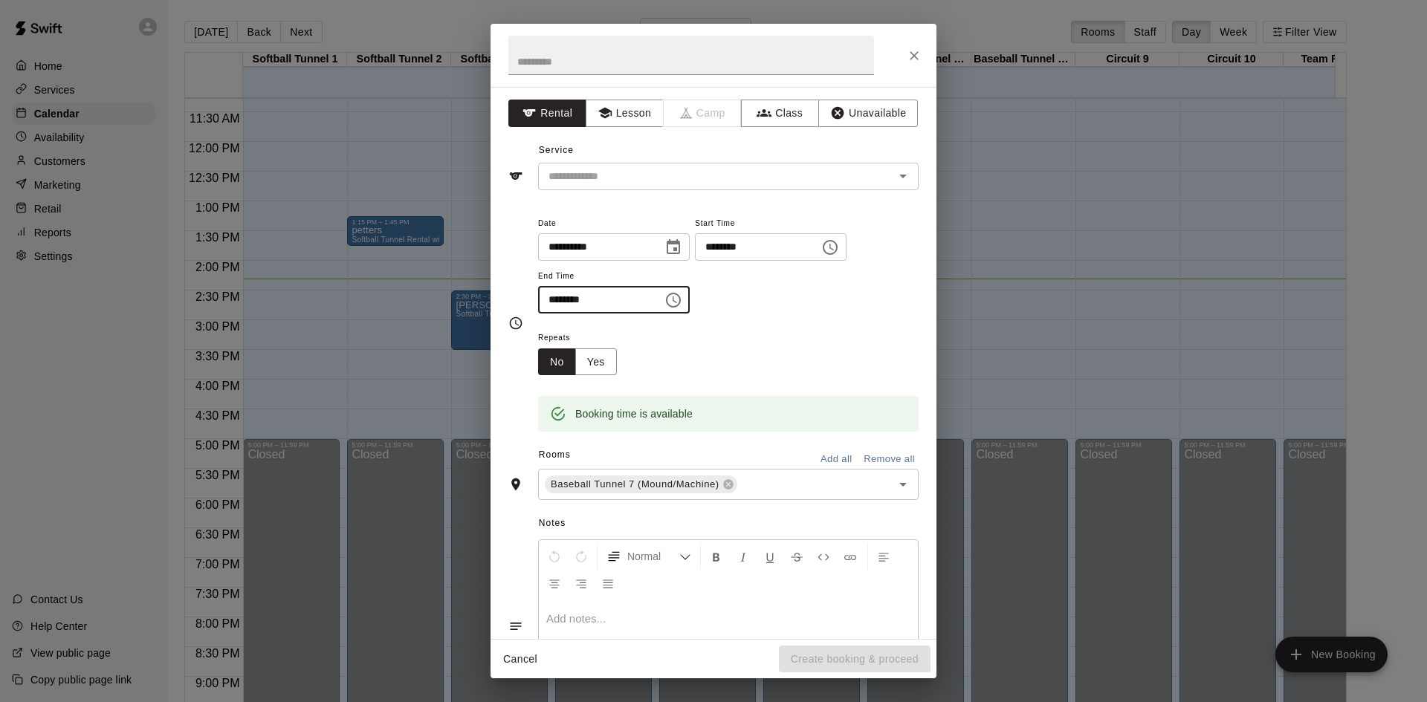
drag, startPoint x: 577, startPoint y: 297, endPoint x: 630, endPoint y: 286, distance: 54.6
click at [571, 299] on input "********" at bounding box center [595, 299] width 114 height 27
drag, startPoint x: 551, startPoint y: 302, endPoint x: 580, endPoint y: 299, distance: 29.1
click at [580, 299] on input "********" at bounding box center [595, 299] width 114 height 27
type input "********"
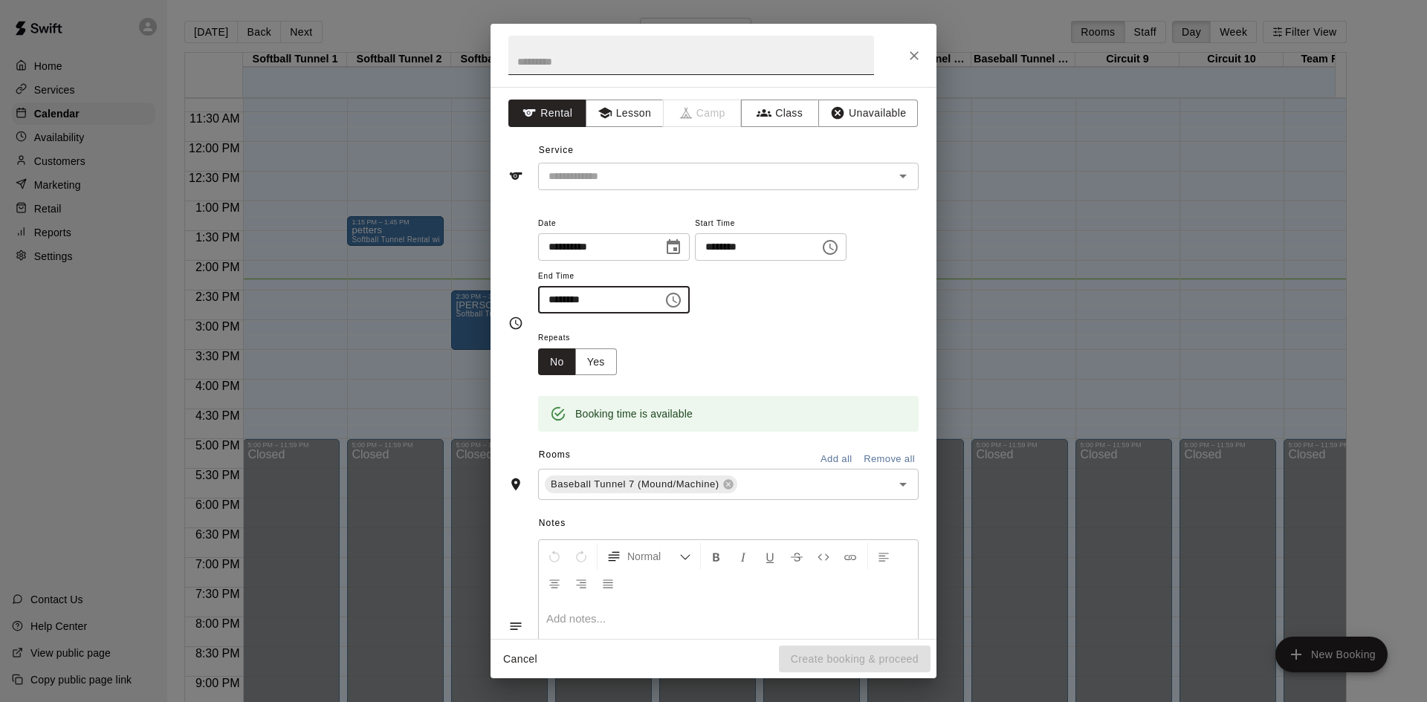
click at [567, 66] on input "text" at bounding box center [691, 55] width 366 height 39
type input "*******"
click at [617, 176] on input "text" at bounding box center [706, 176] width 328 height 19
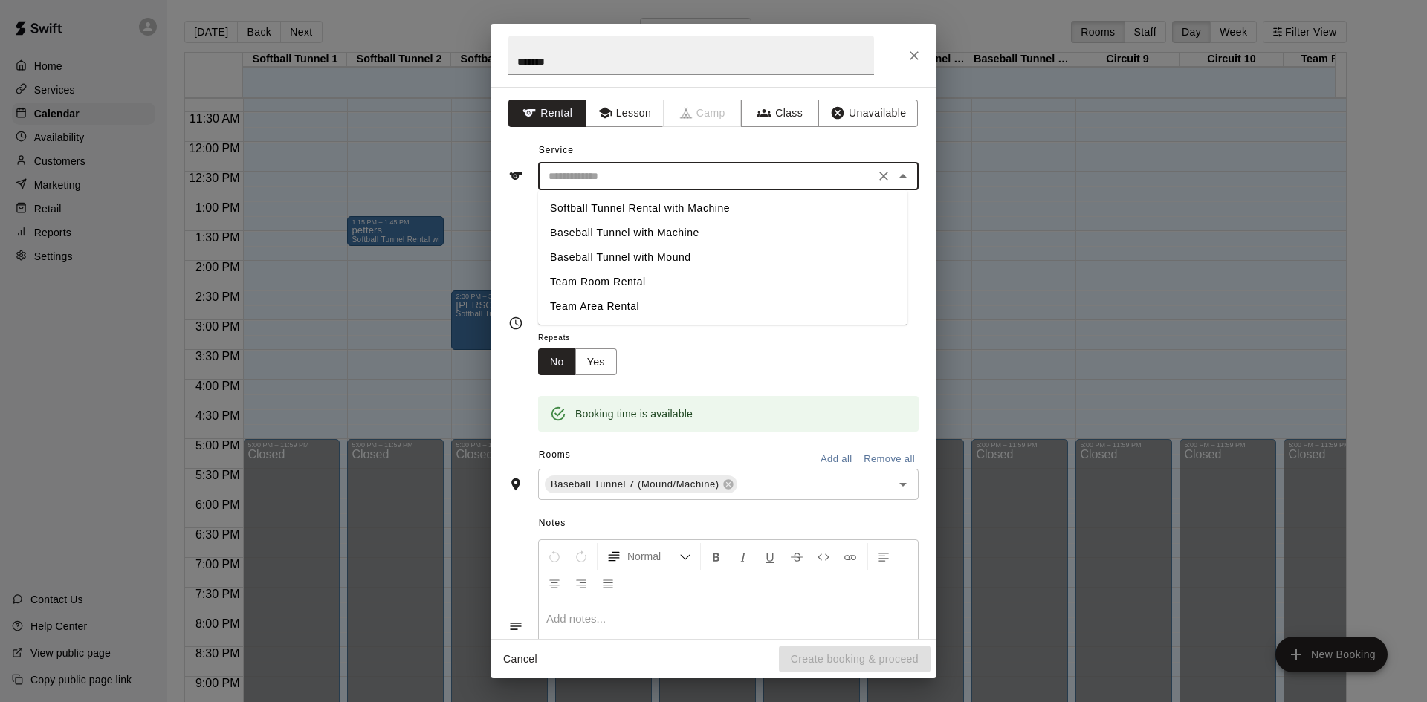
click at [692, 256] on li "Baseball Tunnel with Mound" at bounding box center [722, 257] width 369 height 25
type input "**********"
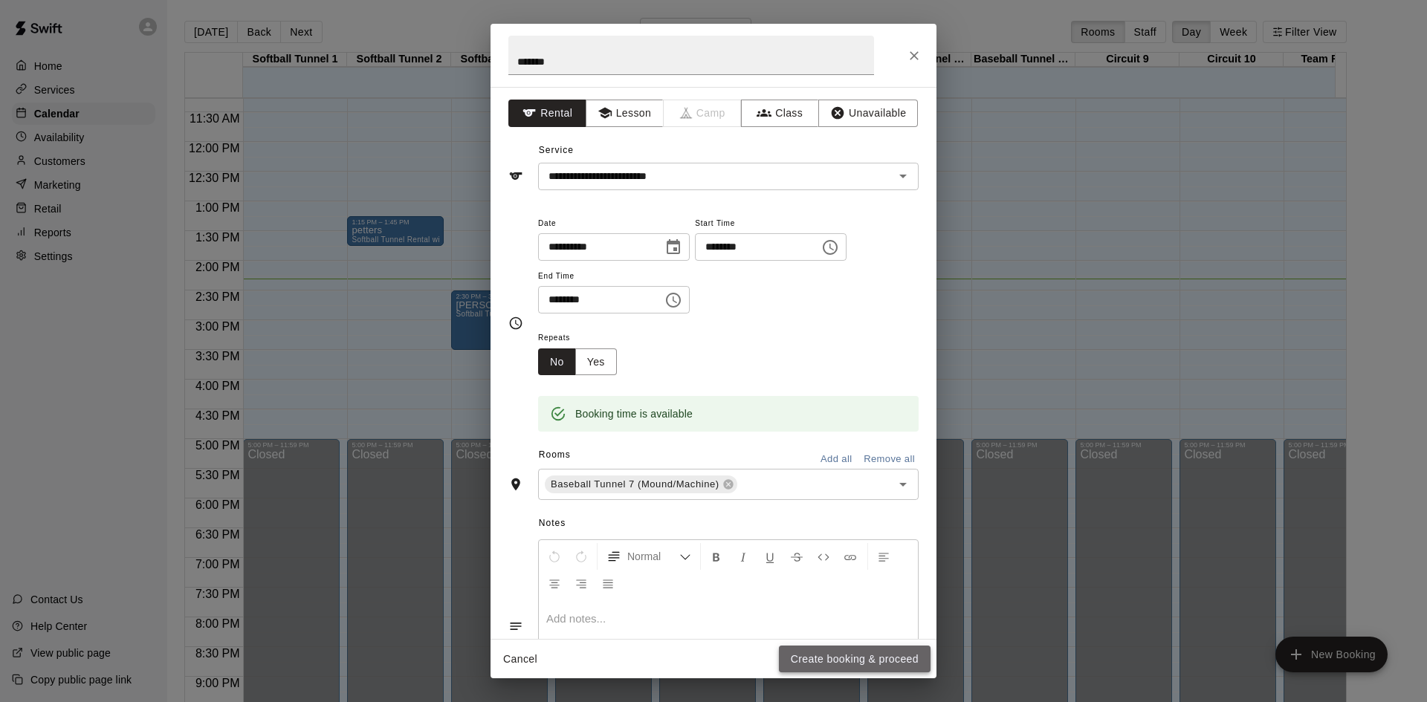
click at [877, 659] on button "Create booking & proceed" at bounding box center [855, 659] width 152 height 27
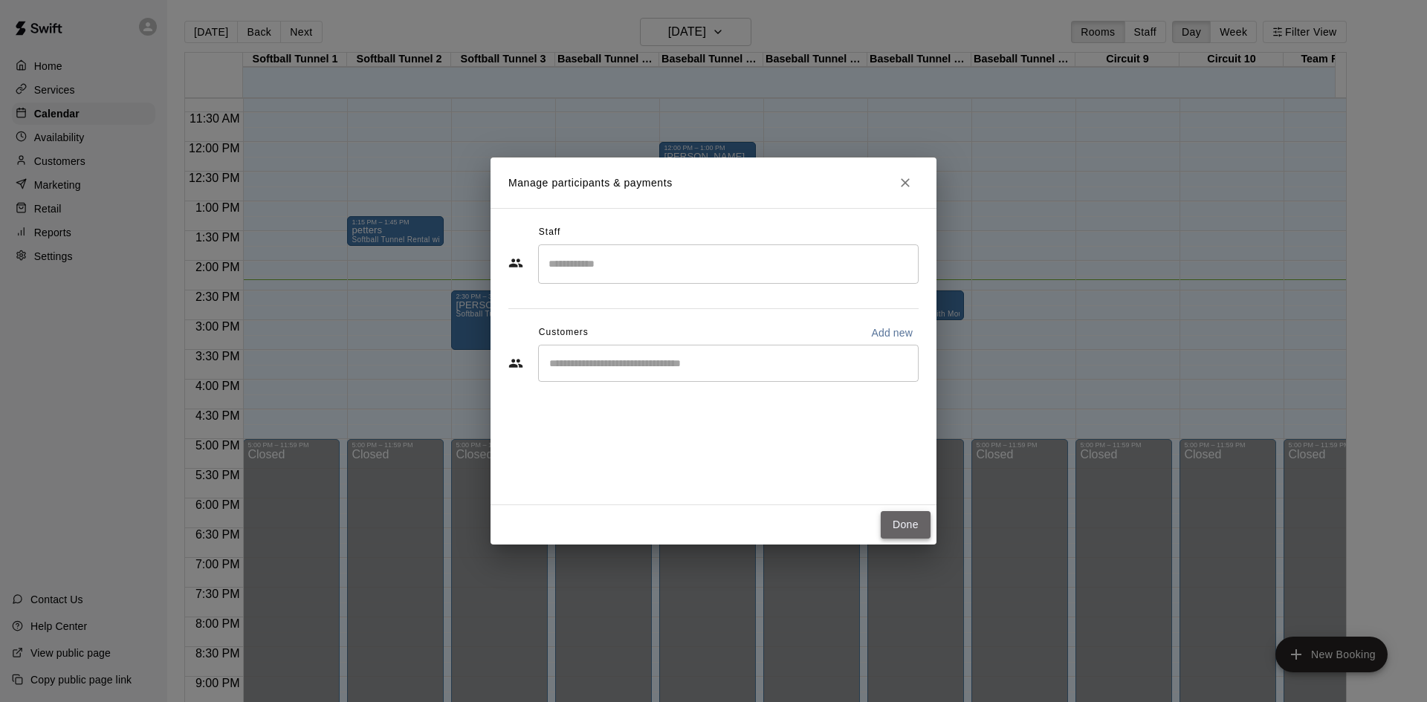
click at [910, 533] on button "Done" at bounding box center [905, 524] width 50 height 27
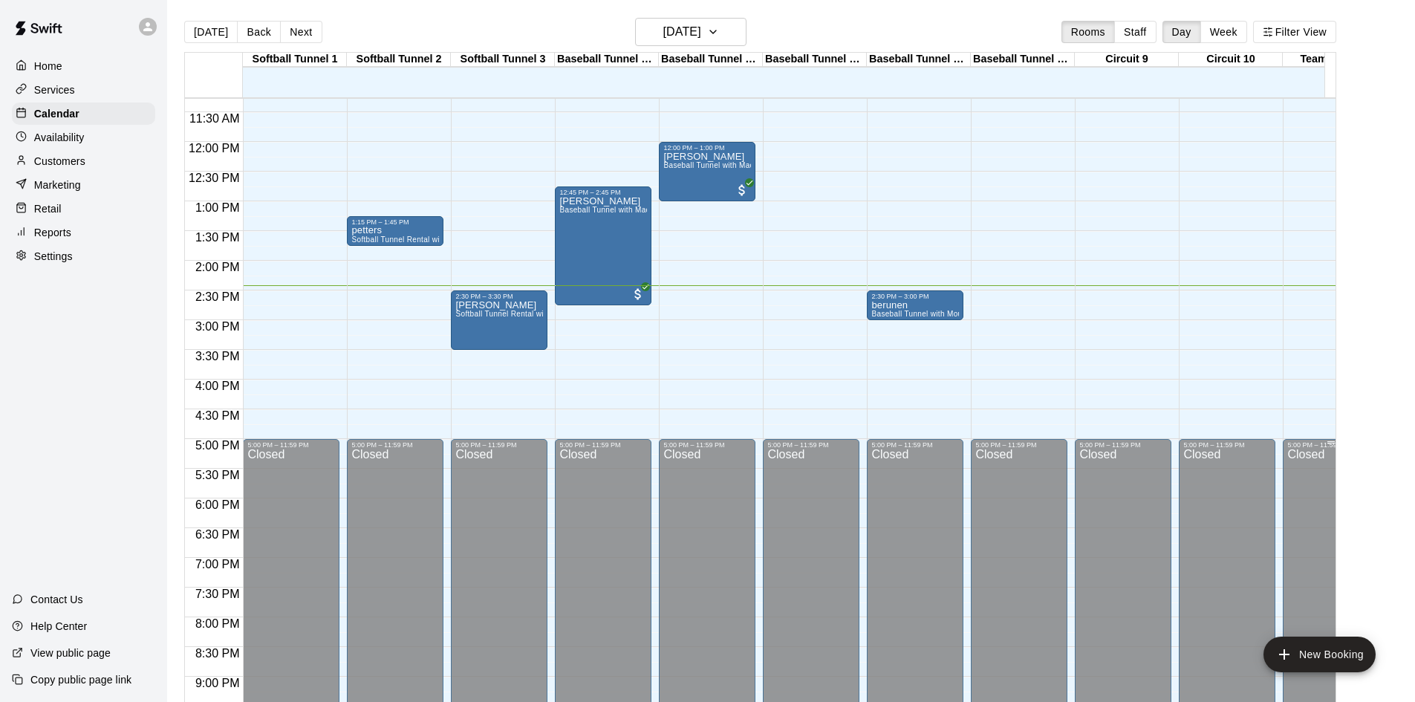
click at [892, 545] on div "Closed" at bounding box center [916, 654] width 88 height 411
click at [1352, 574] on main "Today Back Next Sunday Sep 14 Rooms Staff Day Week Filter View Softball Tunnel …" at bounding box center [791, 369] width 1236 height 702
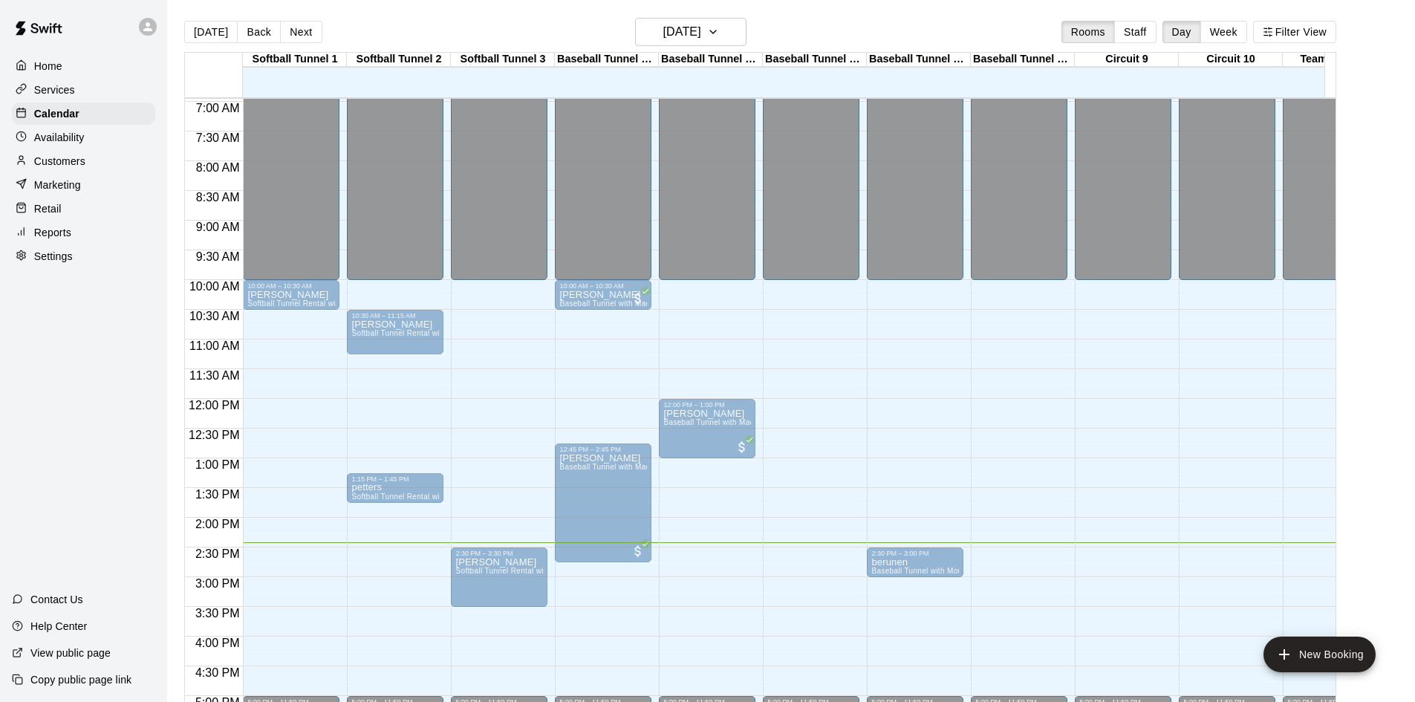
scroll to position [447, 0]
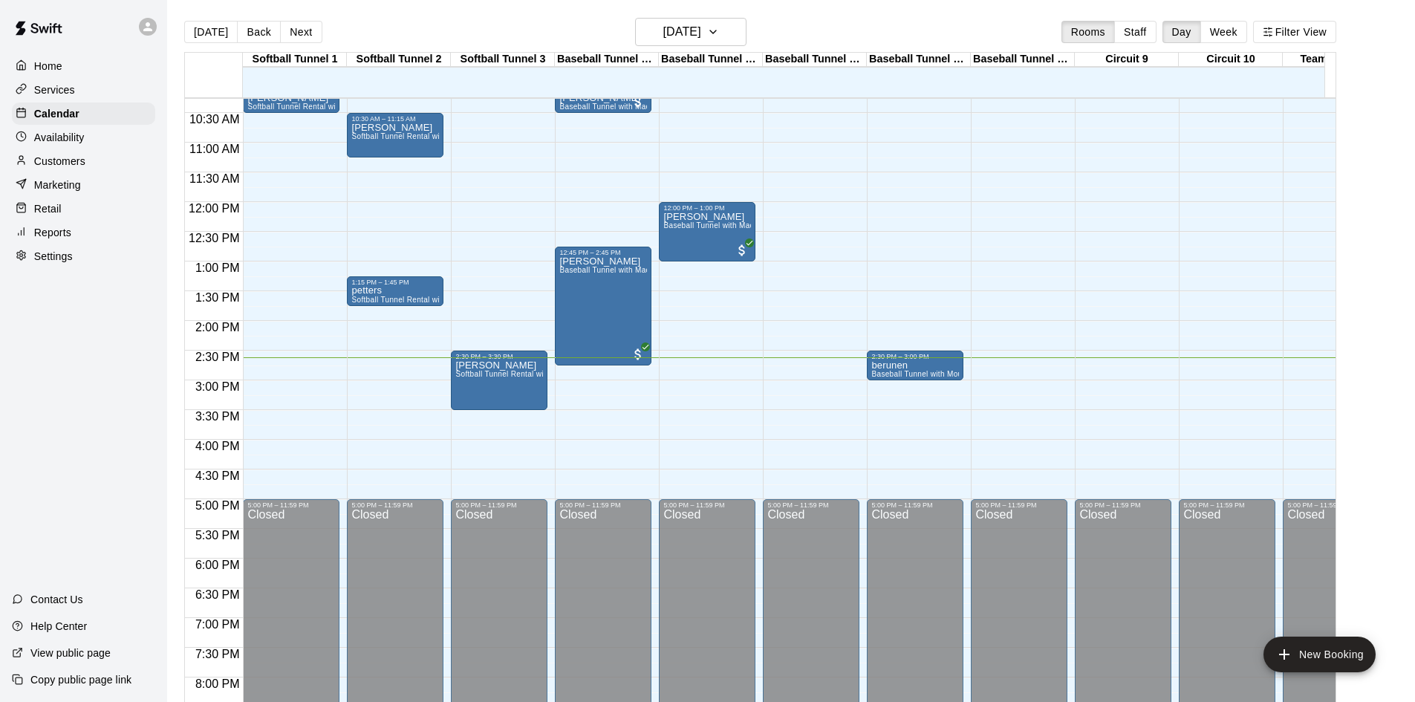
scroll to position [596, 0]
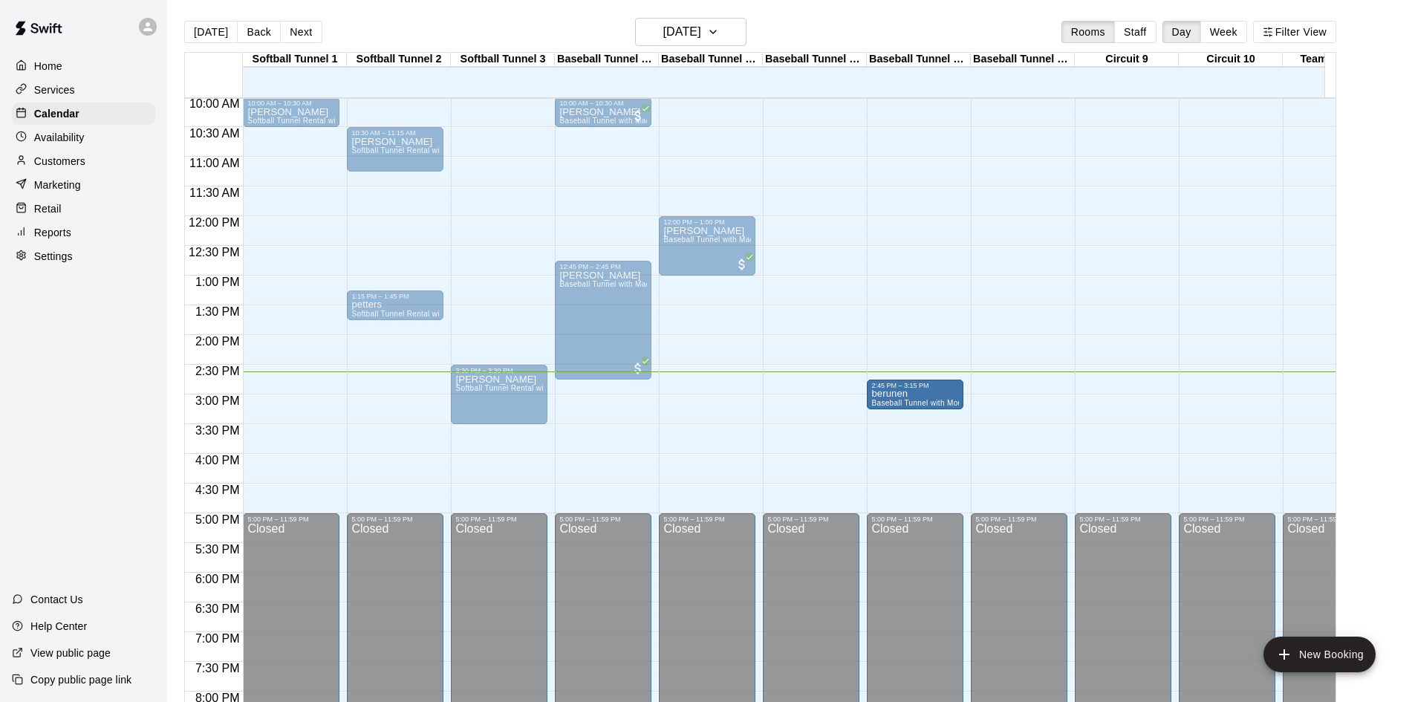
drag, startPoint x: 903, startPoint y: 383, endPoint x: 902, endPoint y: 403, distance: 20.1
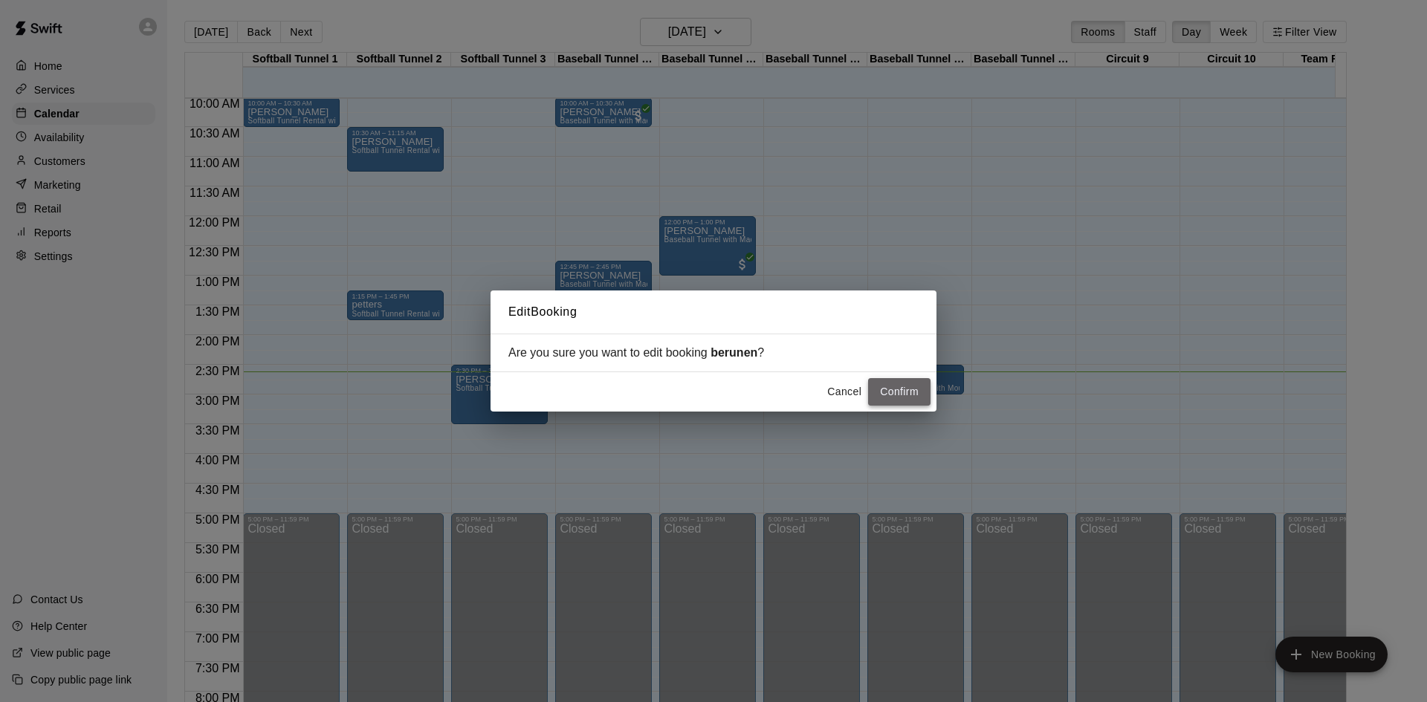
click at [884, 392] on button "Confirm" at bounding box center [899, 391] width 62 height 27
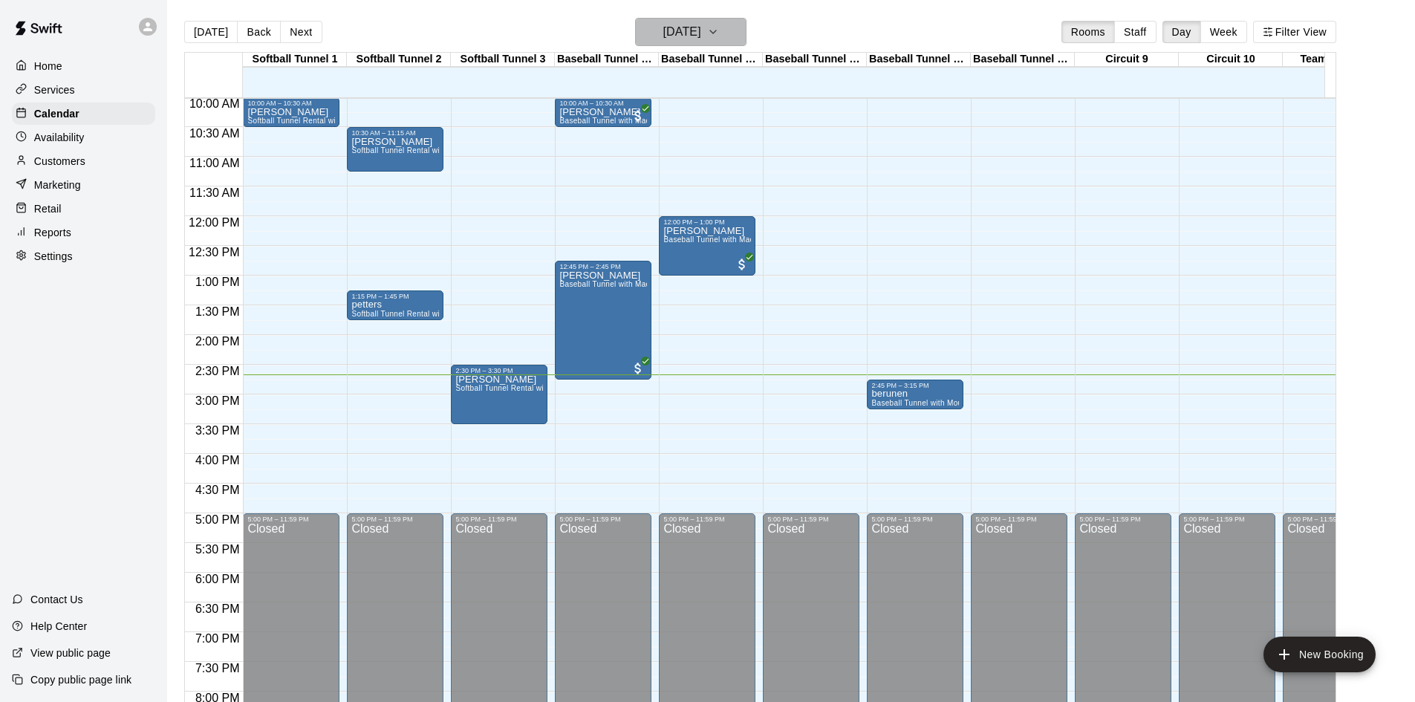
click at [674, 34] on h6 "[DATE]" at bounding box center [682, 32] width 38 height 21
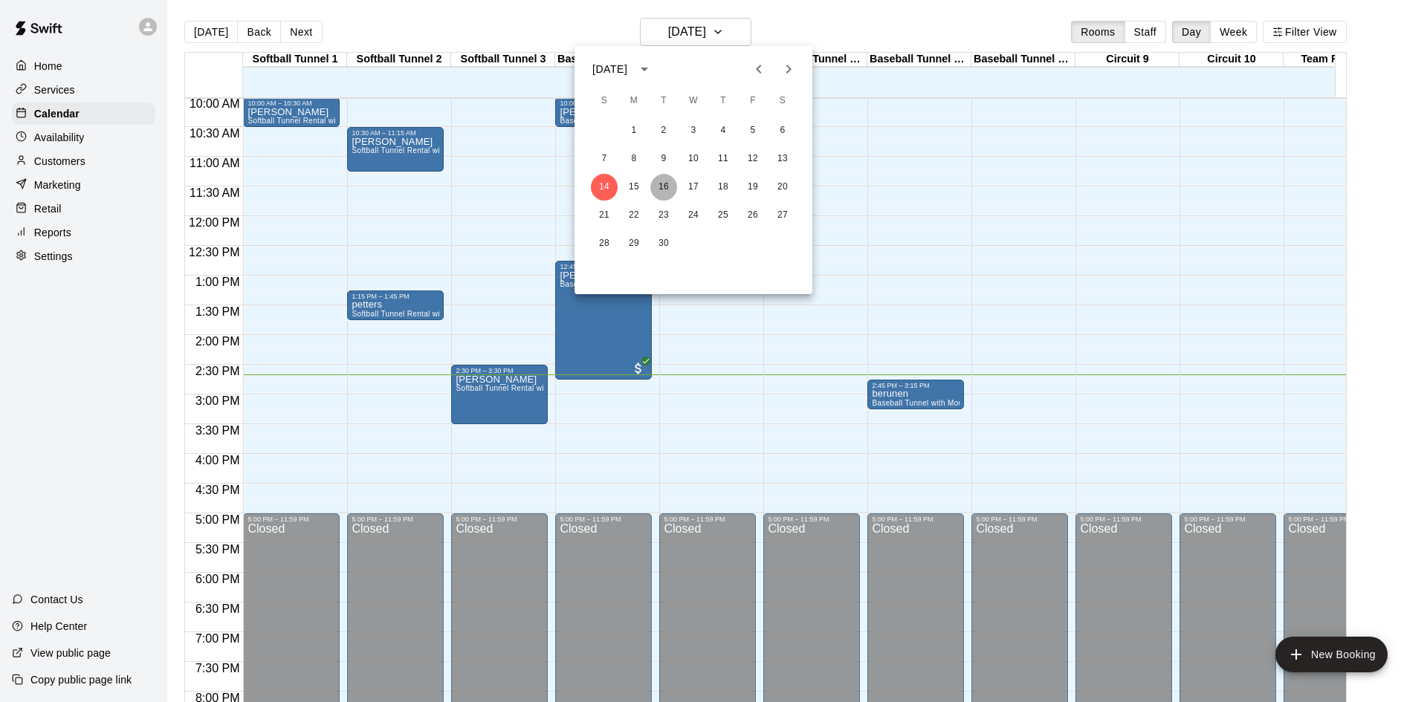
click at [663, 178] on button "16" at bounding box center [663, 187] width 27 height 27
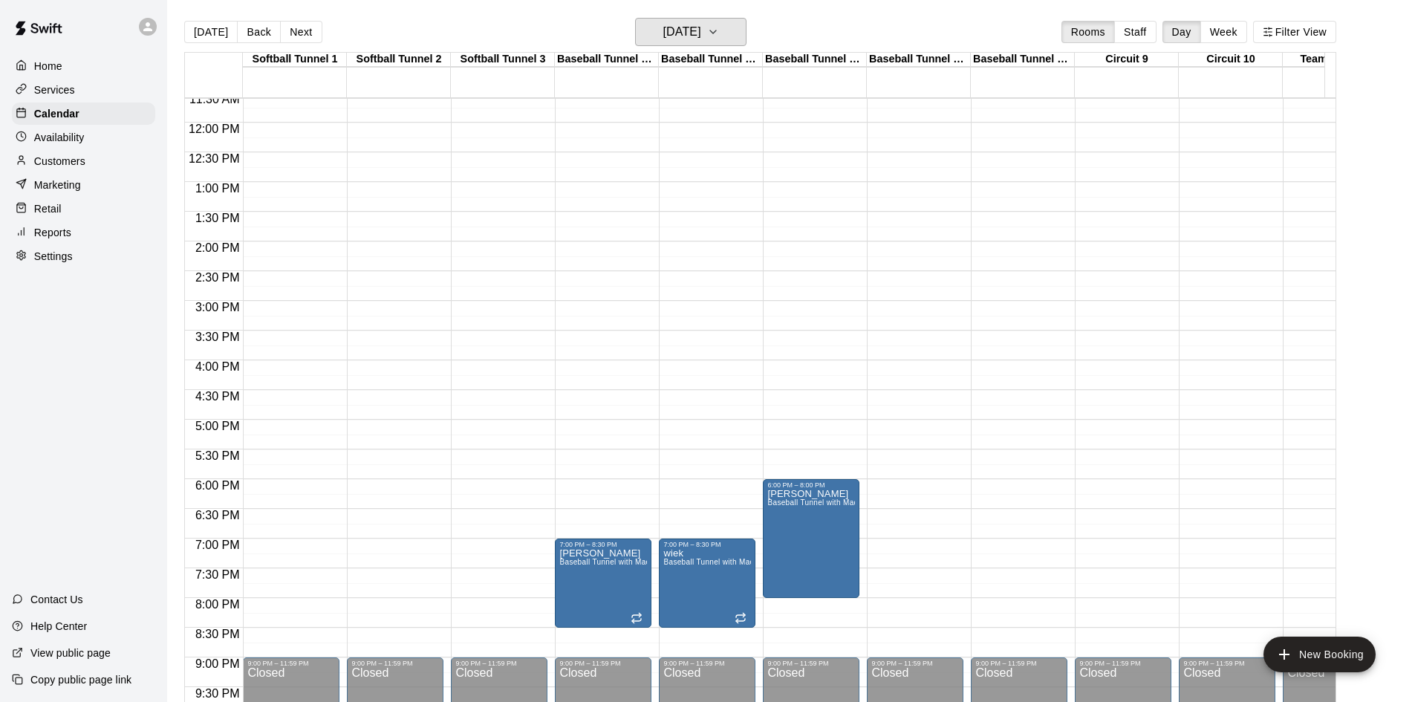
scroll to position [819, 0]
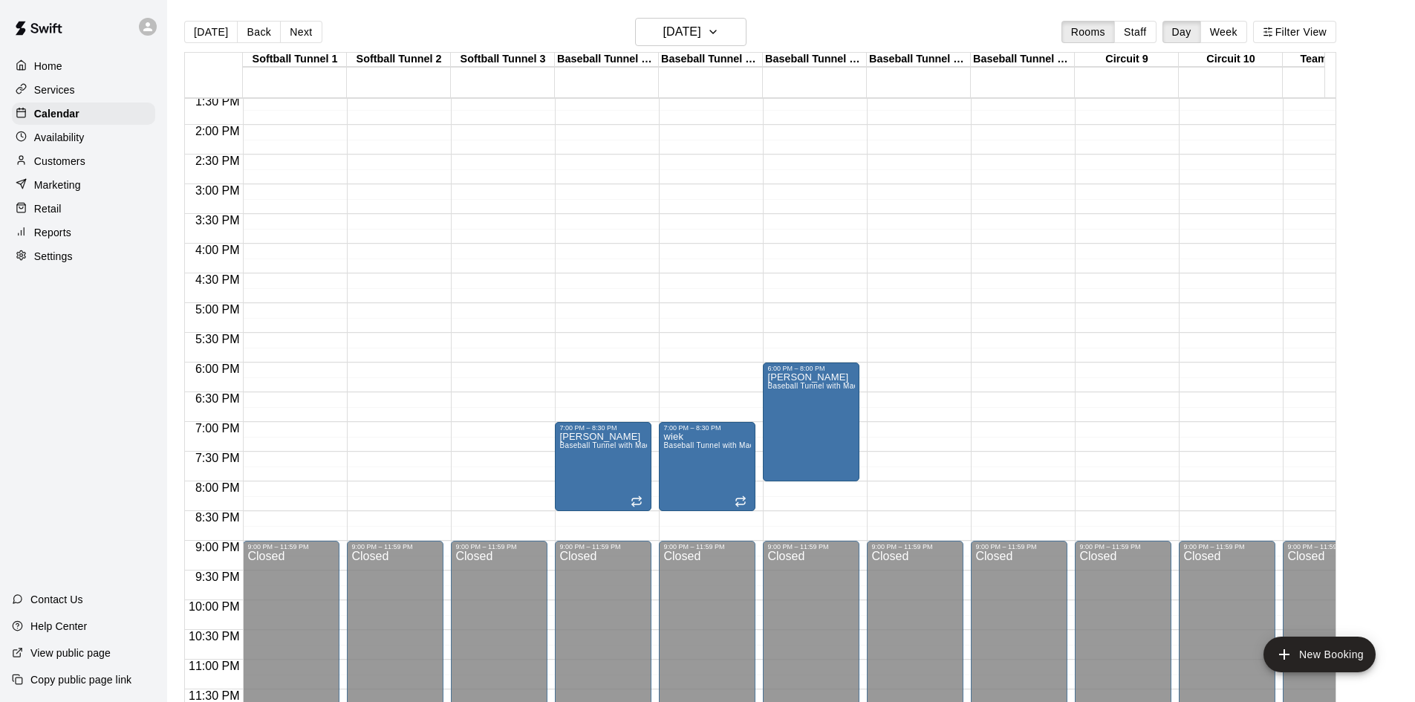
click at [883, 293] on div "12:00 AM – 10:00 AM Closed 9:00 PM – 11:59 PM Closed" at bounding box center [915, 6] width 97 height 1427
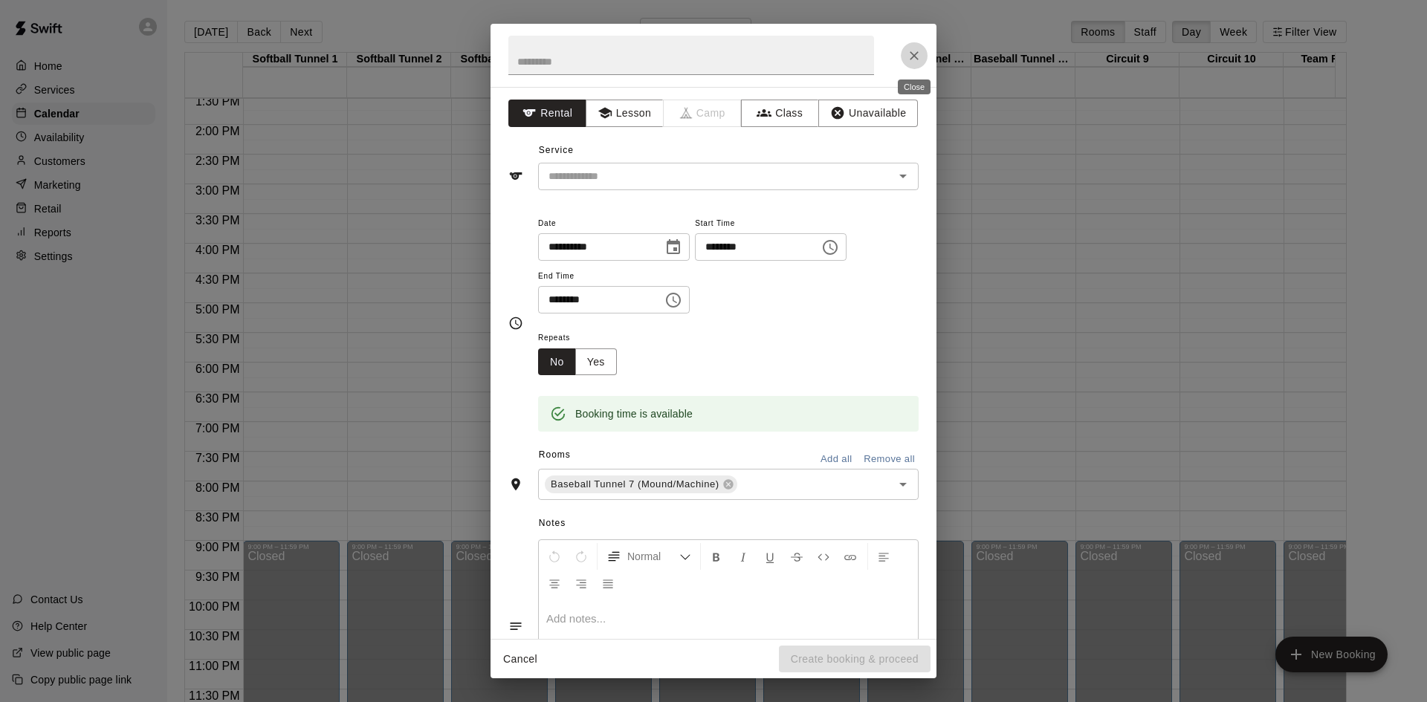
click at [907, 54] on icon "Close" at bounding box center [913, 55] width 15 height 15
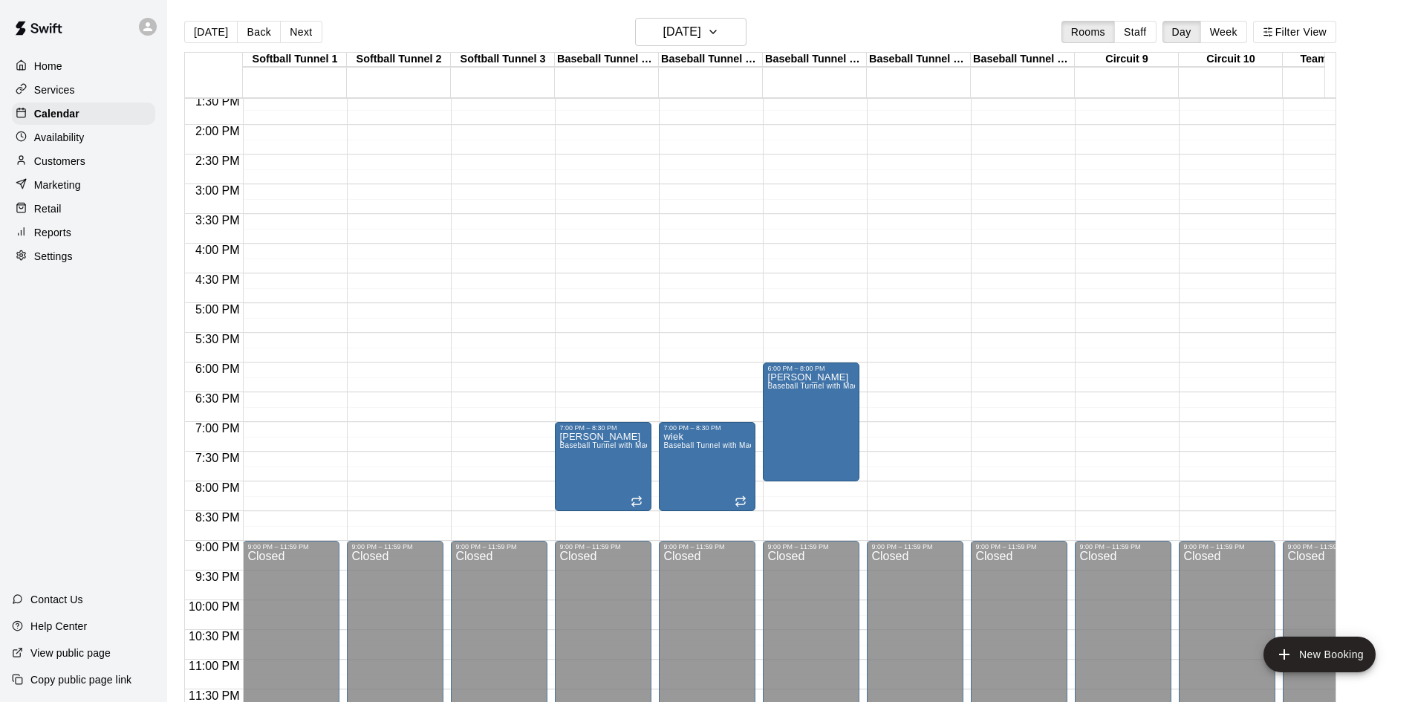
click at [877, 292] on div "12:00 AM – 10:00 AM Closed 9:00 PM – 11:59 PM Closed" at bounding box center [915, 6] width 97 height 1427
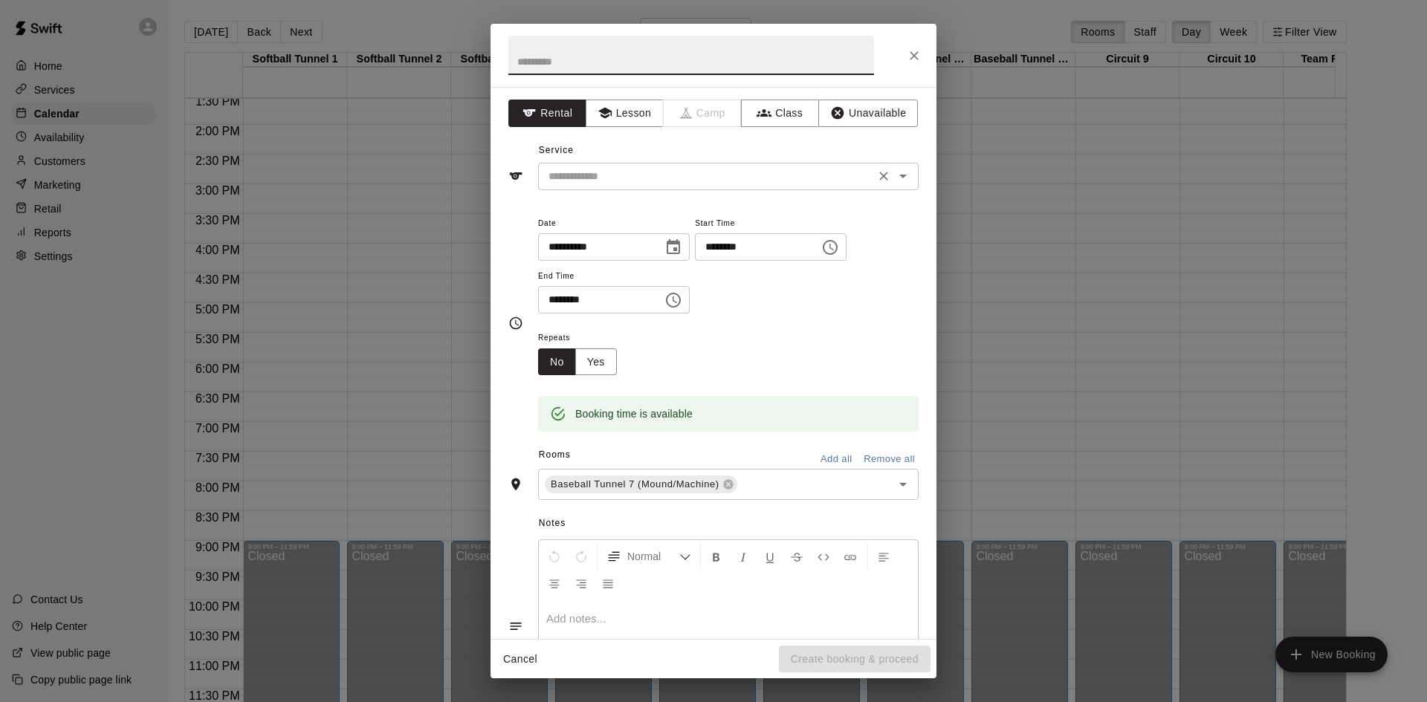
click at [654, 178] on input "text" at bounding box center [706, 176] width 328 height 19
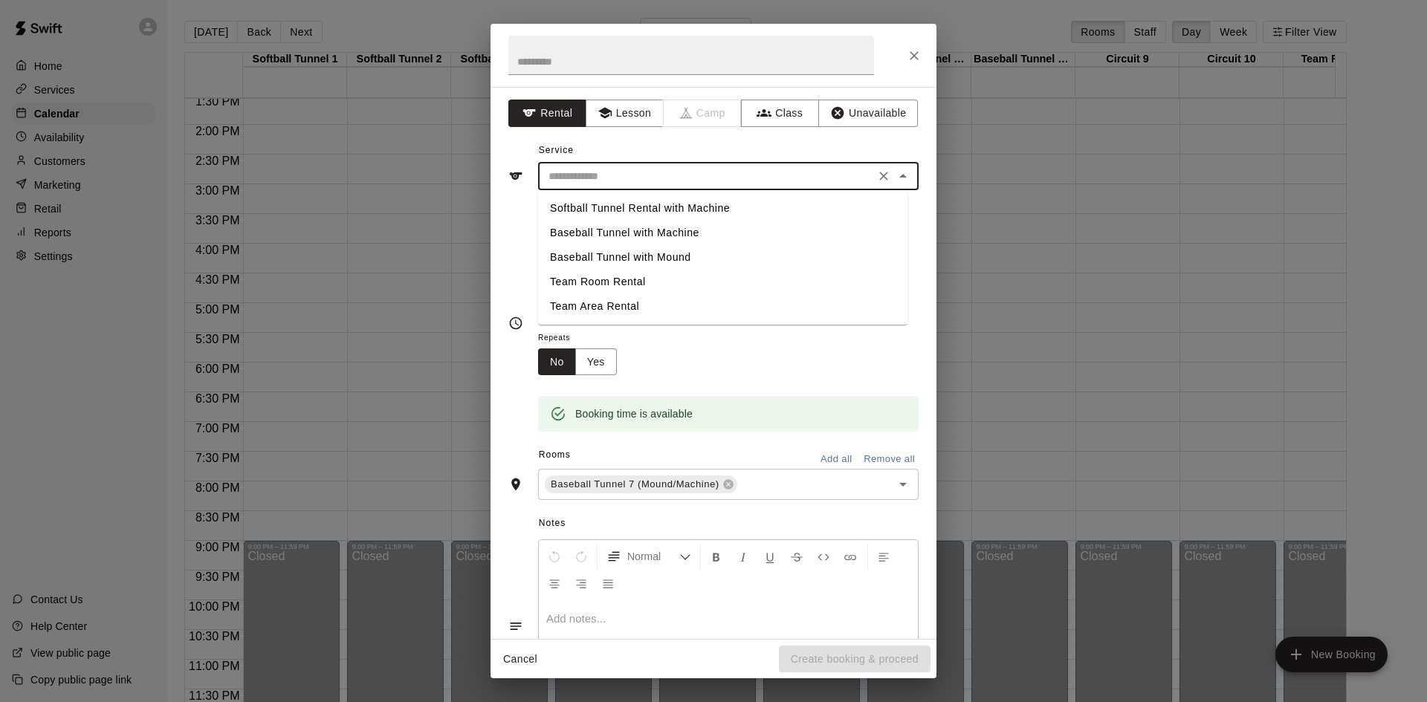
click at [678, 253] on li "Baseball Tunnel with Mound" at bounding box center [722, 257] width 369 height 25
type input "**********"
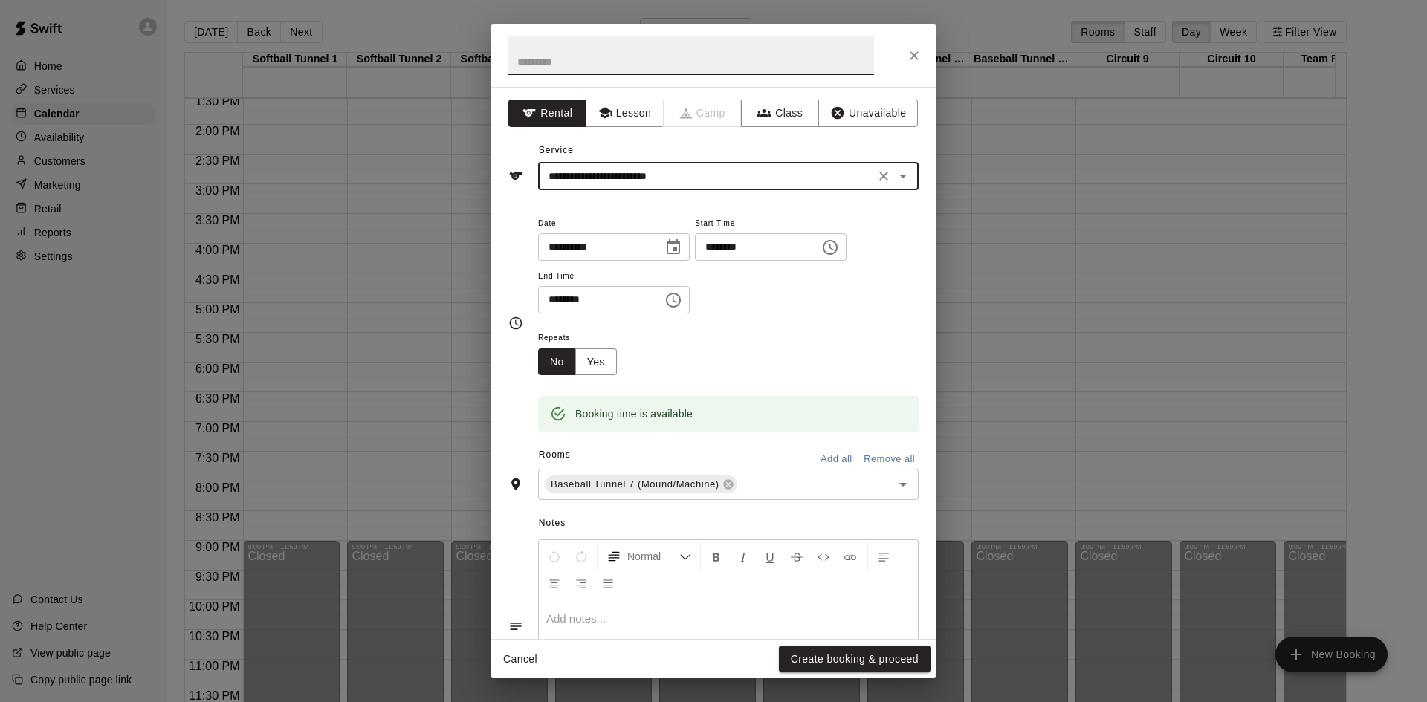
click at [716, 51] on input "text" at bounding box center [691, 55] width 366 height 39
type input "******"
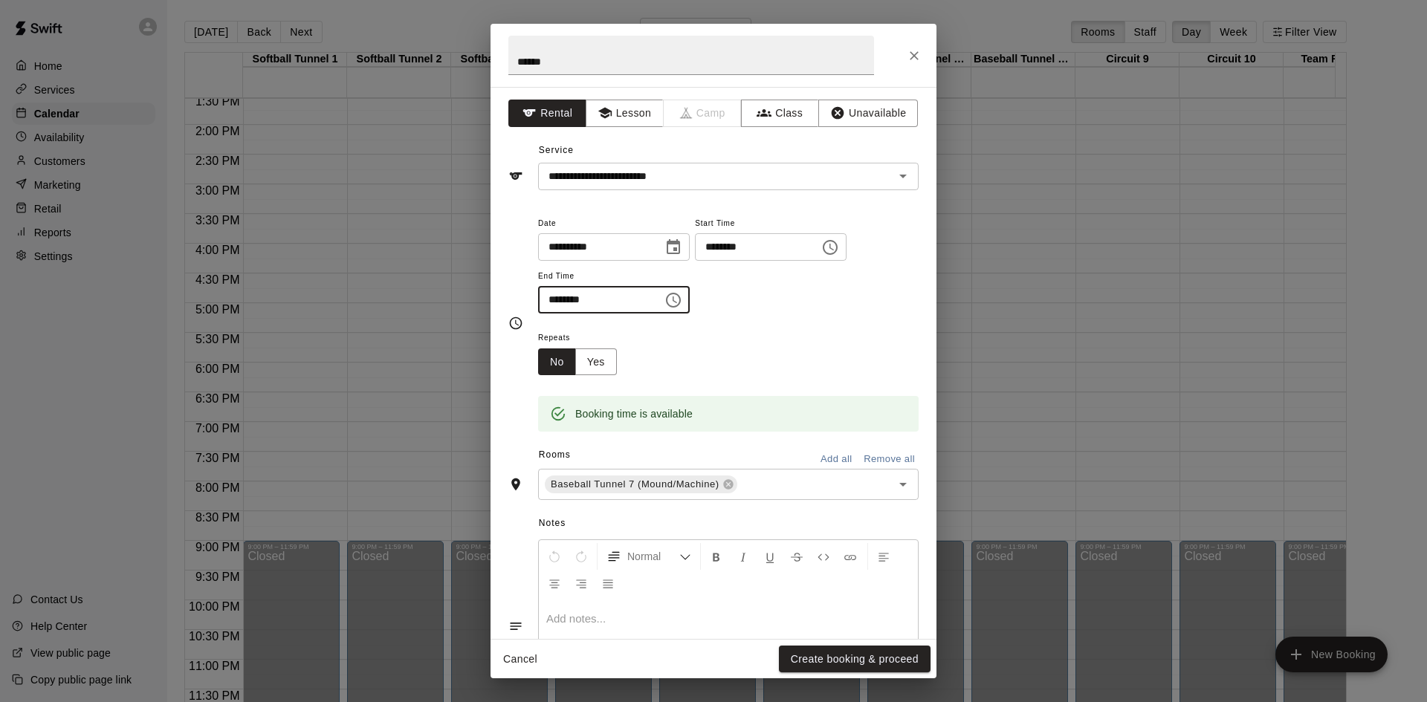
click at [555, 296] on input "********" at bounding box center [595, 299] width 114 height 27
type input "********"
click at [857, 651] on button "Create booking & proceed" at bounding box center [855, 659] width 152 height 27
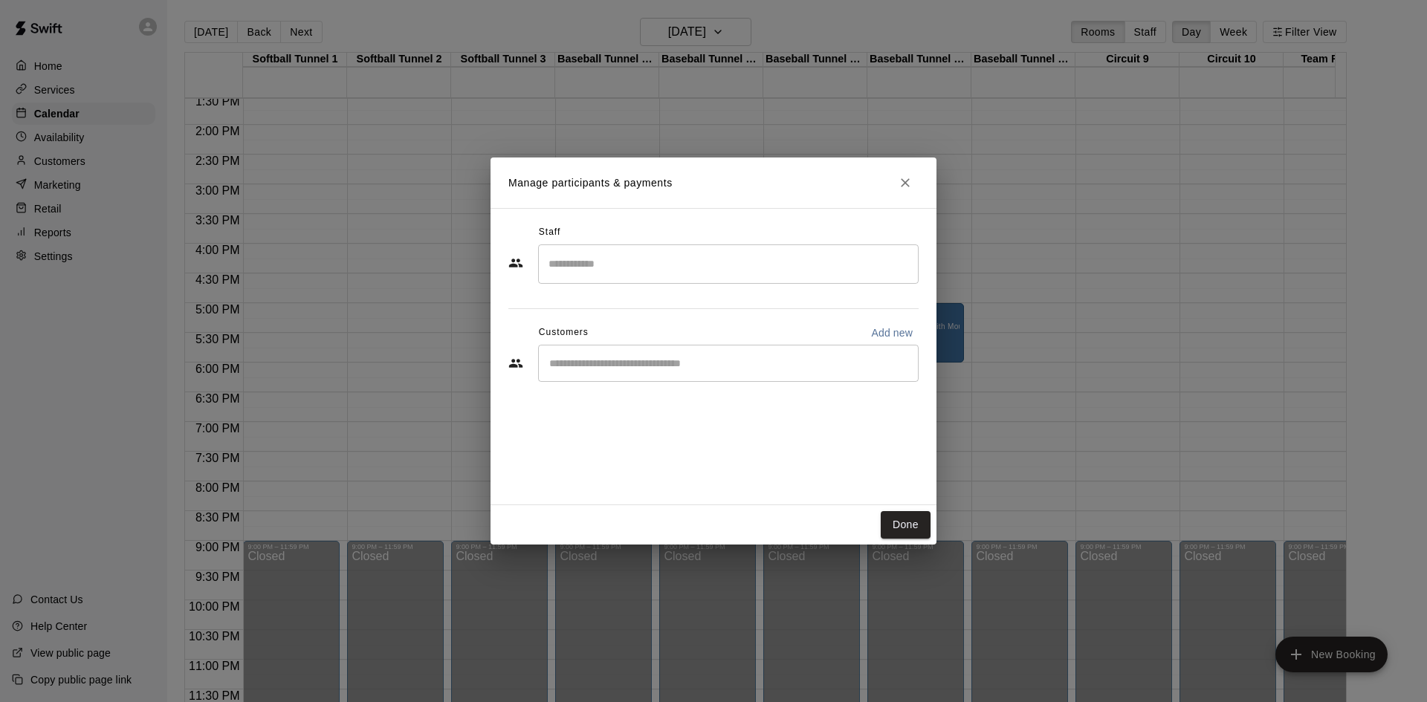
click at [895, 508] on div "Done" at bounding box center [713, 524] width 446 height 39
click at [898, 519] on button "Done" at bounding box center [905, 524] width 50 height 27
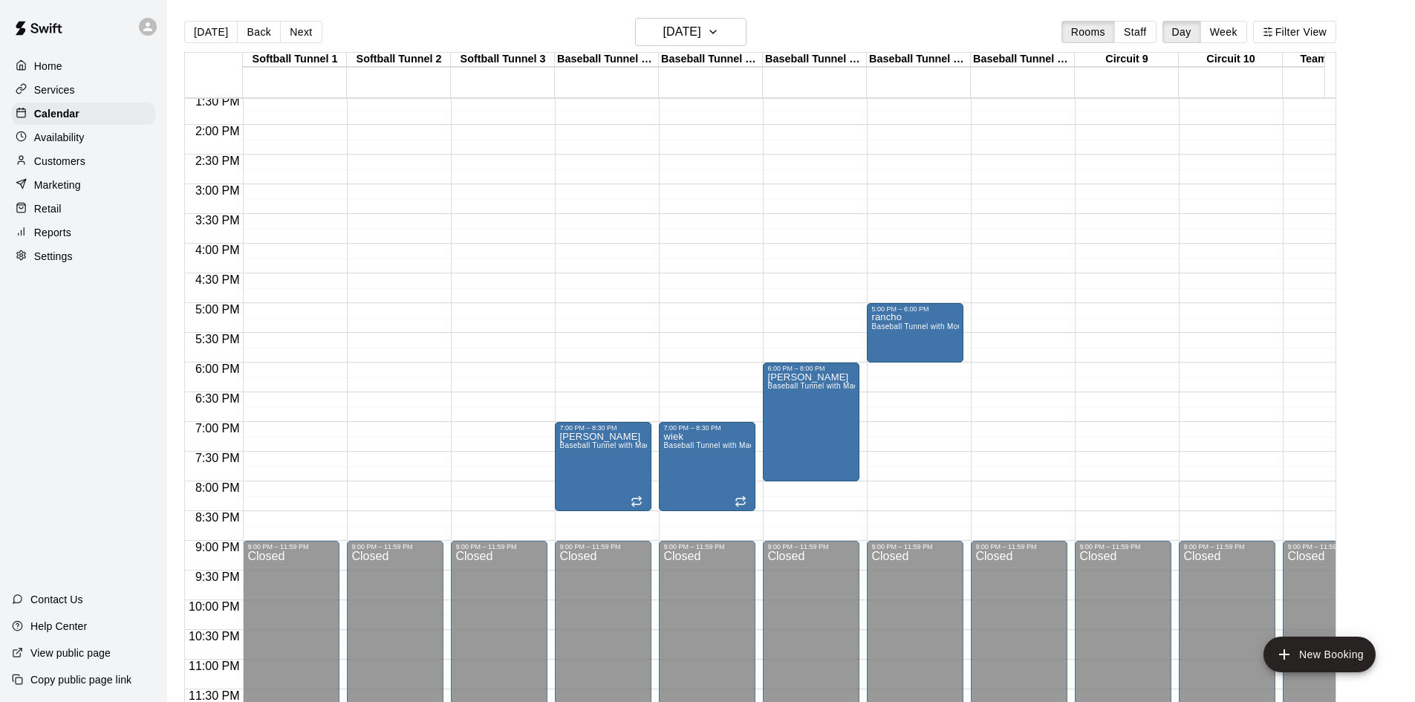
click at [828, 294] on div "12:00 AM – 10:00 AM Closed 6:00 PM – 8:00 PM brian Baseball Tunnel with Machine…" at bounding box center [811, 6] width 97 height 1427
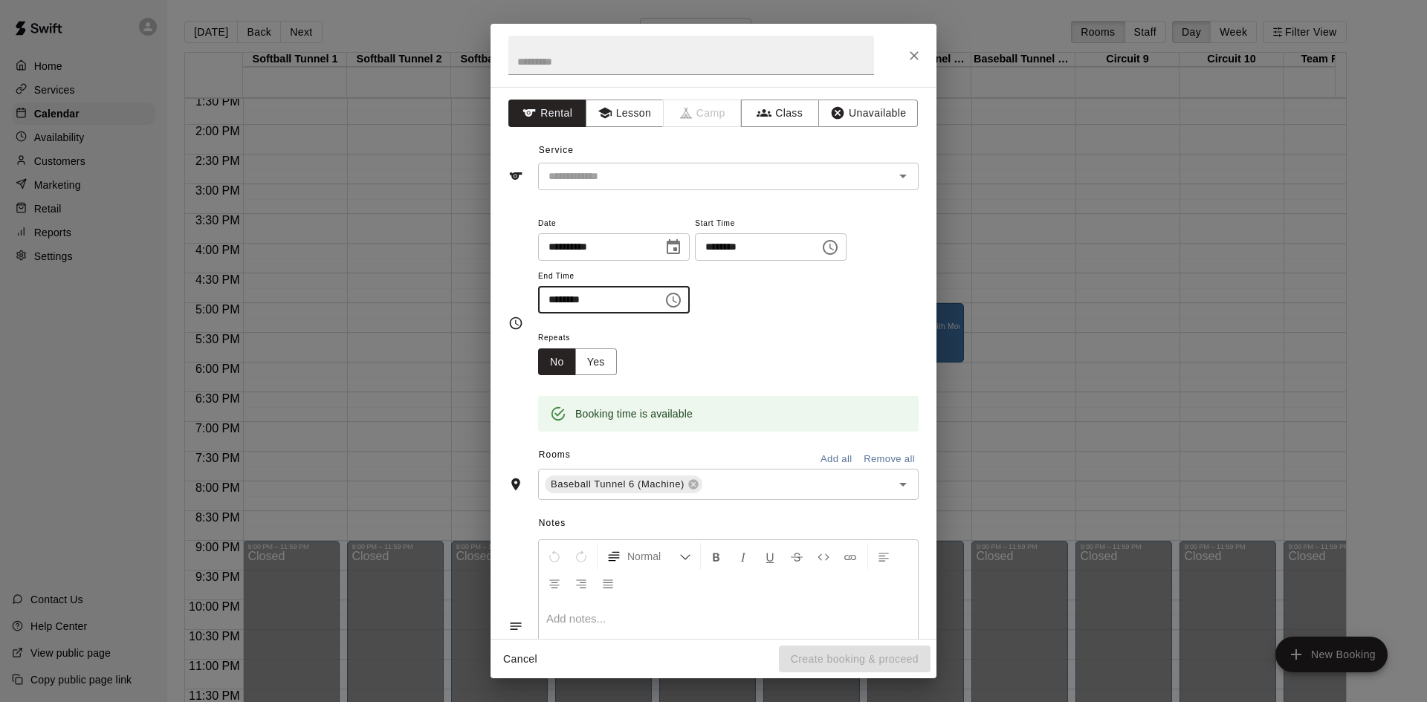
click at [568, 300] on input "********" at bounding box center [595, 299] width 114 height 27
click at [552, 299] on input "********" at bounding box center [595, 299] width 114 height 27
type input "********"
click at [724, 49] on input "text" at bounding box center [691, 55] width 366 height 39
type input "******"
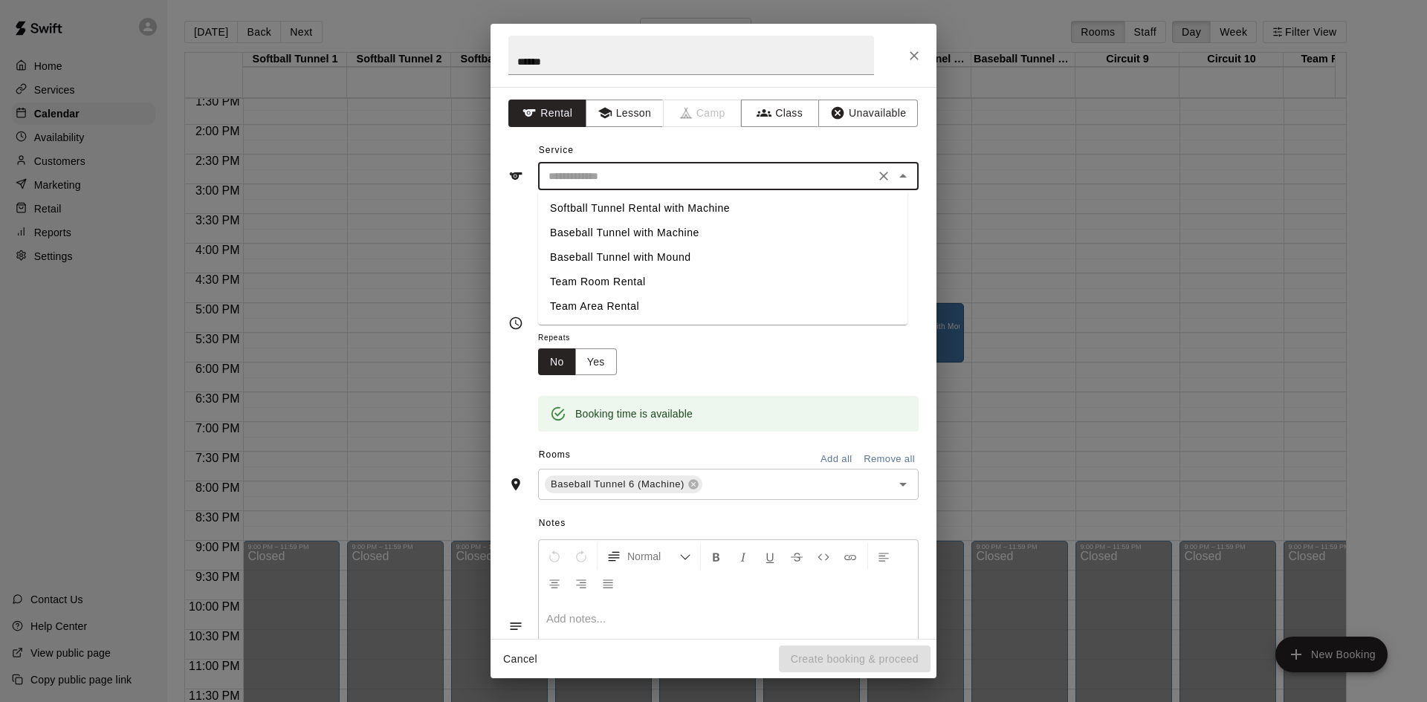
click at [666, 167] on input "text" at bounding box center [706, 176] width 328 height 19
click at [691, 233] on li "Baseball Tunnel with Machine" at bounding box center [722, 233] width 369 height 25
type input "**********"
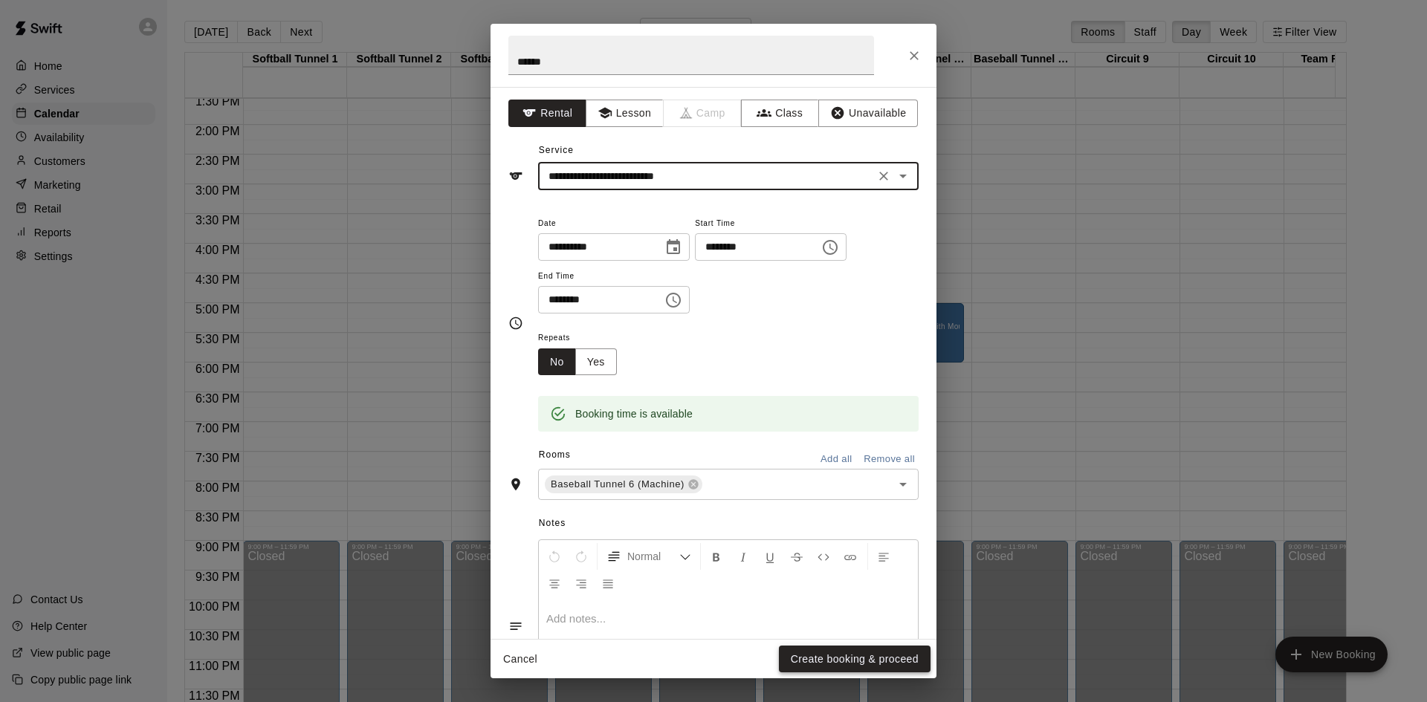
click at [854, 664] on button "Create booking & proceed" at bounding box center [855, 659] width 152 height 27
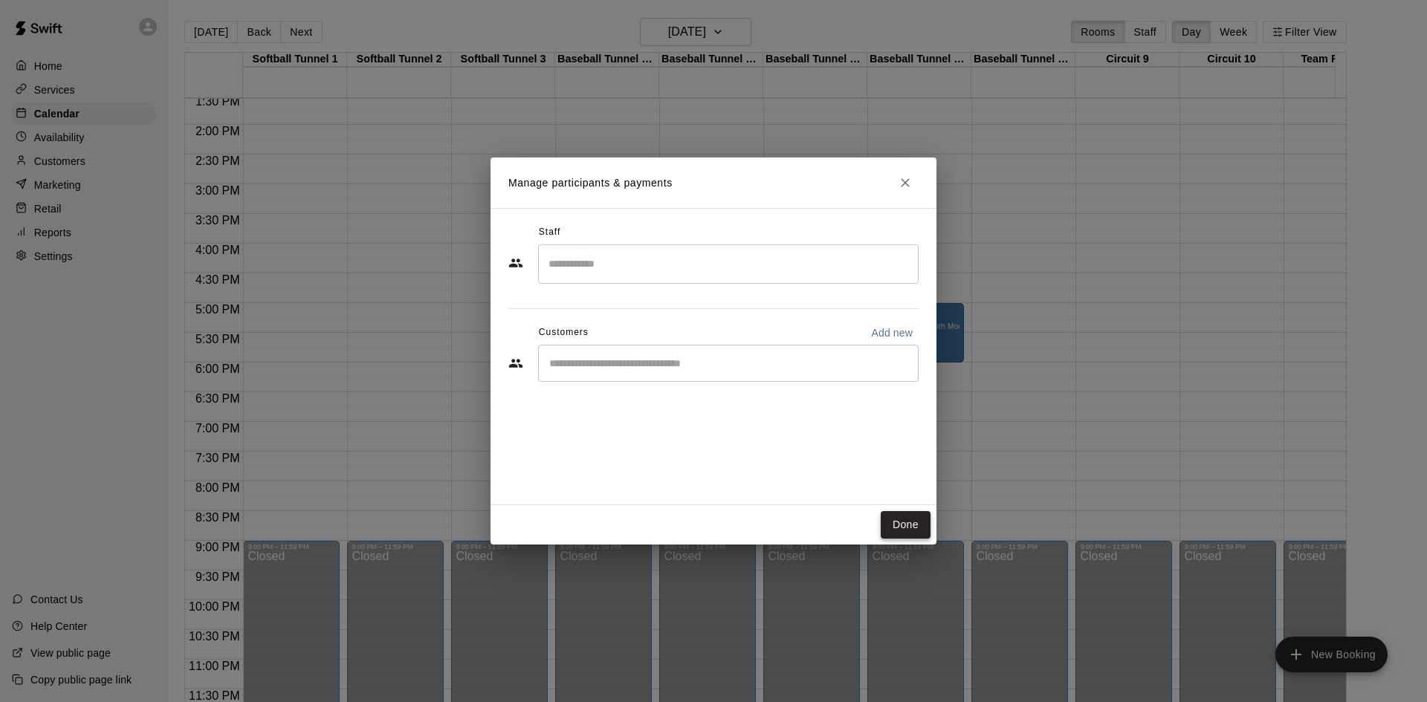
click at [923, 531] on button "Done" at bounding box center [905, 524] width 50 height 27
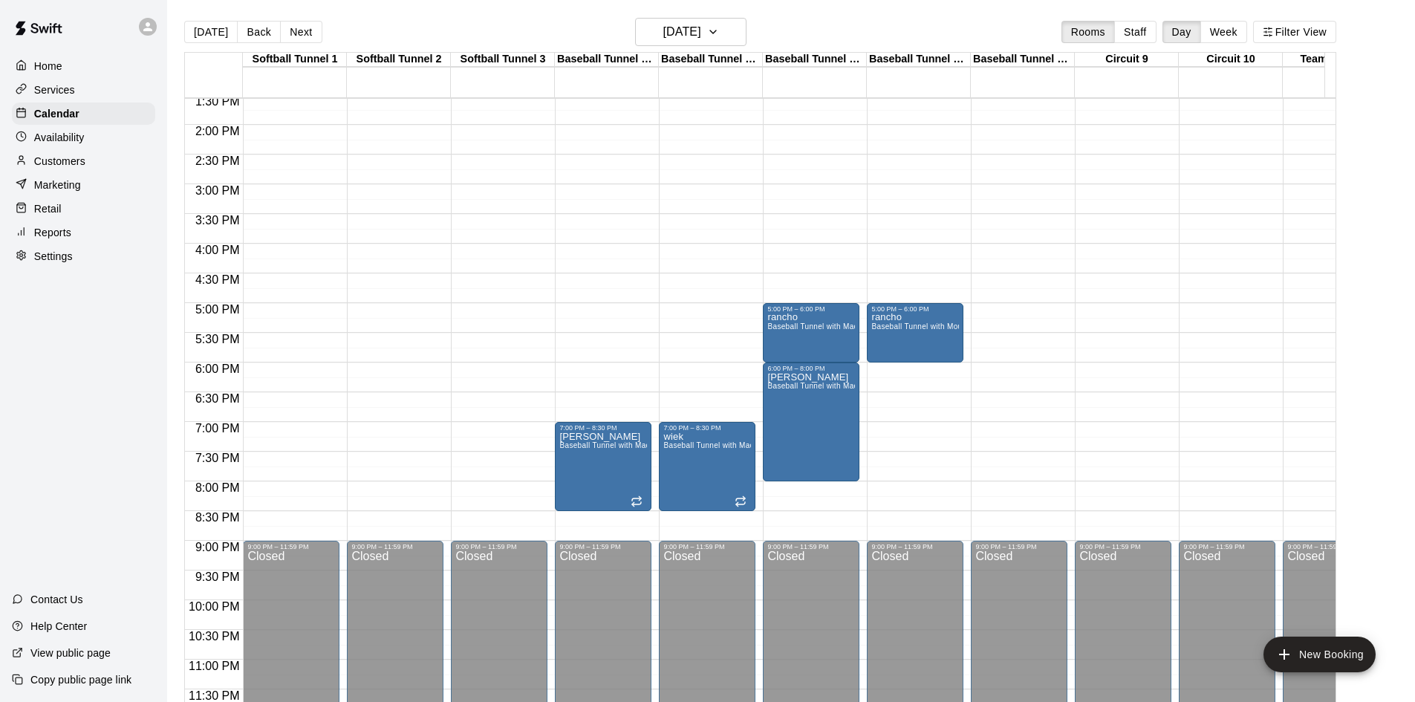
click at [276, 353] on div "12:00 AM – 10:00 AM Closed 9:00 PM – 11:59 PM Closed" at bounding box center [291, 6] width 97 height 1427
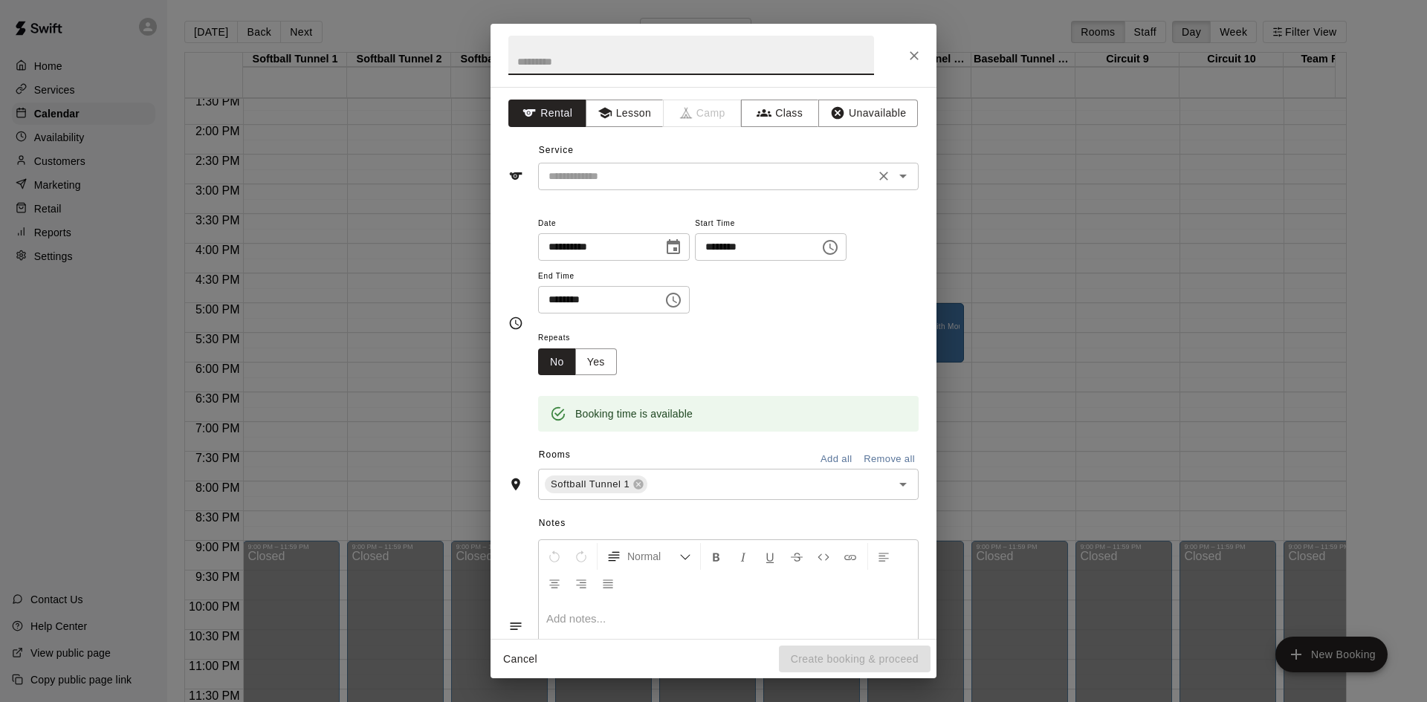
click at [699, 163] on div "​" at bounding box center [728, 176] width 380 height 27
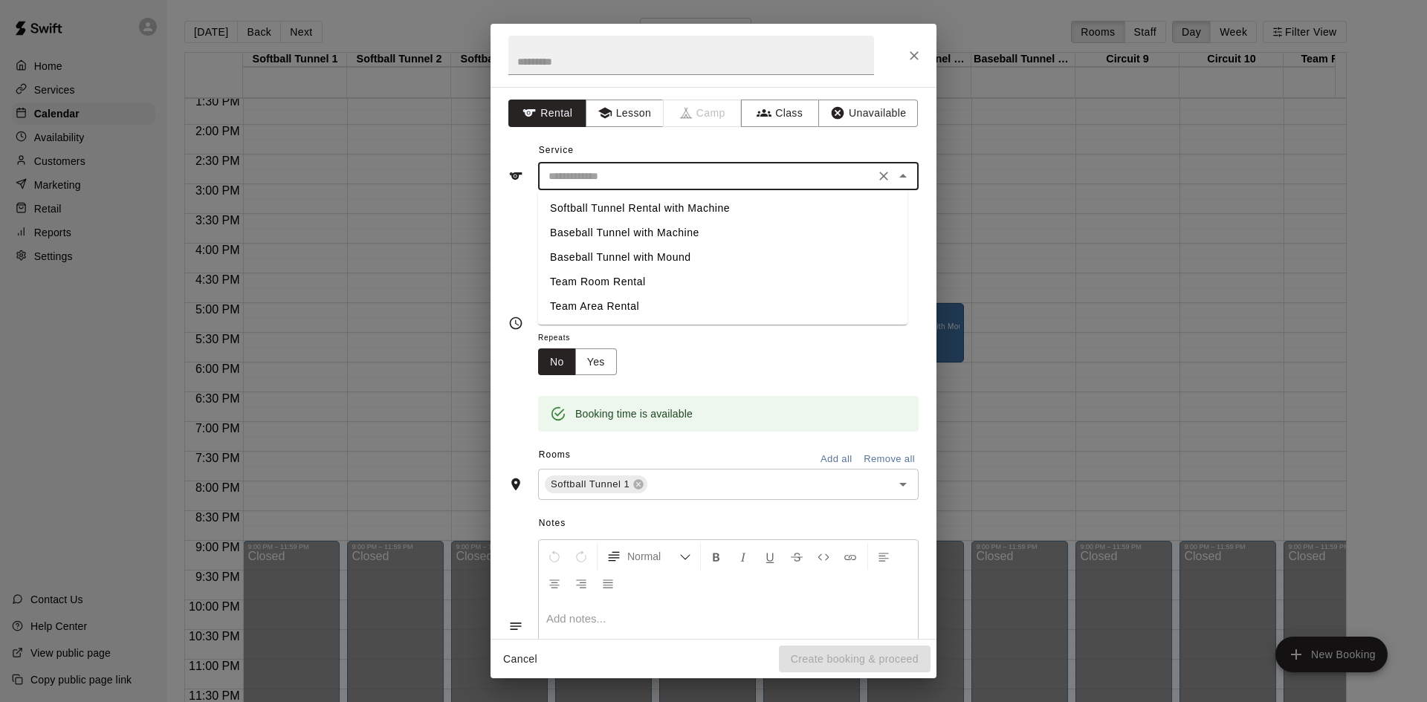
click at [672, 214] on li "Softball Tunnel Rental with Machine" at bounding box center [722, 208] width 369 height 25
type input "**********"
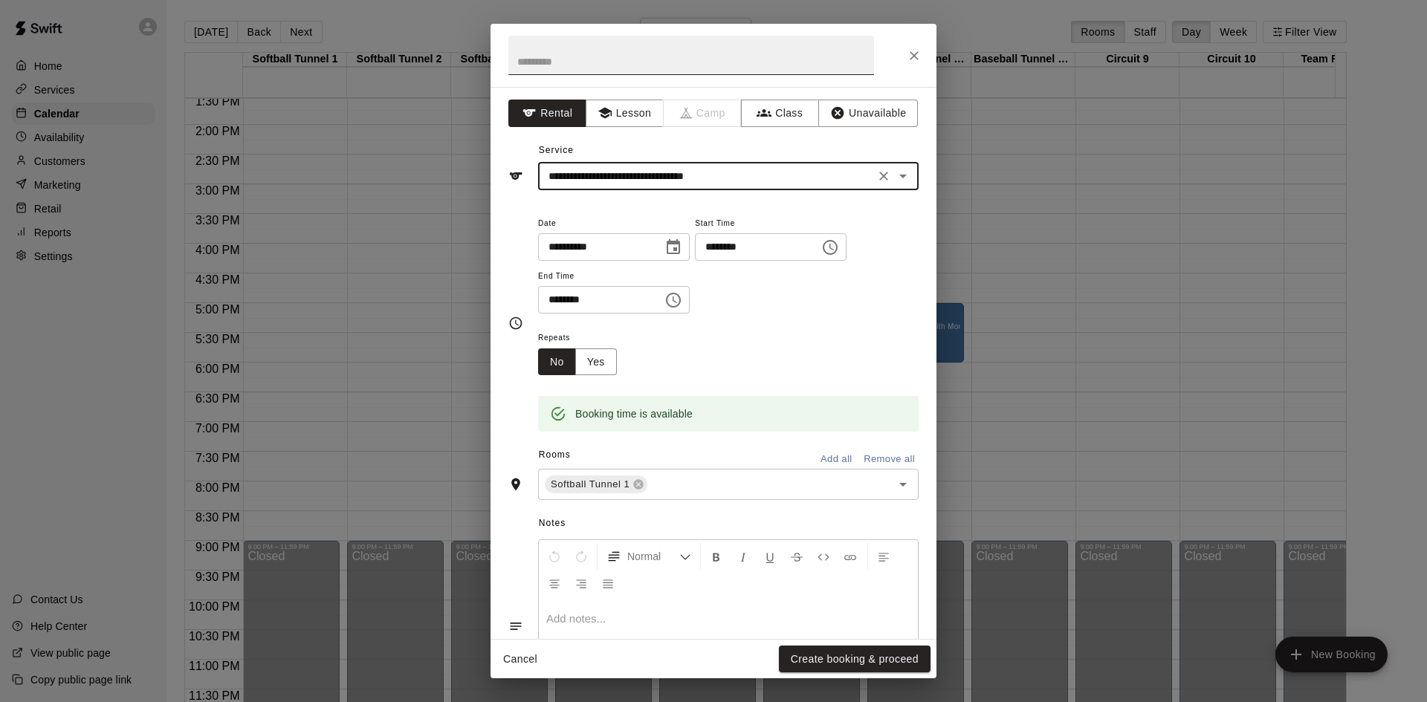
click at [612, 48] on input "text" at bounding box center [691, 55] width 366 height 39
type input "******"
click at [558, 295] on input "********" at bounding box center [595, 299] width 114 height 27
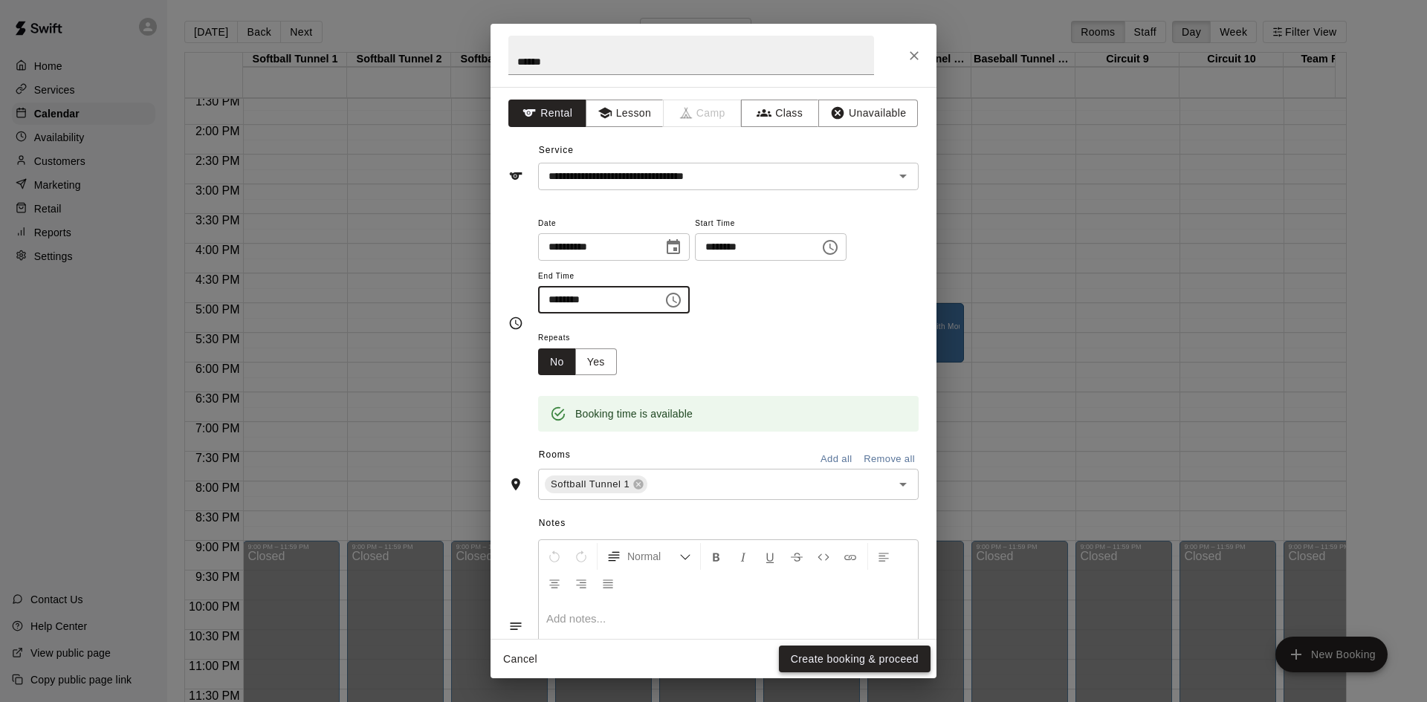
type input "********"
click at [862, 654] on button "Create booking & proceed" at bounding box center [855, 659] width 152 height 27
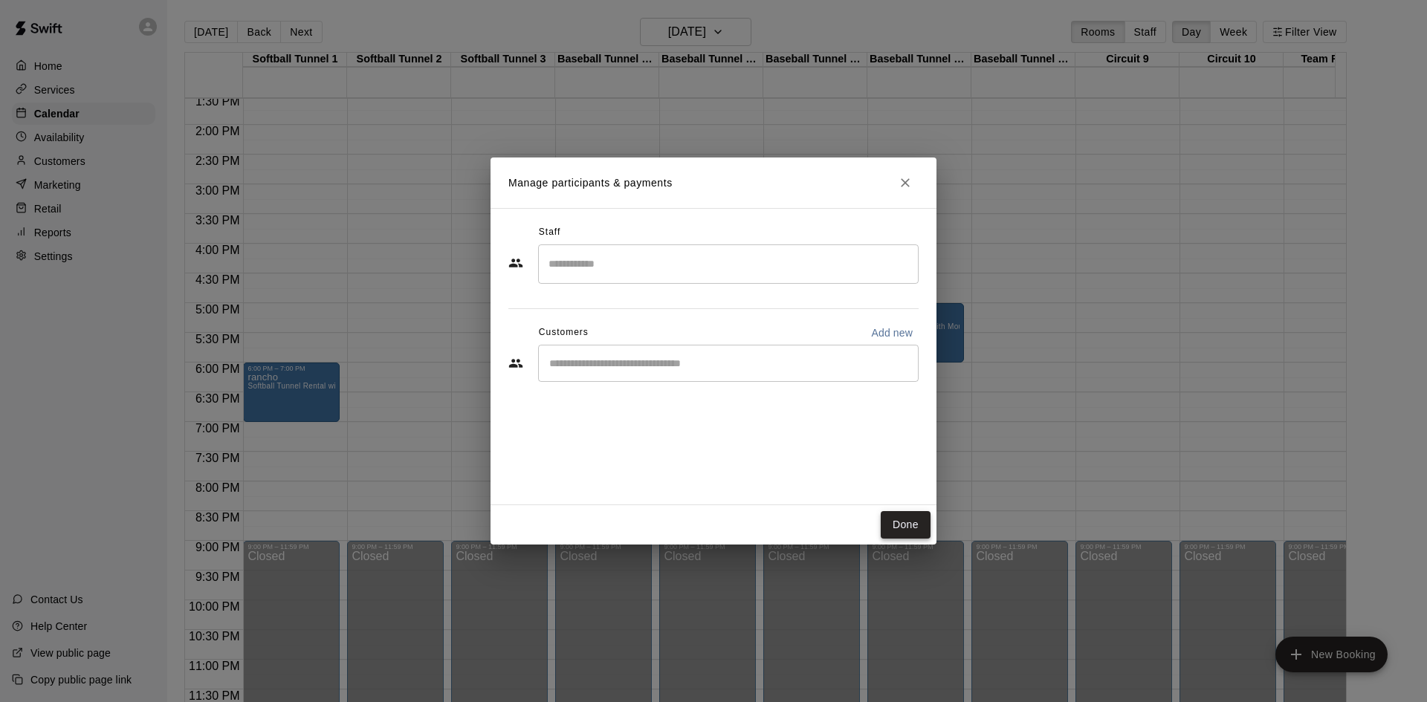
click at [912, 519] on button "Done" at bounding box center [905, 524] width 50 height 27
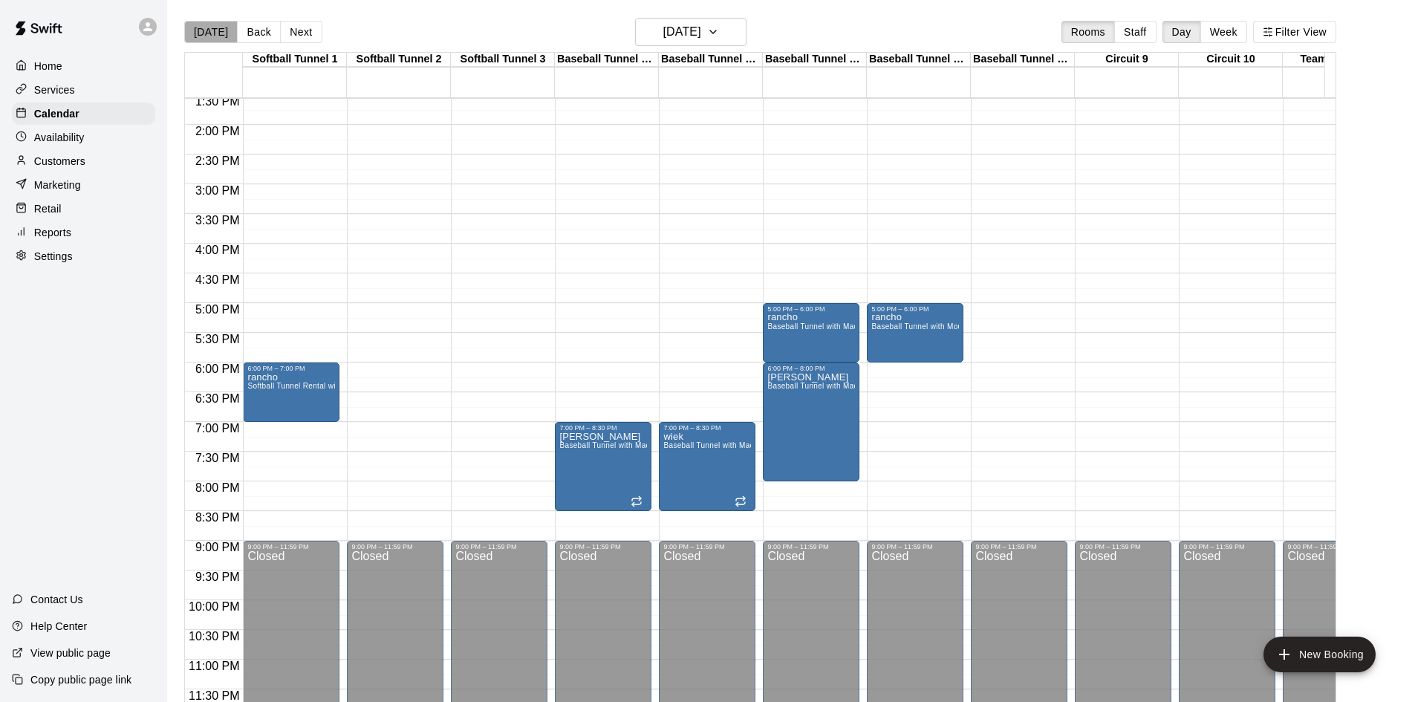
click at [224, 25] on button "[DATE]" at bounding box center [210, 32] width 53 height 22
